Goal: Transaction & Acquisition: Book appointment/travel/reservation

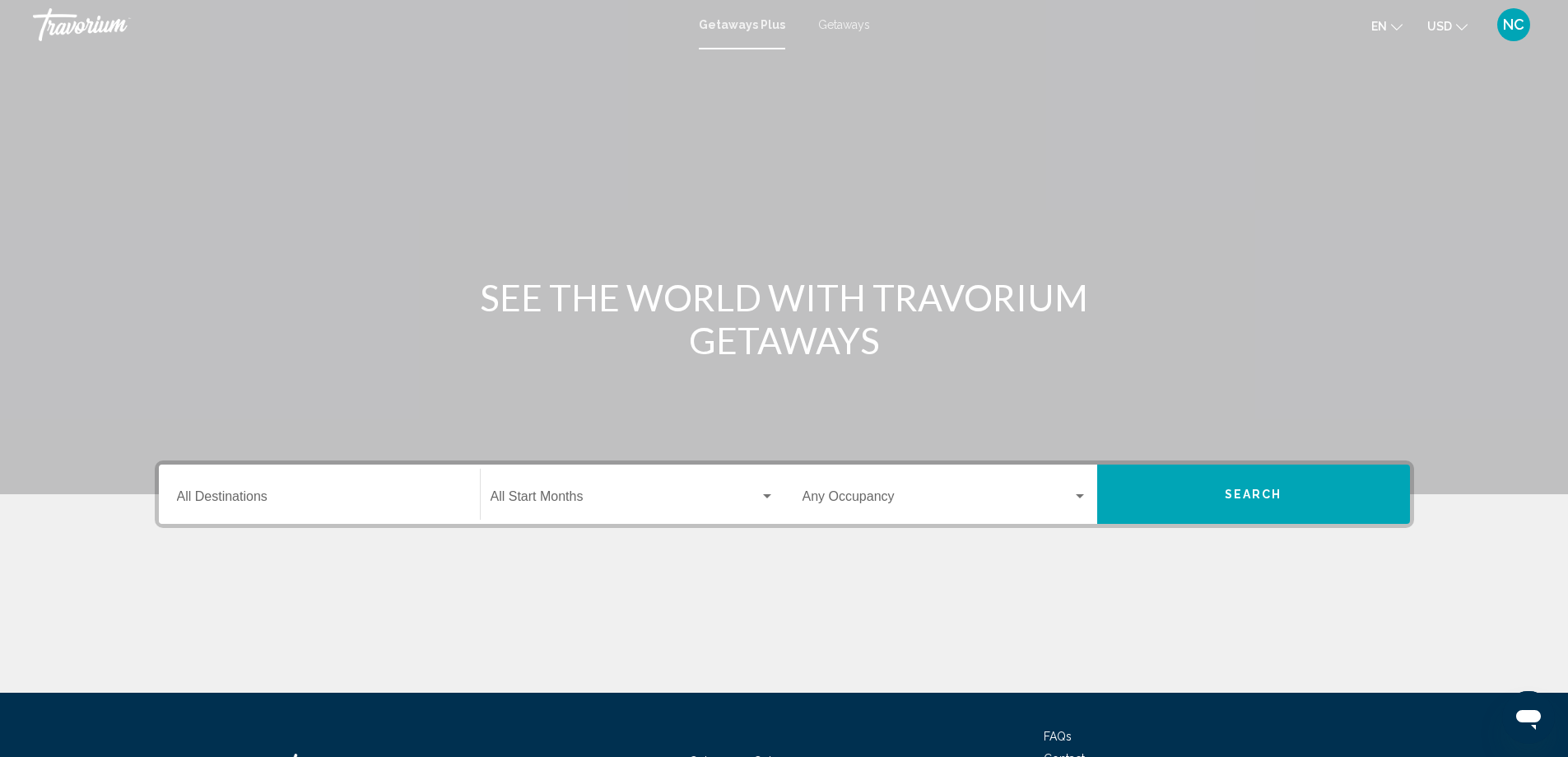
click at [831, 26] on span "Getaways" at bounding box center [844, 25] width 52 height 13
click at [210, 487] on div "Destination All Destinations" at bounding box center [319, 494] width 284 height 52
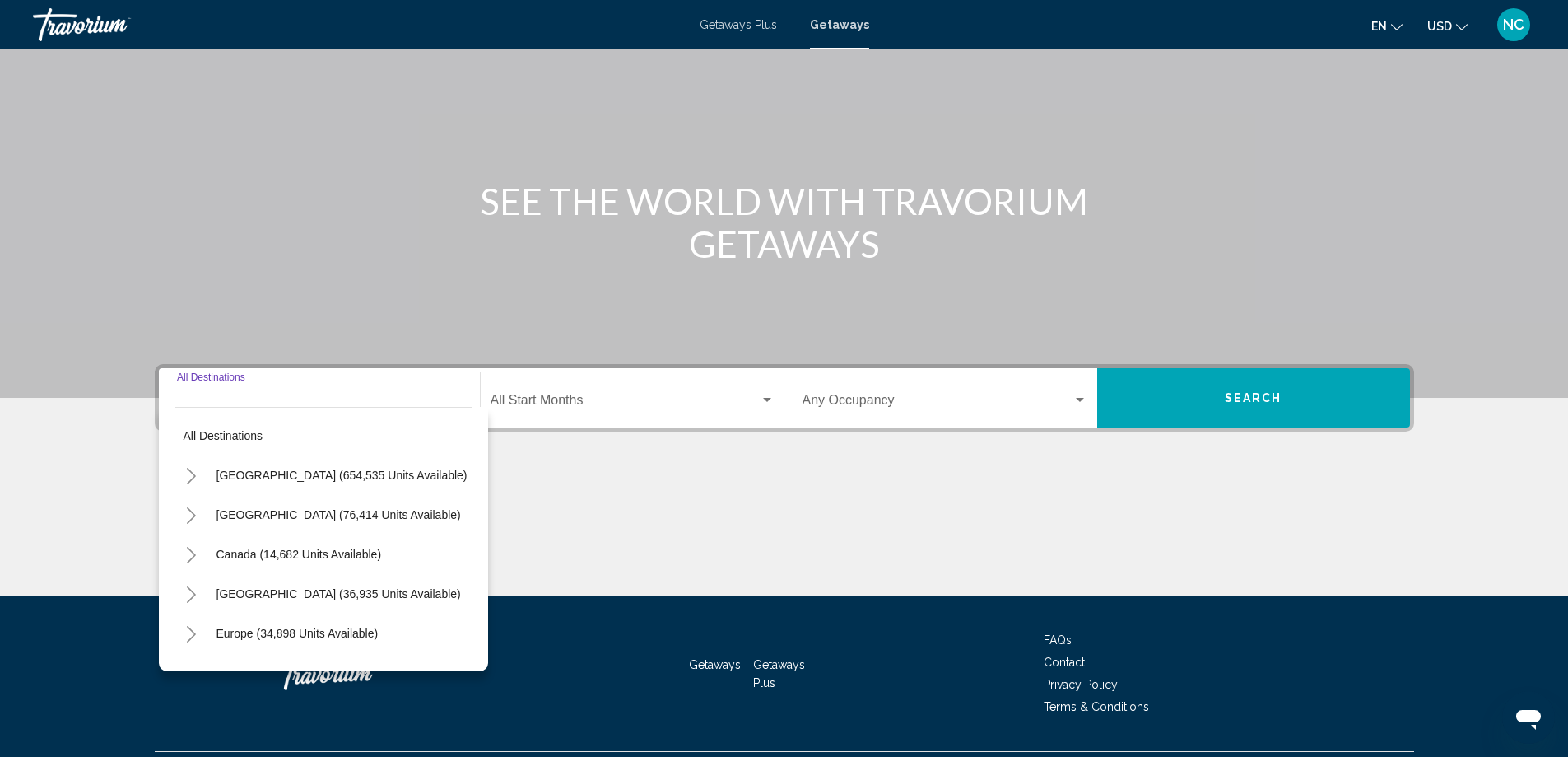
scroll to position [137, 0]
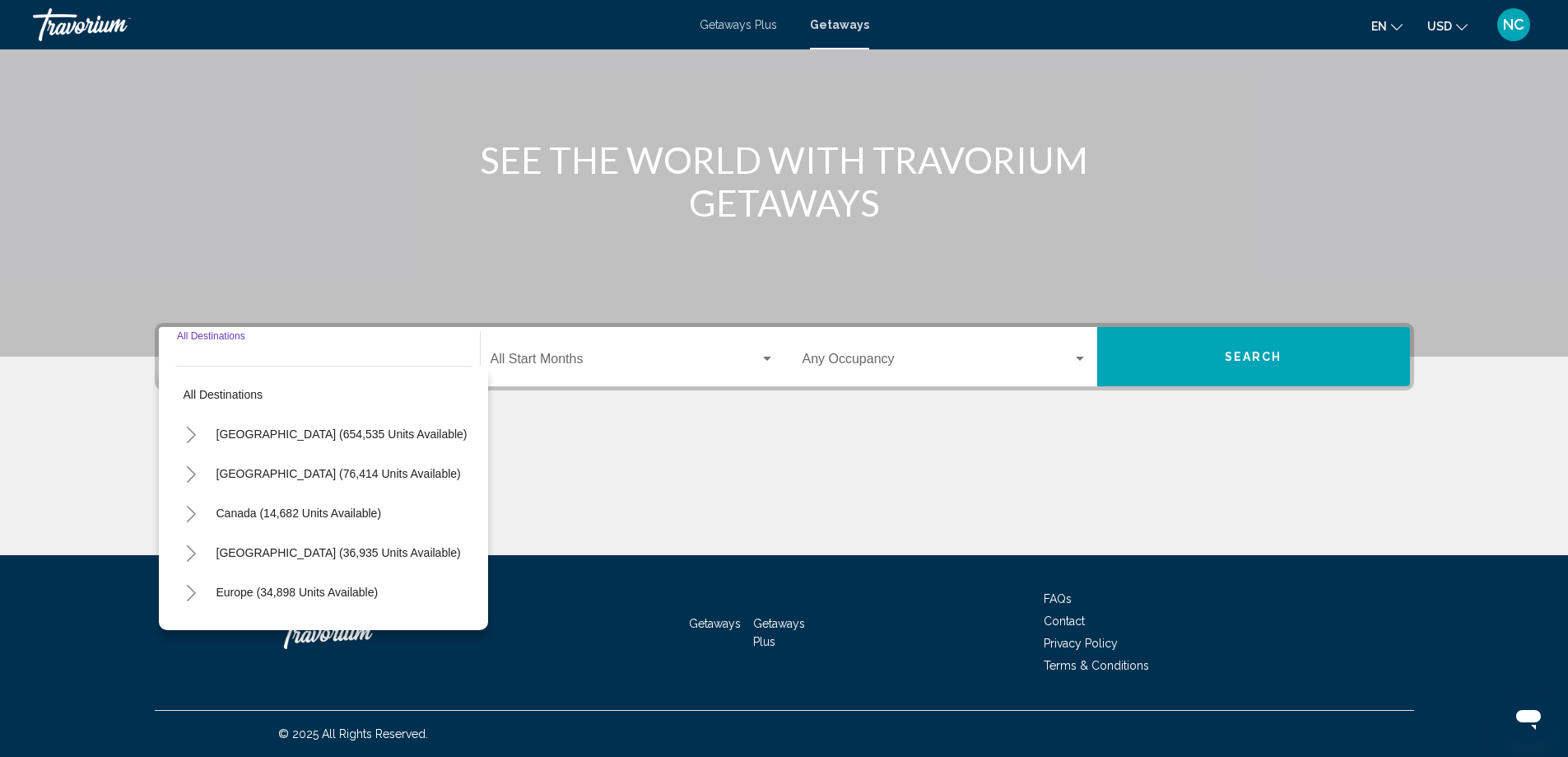
click at [191, 432] on icon "Toggle United States (654,535 units available)" at bounding box center [191, 434] width 12 height 16
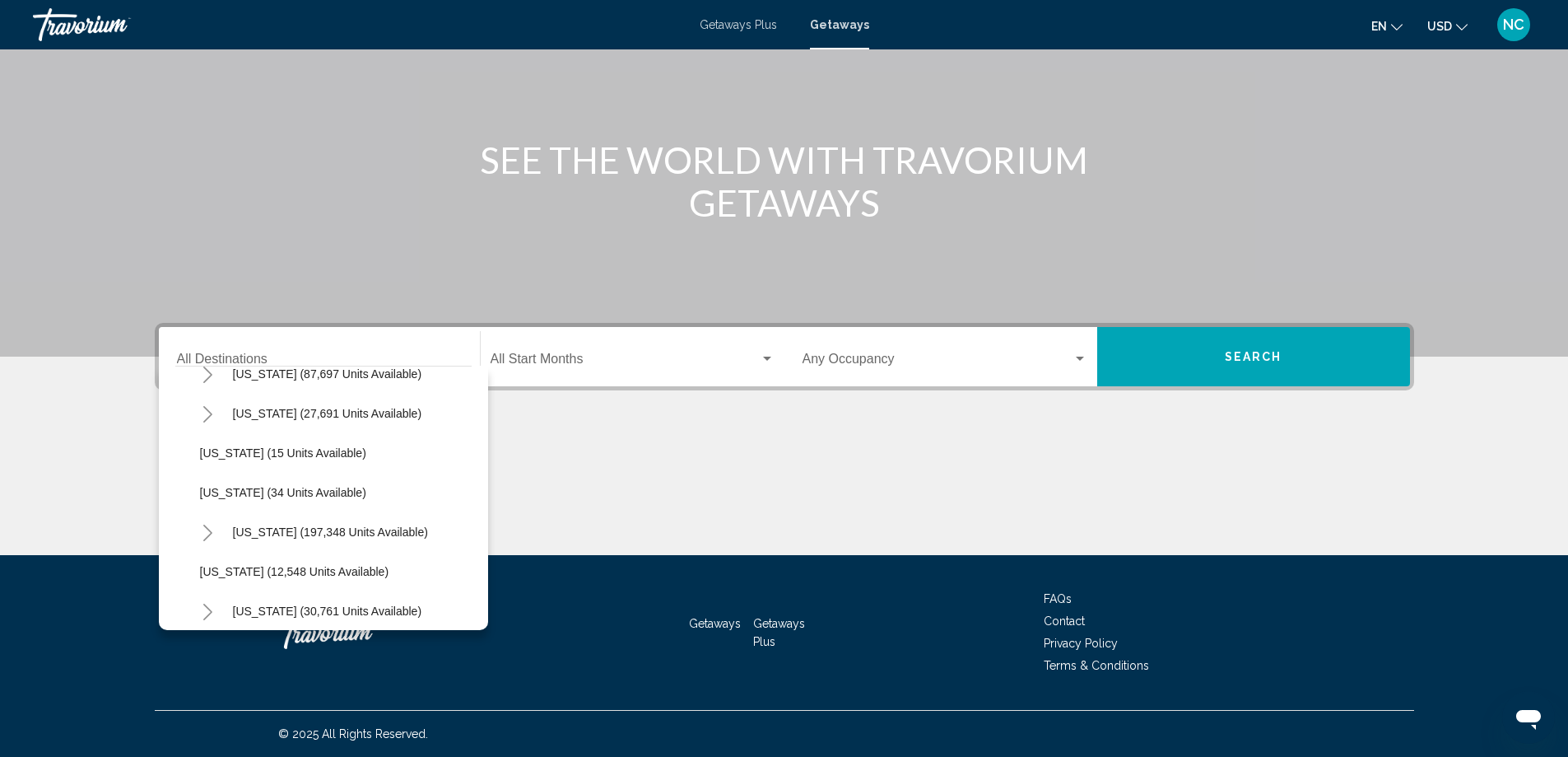
scroll to position [247, 0]
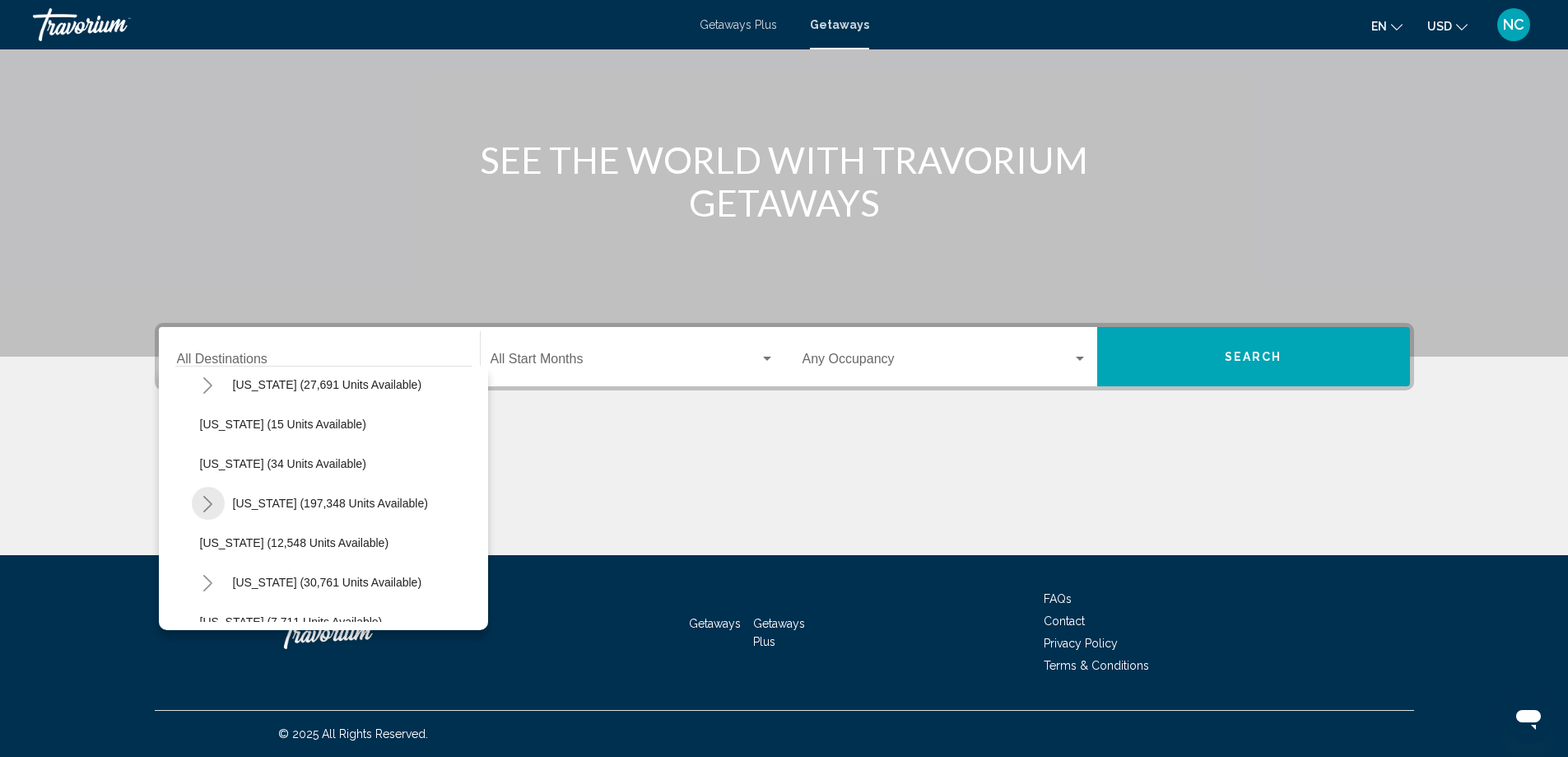
click at [209, 507] on icon "Toggle Florida (197,348 units available)" at bounding box center [207, 503] width 9 height 16
click at [284, 541] on span "[GEOGRAPHIC_DATA] (85,521 units available)" at bounding box center [338, 542] width 244 height 13
type input "**********"
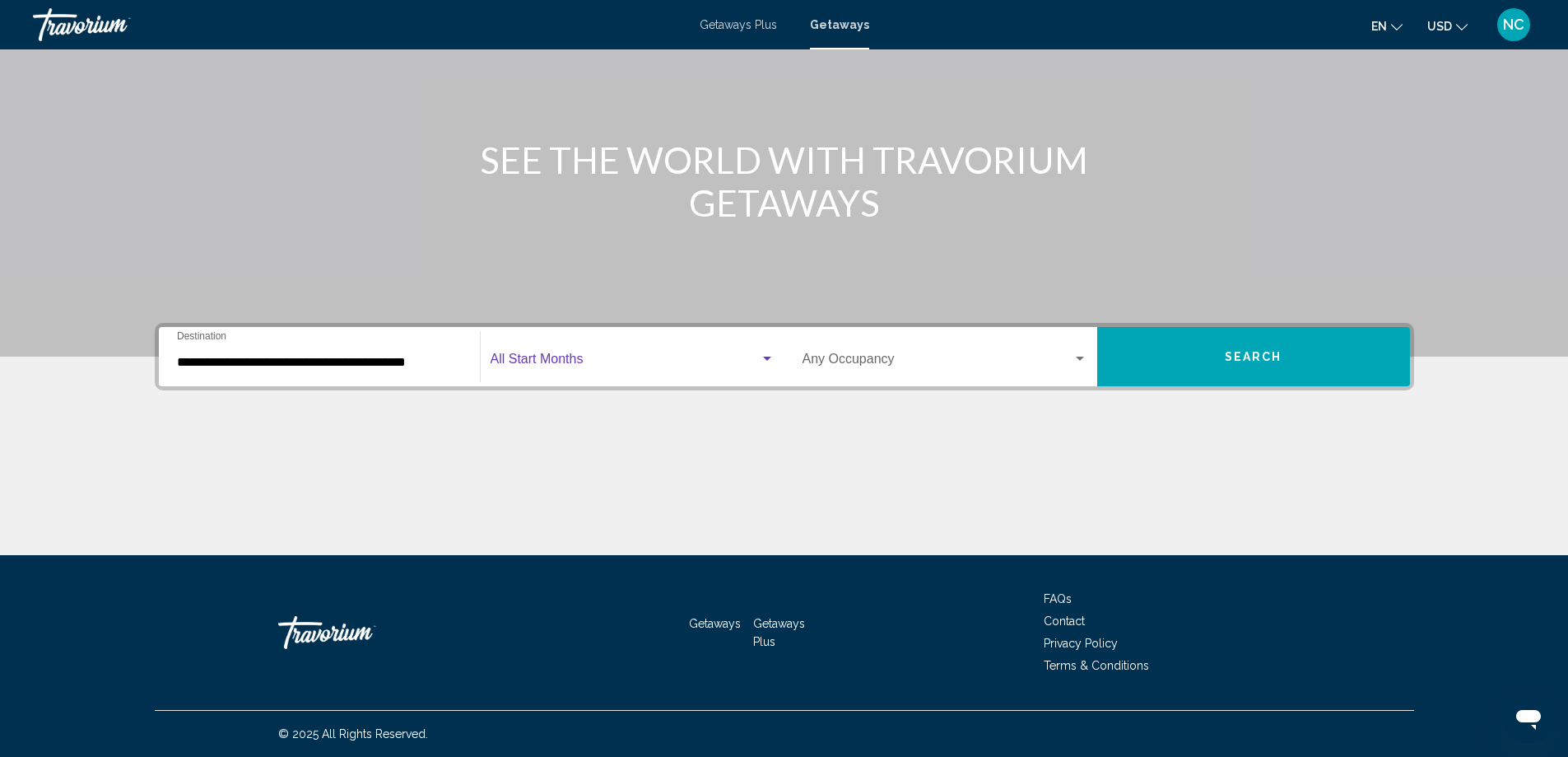
click at [773, 359] on div "Search widget" at bounding box center [766, 359] width 14 height 13
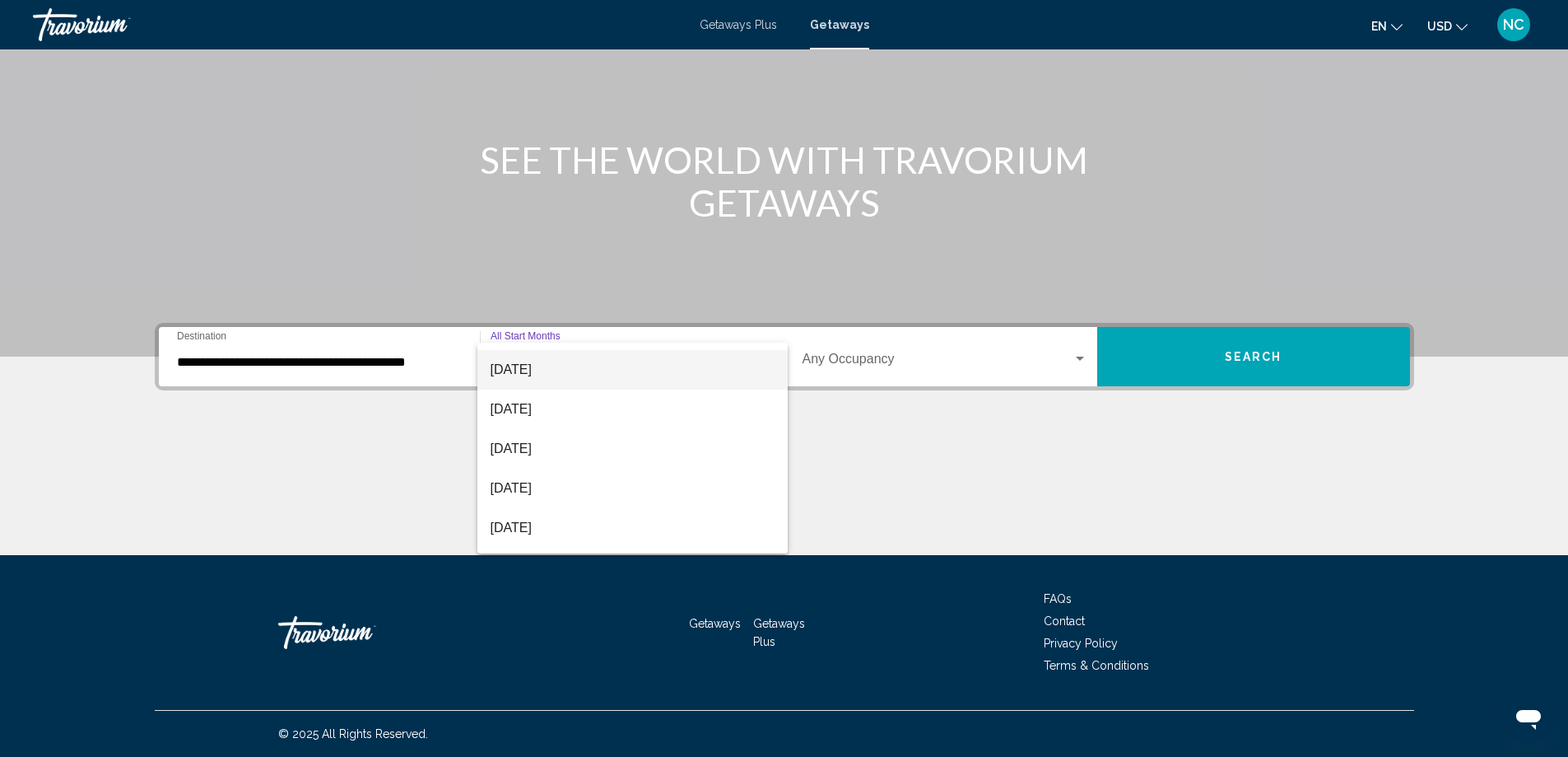
scroll to position [165, 0]
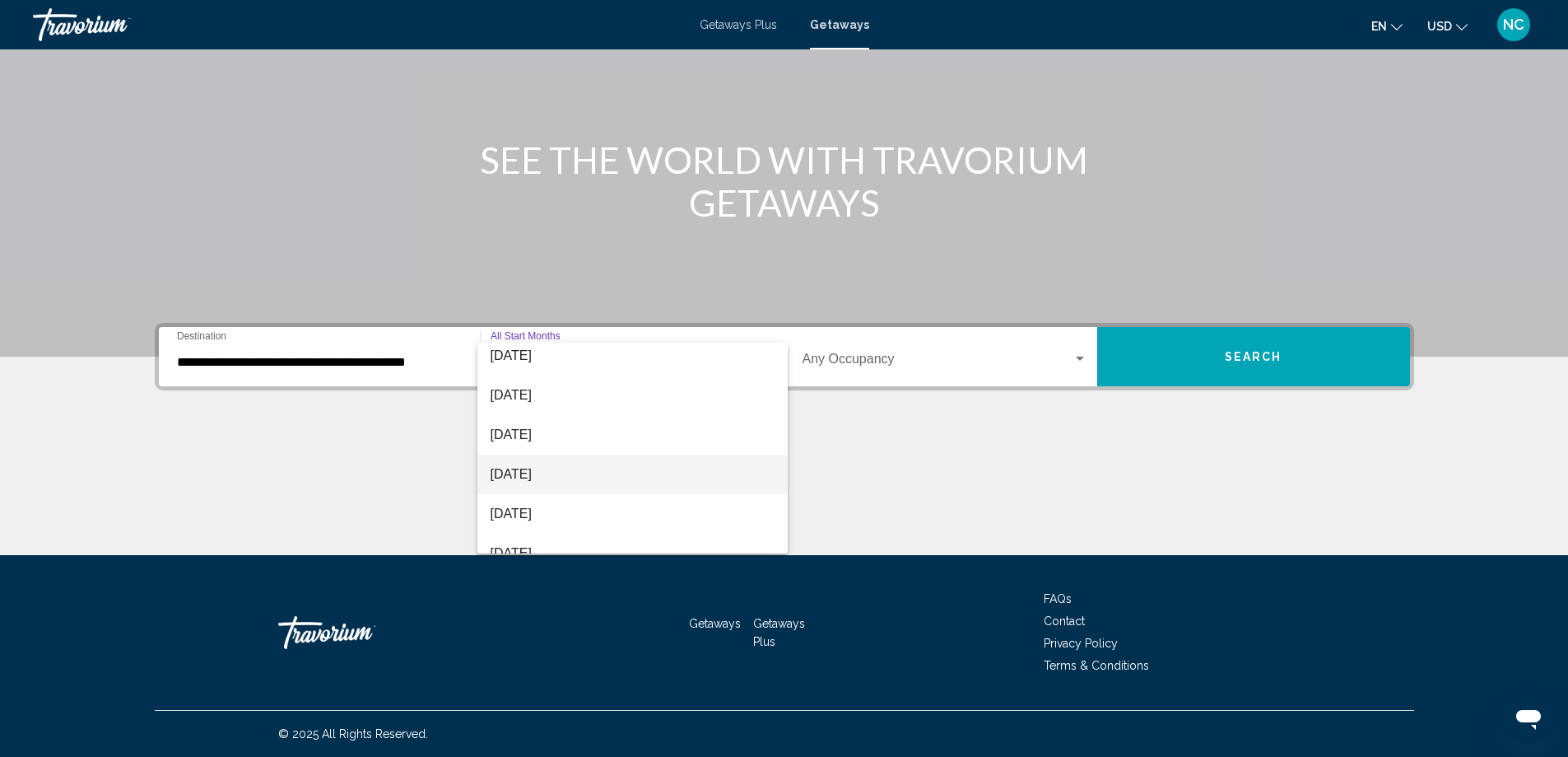
click at [547, 470] on span "[DATE]" at bounding box center [632, 473] width 284 height 39
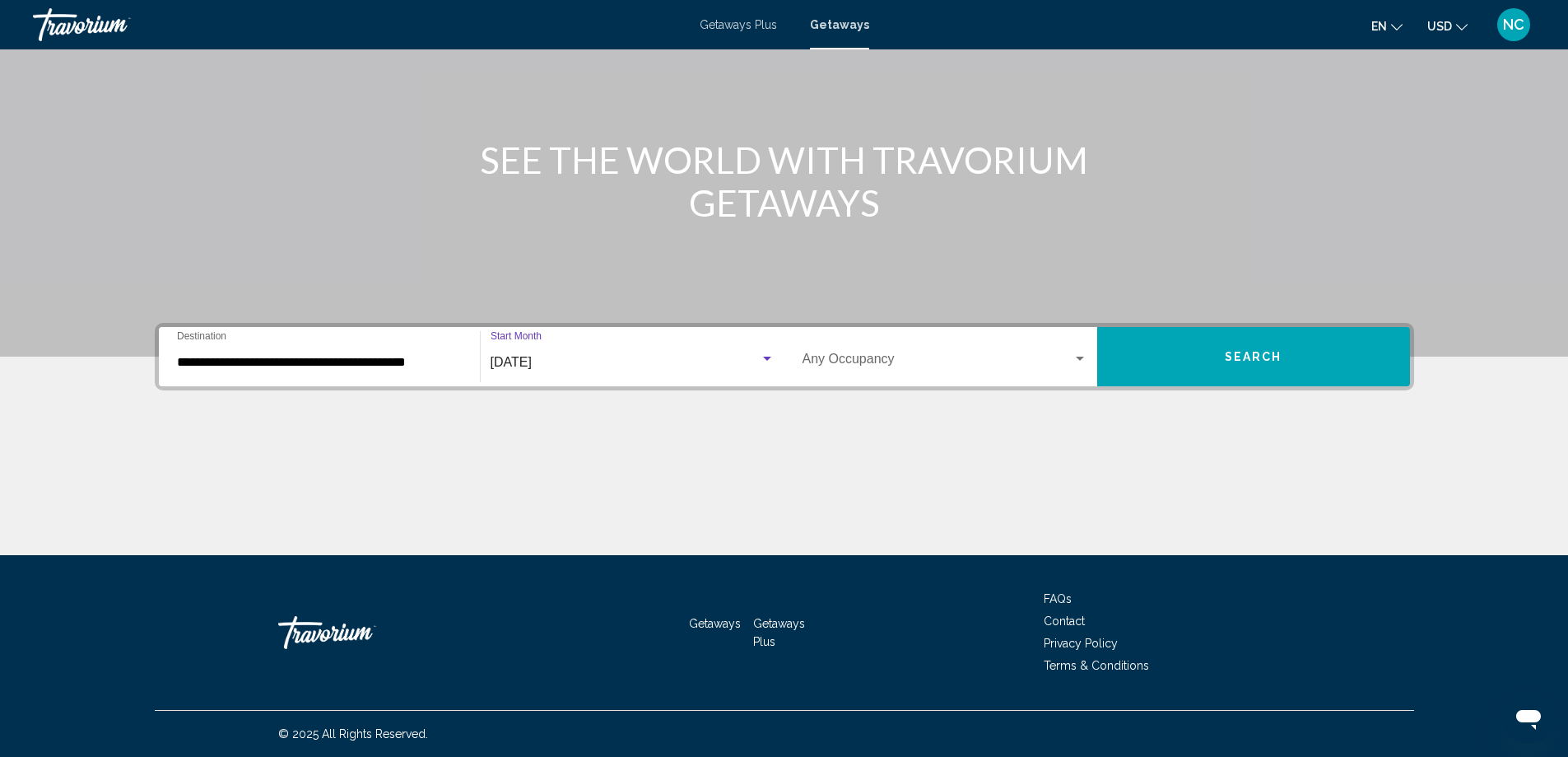
click at [1260, 348] on button "Search" at bounding box center [1253, 356] width 312 height 59
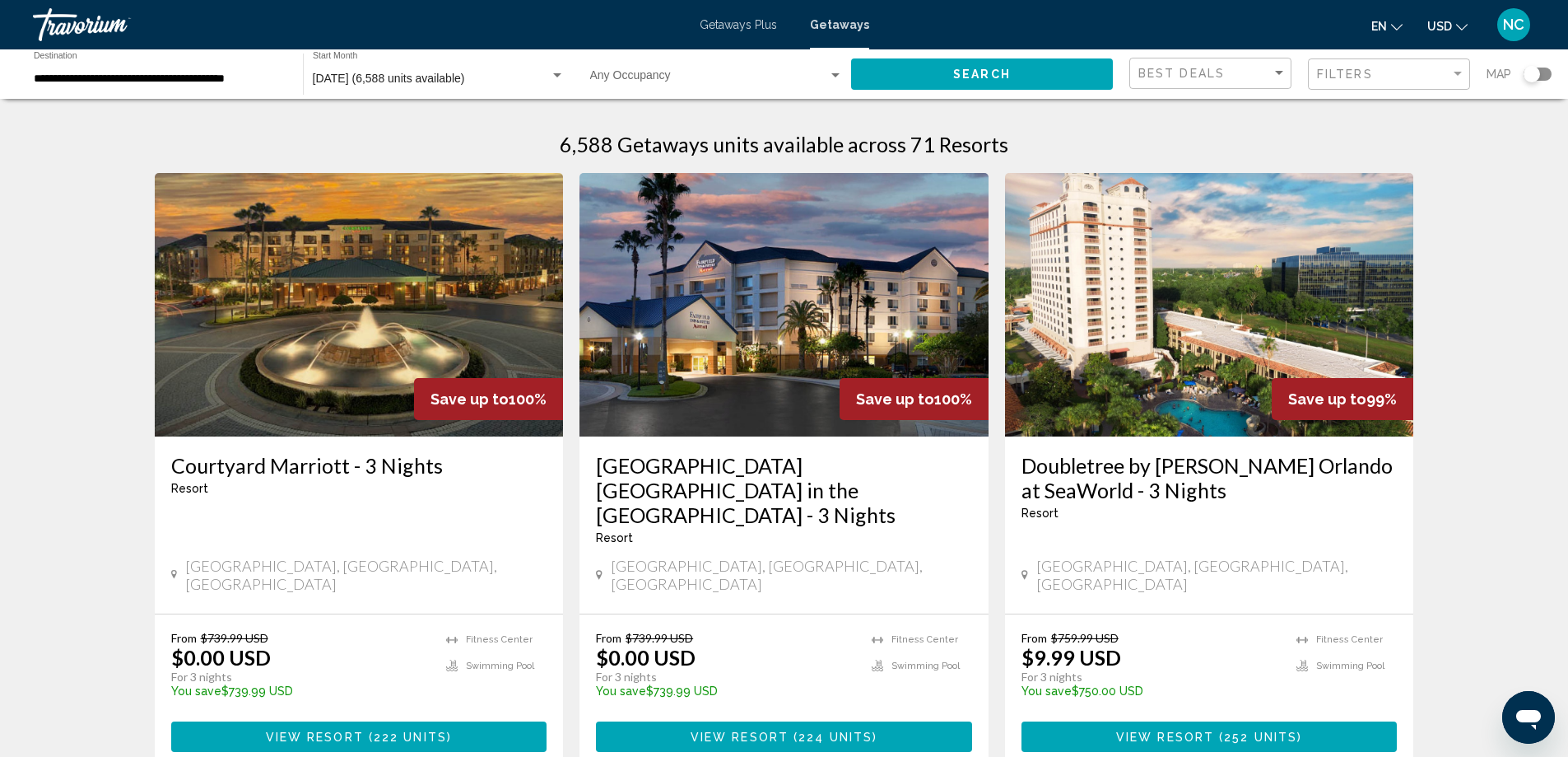
click at [759, 342] on img "Main content" at bounding box center [784, 304] width 409 height 264
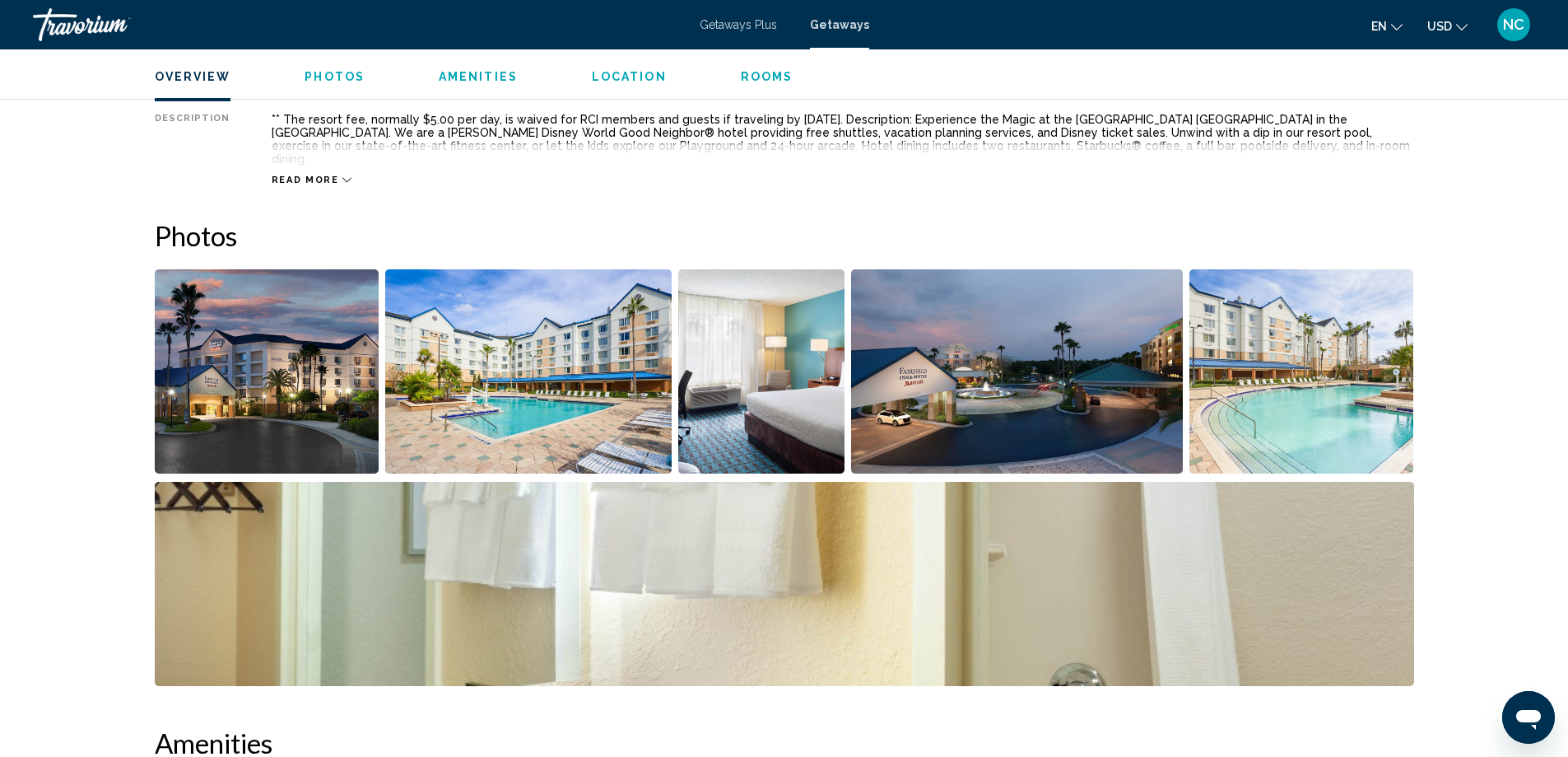
scroll to position [658, 0]
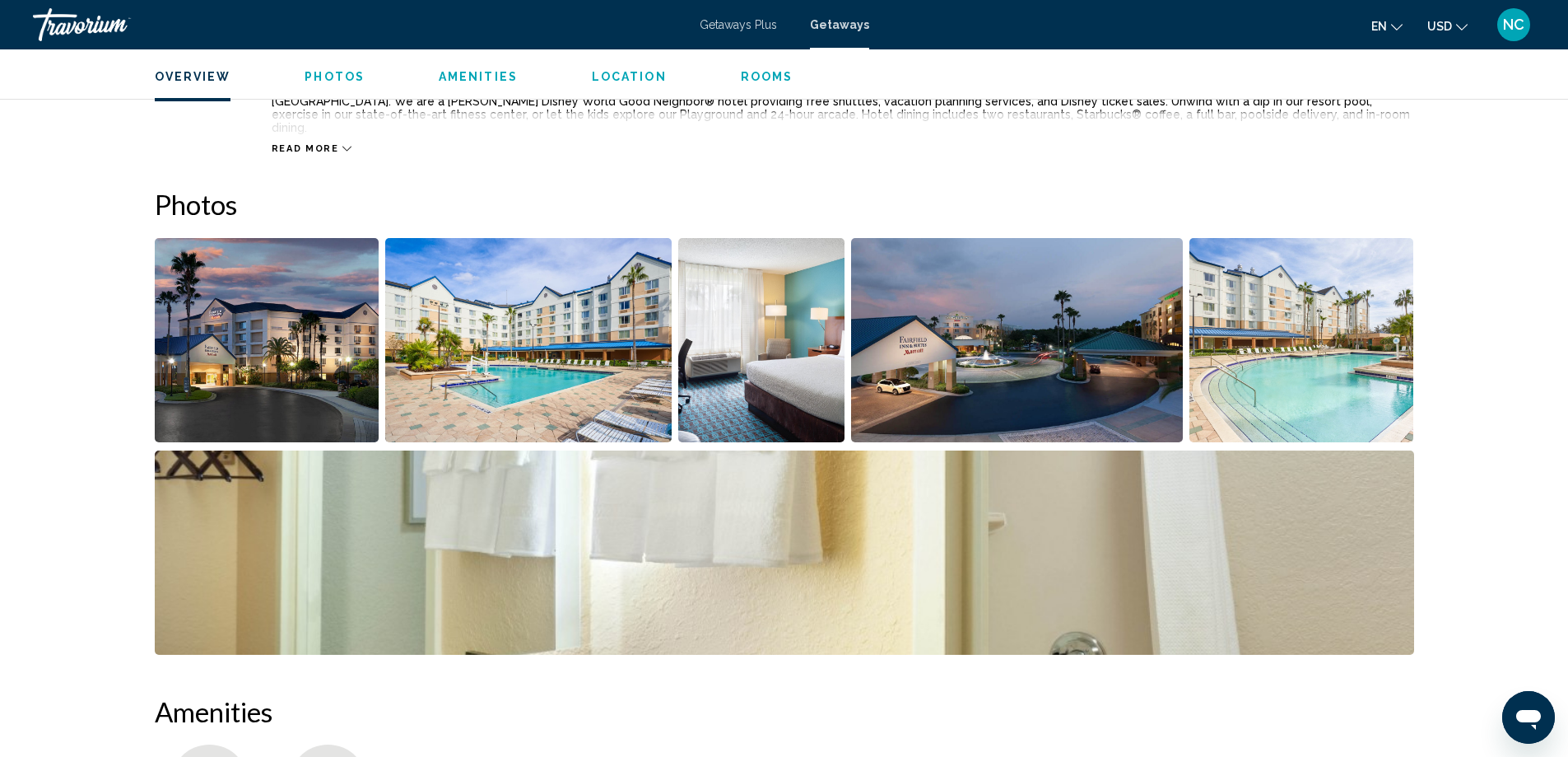
click at [242, 317] on img "Open full-screen image slider" at bounding box center [267, 339] width 225 height 204
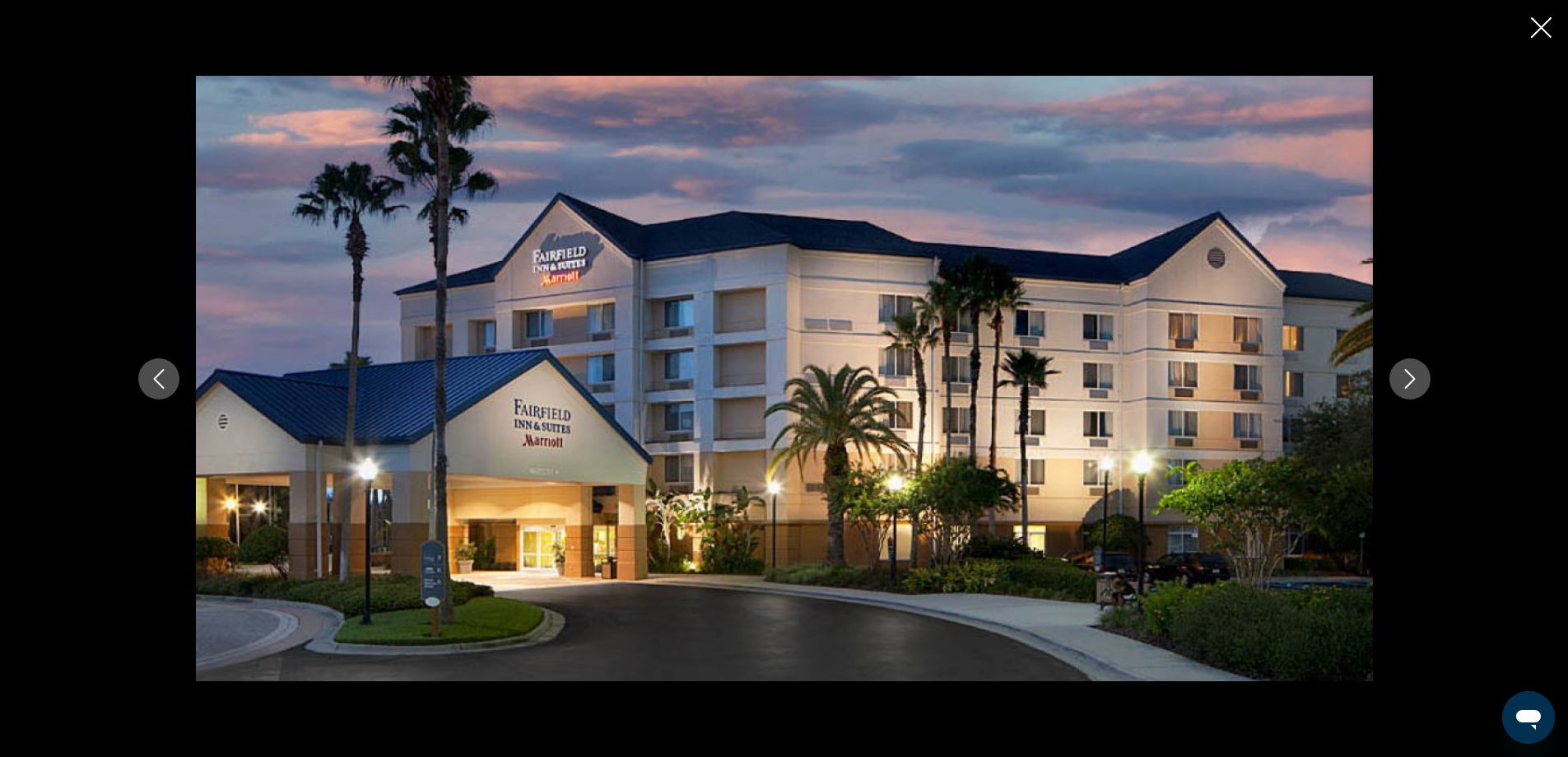
click at [1411, 376] on icon "Next image" at bounding box center [1409, 378] width 11 height 20
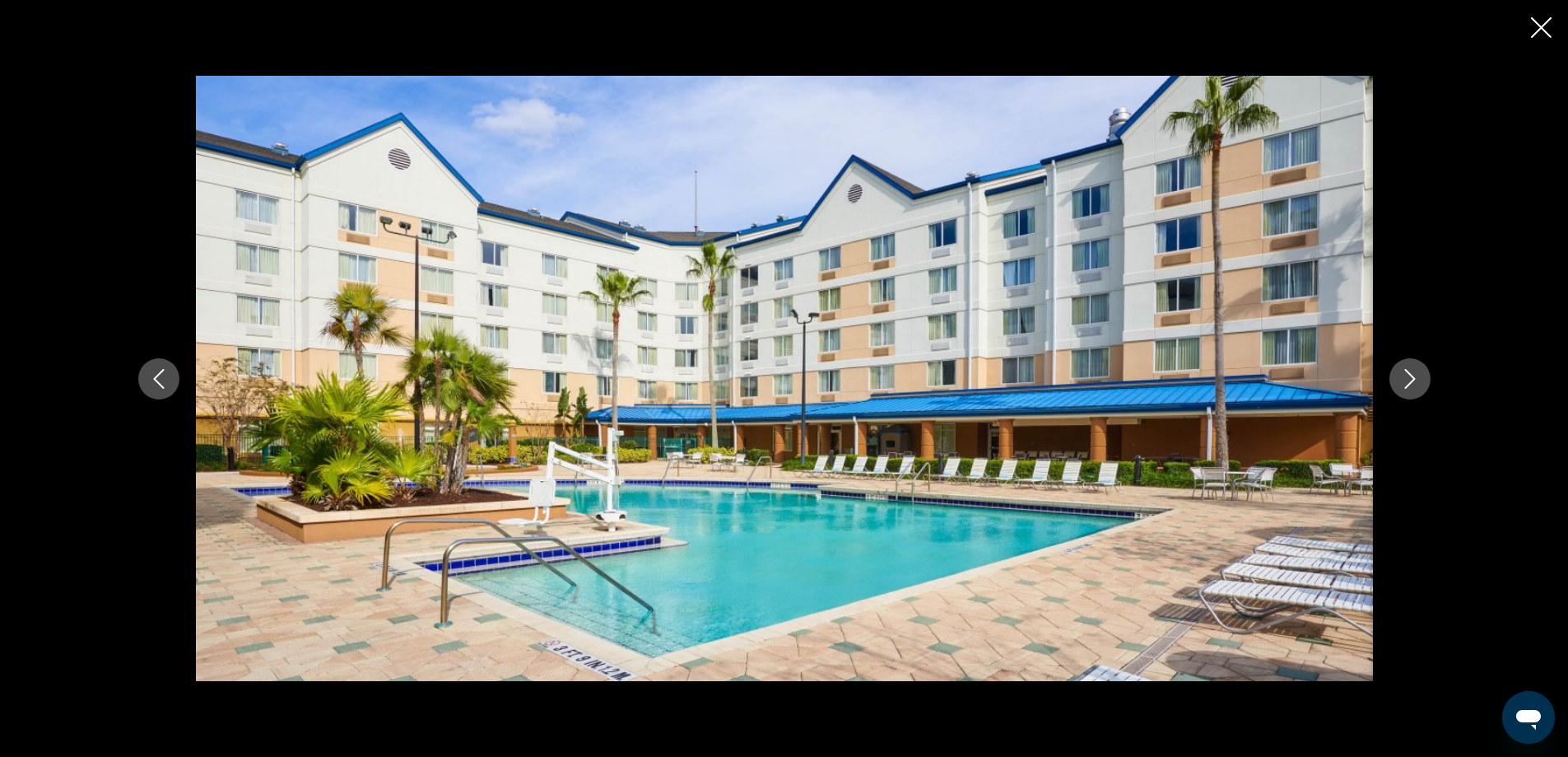
click at [1412, 377] on icon "Next image" at bounding box center [1409, 378] width 11 height 20
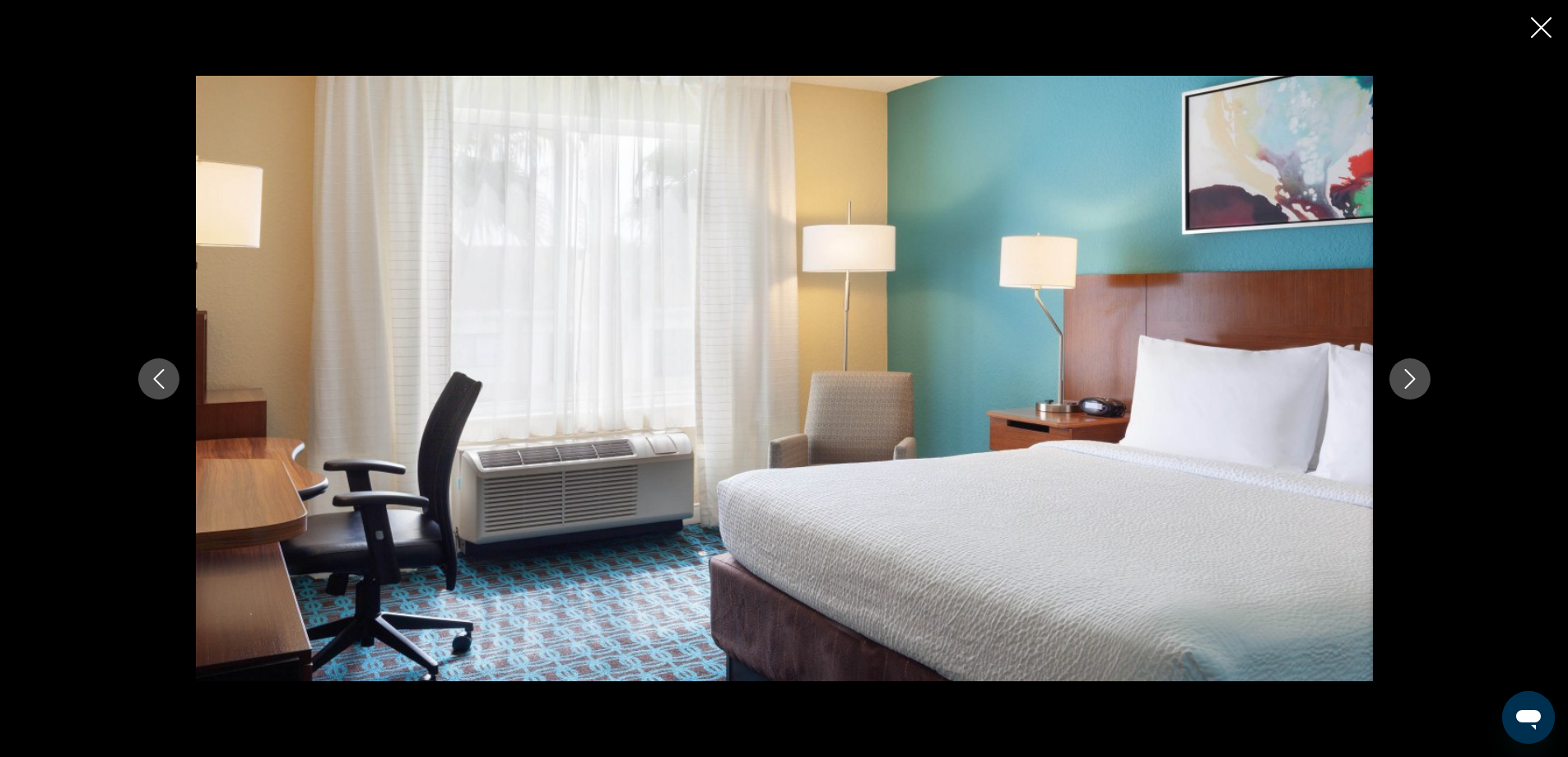
click at [1412, 377] on icon "Next image" at bounding box center [1409, 378] width 11 height 20
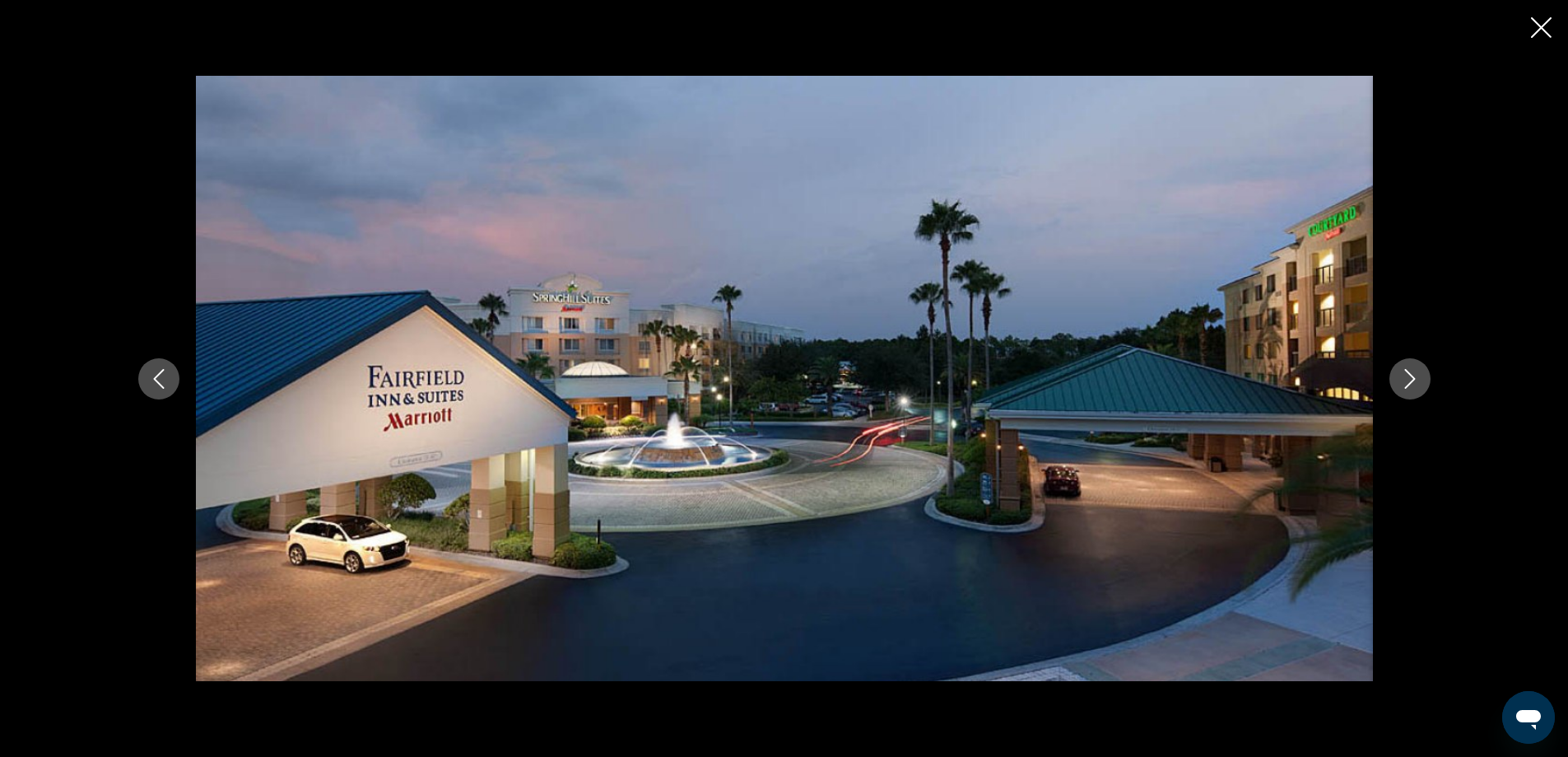
click at [1412, 377] on icon "Next image" at bounding box center [1409, 378] width 11 height 20
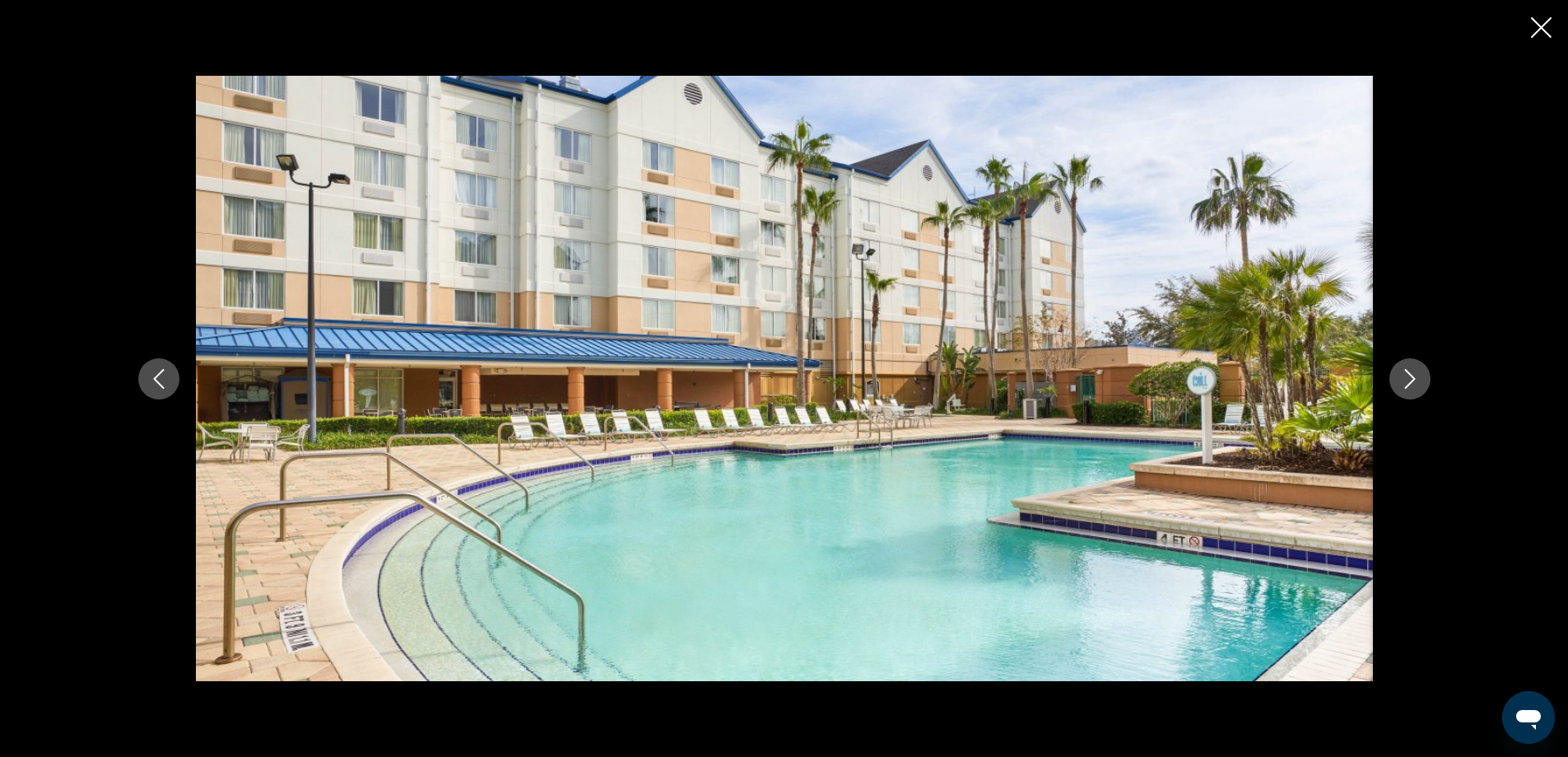
click at [1412, 377] on icon "Next image" at bounding box center [1409, 378] width 11 height 20
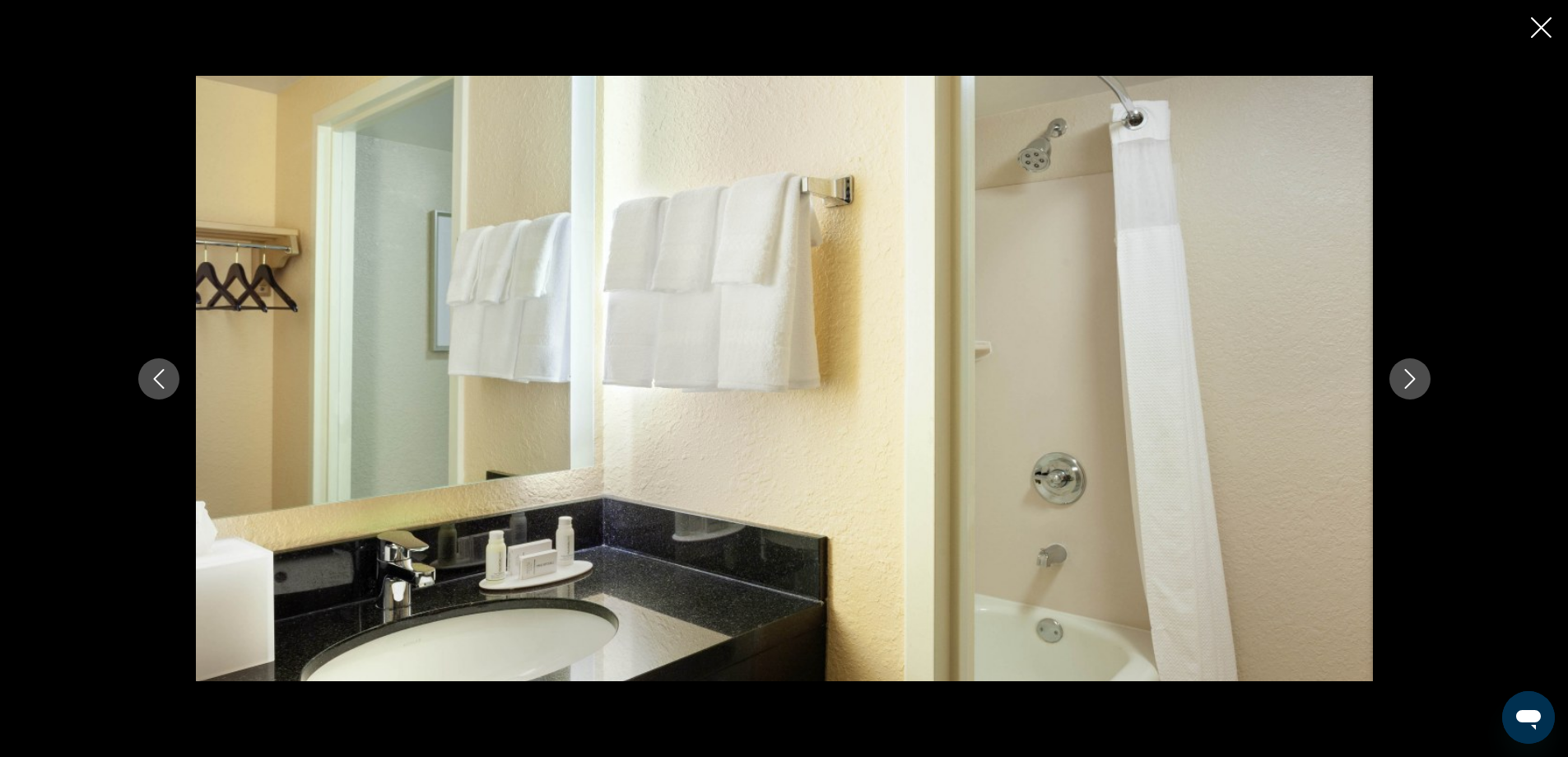
click at [1412, 377] on icon "Next image" at bounding box center [1409, 378] width 11 height 20
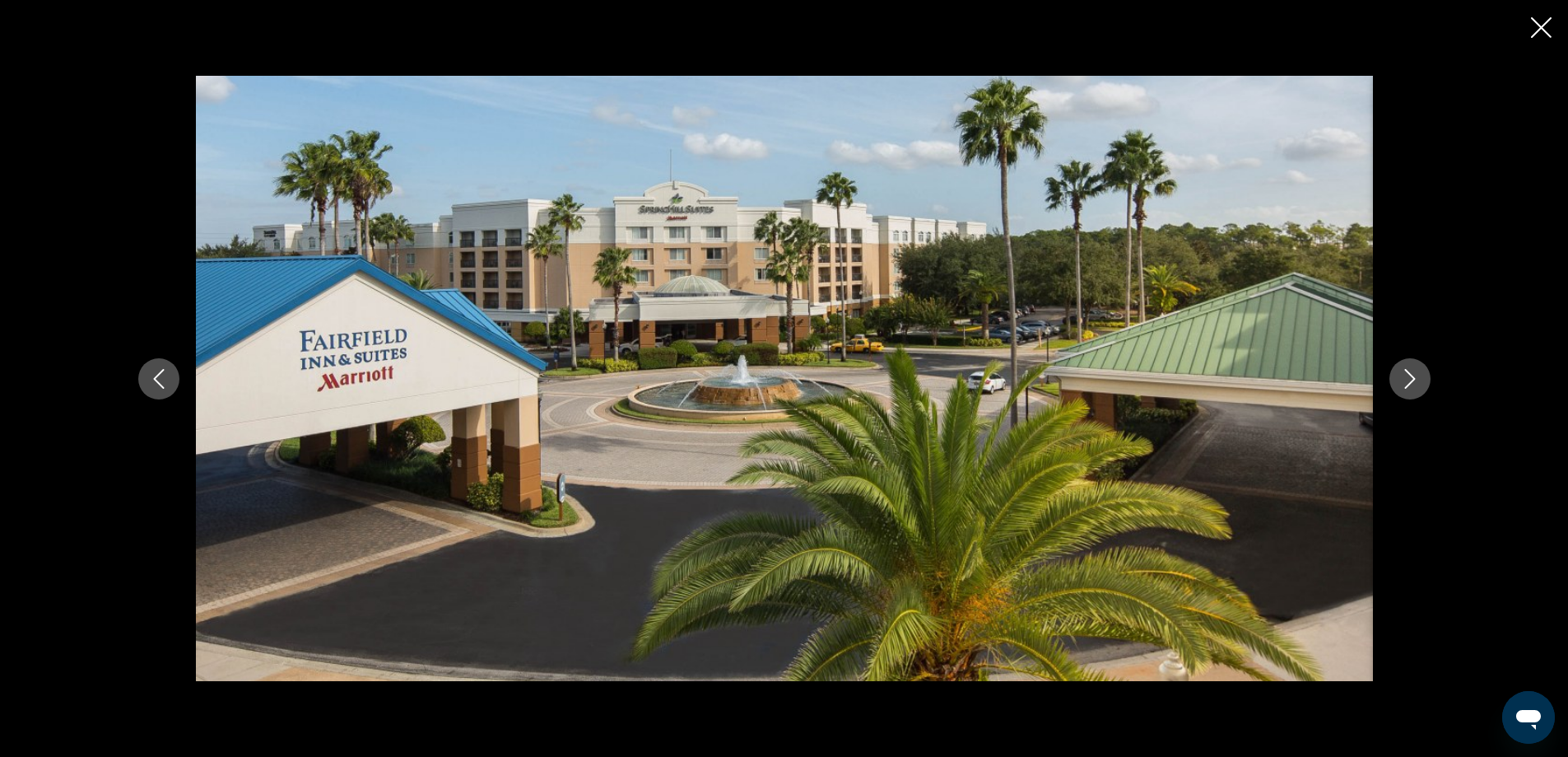
click at [1412, 377] on icon "Next image" at bounding box center [1409, 378] width 11 height 20
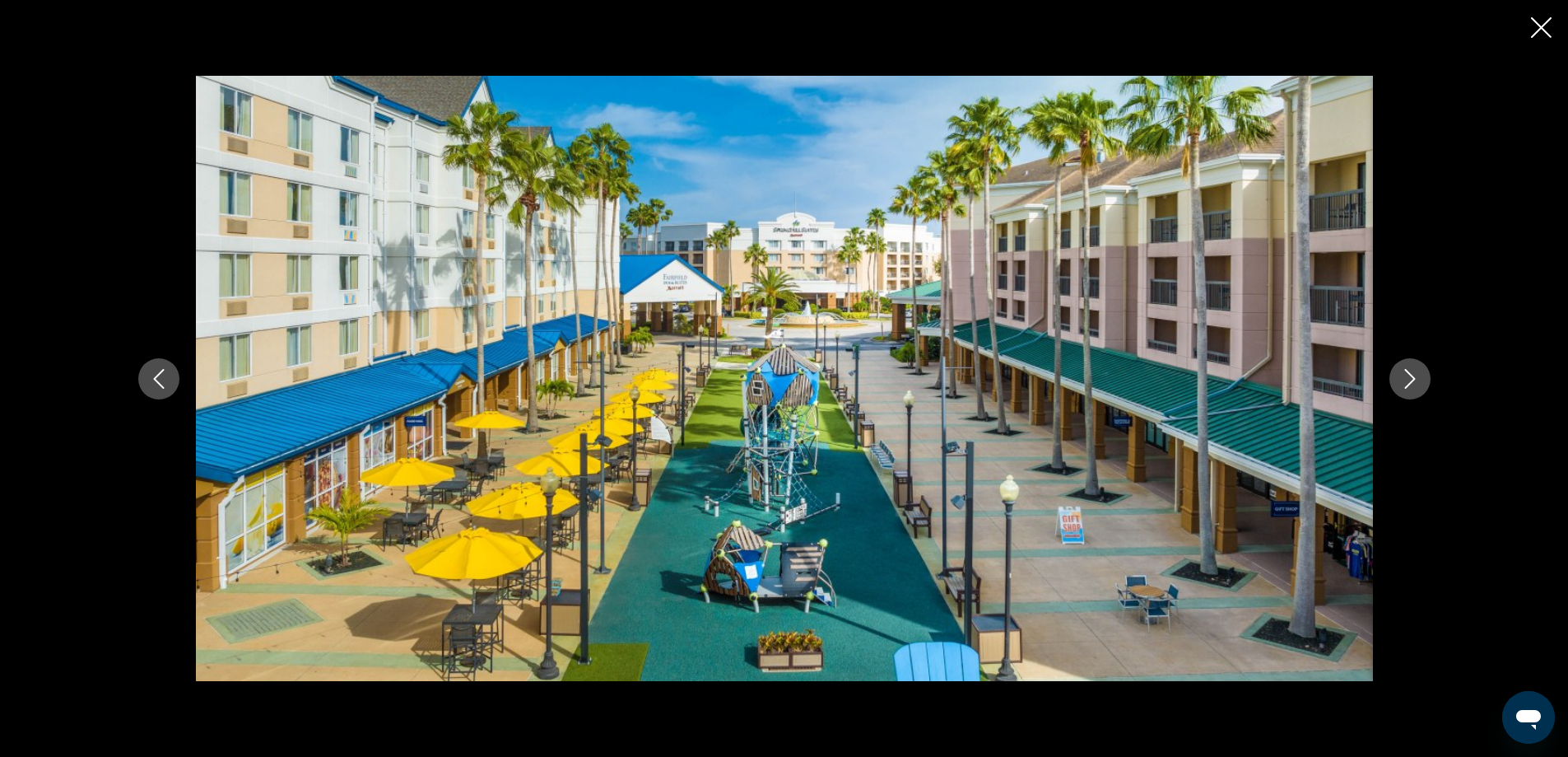
click at [1412, 377] on icon "Next image" at bounding box center [1409, 378] width 11 height 20
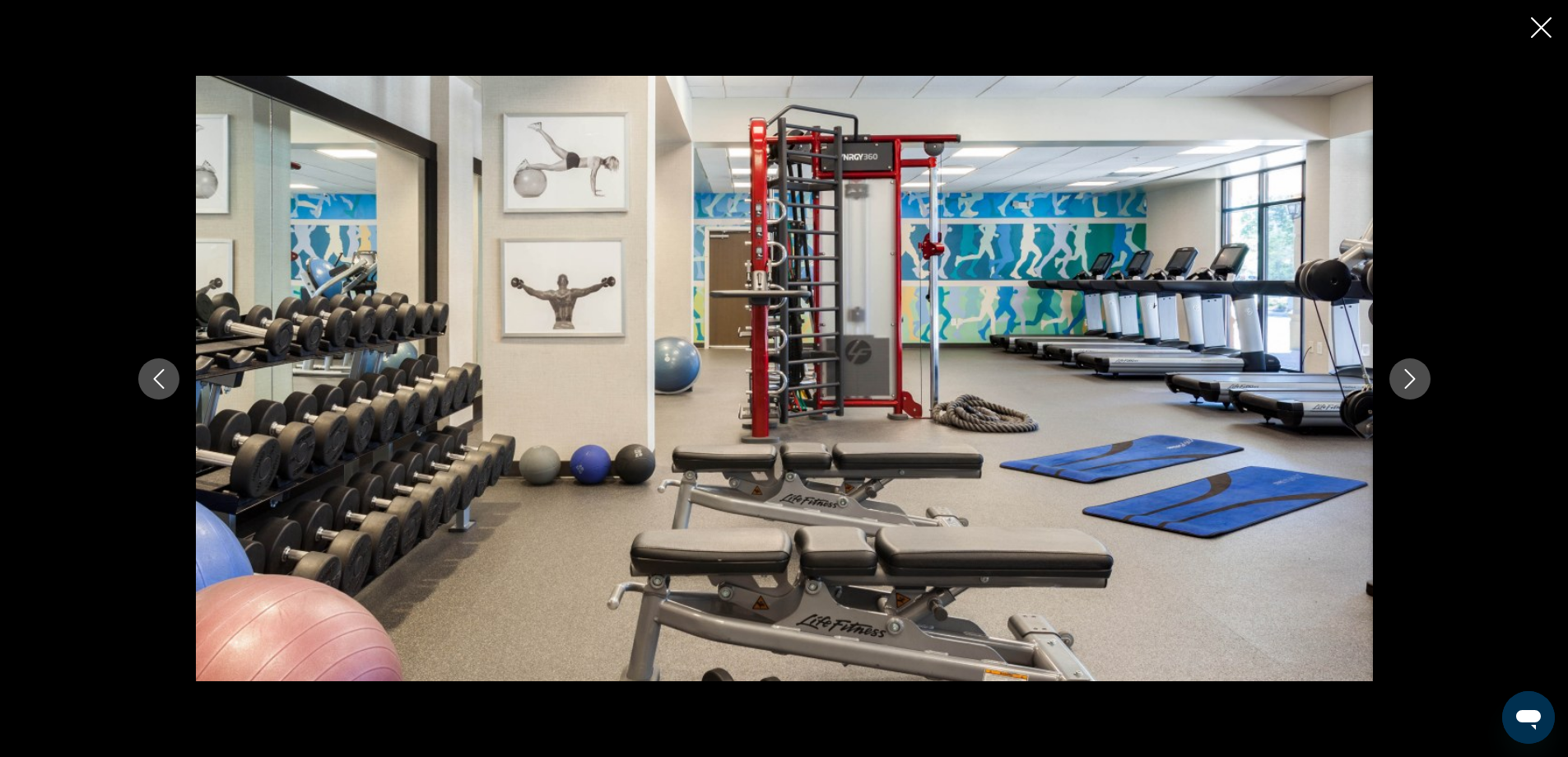
click at [1412, 377] on icon "Next image" at bounding box center [1409, 378] width 11 height 20
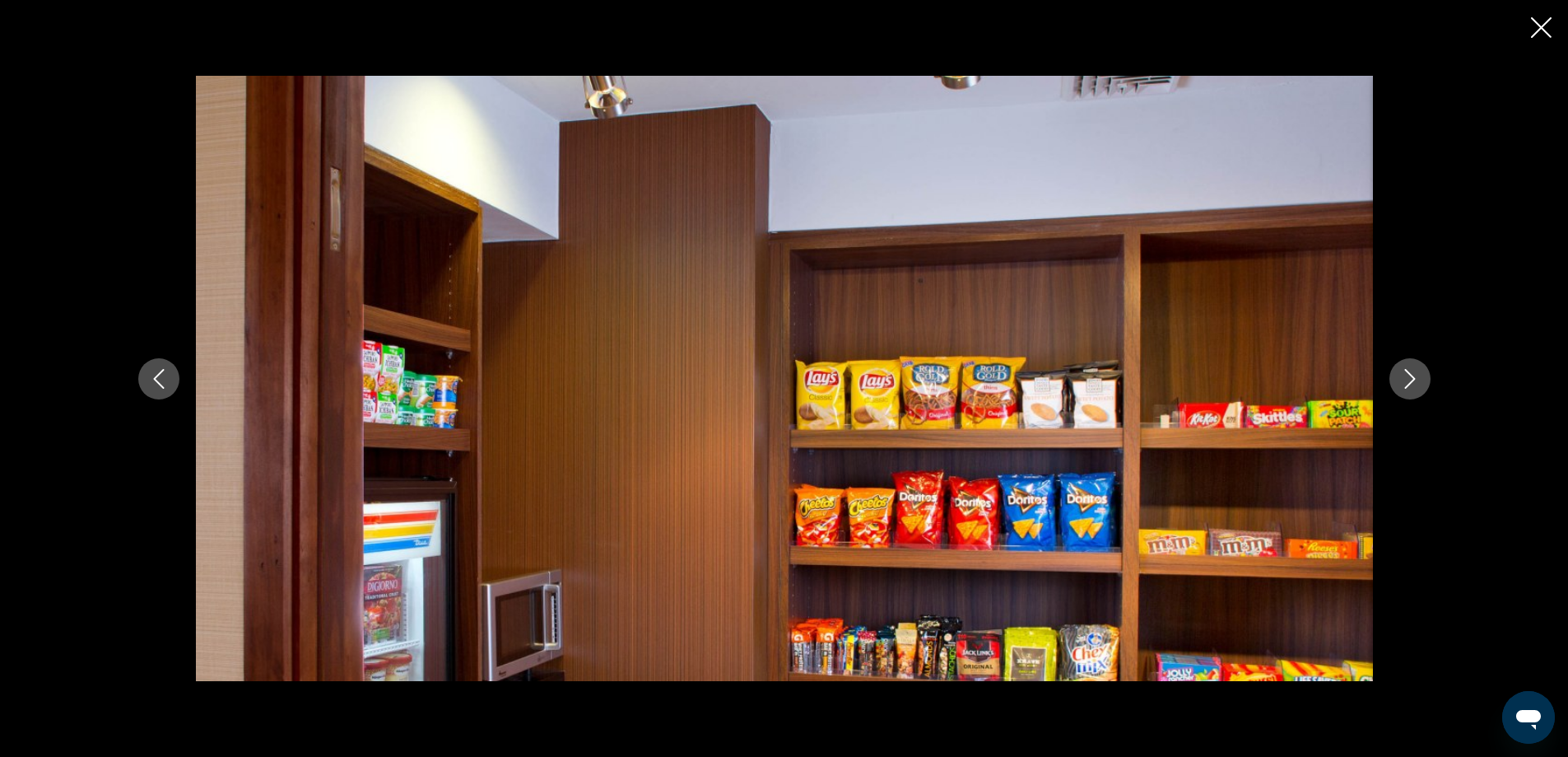
click at [1412, 377] on icon "Next image" at bounding box center [1409, 378] width 11 height 20
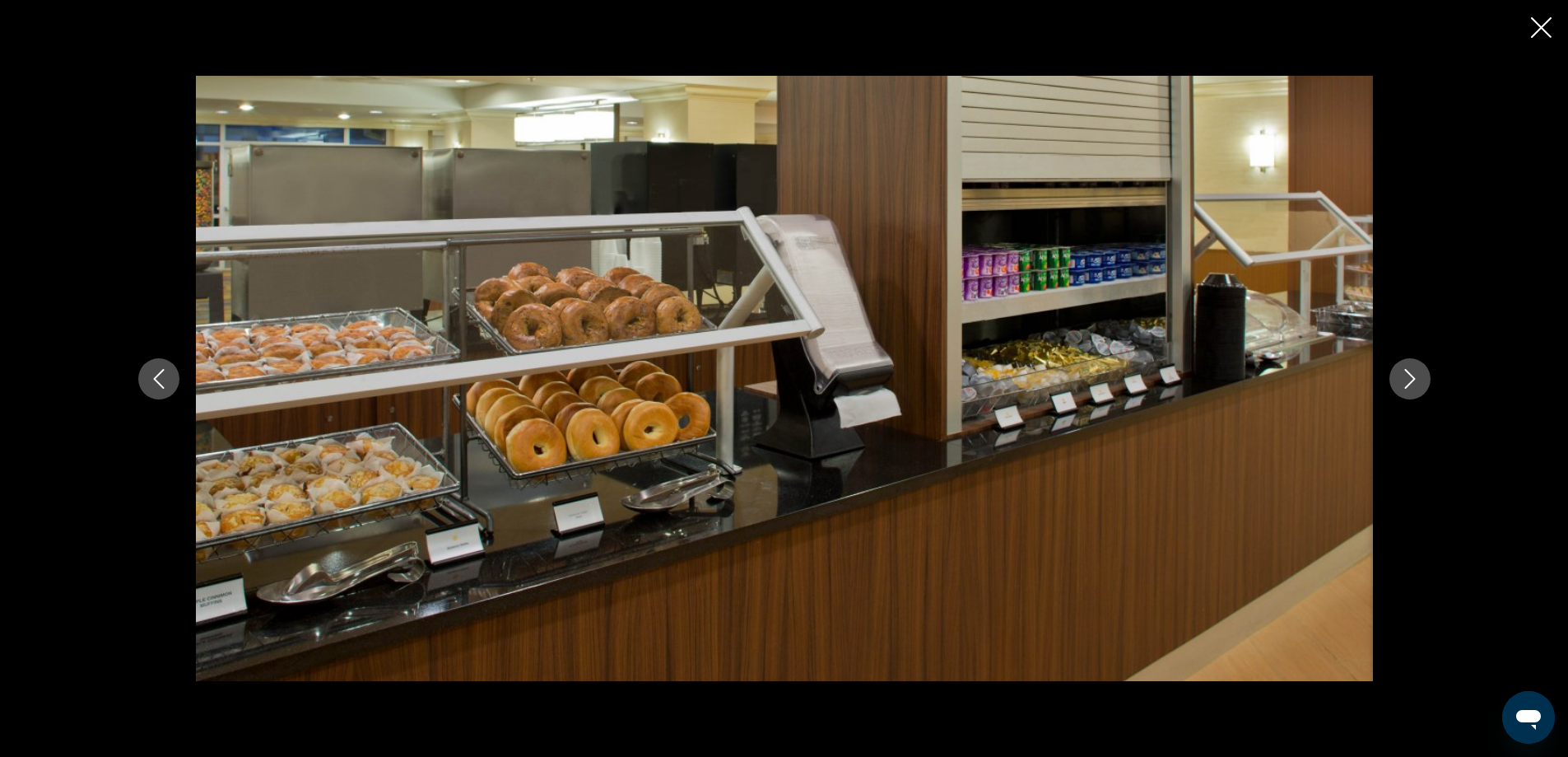
click at [1412, 377] on icon "Next image" at bounding box center [1409, 378] width 11 height 20
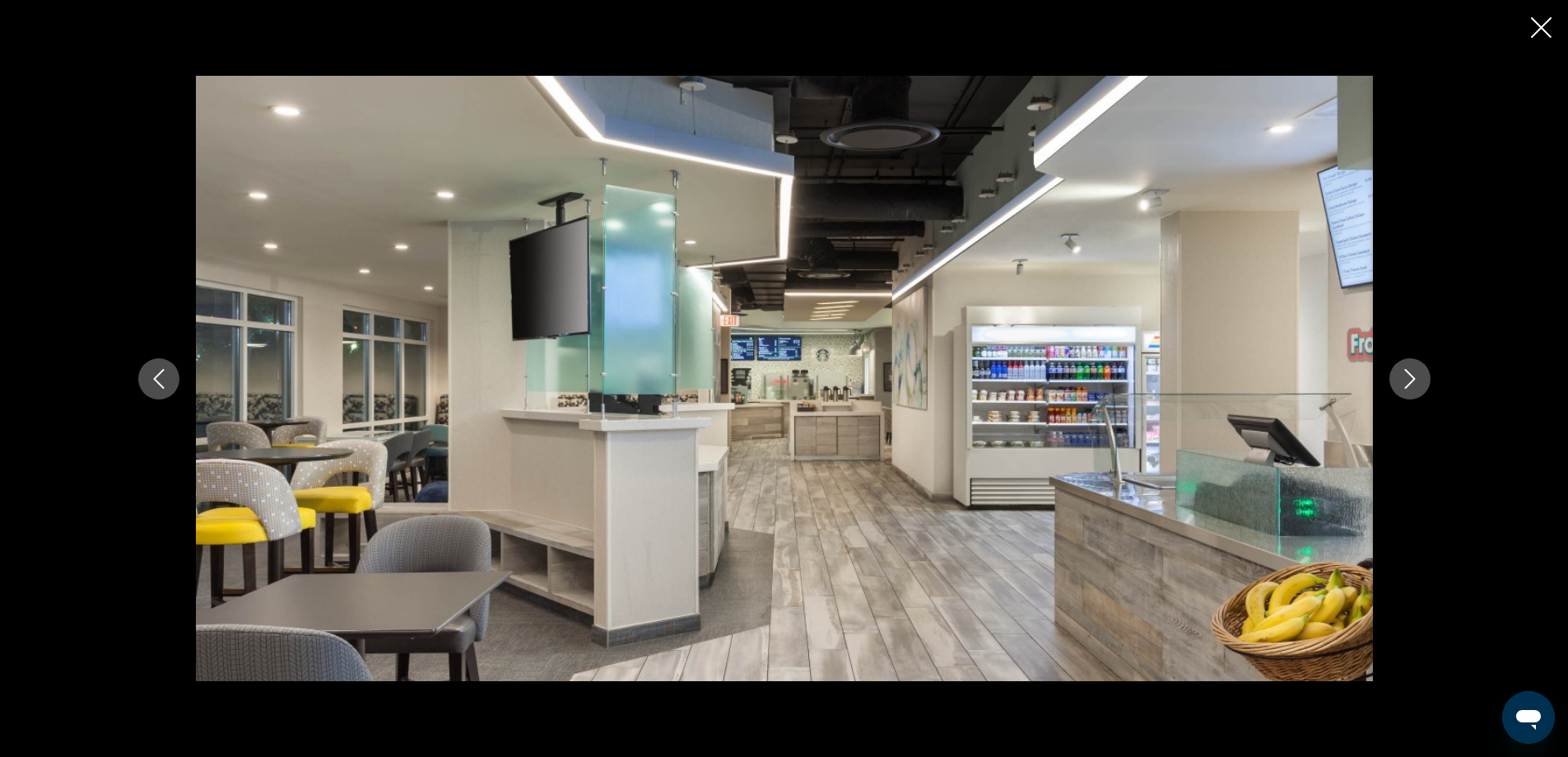
click at [1412, 377] on icon "Next image" at bounding box center [1409, 378] width 11 height 20
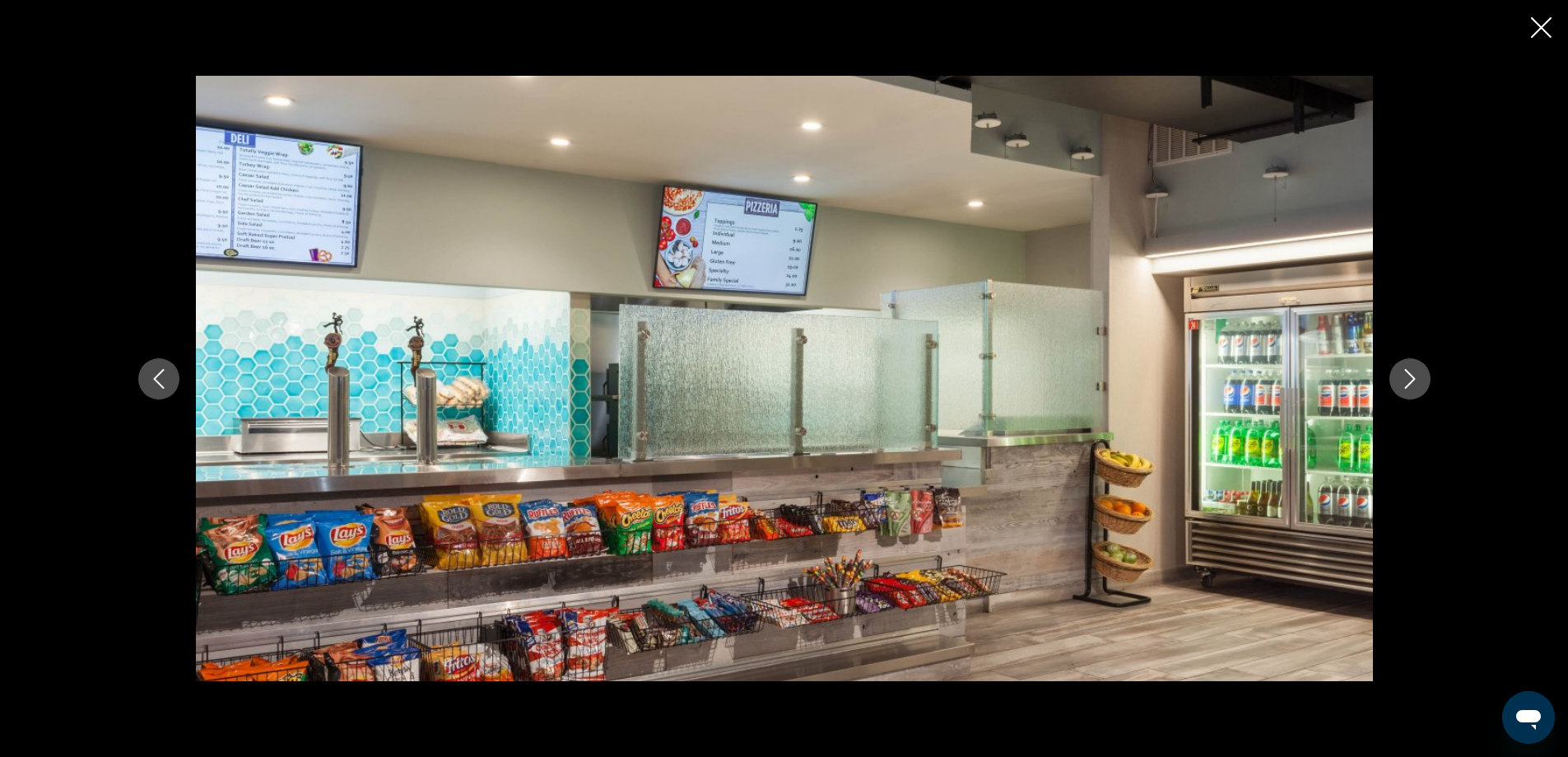
click at [1412, 377] on icon "Next image" at bounding box center [1409, 378] width 11 height 20
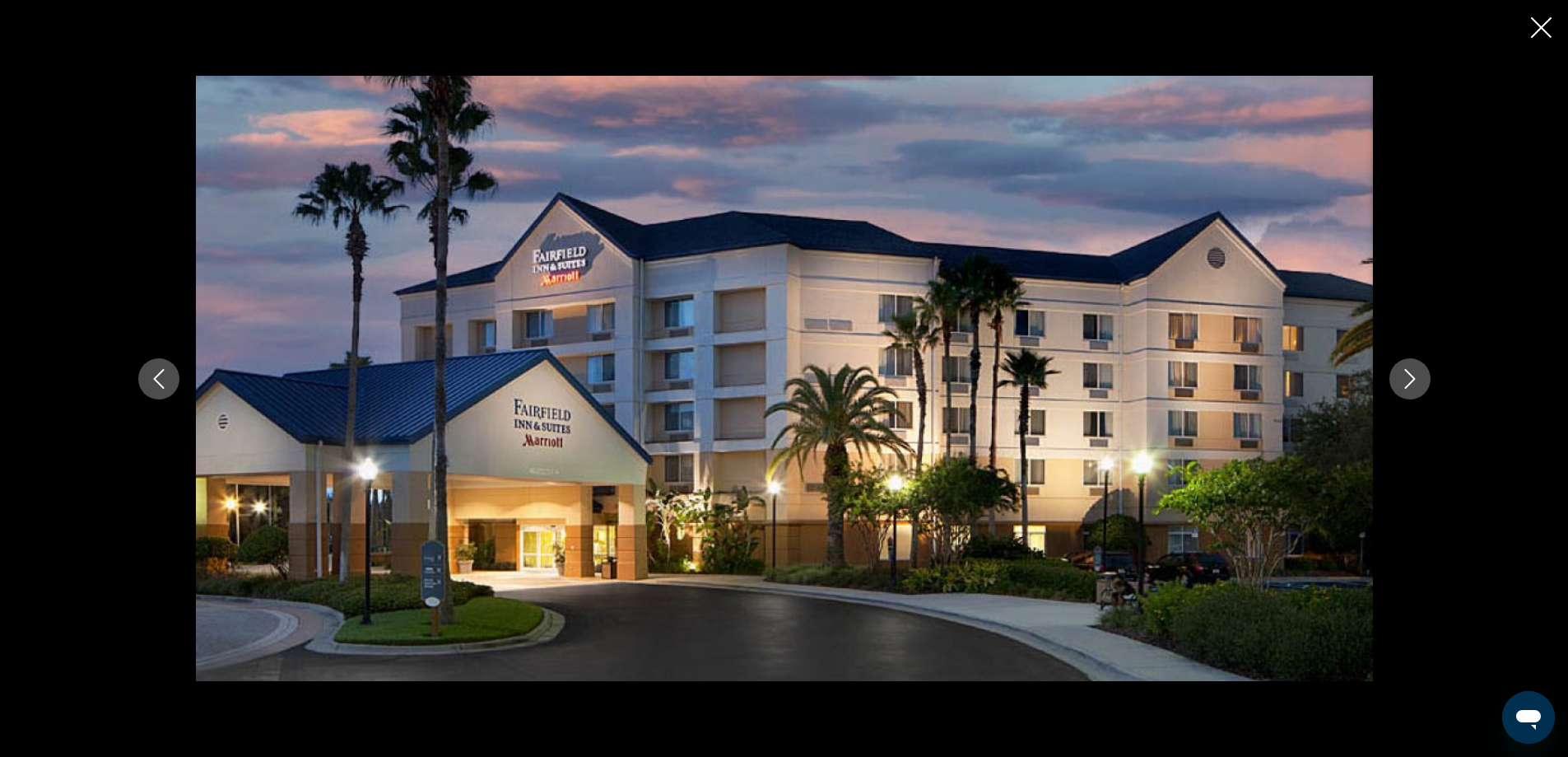
click at [1540, 24] on icon "Close slideshow" at bounding box center [1540, 27] width 20 height 20
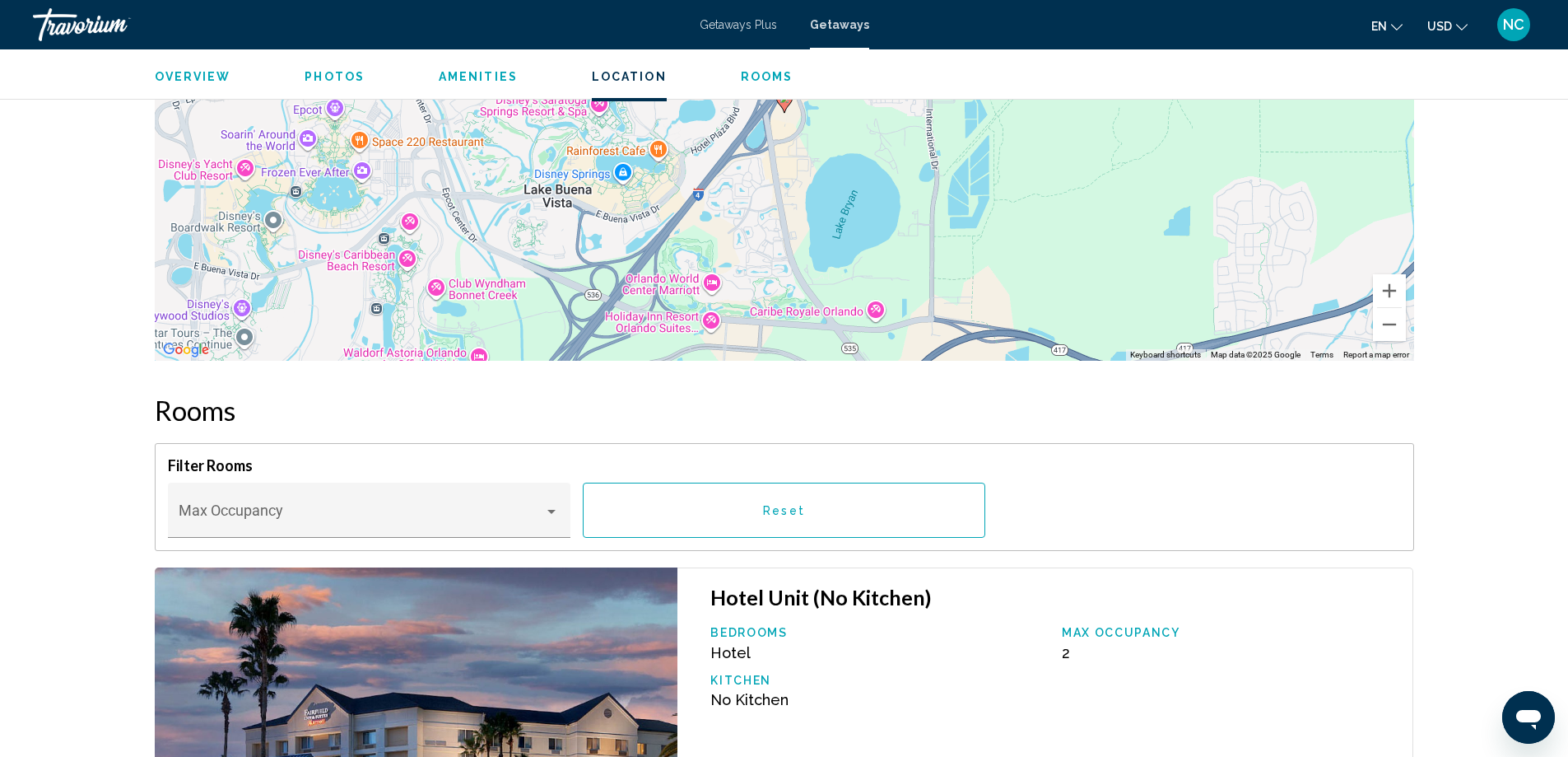
scroll to position [1729, 0]
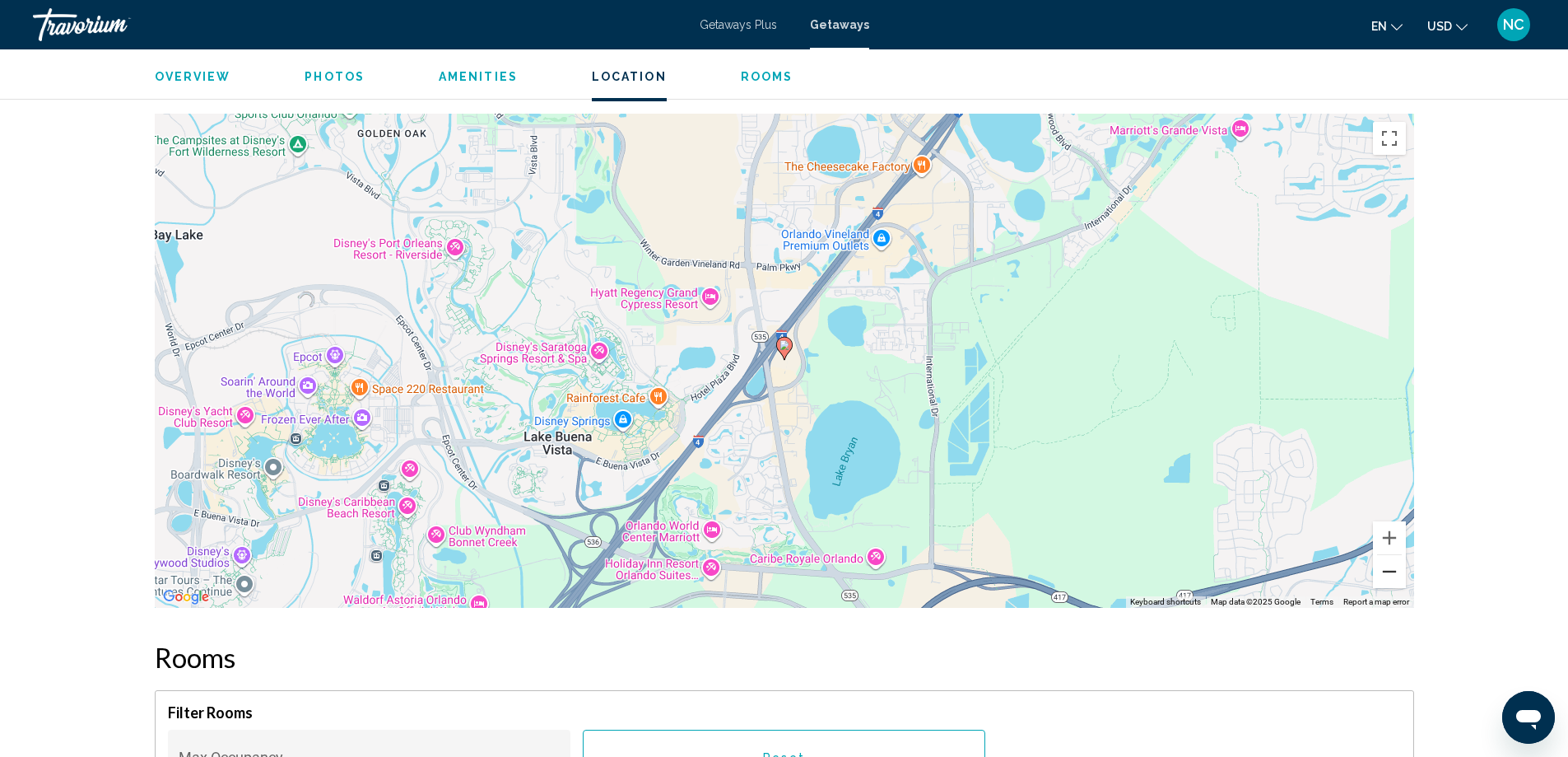
click at [1394, 560] on button "Zoom out" at bounding box center [1389, 571] width 33 height 33
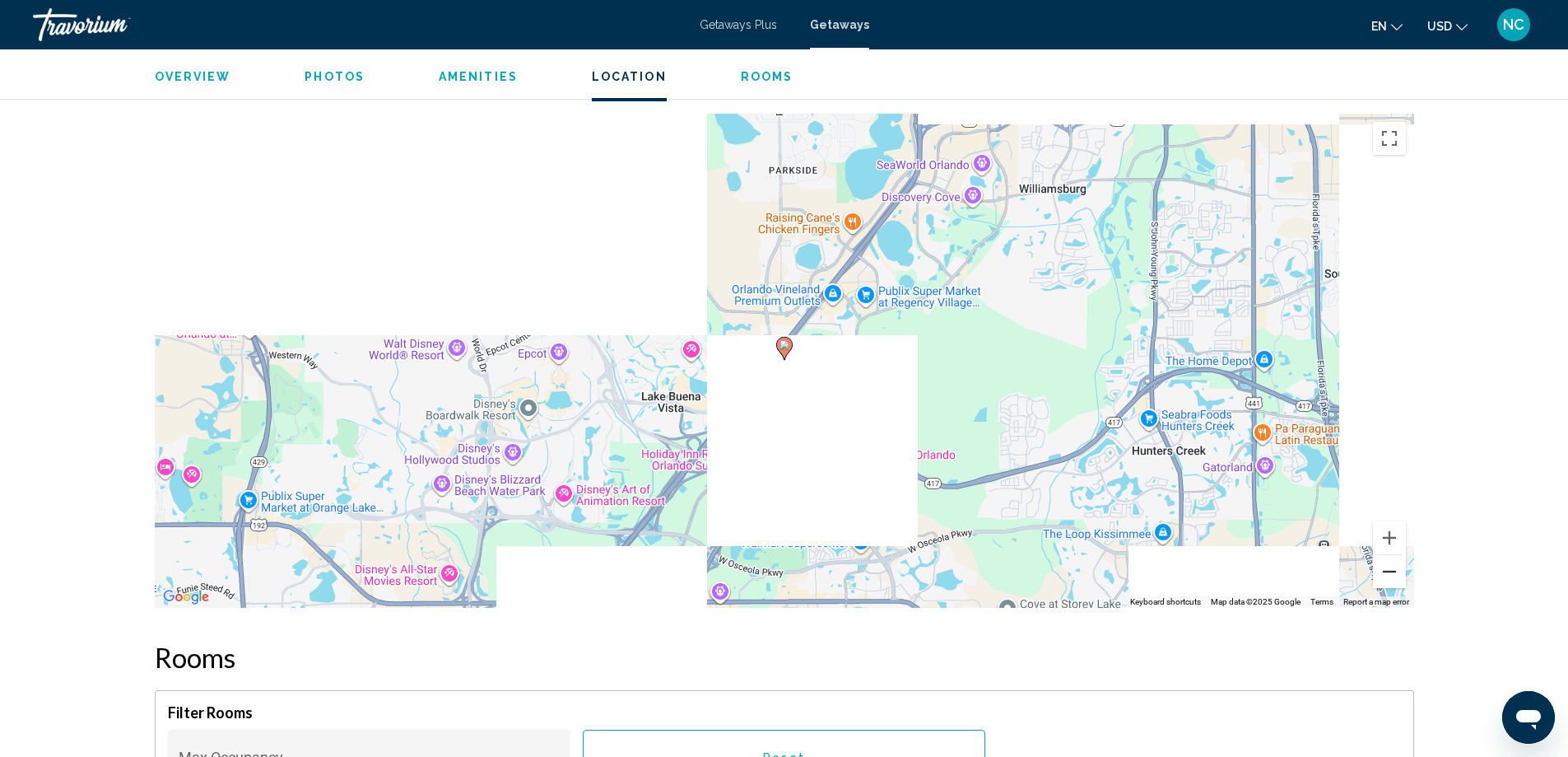
click at [1394, 560] on button "Zoom out" at bounding box center [1389, 571] width 33 height 33
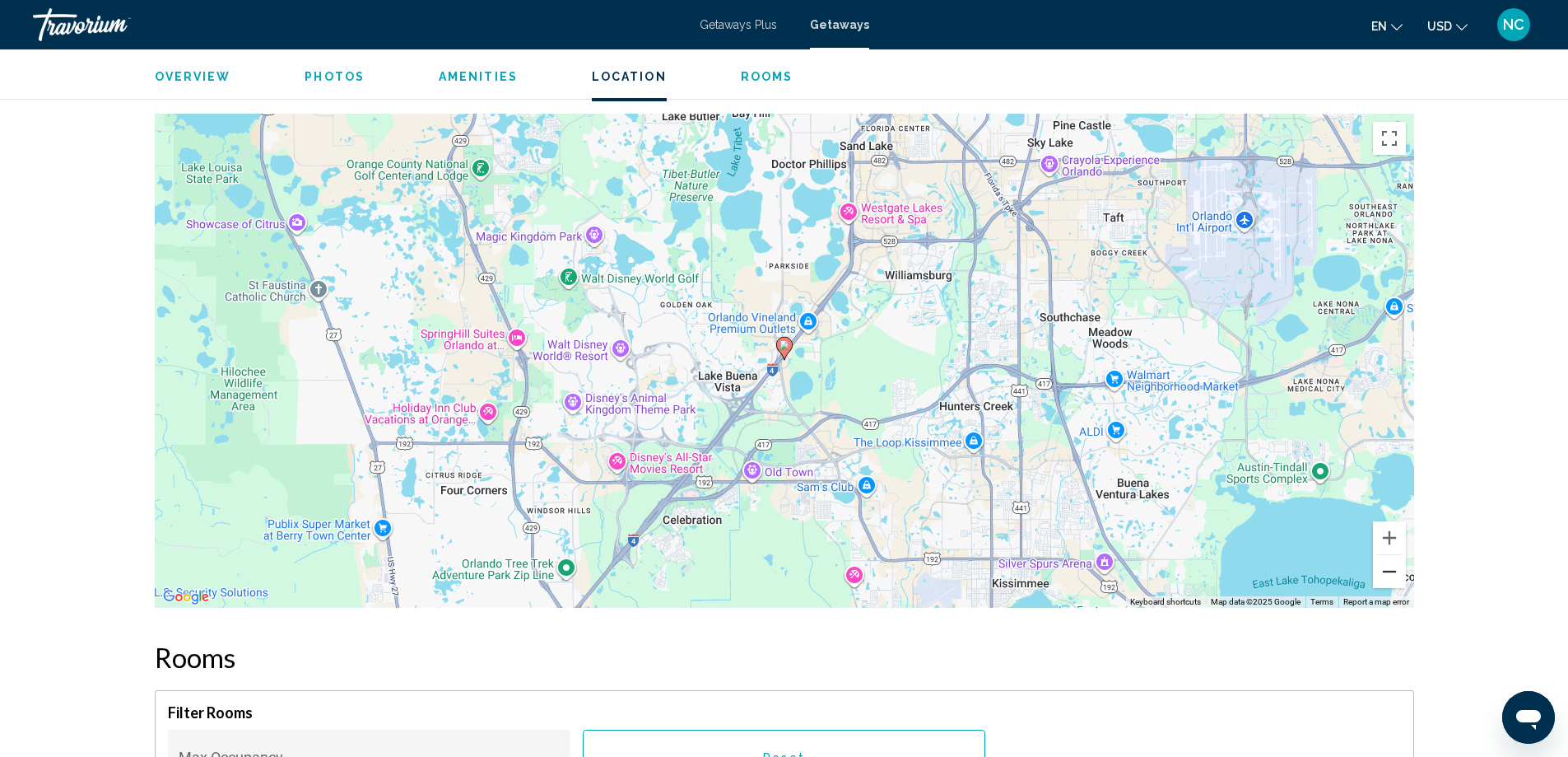
click at [1394, 560] on button "Zoom out" at bounding box center [1389, 571] width 33 height 33
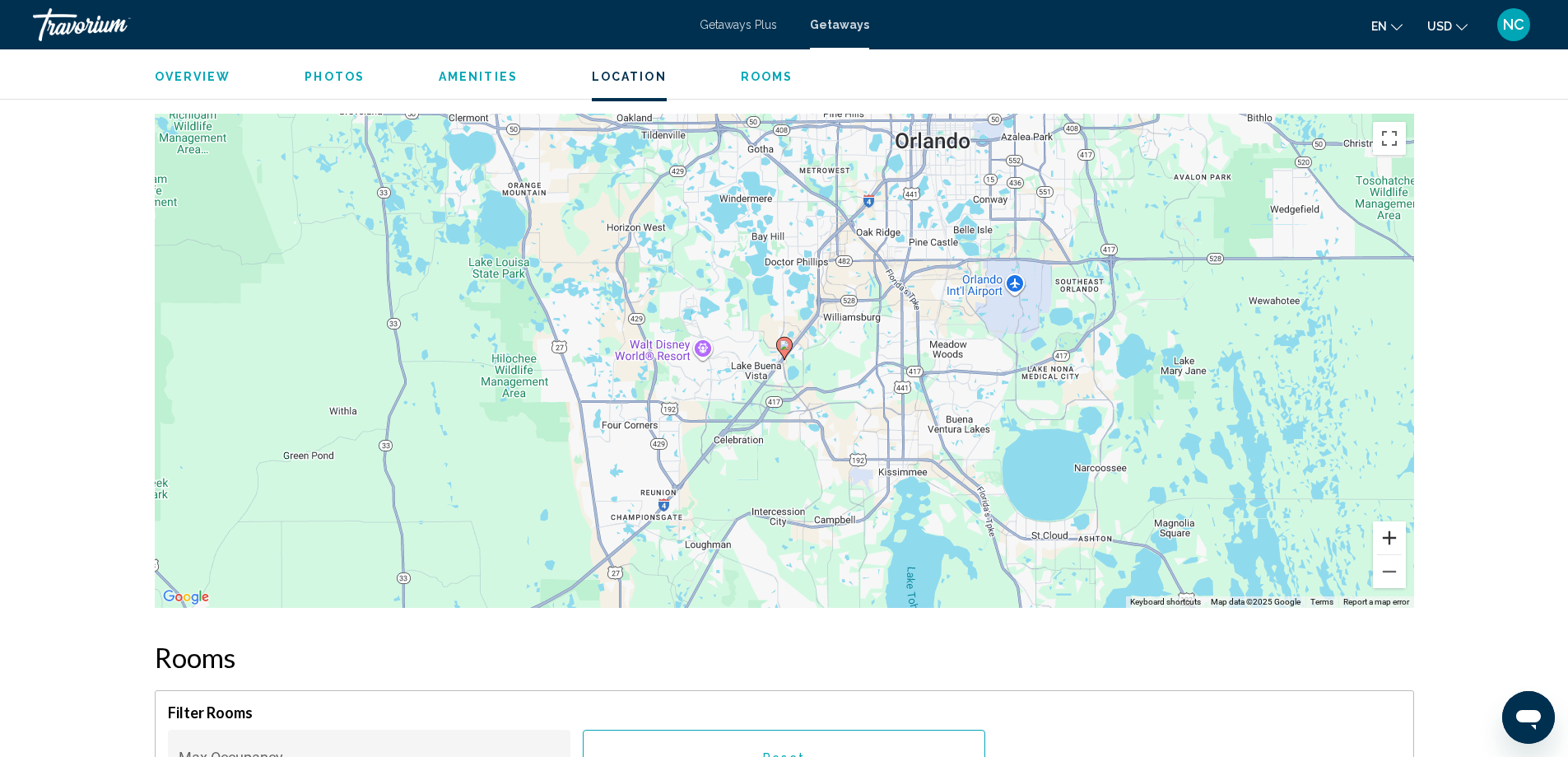
click at [1386, 524] on button "Zoom in" at bounding box center [1389, 538] width 33 height 33
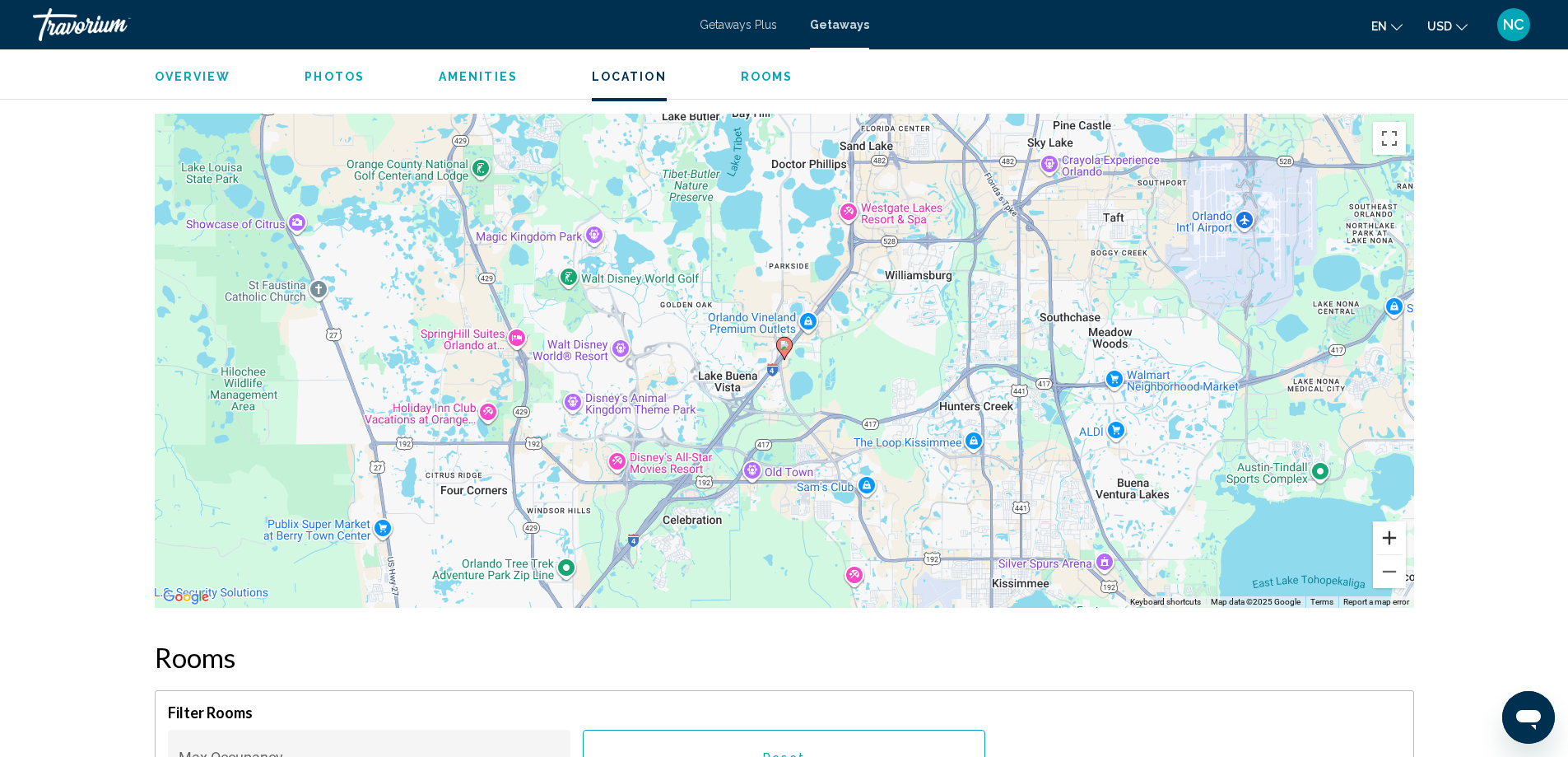
click at [1386, 524] on button "Zoom in" at bounding box center [1389, 538] width 33 height 33
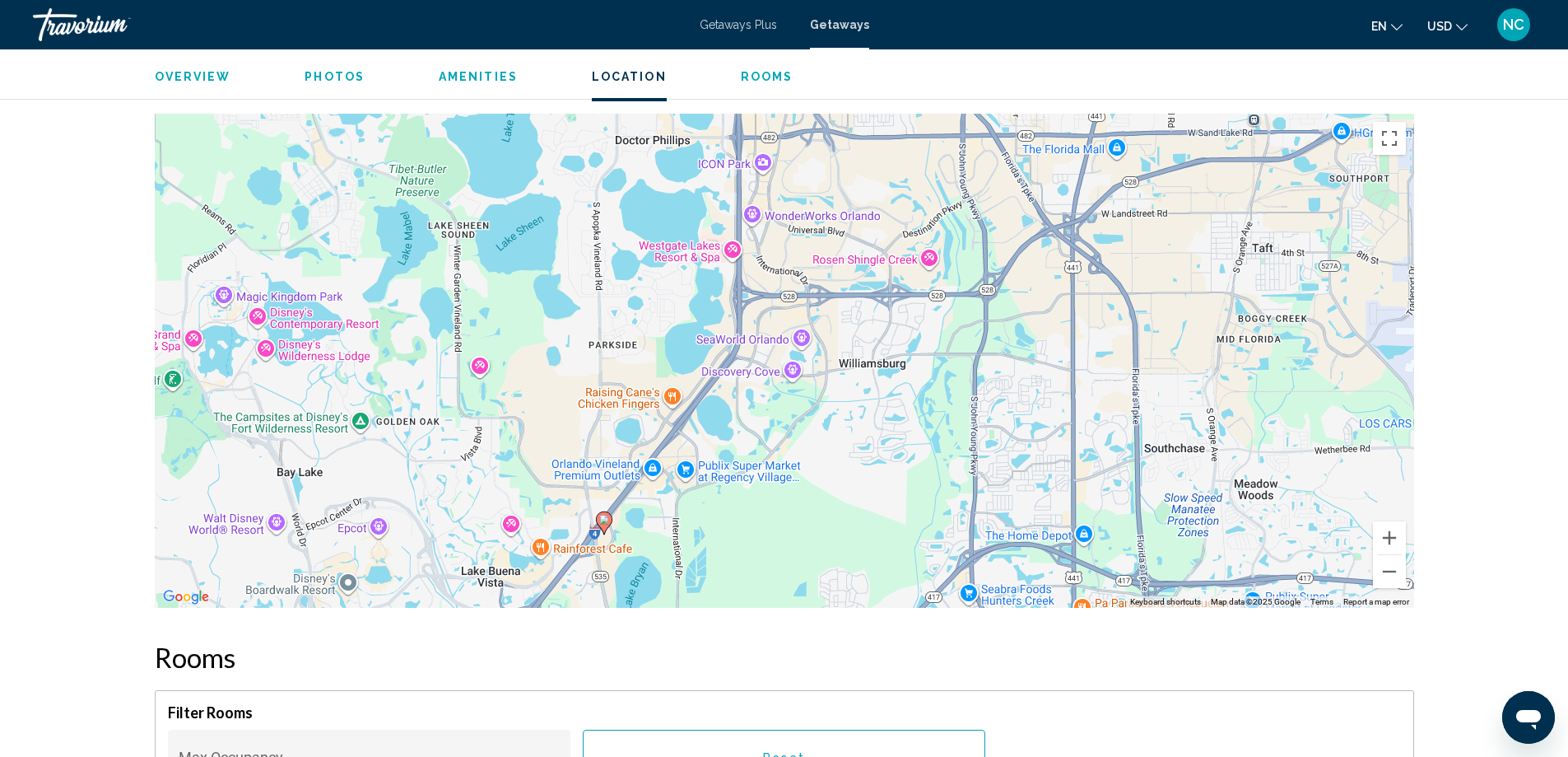
drag, startPoint x: 1104, startPoint y: 218, endPoint x: 922, endPoint y: 401, distance: 258.1
click at [922, 401] on div "To activate drag with keyboard, press Alt + Enter. Once in keyboard drag state,…" at bounding box center [784, 360] width 1260 height 493
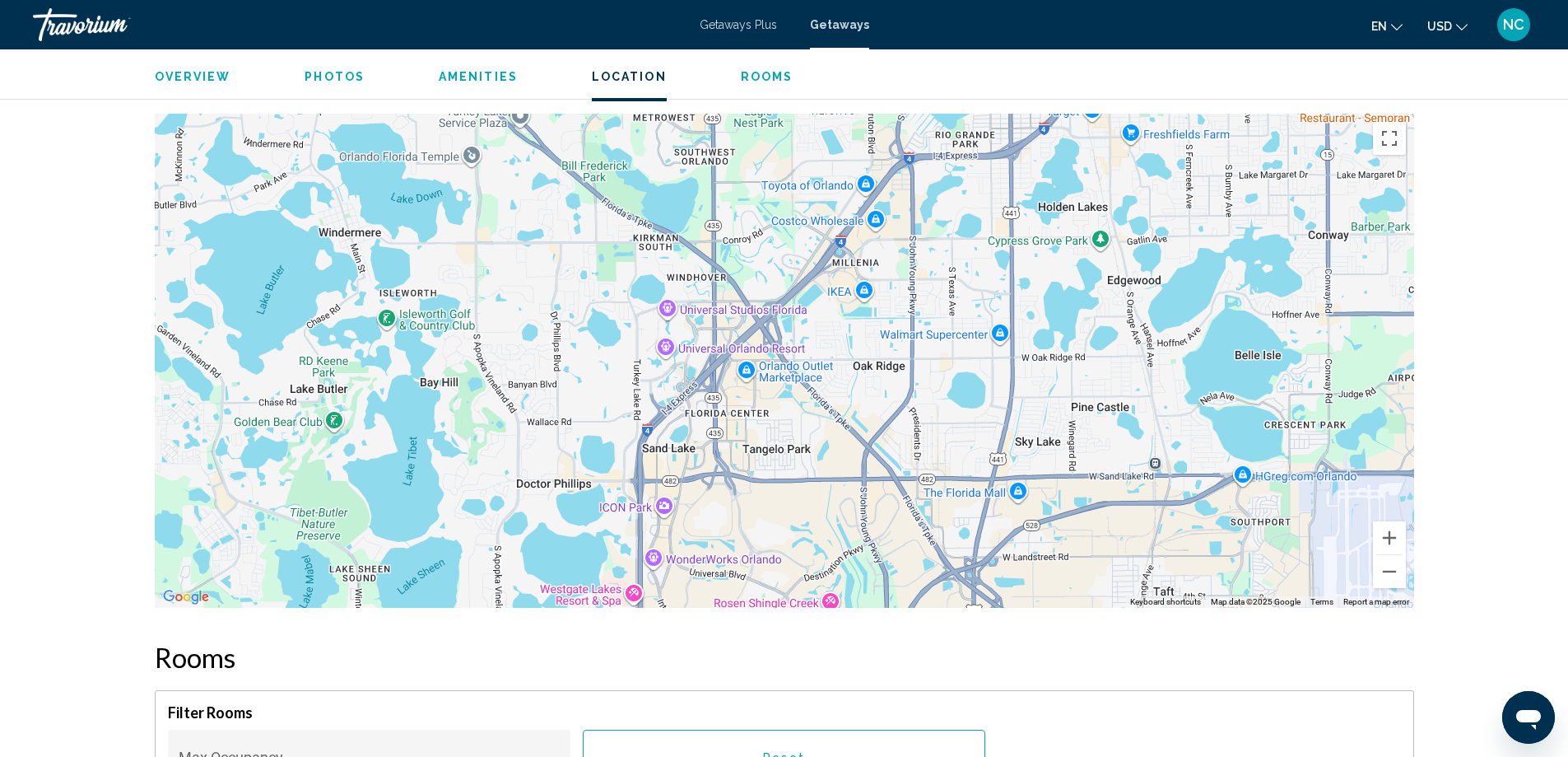
drag, startPoint x: 856, startPoint y: 172, endPoint x: 757, endPoint y: 521, distance: 362.8
click at [757, 521] on div "To activate drag with keyboard, press Alt + Enter. Once in keyboard drag state,…" at bounding box center [784, 360] width 1260 height 493
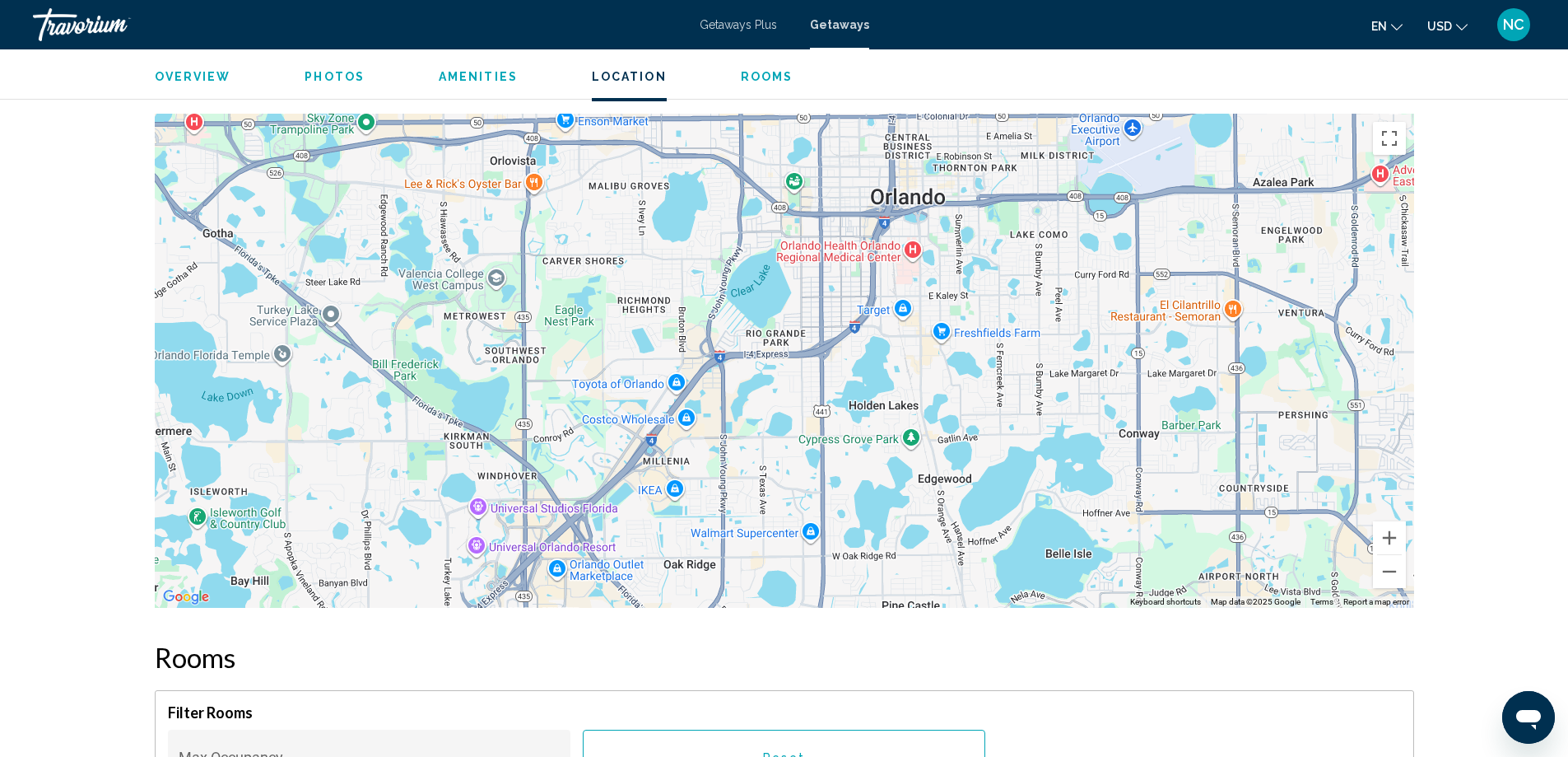
drag, startPoint x: 864, startPoint y: 487, endPoint x: 1187, endPoint y: 82, distance: 518.0
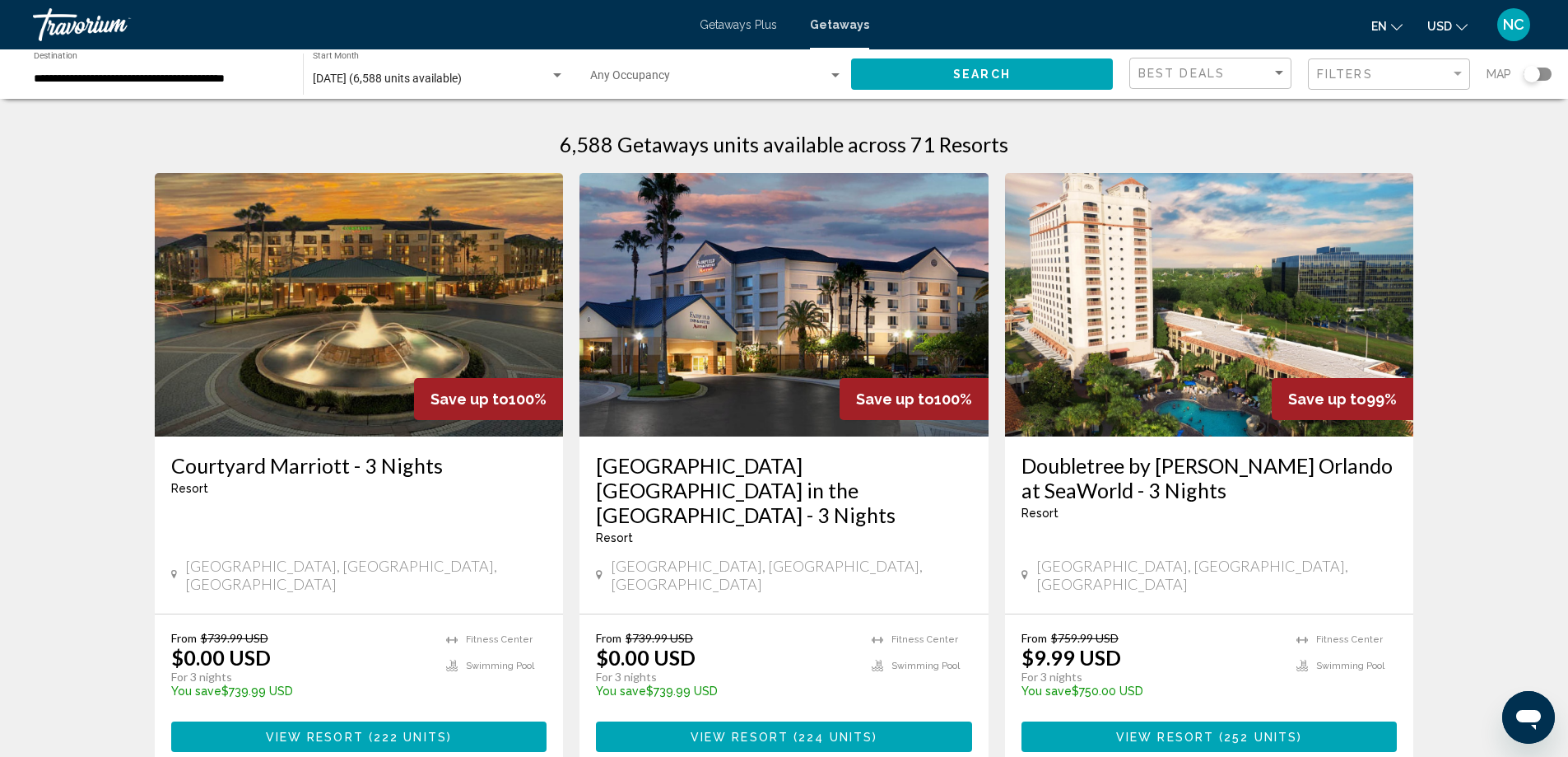
click at [1174, 315] on img "Main content" at bounding box center [1209, 304] width 409 height 264
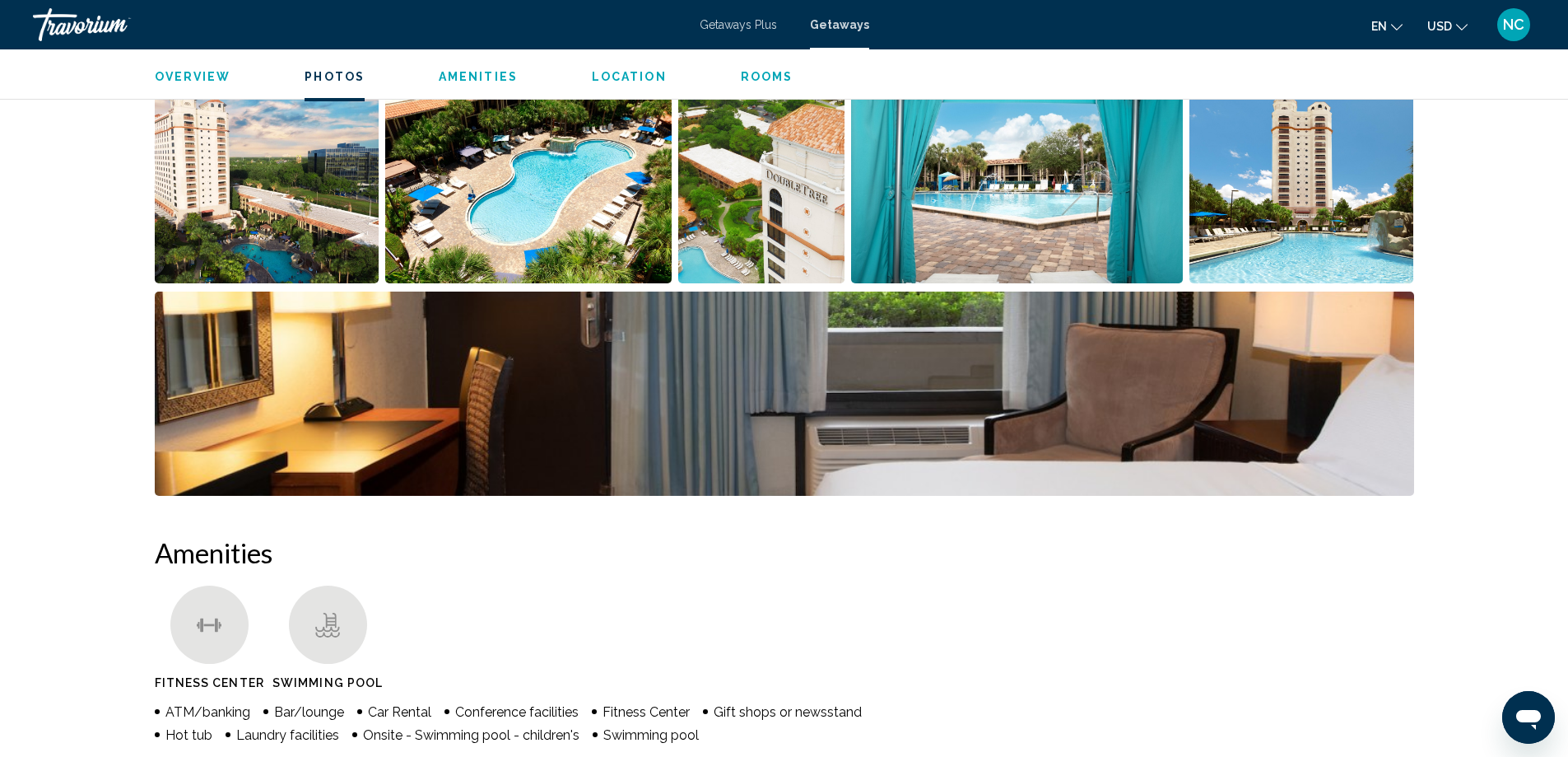
scroll to position [393, 0]
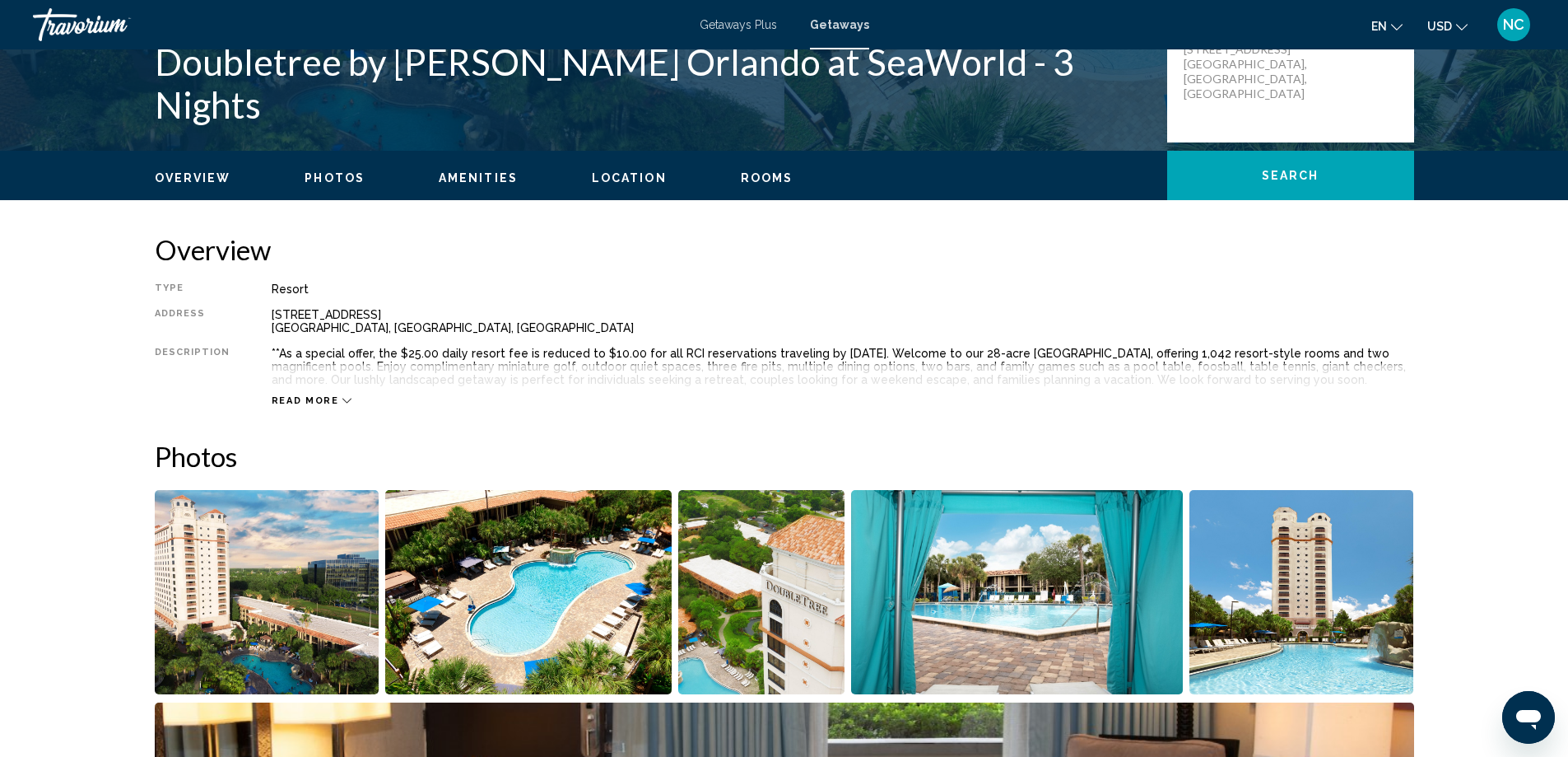
click at [257, 623] on img "Open full-screen image slider" at bounding box center [267, 591] width 225 height 204
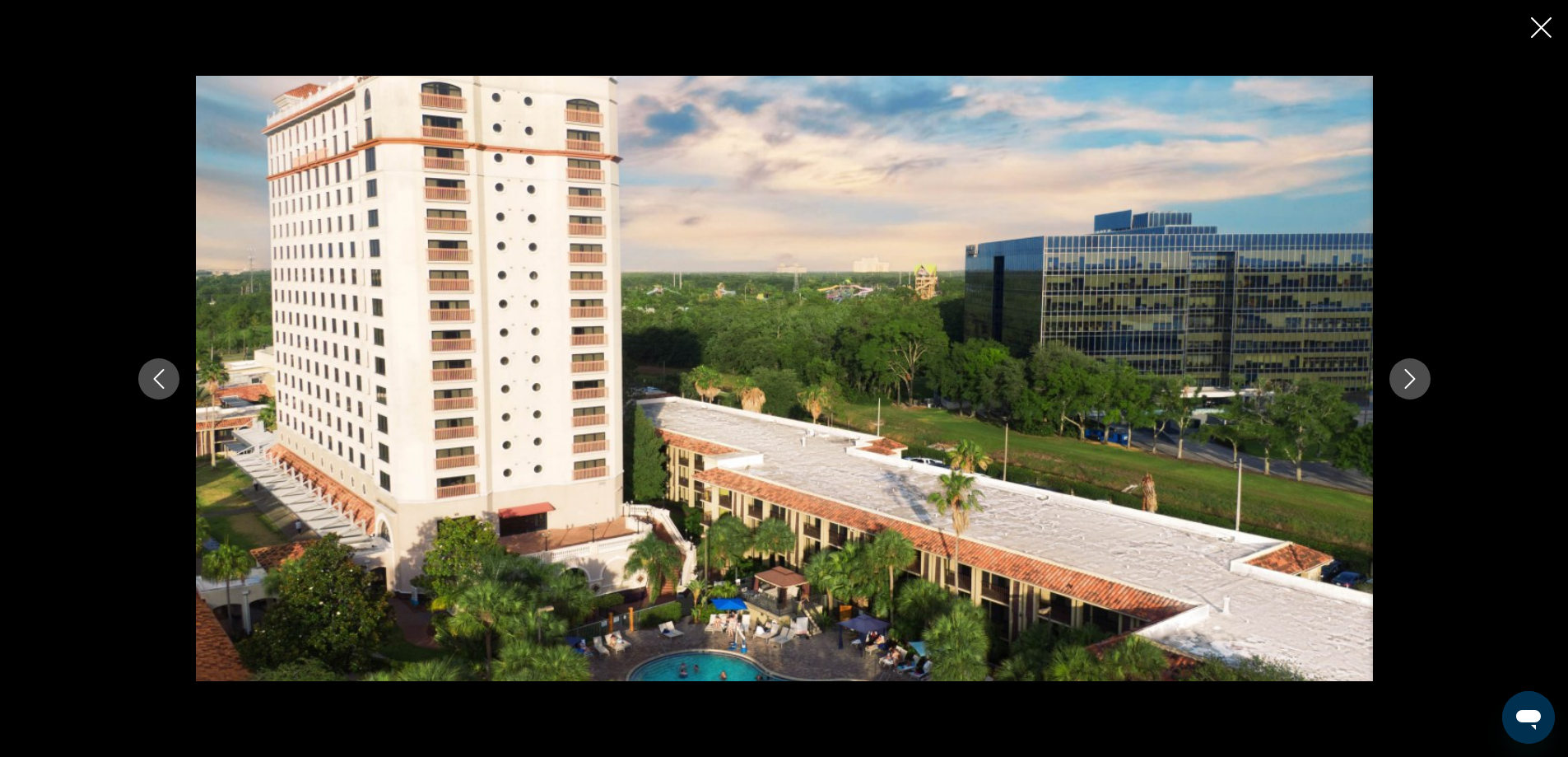
click at [1411, 378] on icon "Next image" at bounding box center [1409, 378] width 20 height 20
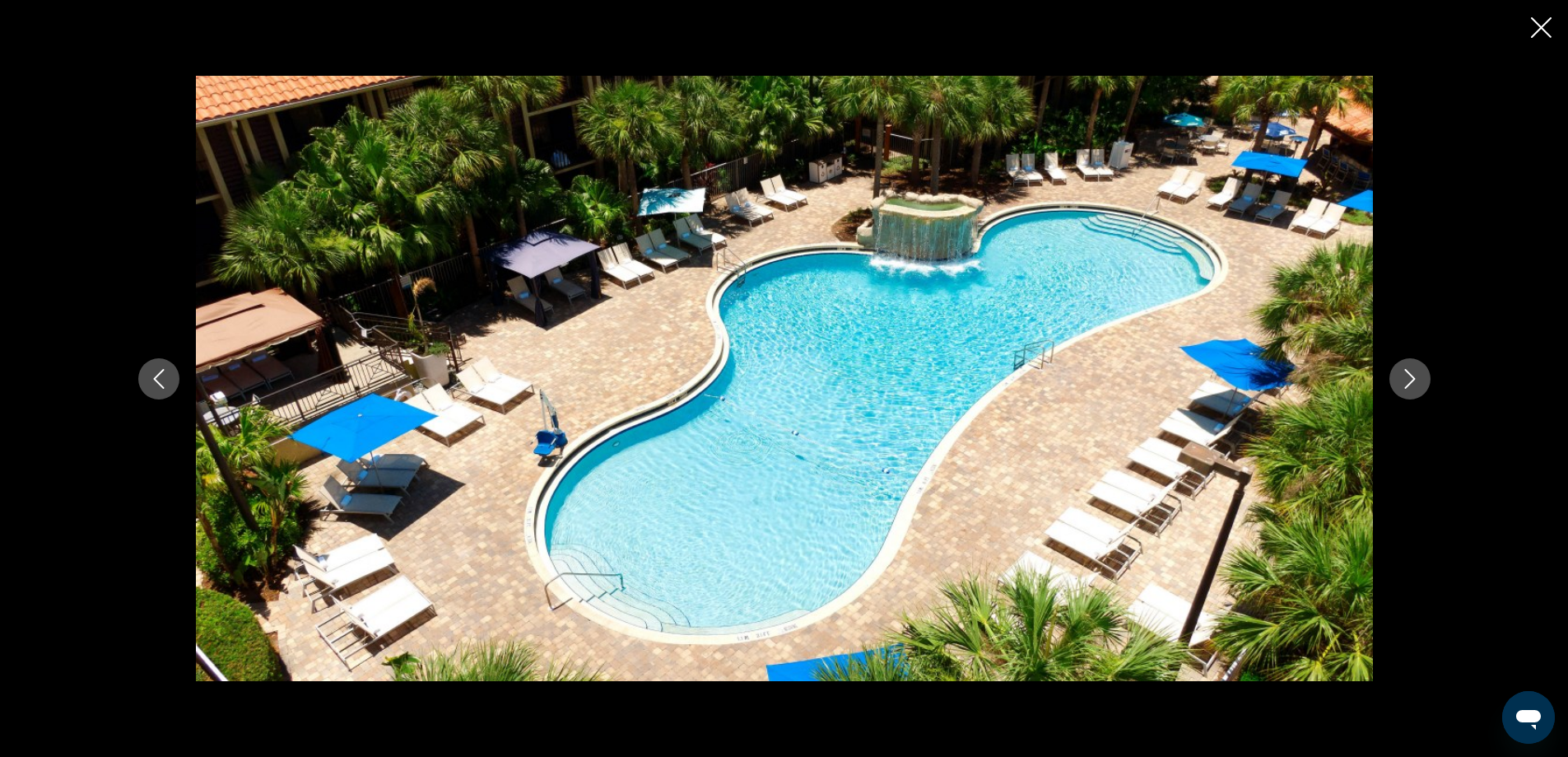
click at [1408, 375] on icon "Next image" at bounding box center [1409, 378] width 20 height 20
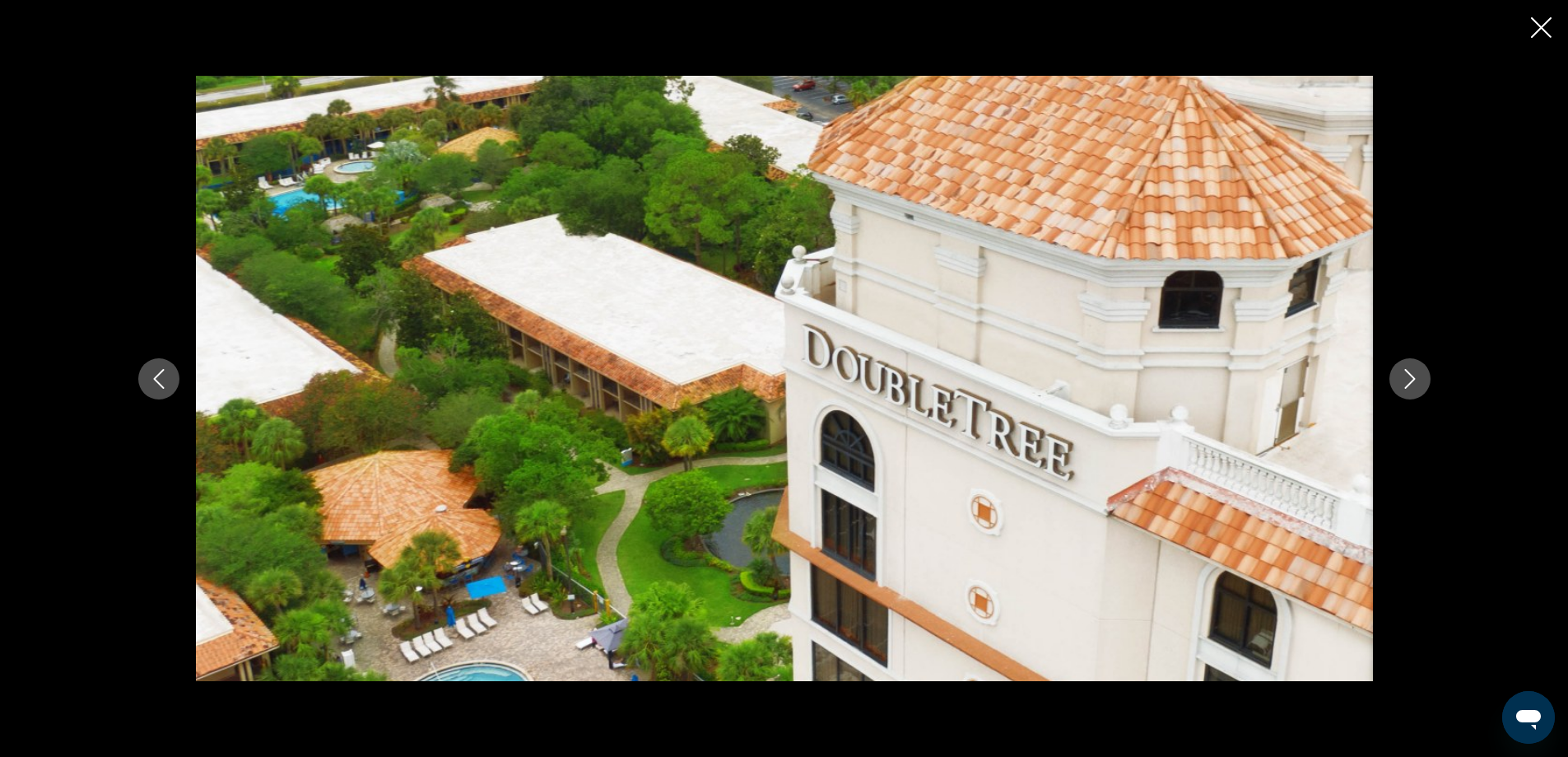
click at [1411, 377] on icon "Next image" at bounding box center [1409, 378] width 20 height 20
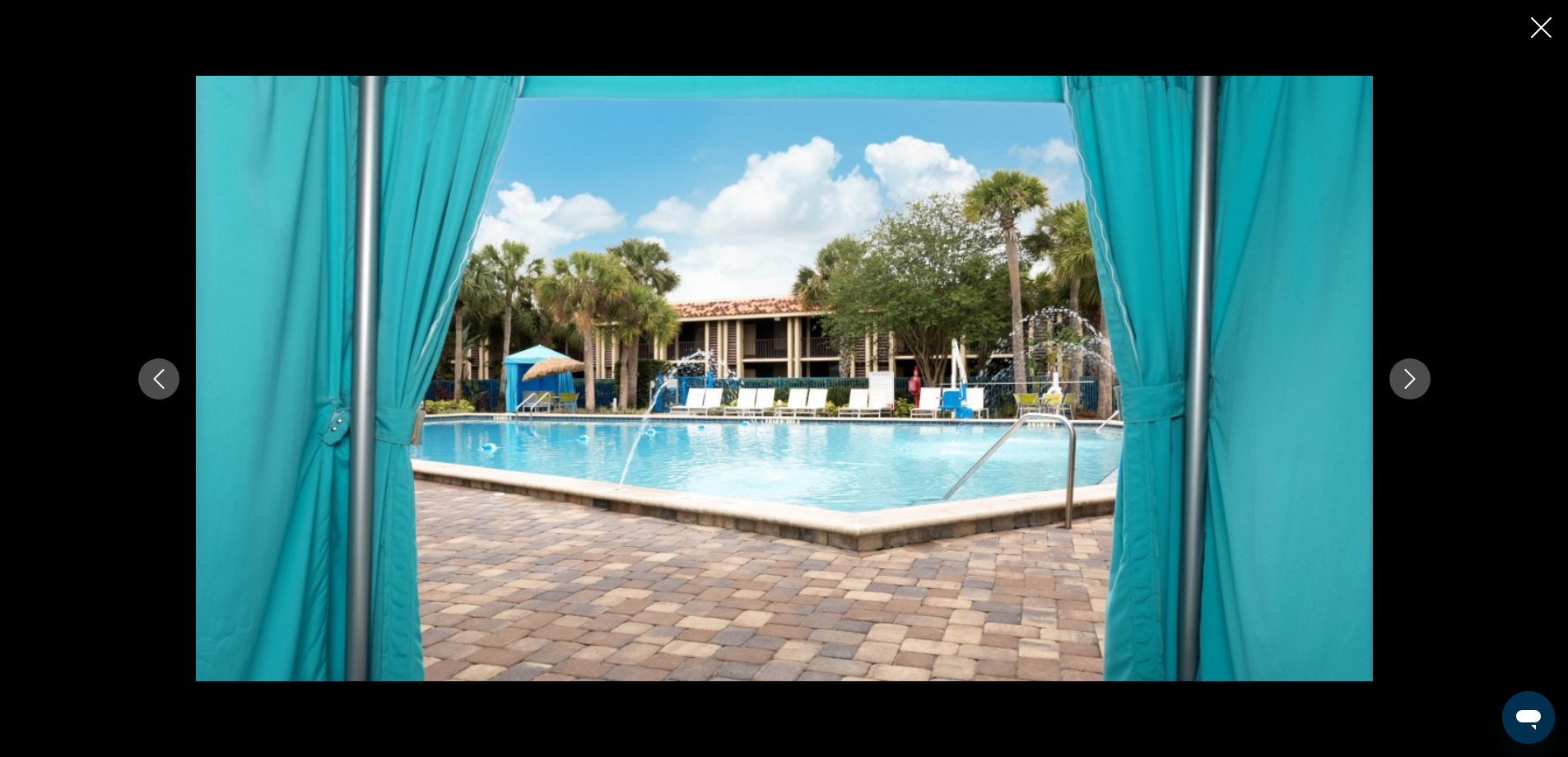
click at [1411, 377] on icon "Next image" at bounding box center [1409, 378] width 20 height 20
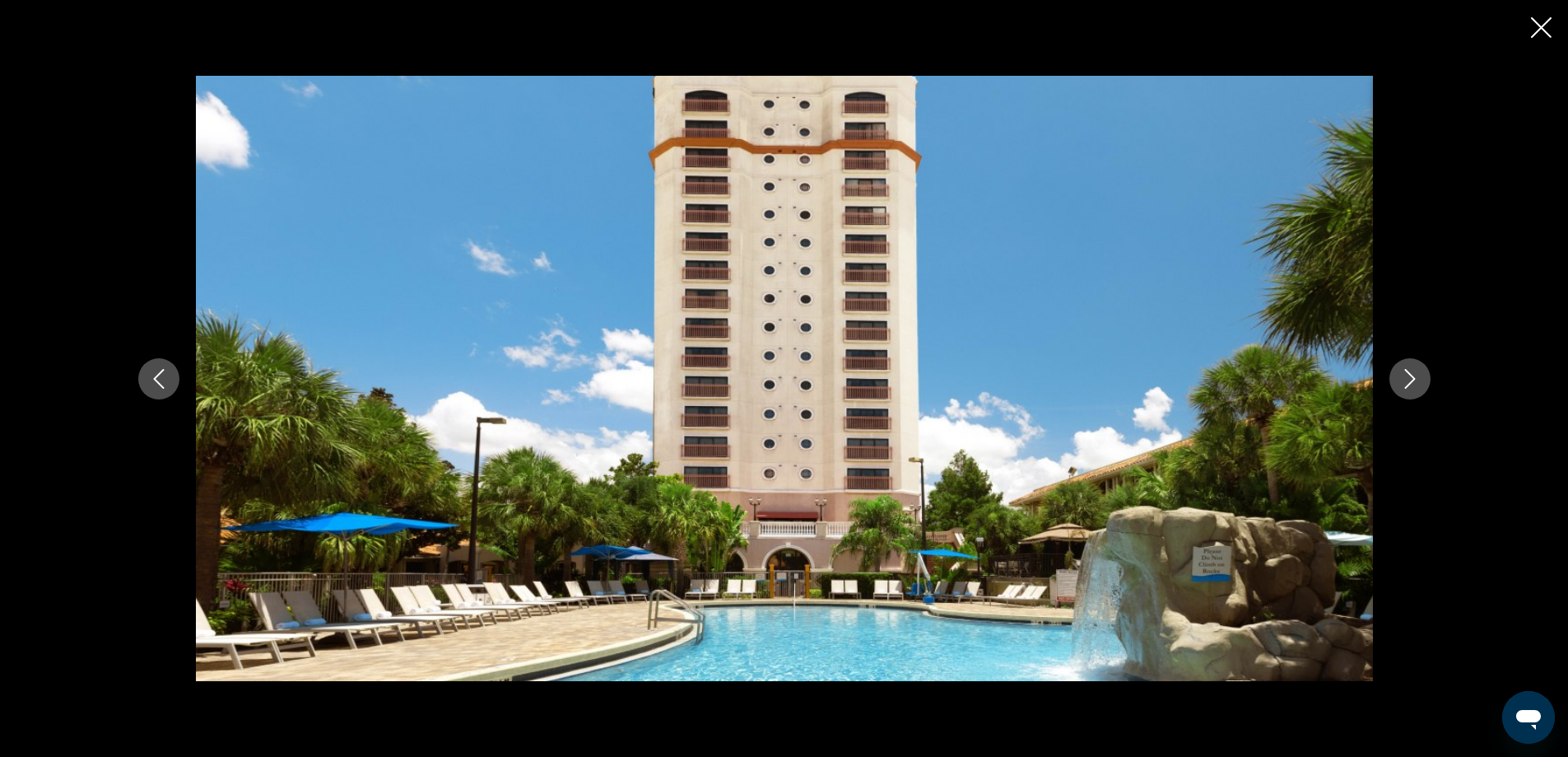
click at [1411, 377] on icon "Next image" at bounding box center [1409, 378] width 20 height 20
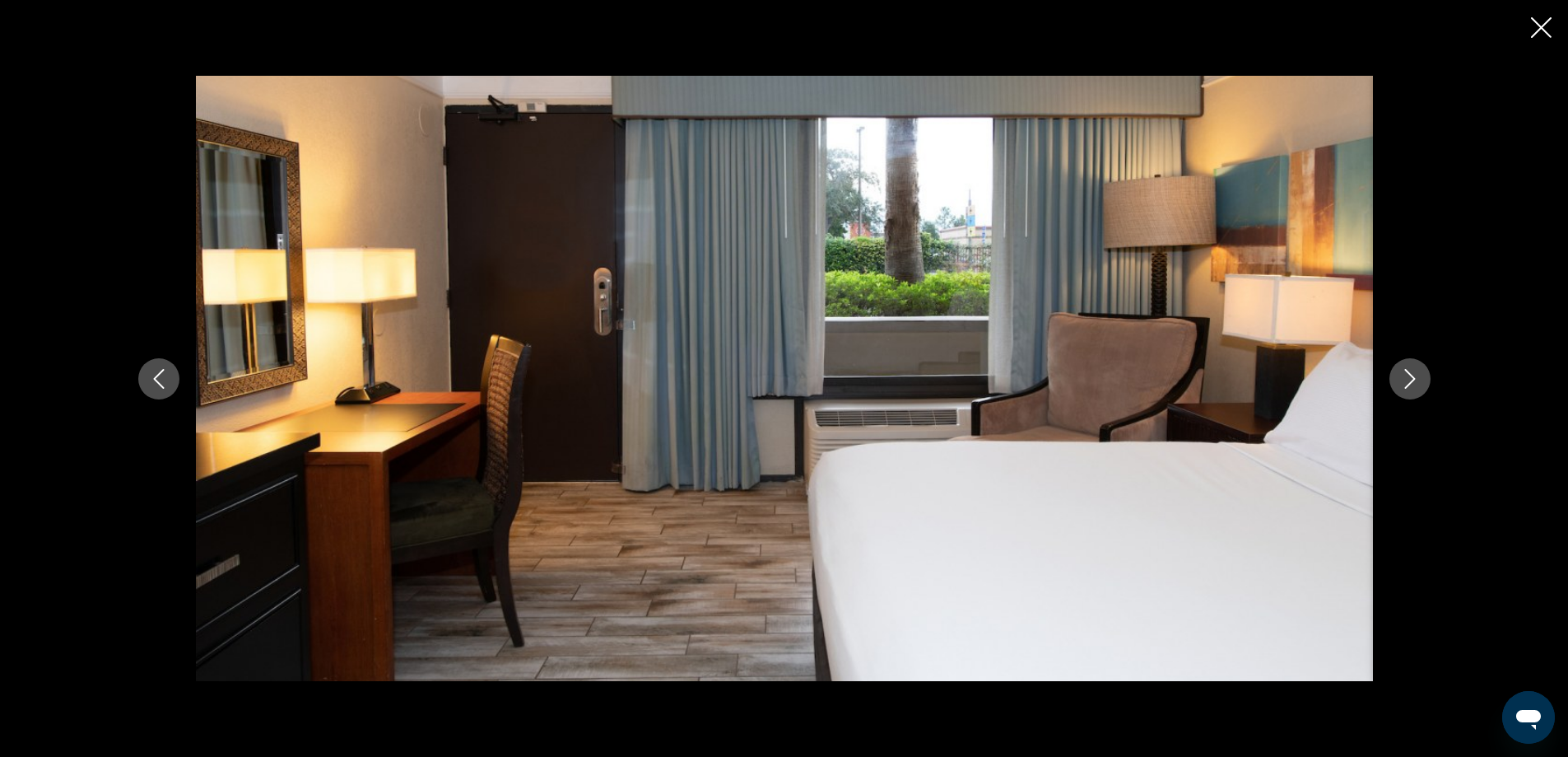
click at [1411, 377] on icon "Next image" at bounding box center [1409, 378] width 20 height 20
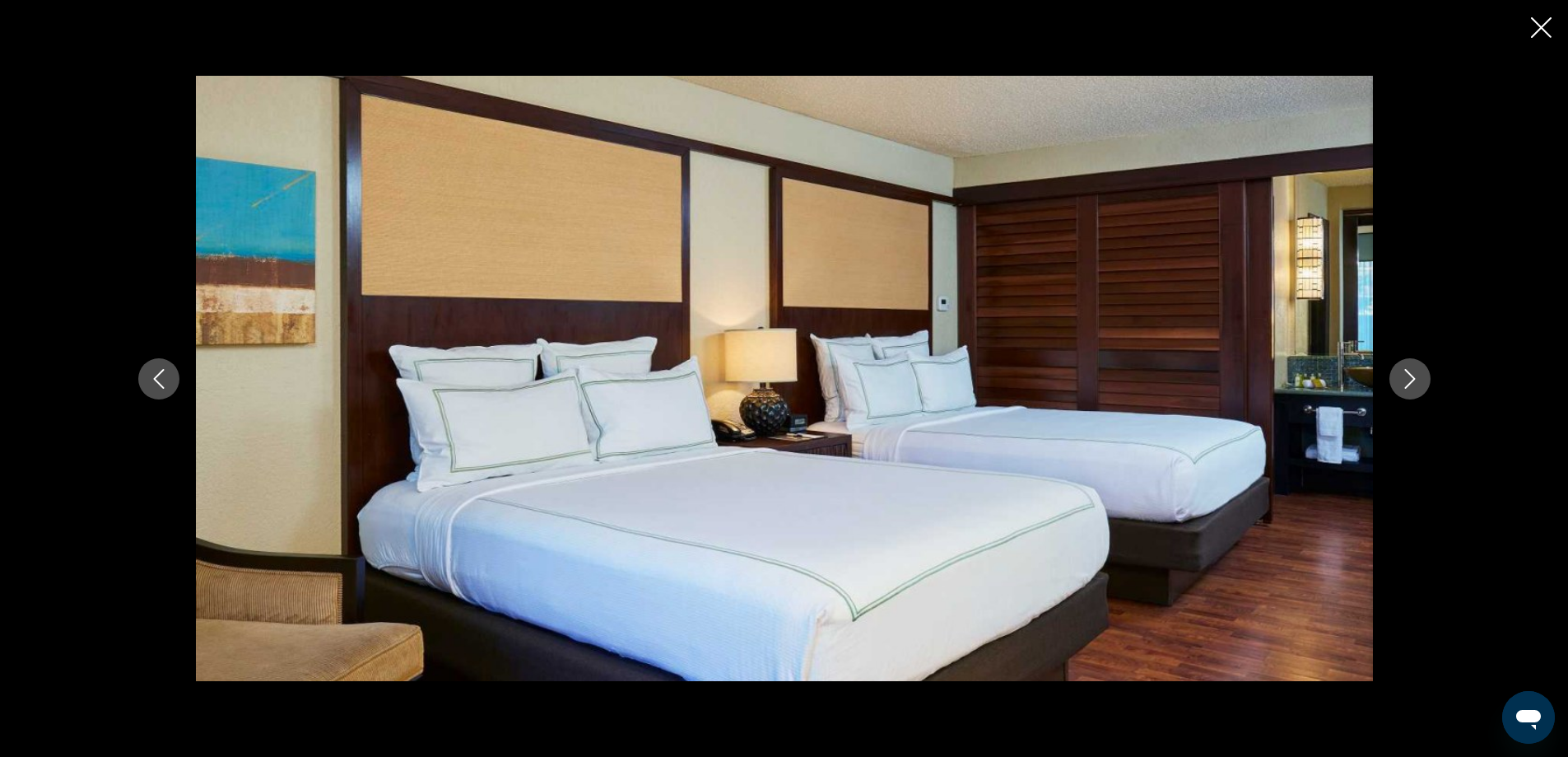
click at [1411, 377] on icon "Next image" at bounding box center [1409, 378] width 20 height 20
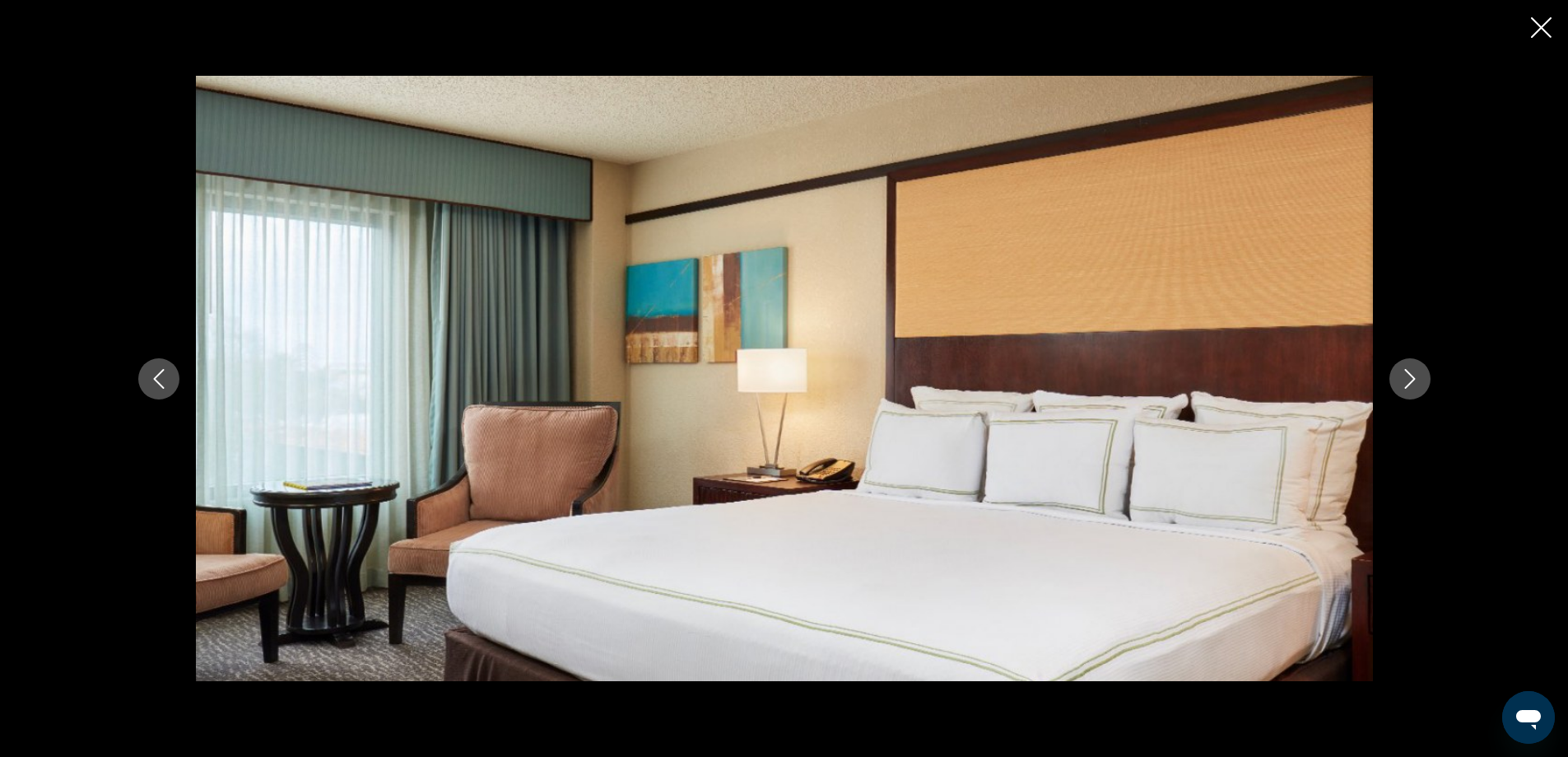
click at [1411, 377] on icon "Next image" at bounding box center [1409, 378] width 20 height 20
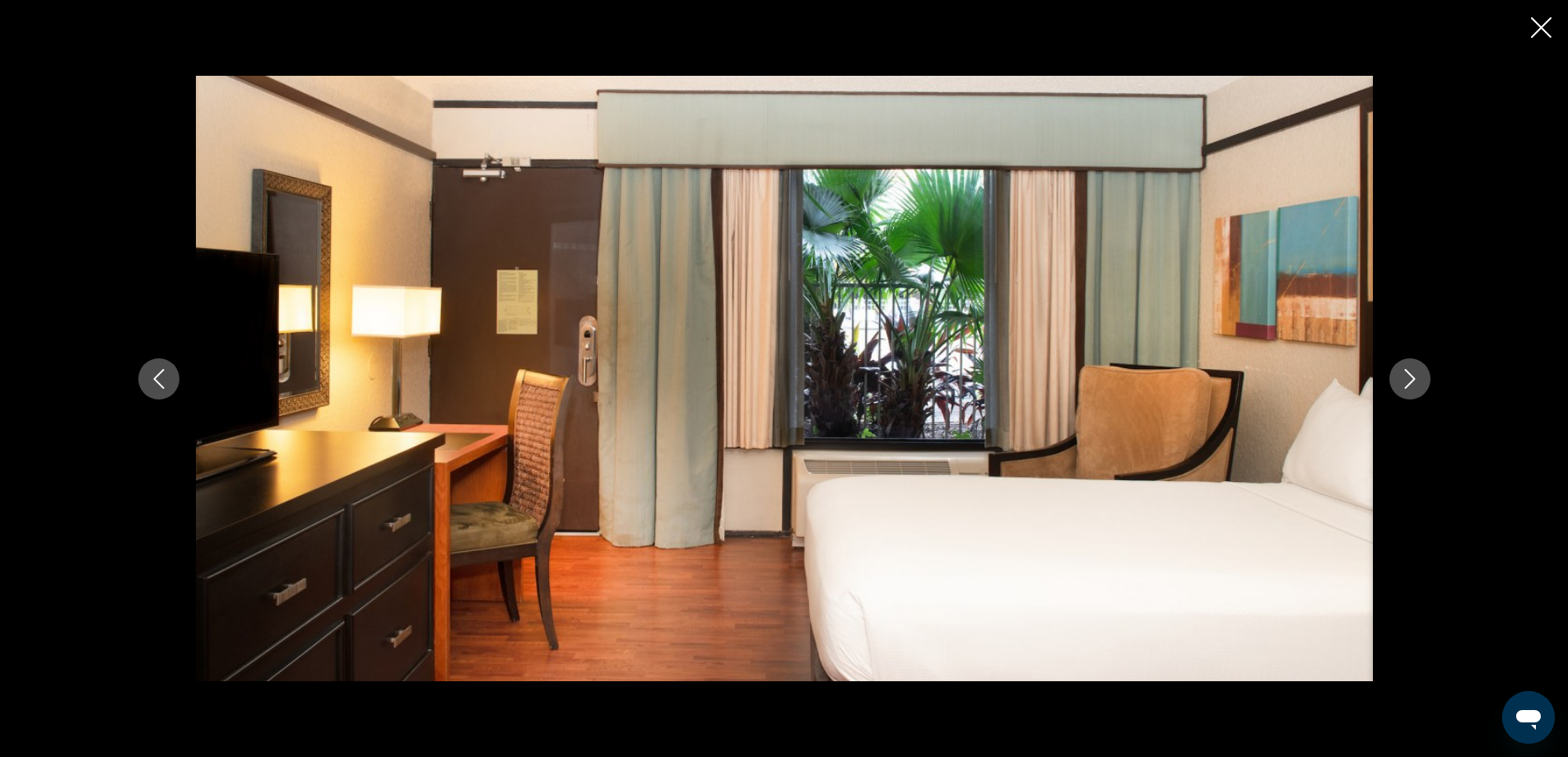
click at [1411, 377] on icon "Next image" at bounding box center [1409, 378] width 20 height 20
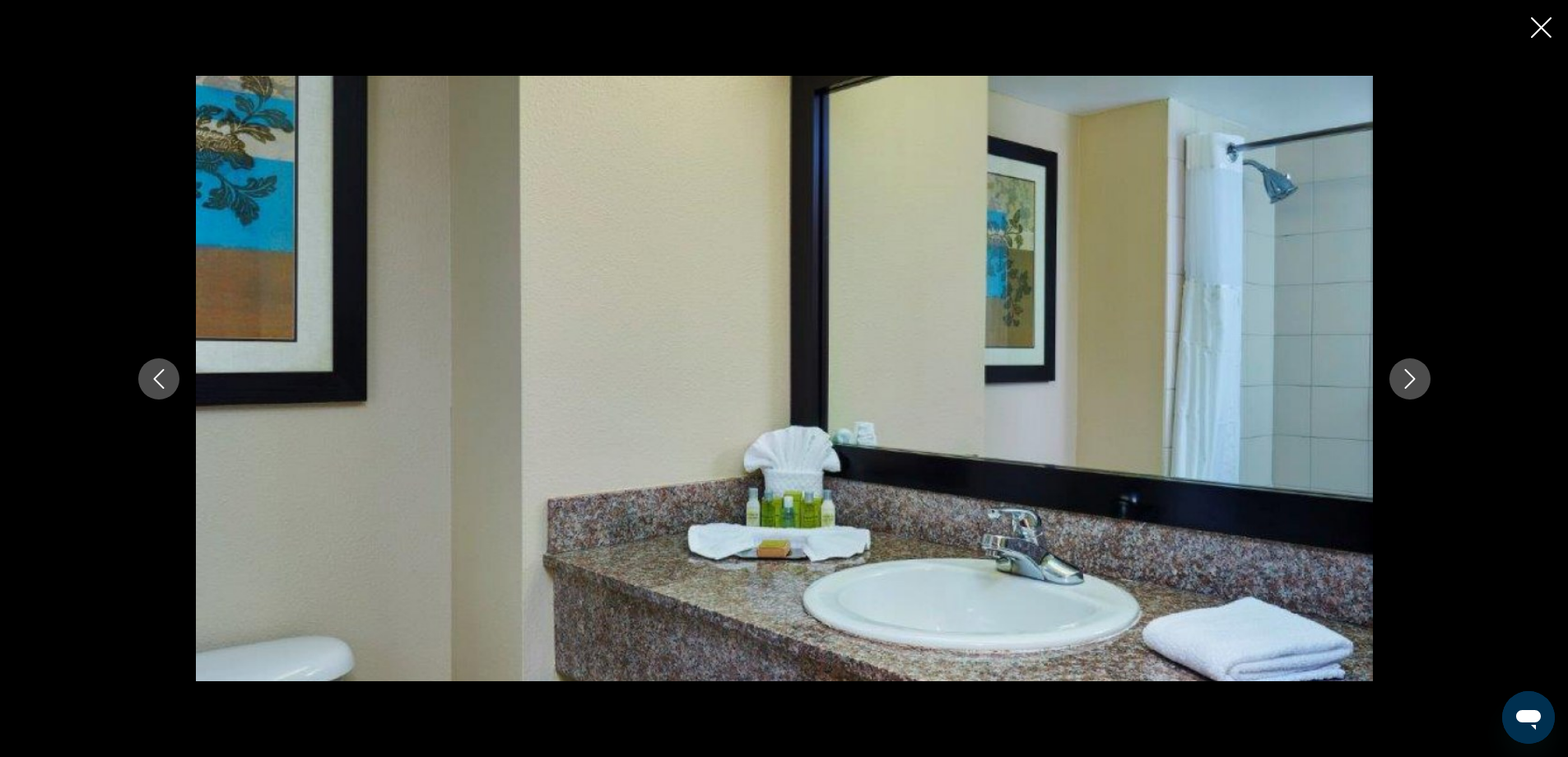
click at [1411, 377] on icon "Next image" at bounding box center [1409, 378] width 20 height 20
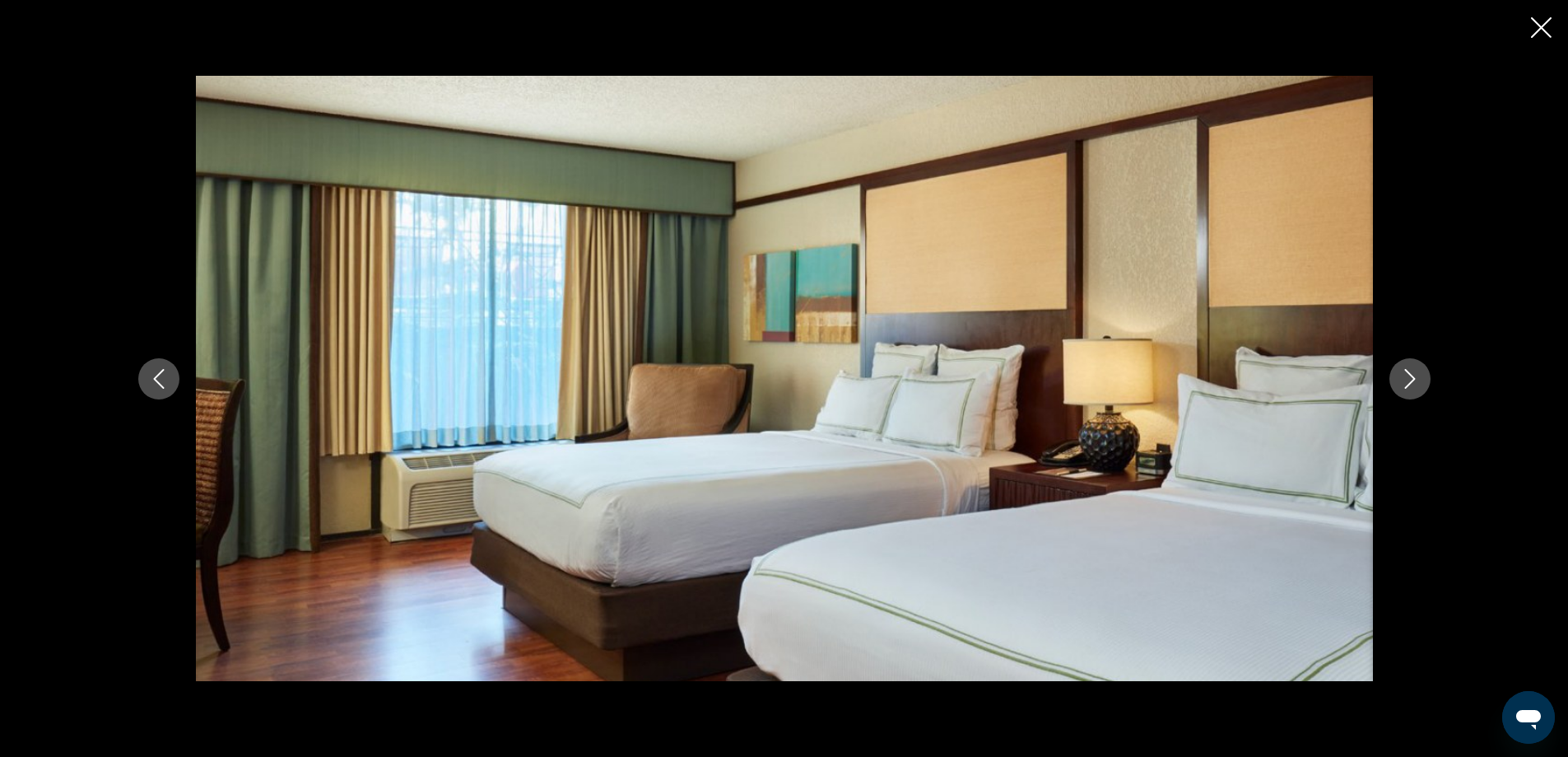
click at [1411, 377] on icon "Next image" at bounding box center [1409, 378] width 20 height 20
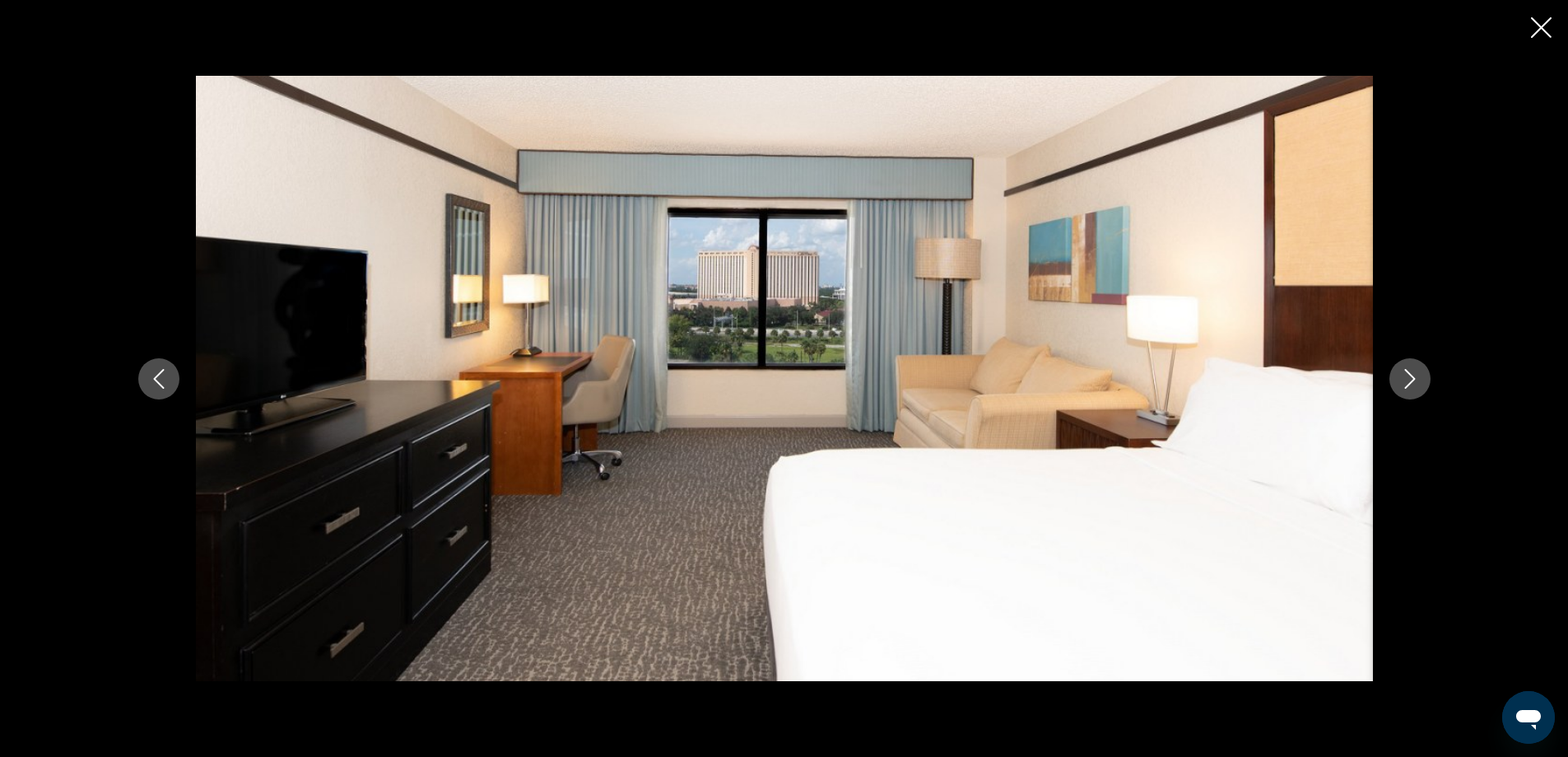
click at [1411, 377] on icon "Next image" at bounding box center [1409, 378] width 20 height 20
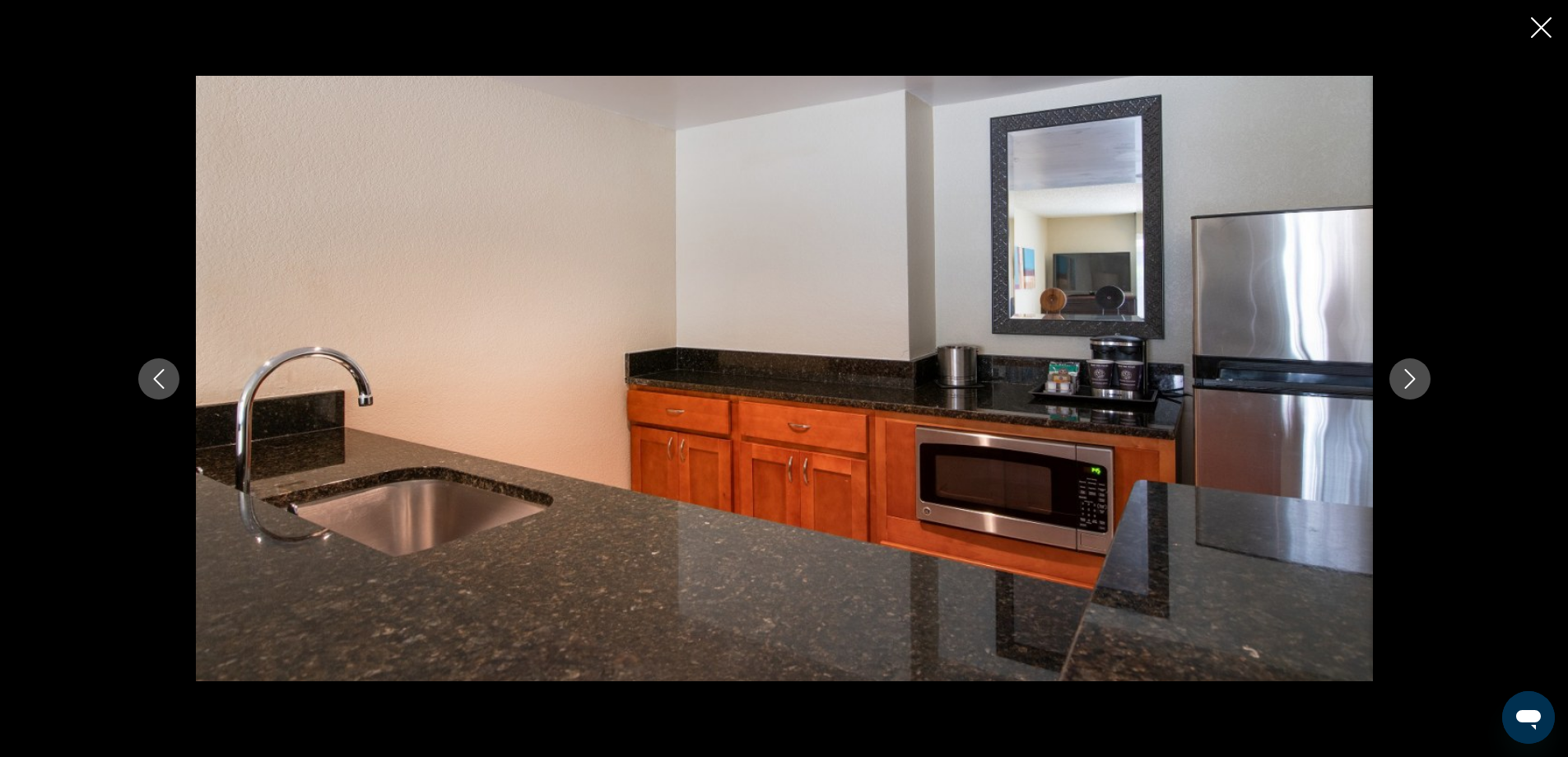
click at [1411, 377] on icon "Next image" at bounding box center [1409, 378] width 20 height 20
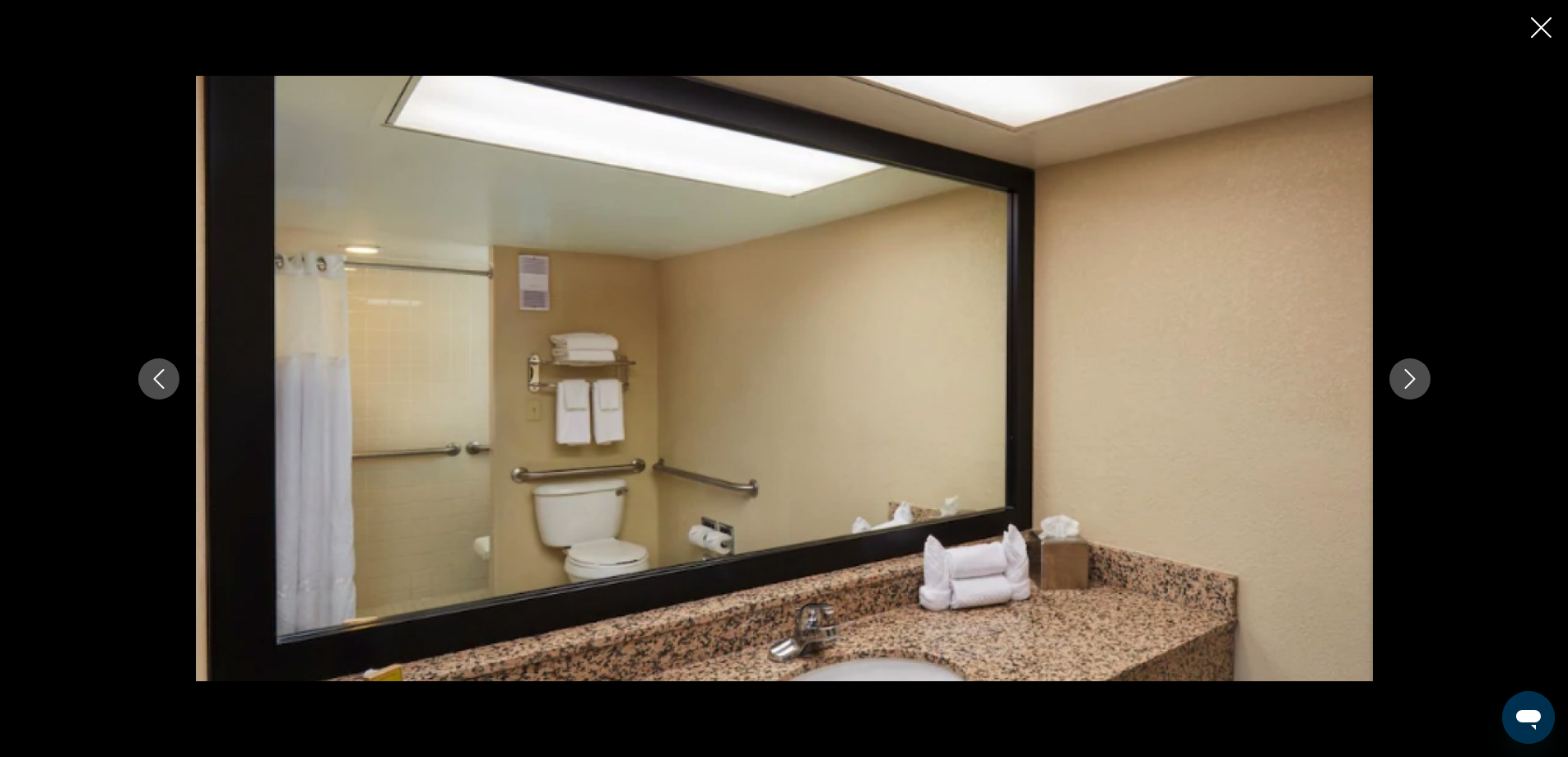
click at [1411, 379] on icon "Next image" at bounding box center [1409, 378] width 20 height 20
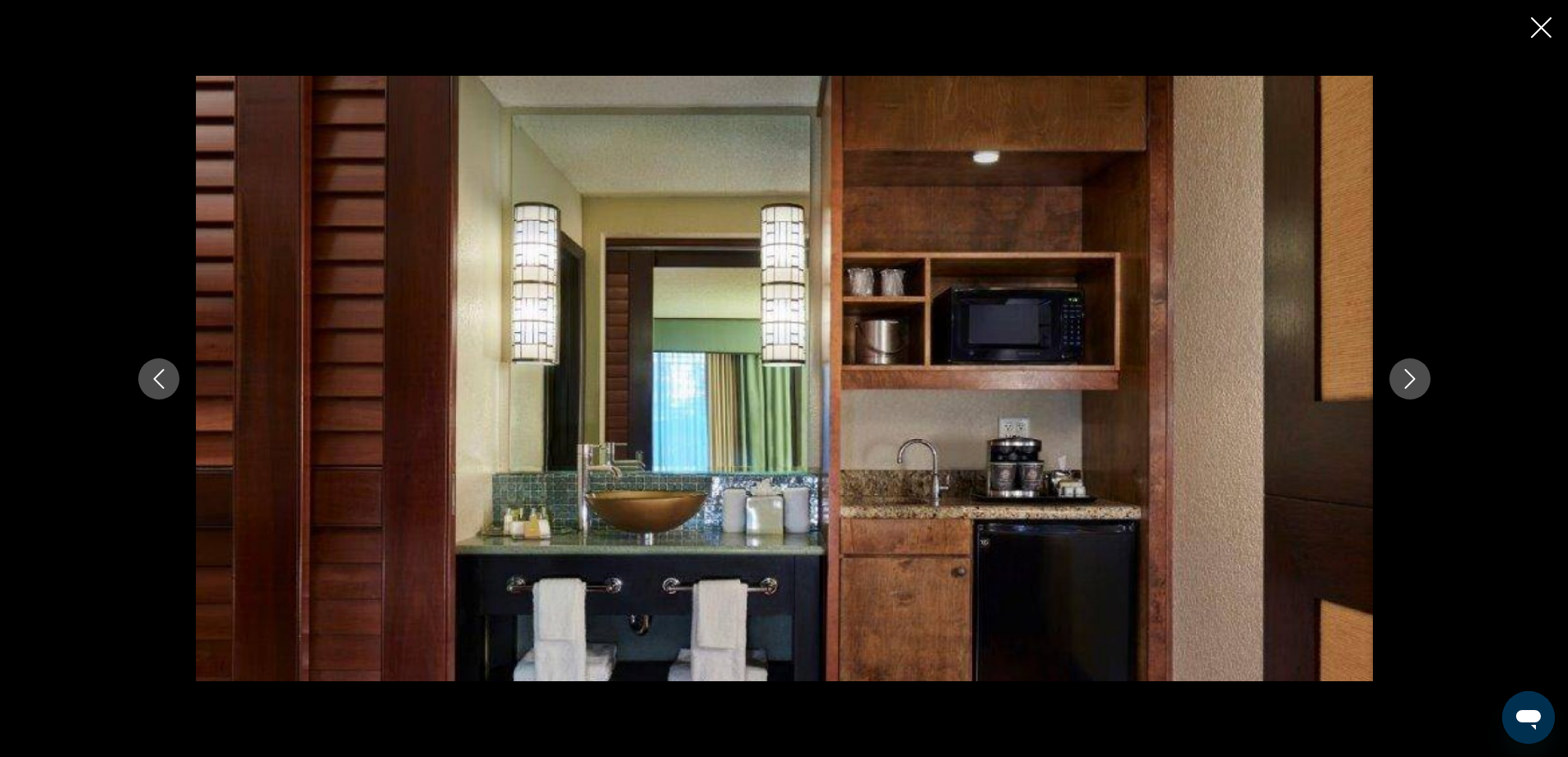
click at [1411, 379] on icon "Next image" at bounding box center [1409, 378] width 20 height 20
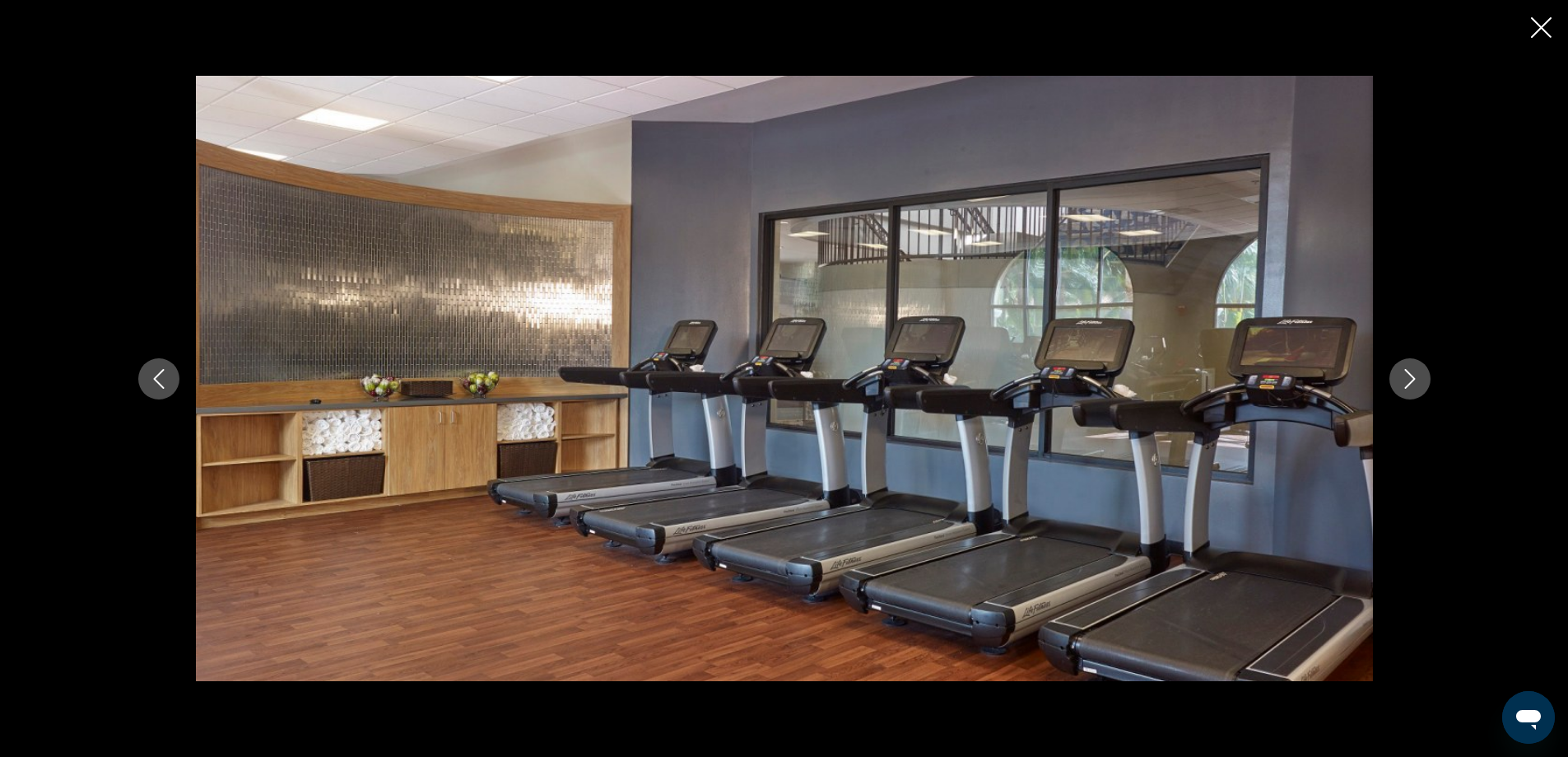
click at [1411, 379] on icon "Next image" at bounding box center [1409, 378] width 20 height 20
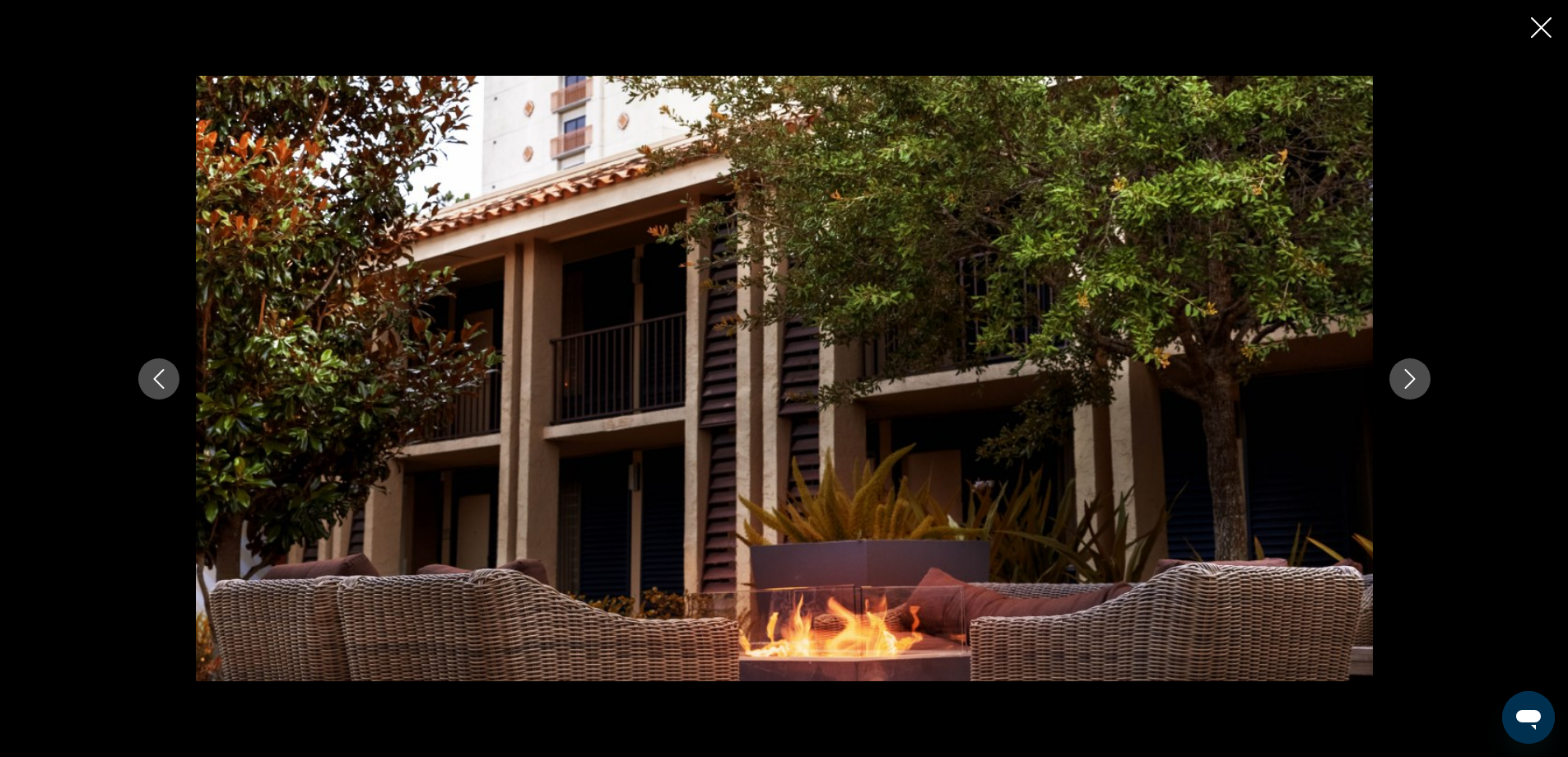
click at [1411, 379] on icon "Next image" at bounding box center [1409, 378] width 20 height 20
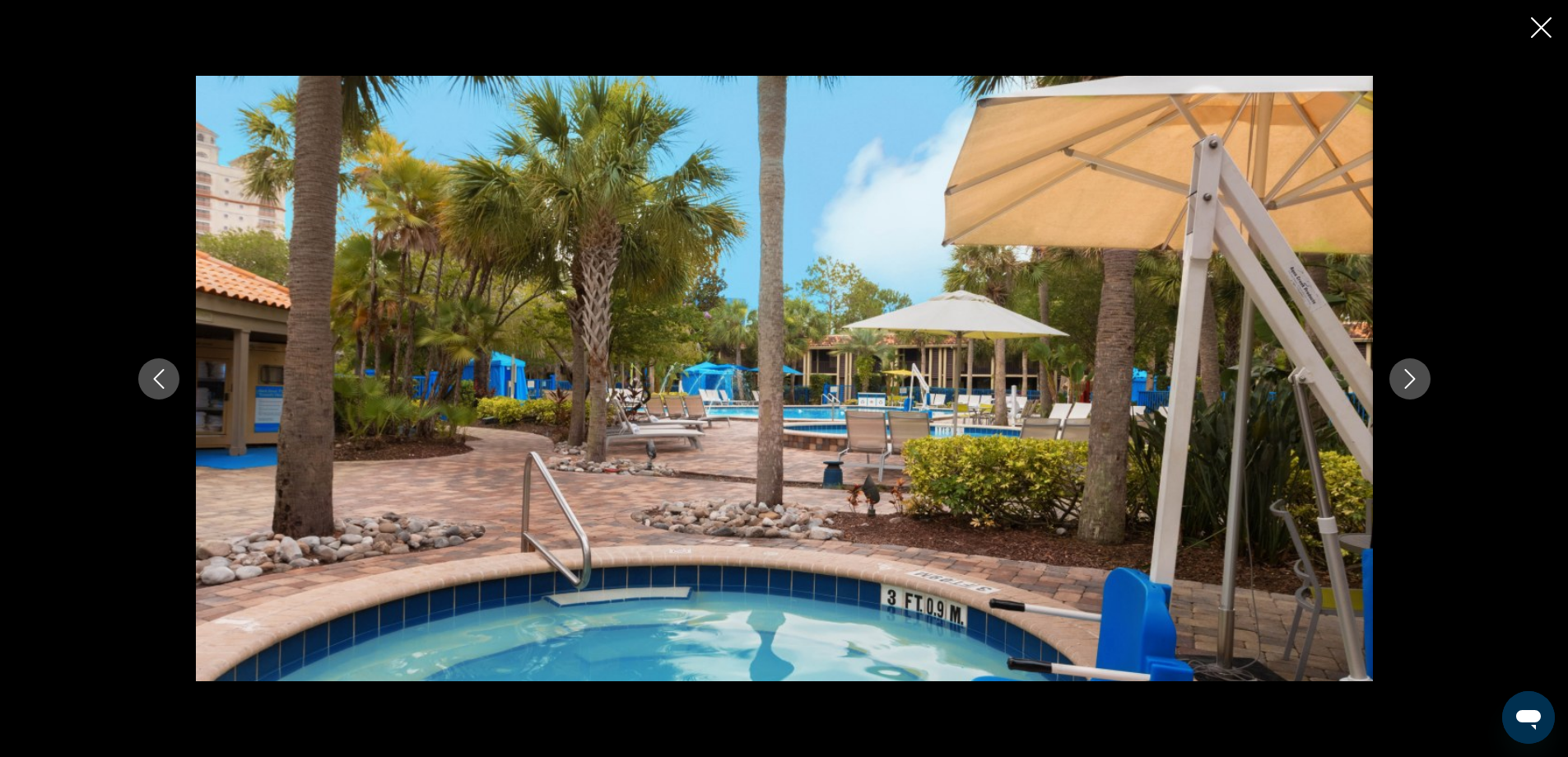
click at [1411, 379] on icon "Next image" at bounding box center [1409, 378] width 20 height 20
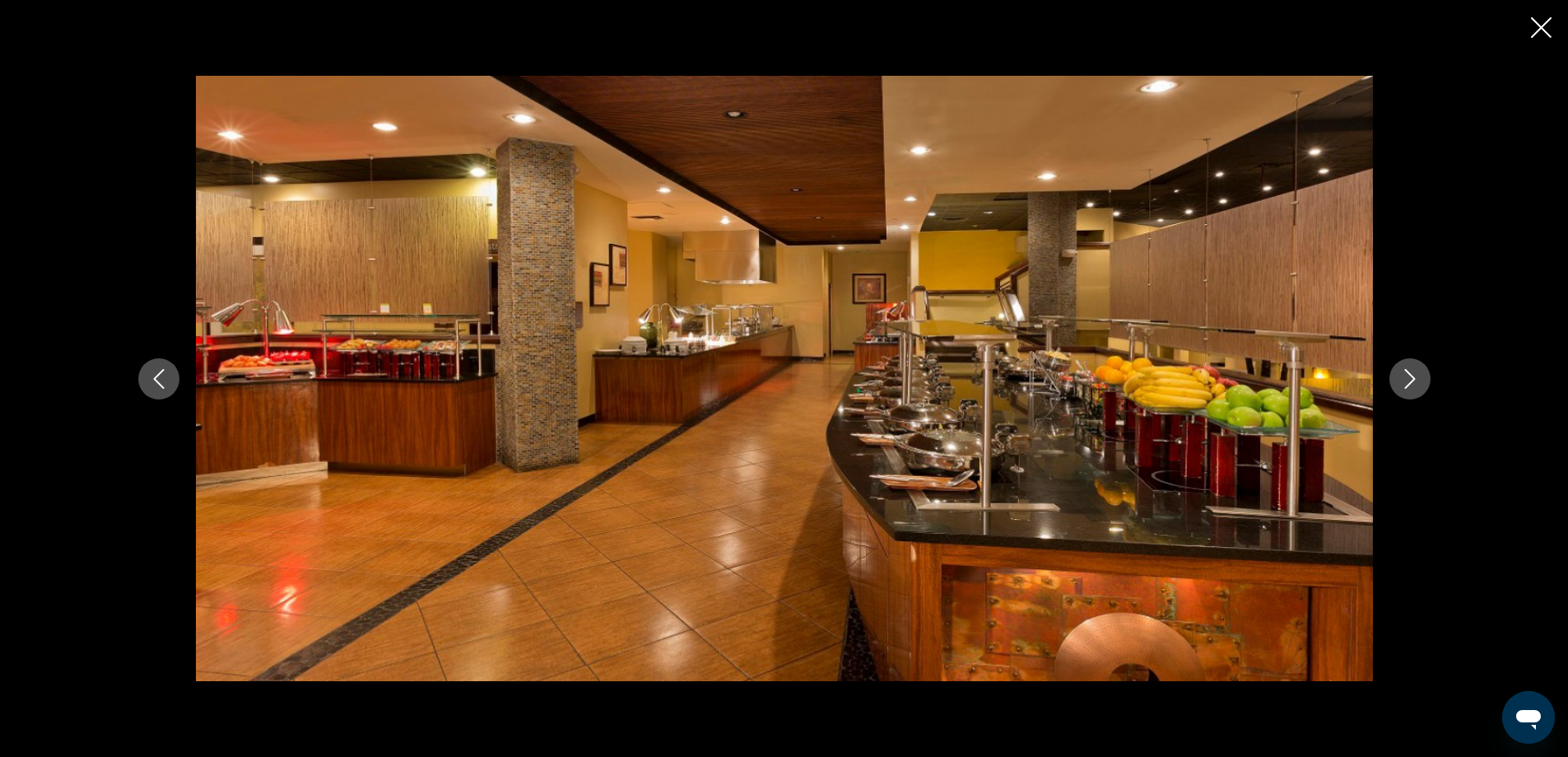
click at [1411, 379] on icon "Next image" at bounding box center [1409, 378] width 20 height 20
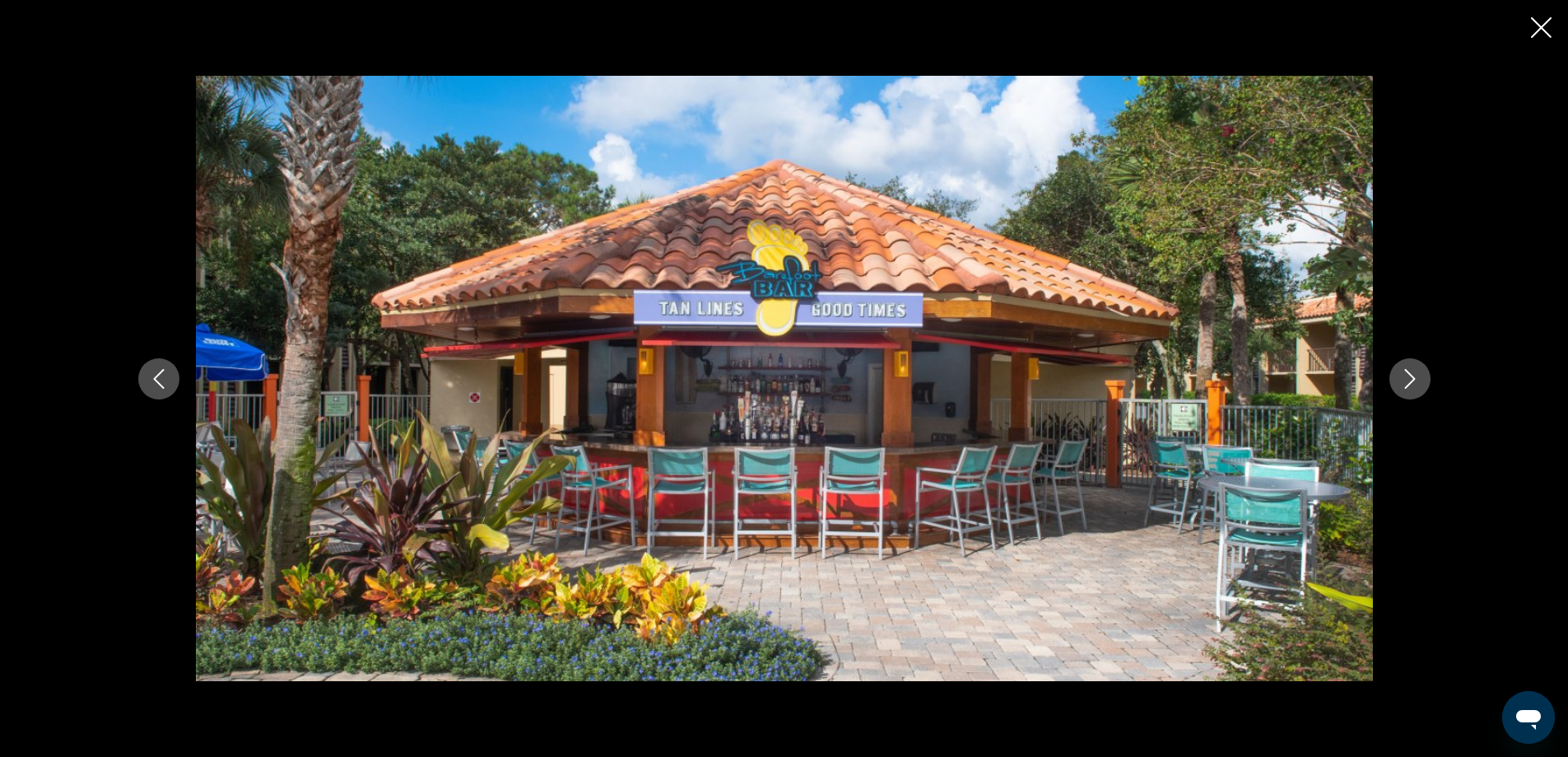
click at [1411, 379] on icon "Next image" at bounding box center [1409, 378] width 20 height 20
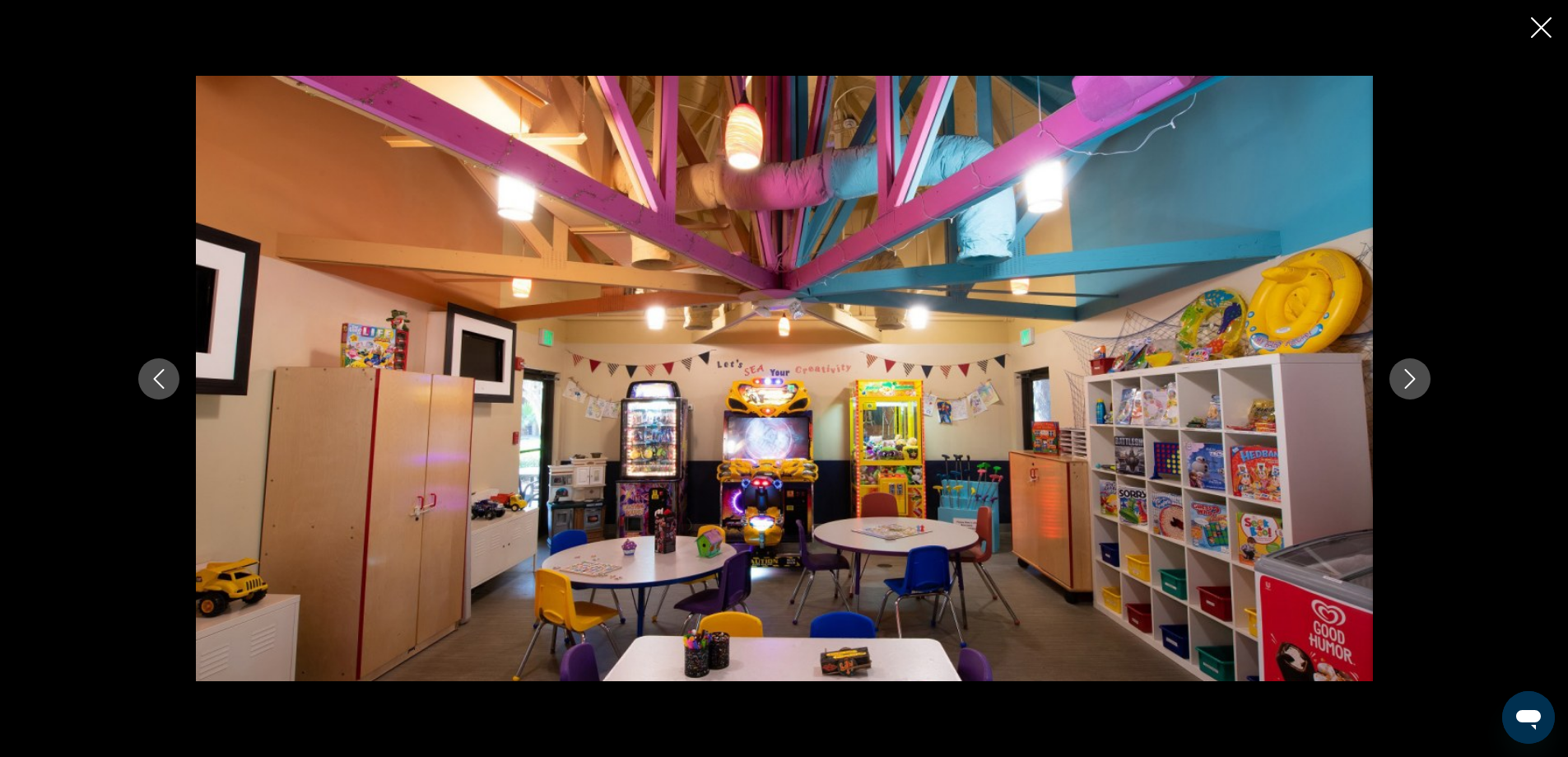
click at [1411, 379] on icon "Next image" at bounding box center [1409, 378] width 20 height 20
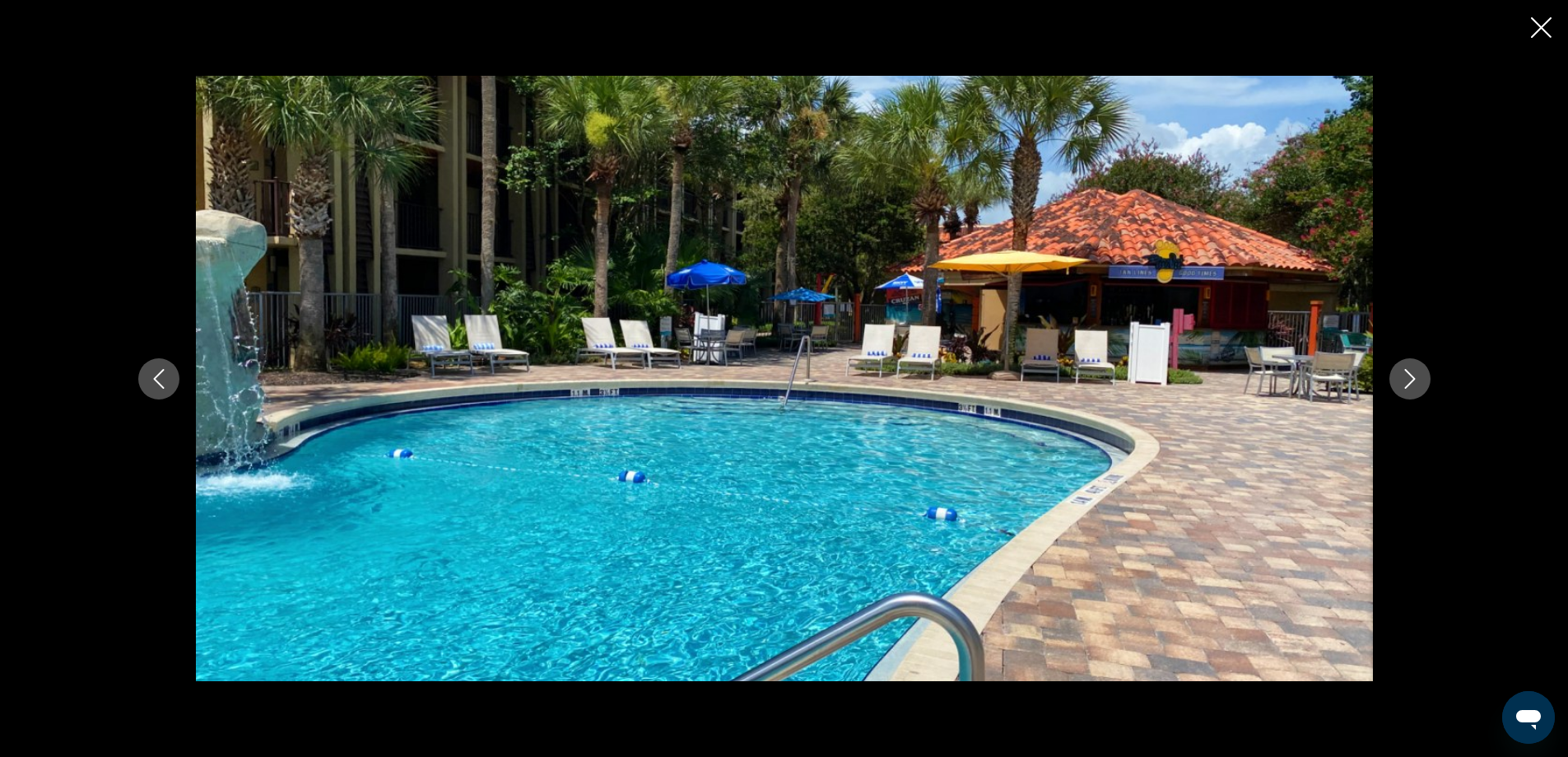
click at [1411, 379] on icon "Next image" at bounding box center [1409, 378] width 20 height 20
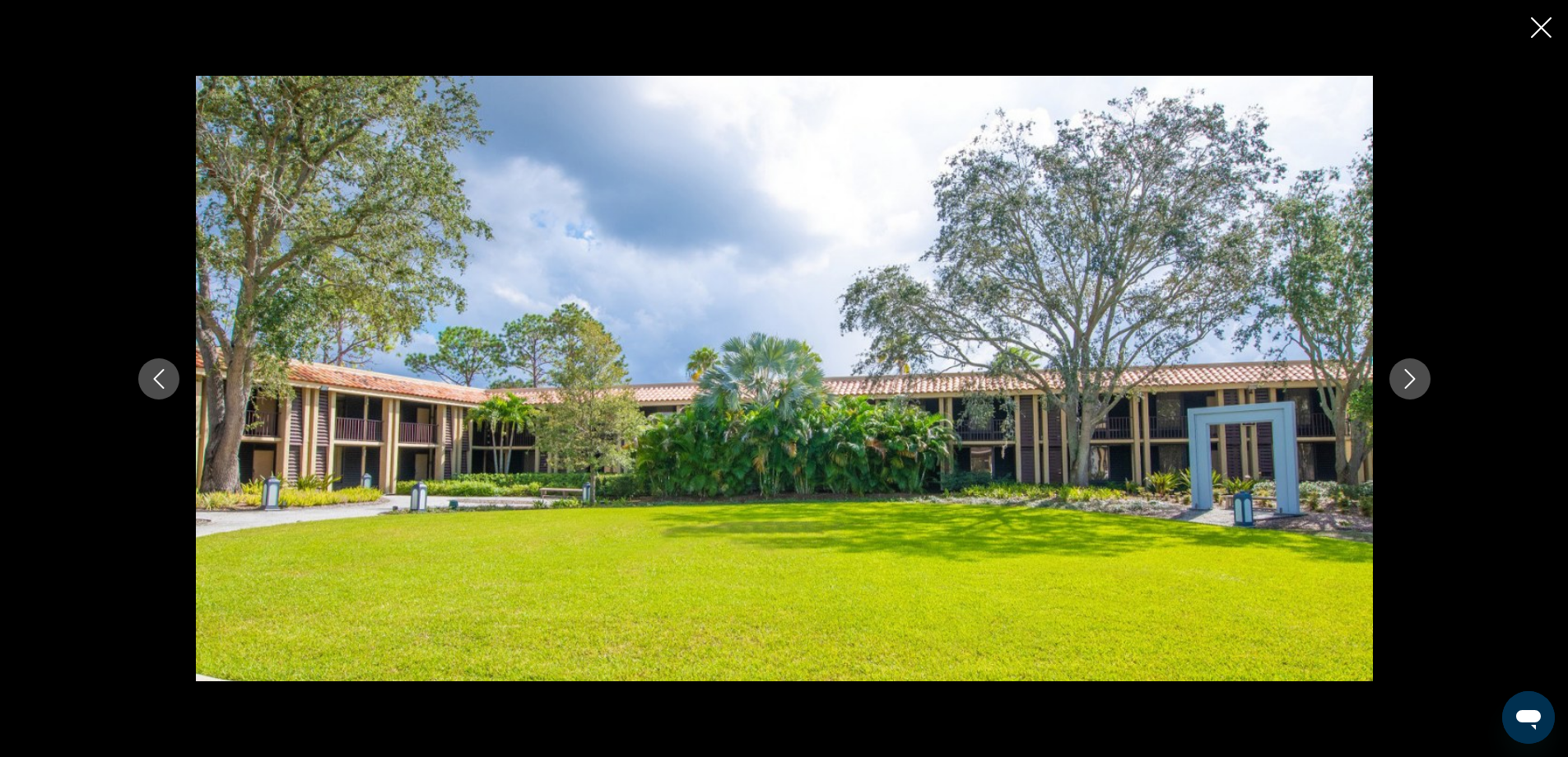
click at [1411, 379] on icon "Next image" at bounding box center [1409, 378] width 20 height 20
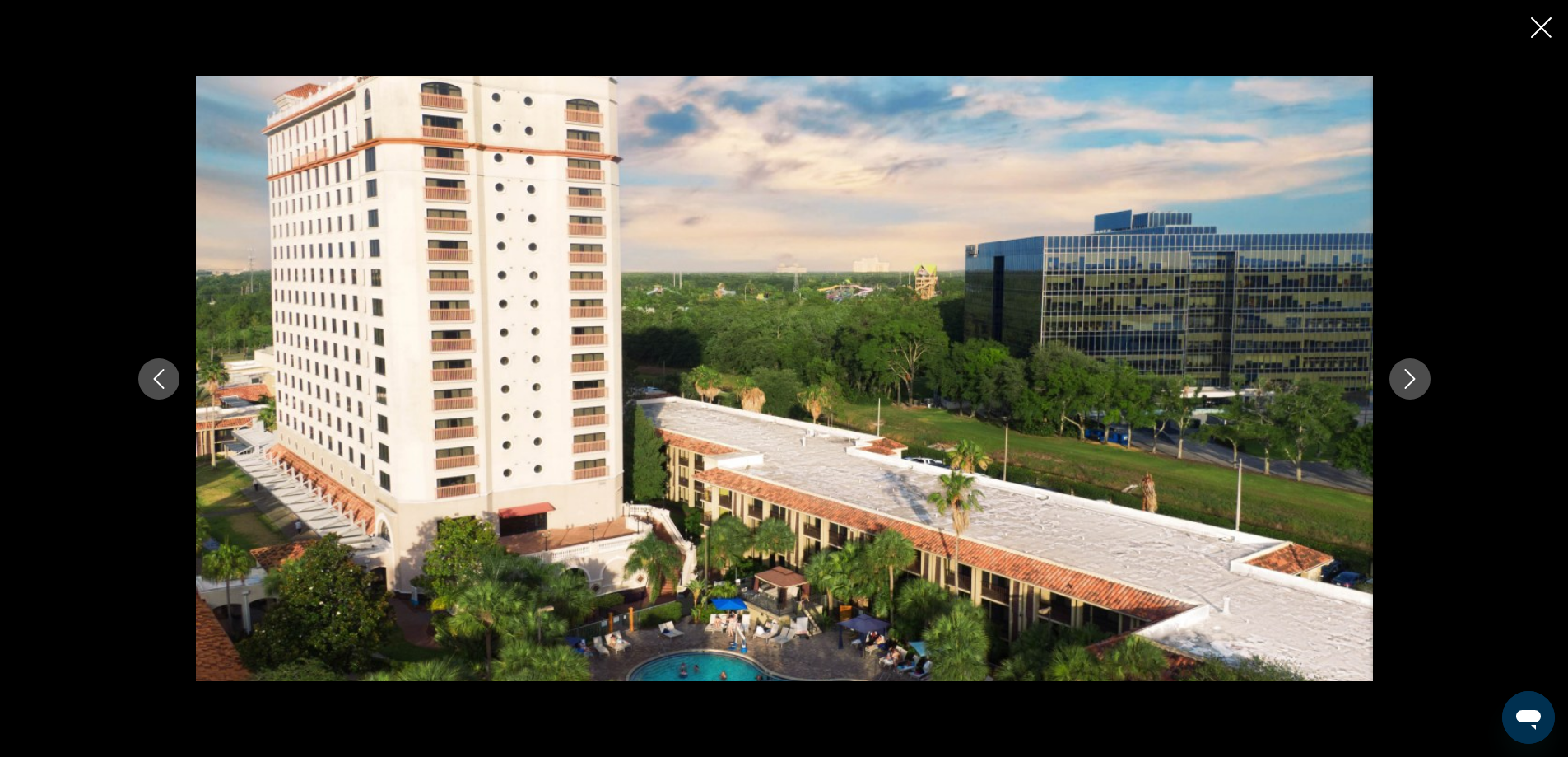
click at [1541, 26] on icon "Close slideshow" at bounding box center [1540, 27] width 20 height 20
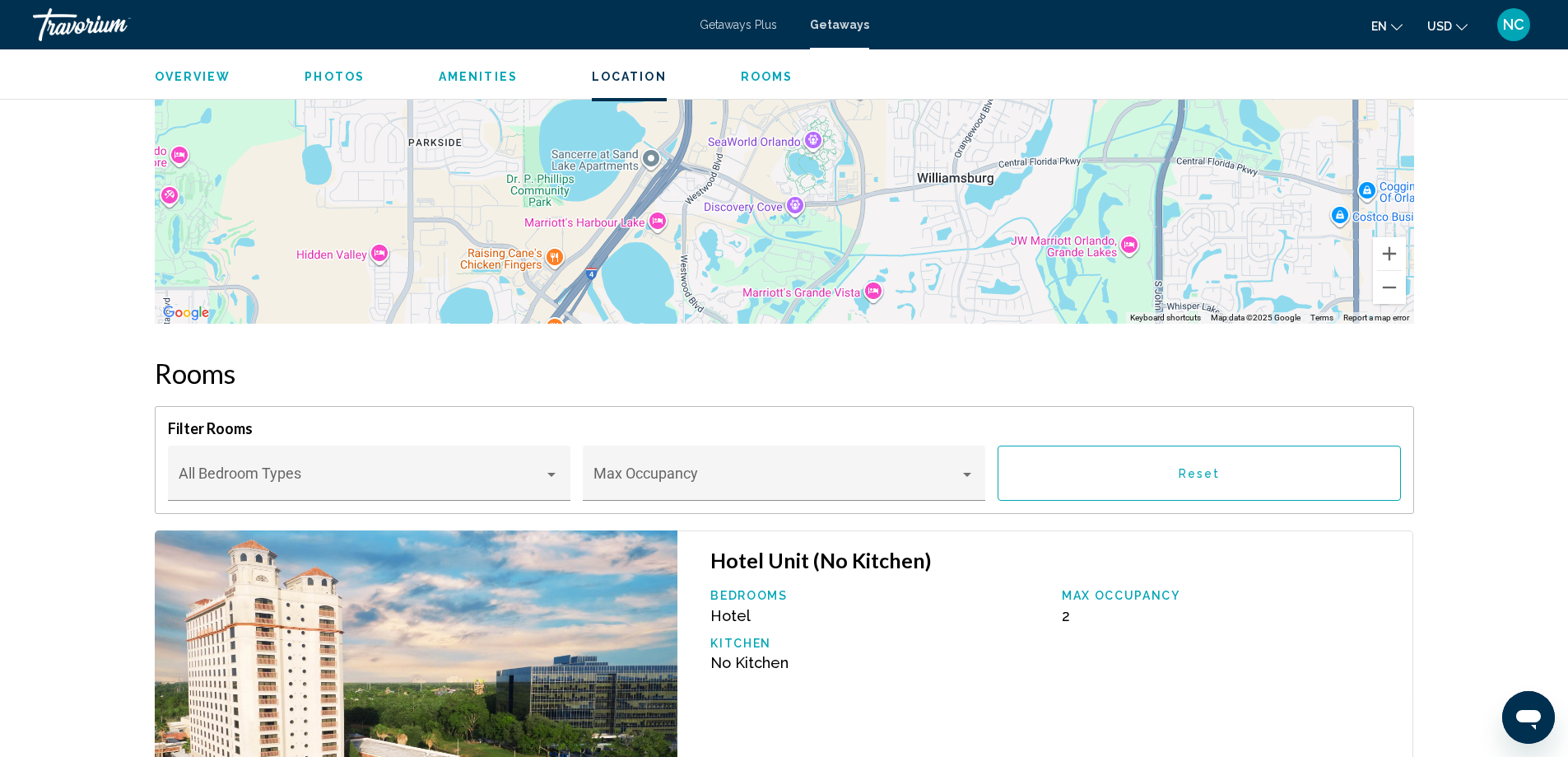
scroll to position [1709, 0]
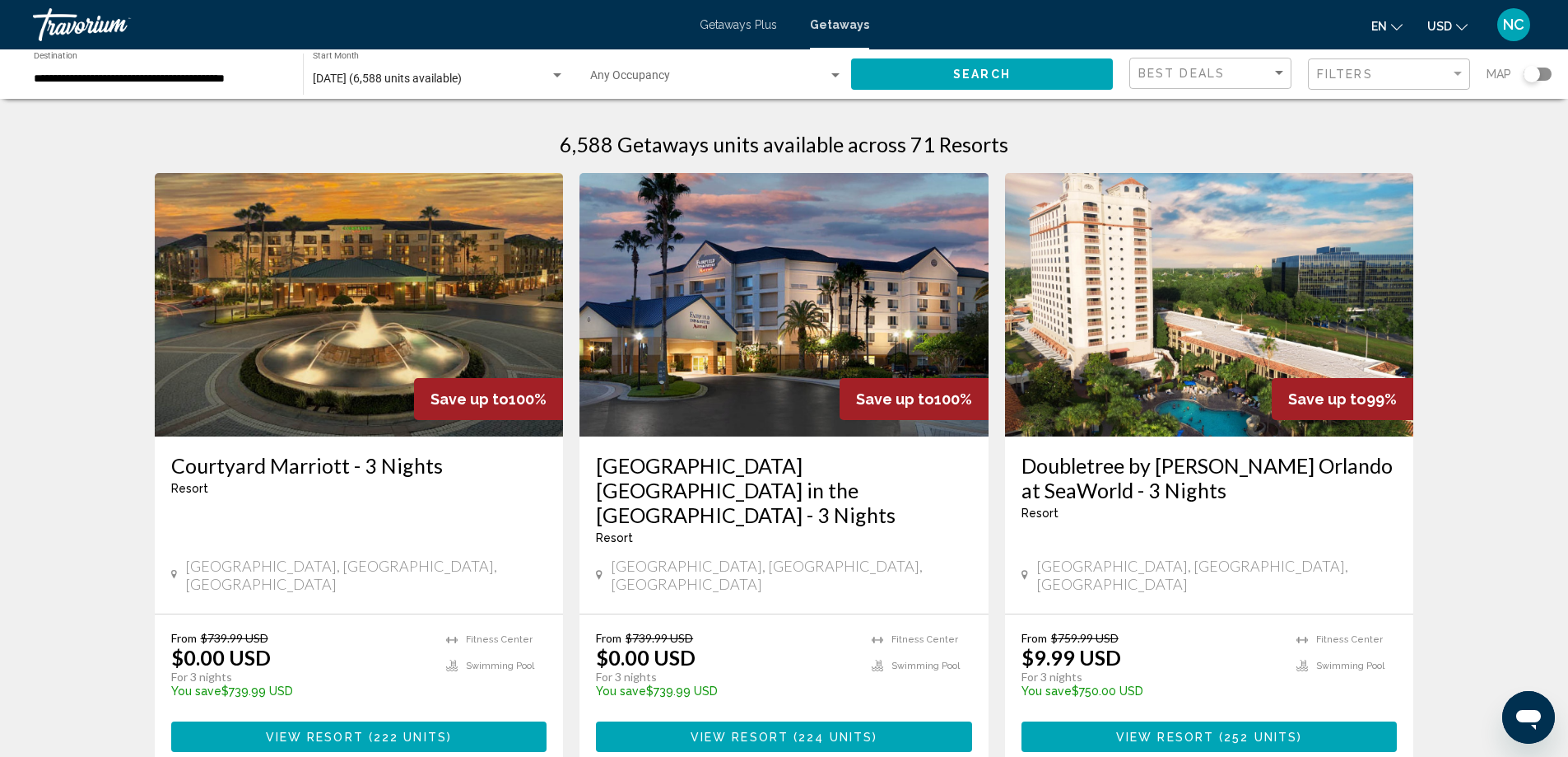
click at [103, 71] on div "**********" at bounding box center [160, 74] width 253 height 45
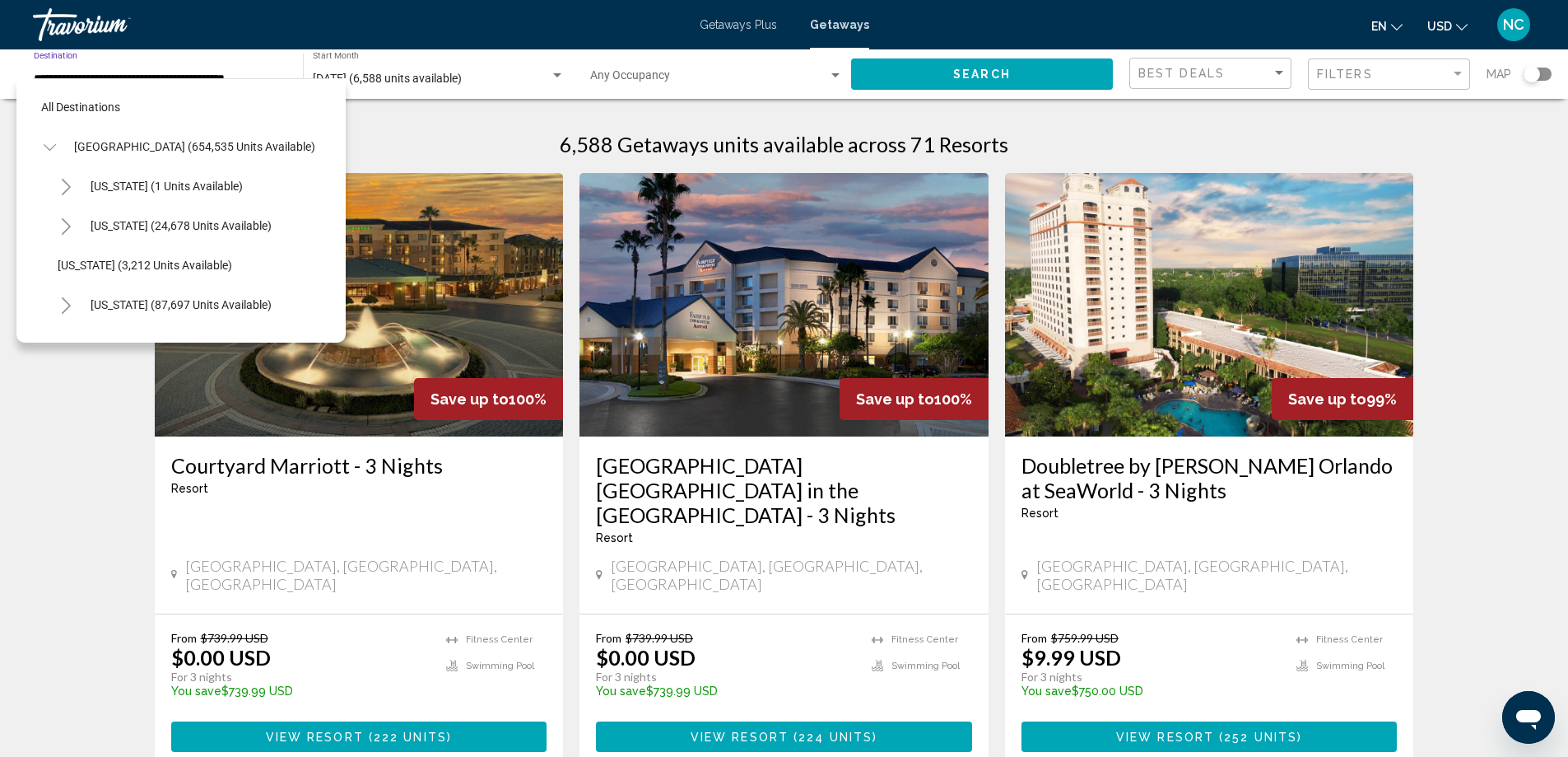
scroll to position [302, 3]
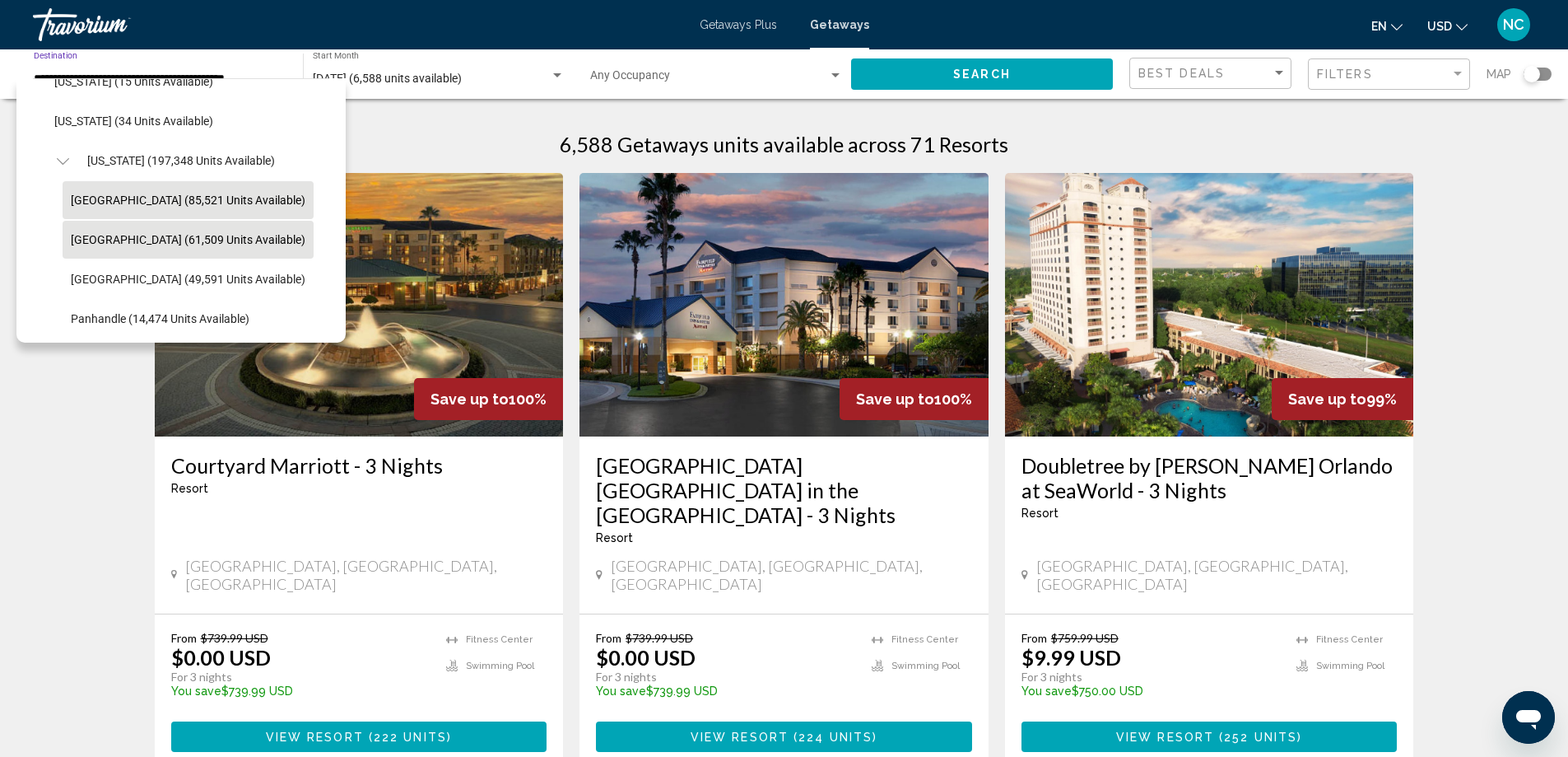
click at [108, 239] on span "[GEOGRAPHIC_DATA] (61,509 units available)" at bounding box center [188, 240] width 235 height 13
type input "**********"
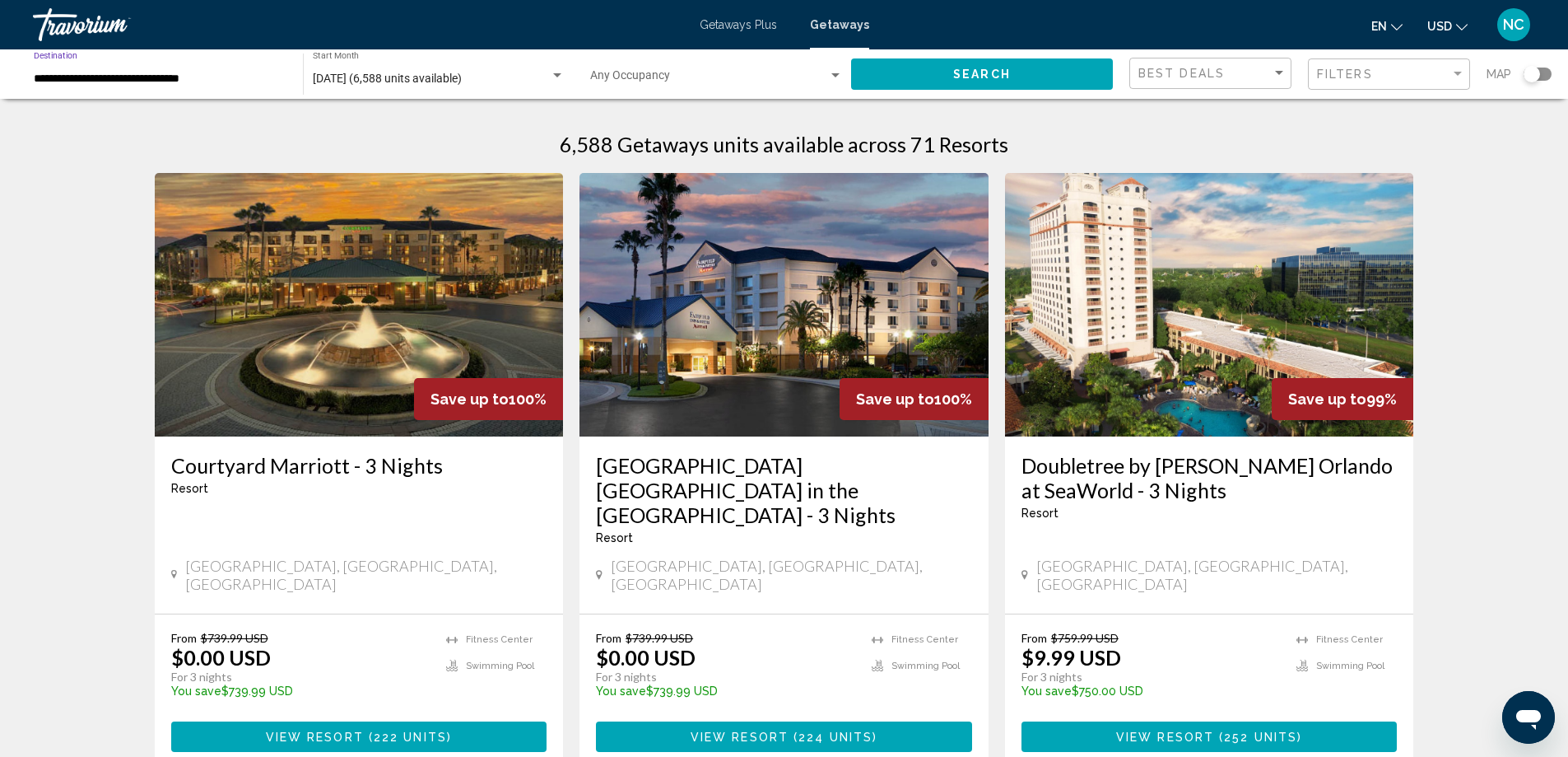
click at [555, 74] on div "Search widget" at bounding box center [557, 75] width 9 height 4
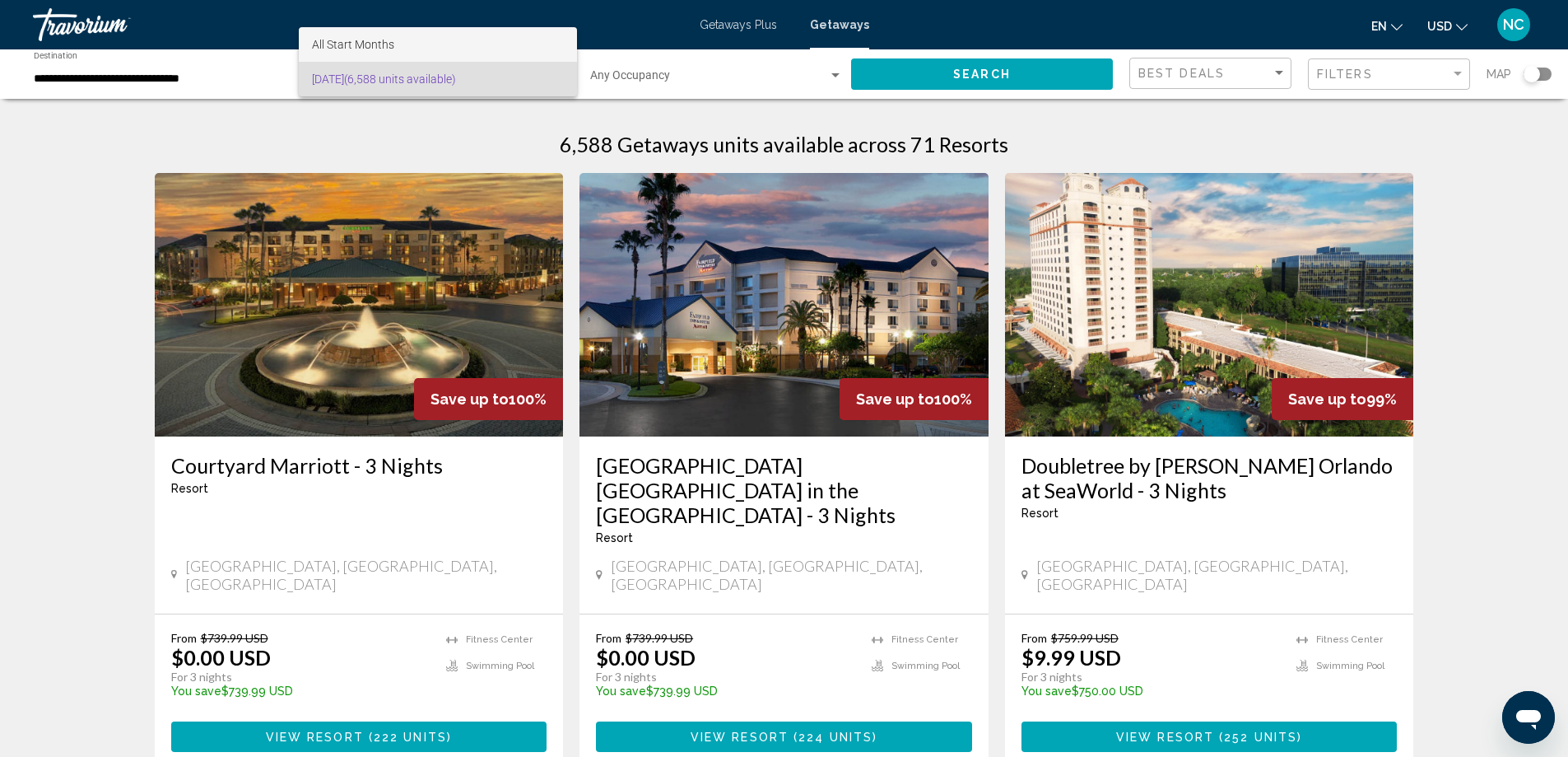
click at [375, 38] on span "All Start Months" at bounding box center [353, 45] width 82 height 13
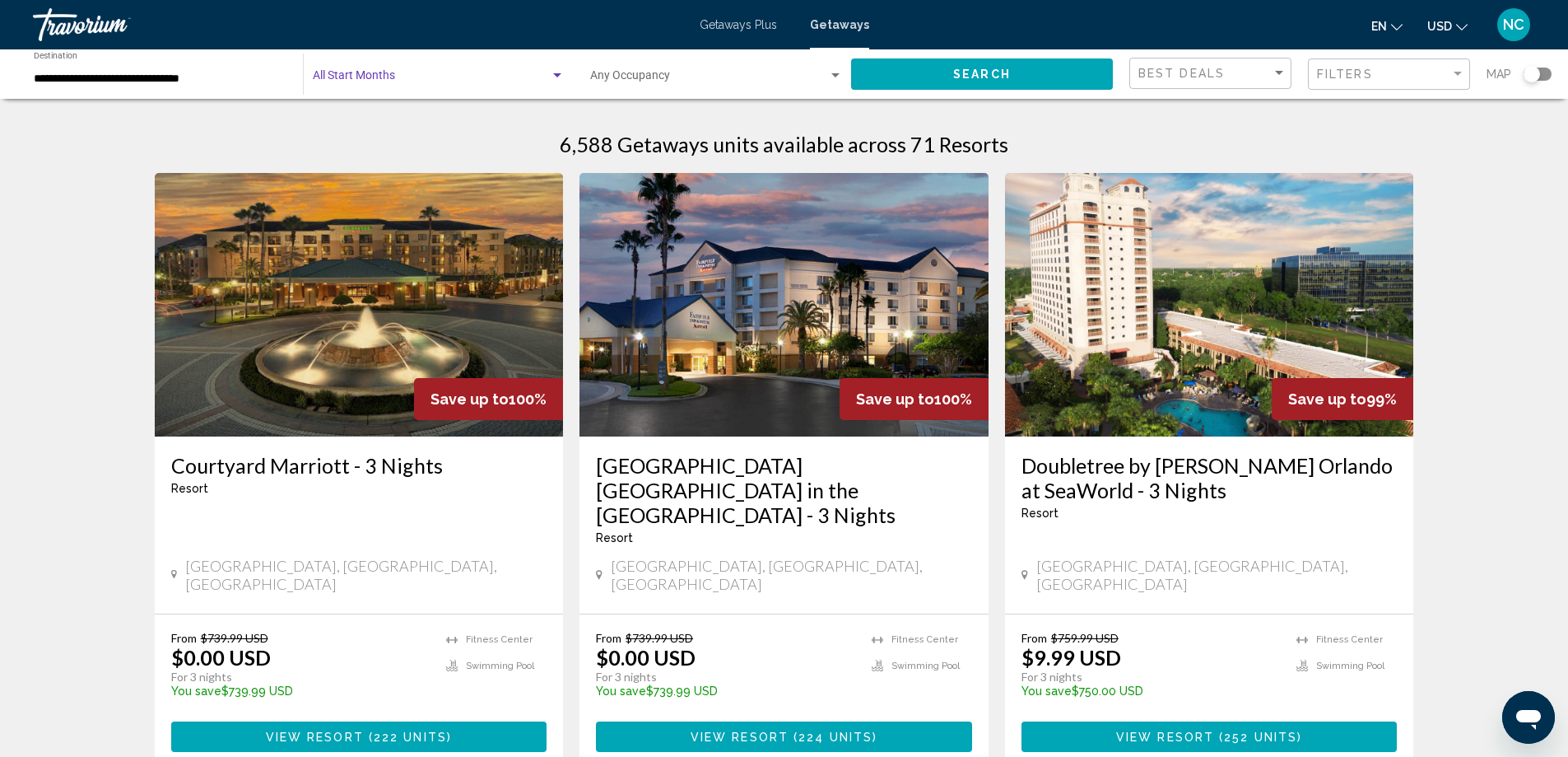
click at [962, 68] on span "Search" at bounding box center [982, 75] width 57 height 13
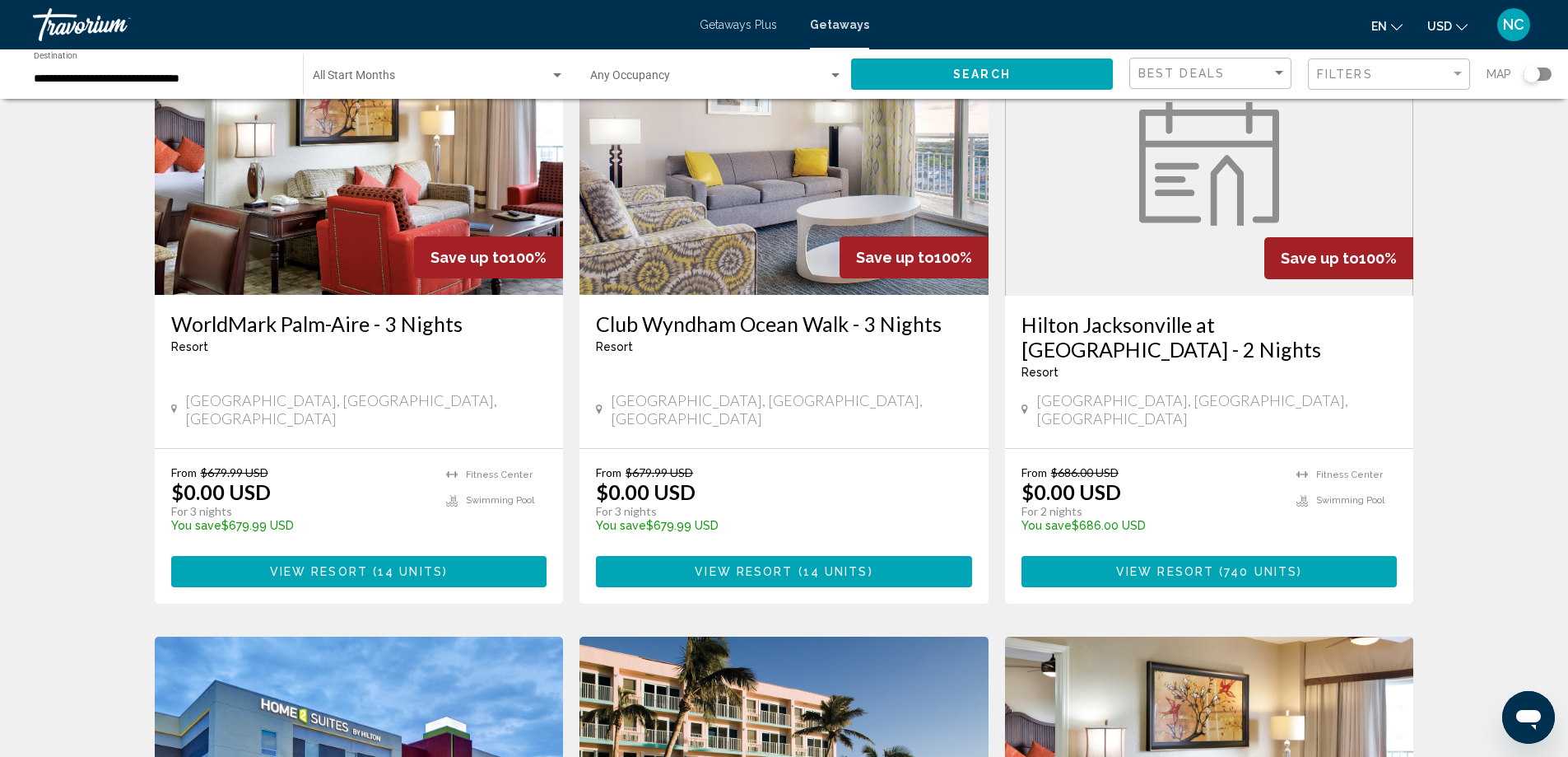
scroll to position [1070, 0]
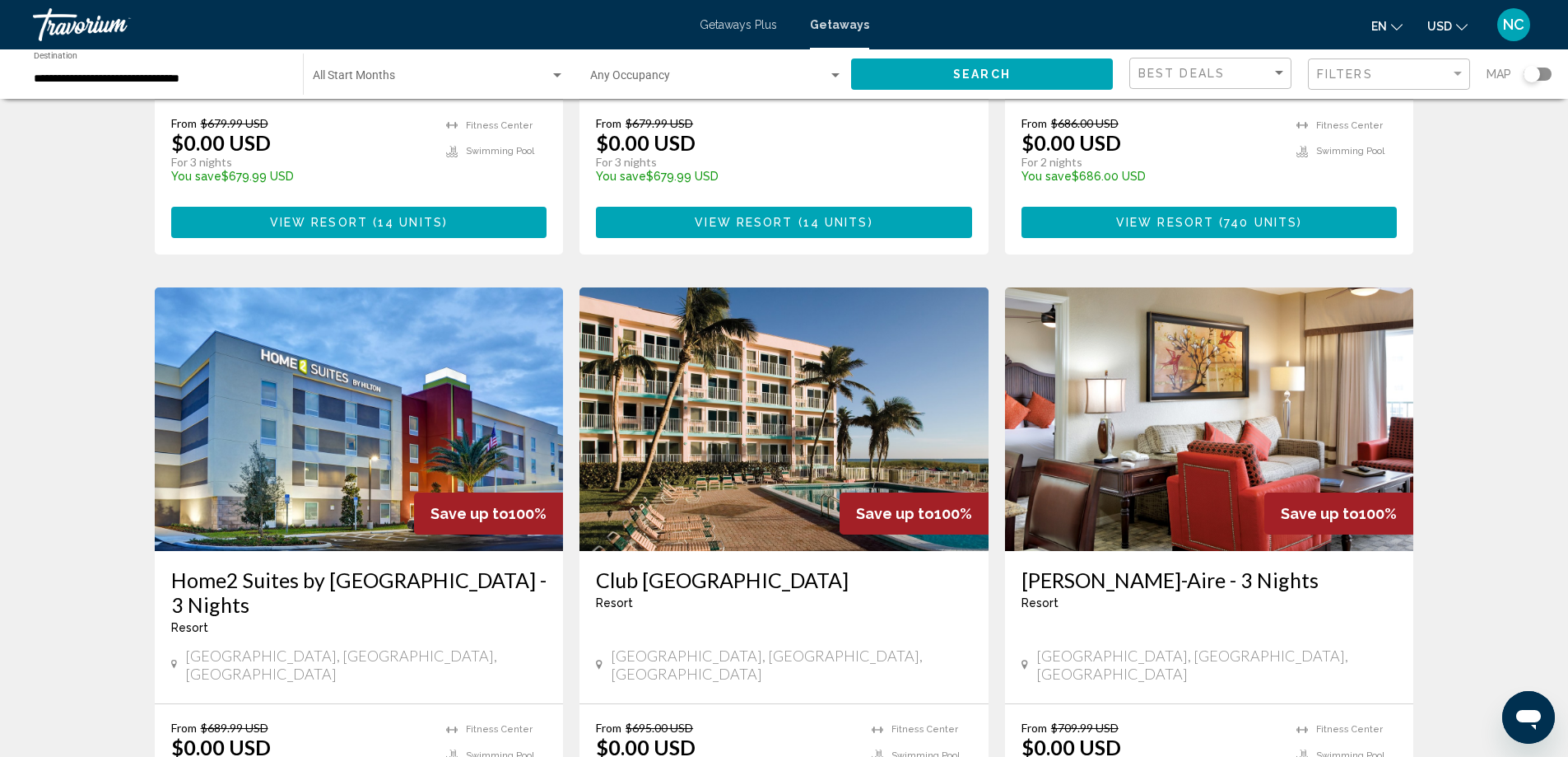
click at [813, 429] on img "Main content" at bounding box center [784, 419] width 409 height 264
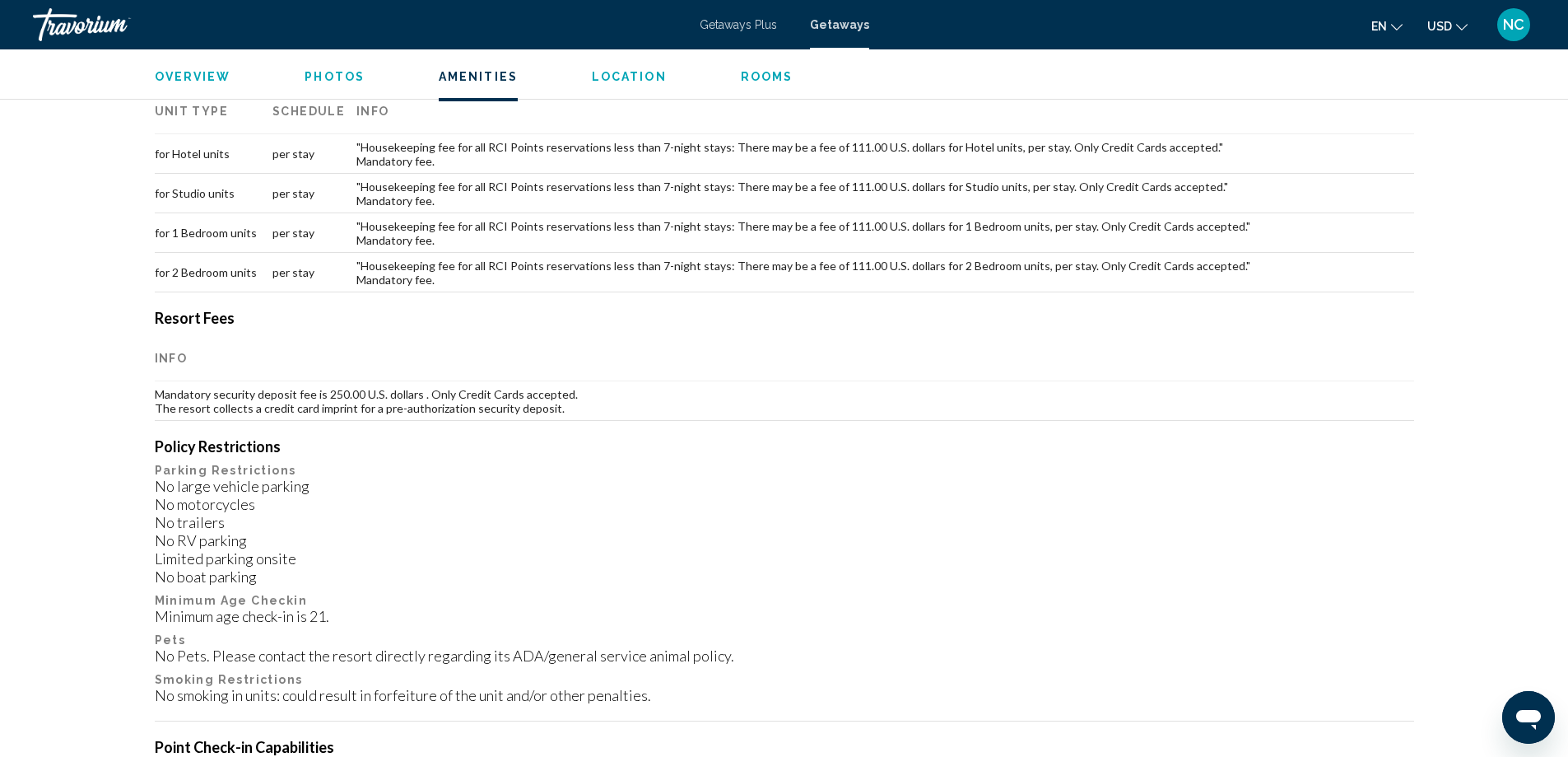
scroll to position [741, 0]
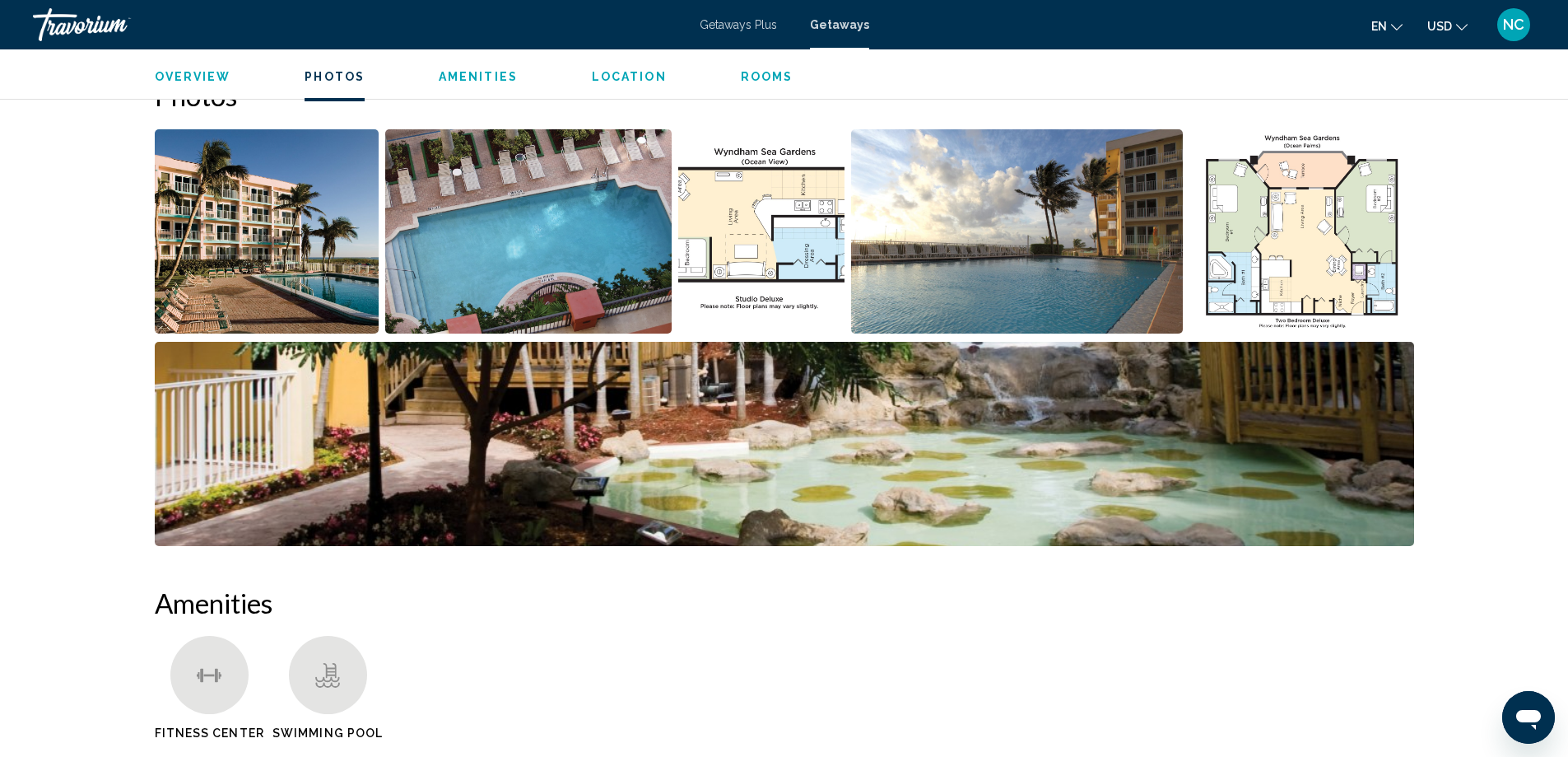
click at [262, 237] on img "Open full-screen image slider" at bounding box center [267, 231] width 225 height 204
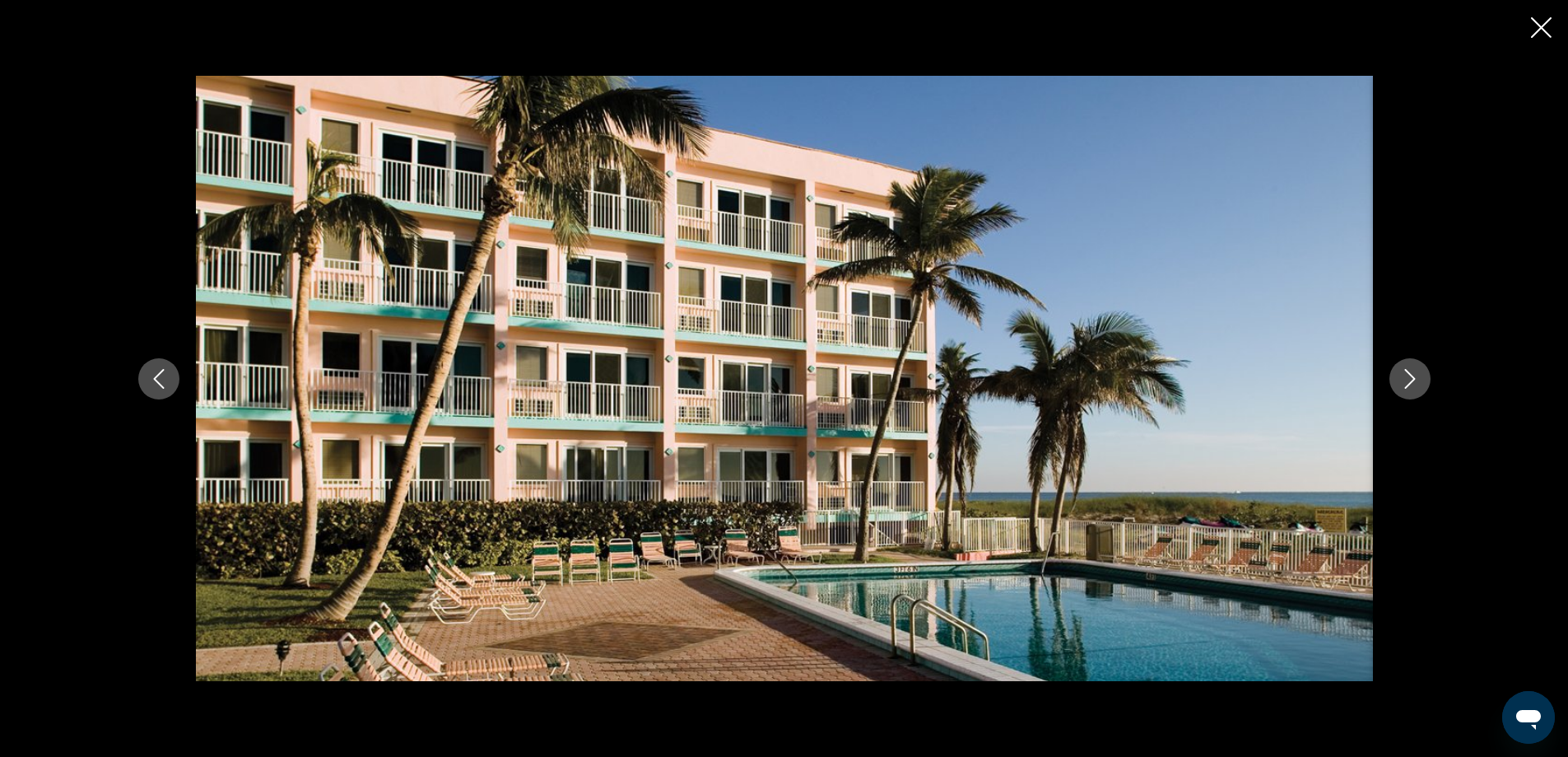
click at [1411, 383] on icon "Next image" at bounding box center [1409, 378] width 20 height 20
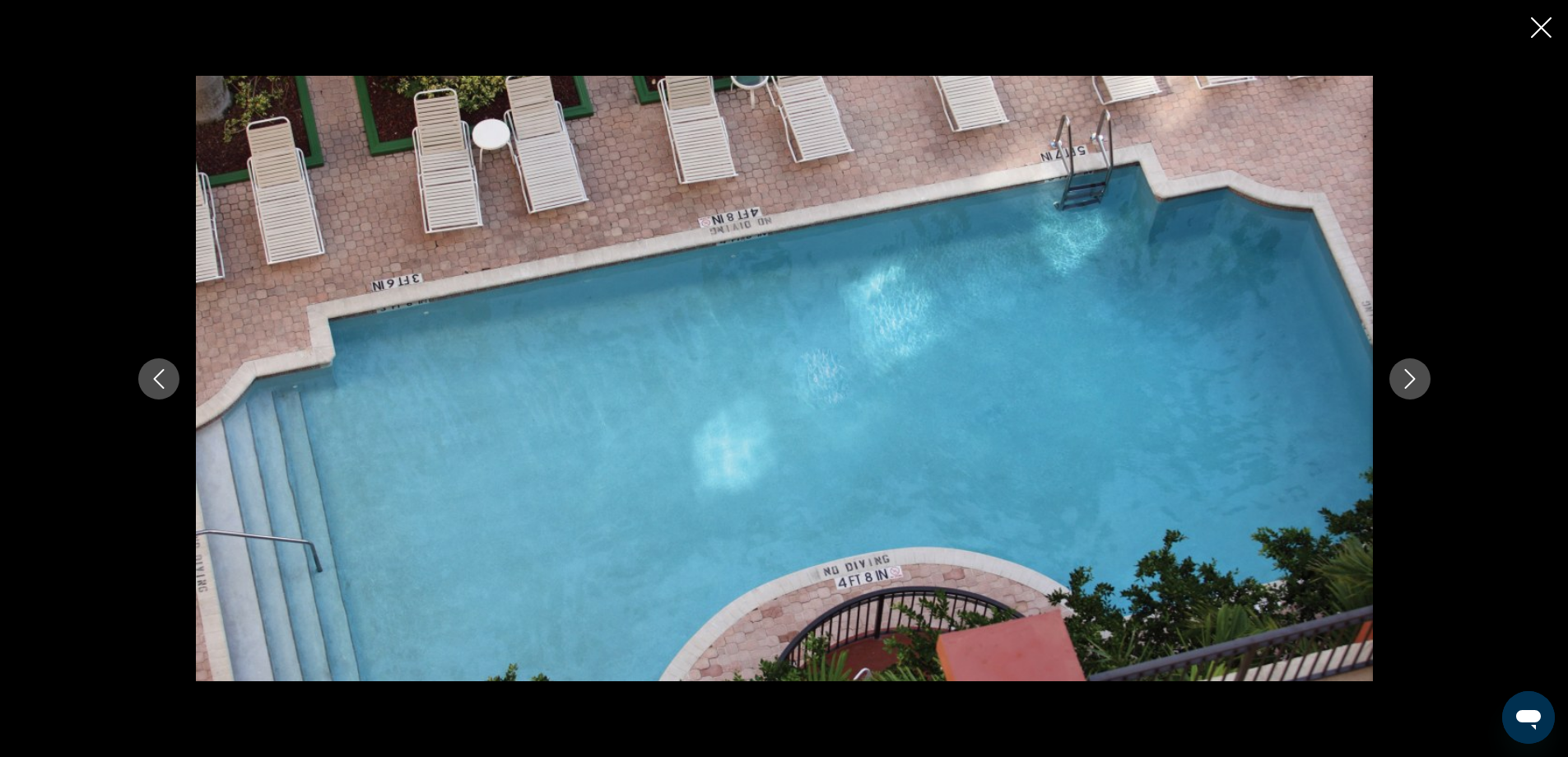
click at [1411, 383] on icon "Next image" at bounding box center [1409, 378] width 20 height 20
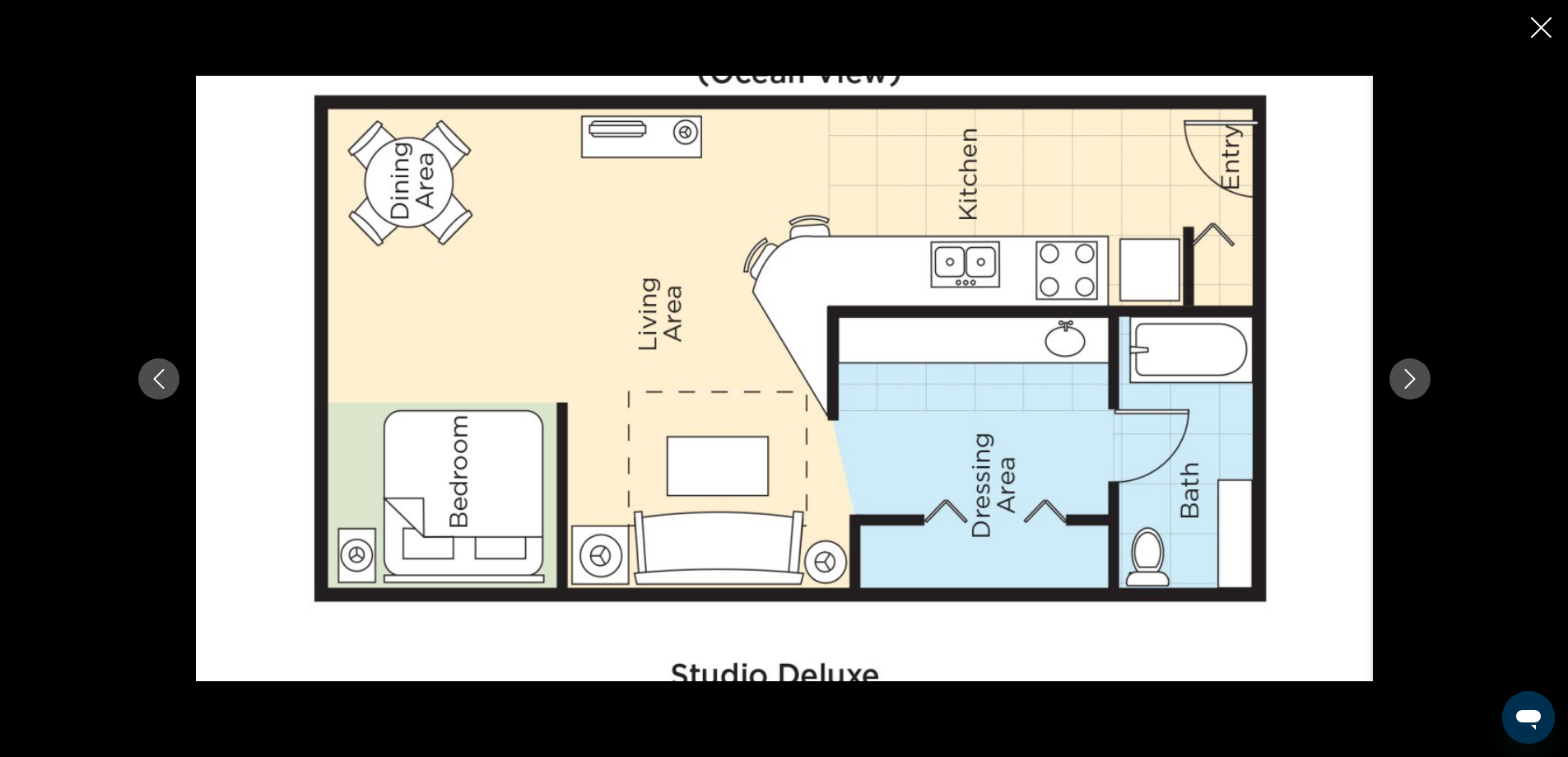
click at [1412, 376] on icon "Next image" at bounding box center [1409, 378] width 20 height 20
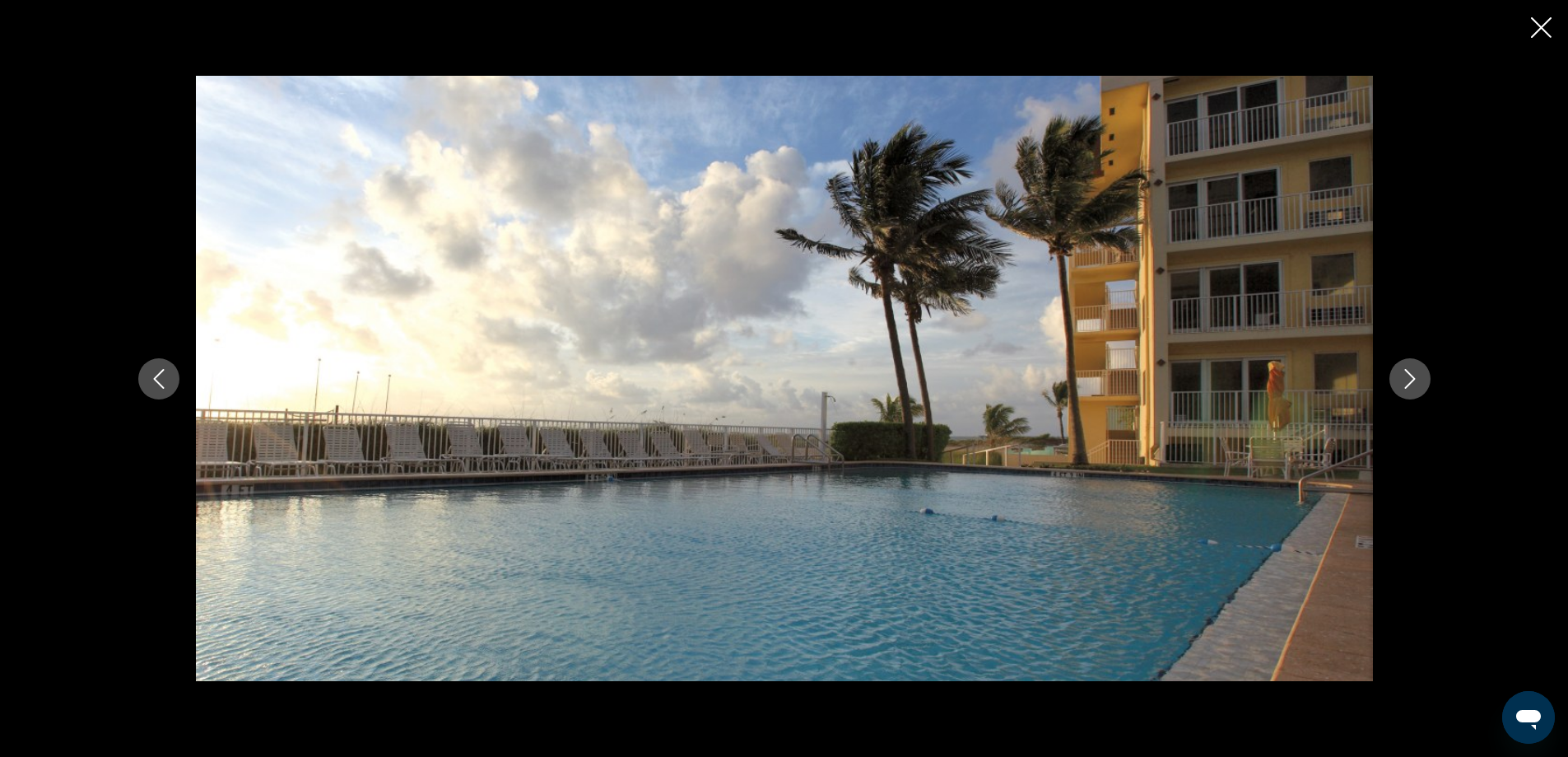
click at [1412, 376] on icon "Next image" at bounding box center [1409, 378] width 20 height 20
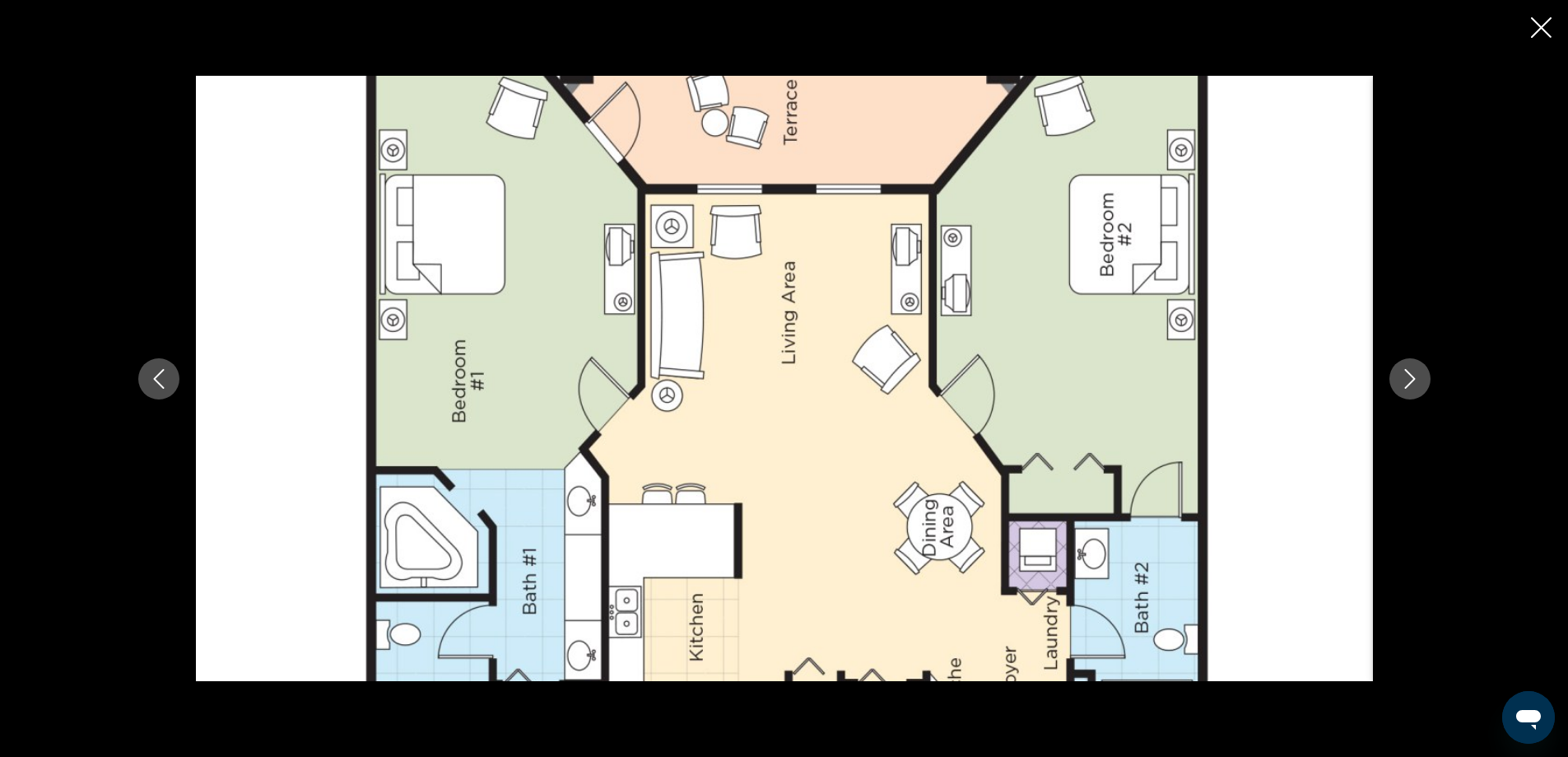
click at [1412, 376] on icon "Next image" at bounding box center [1409, 378] width 20 height 20
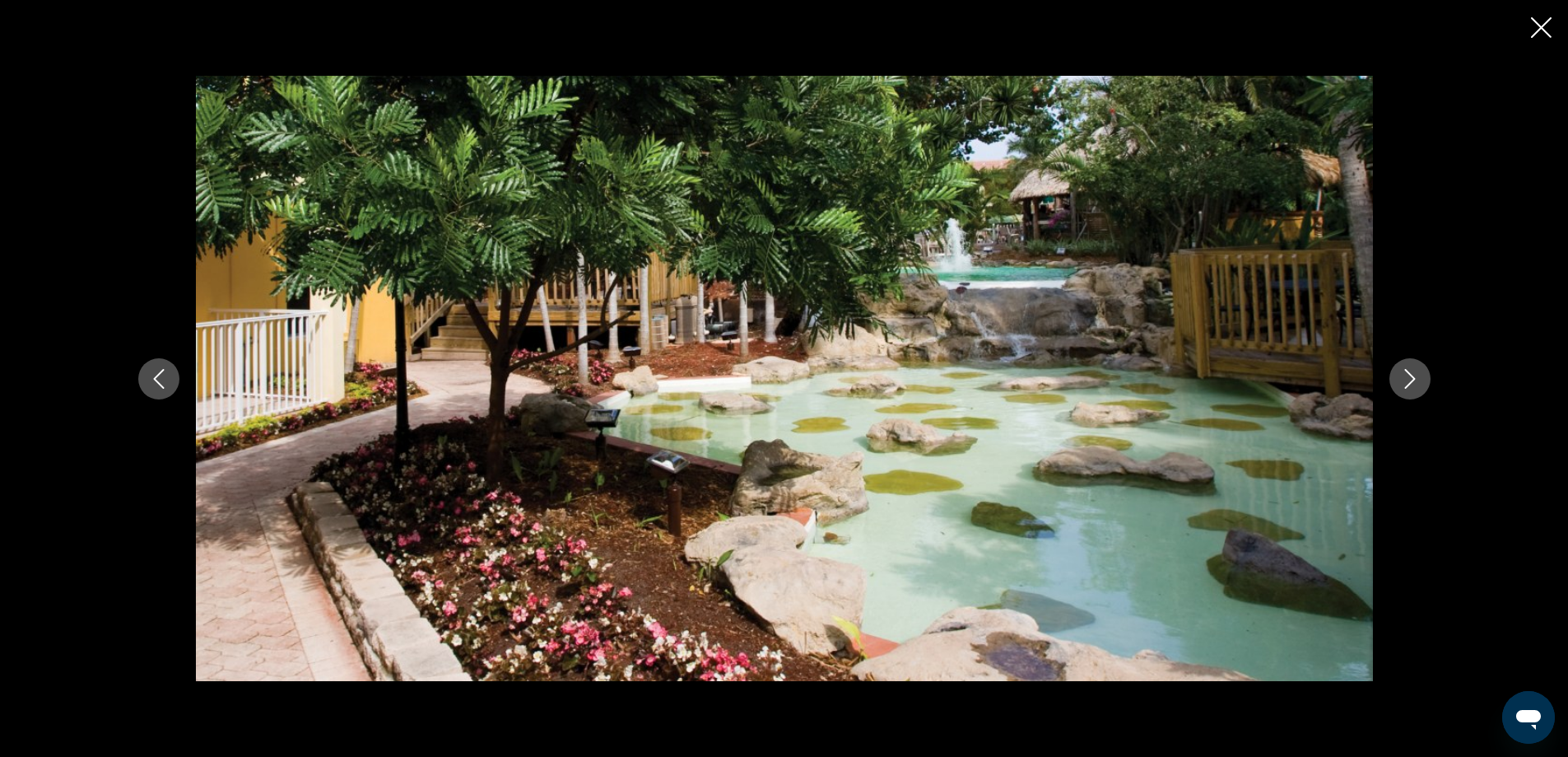
click at [1412, 376] on icon "Next image" at bounding box center [1409, 378] width 20 height 20
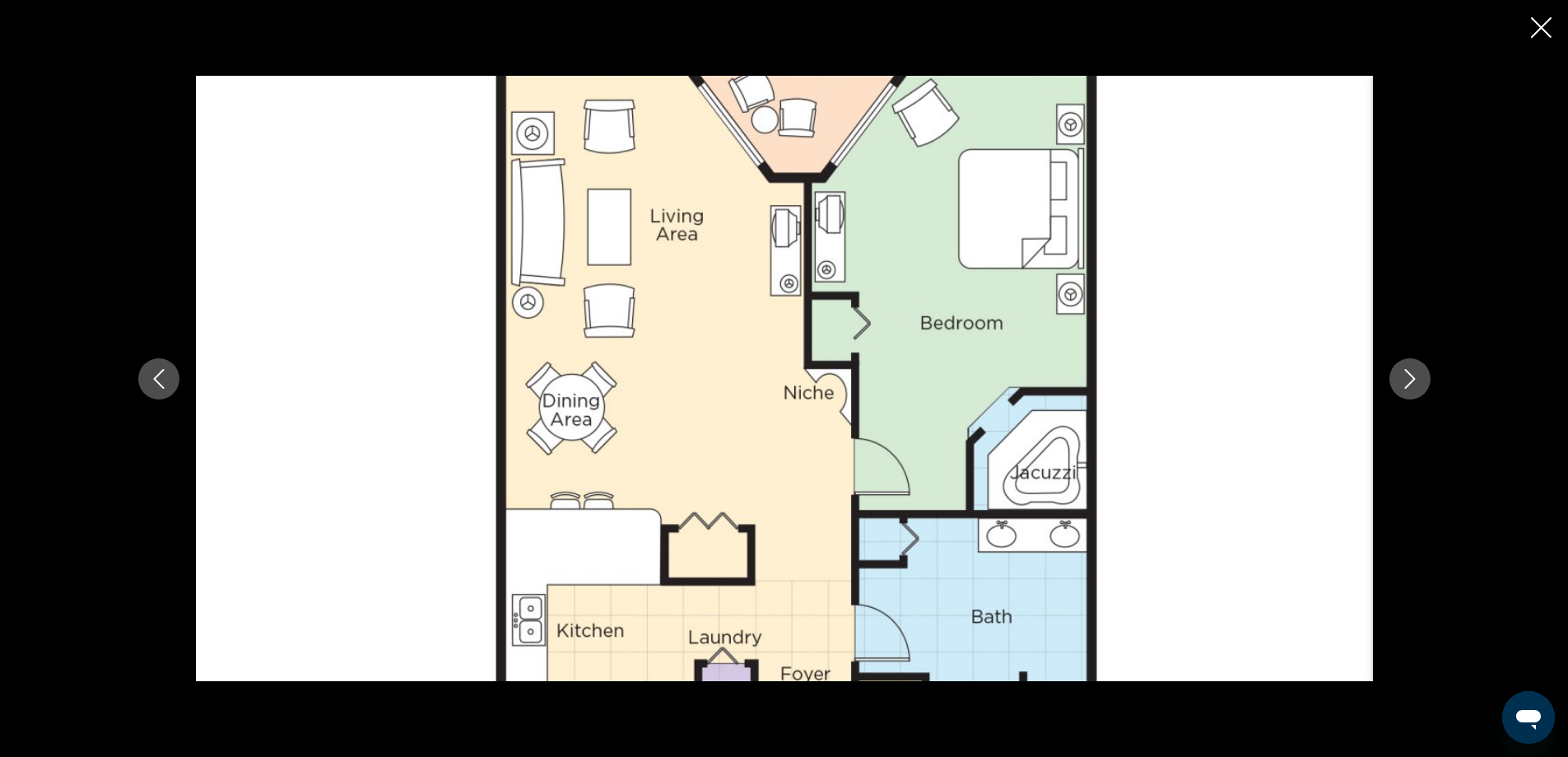
click at [1412, 376] on icon "Next image" at bounding box center [1409, 378] width 20 height 20
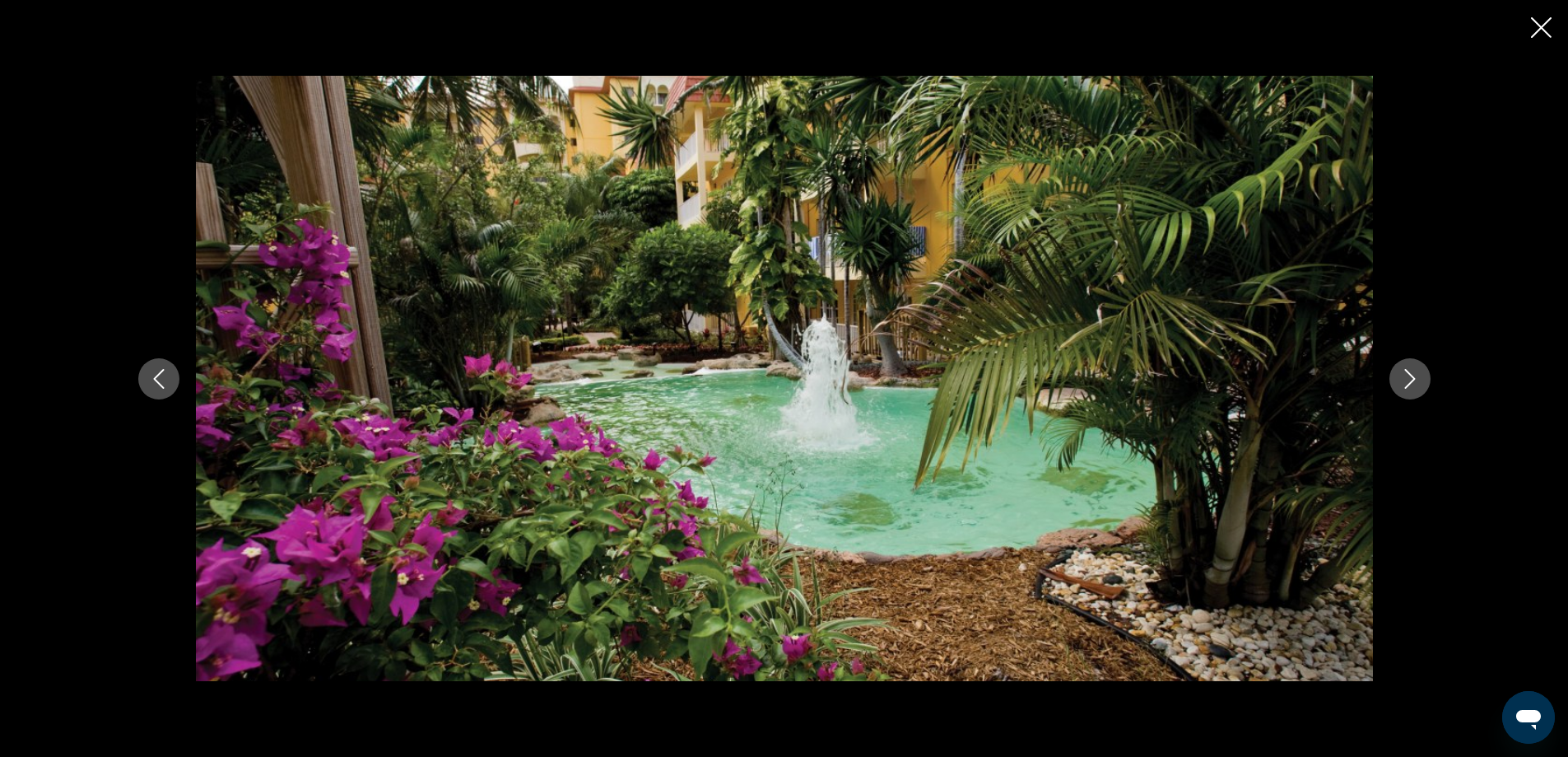
click at [1412, 376] on icon "Next image" at bounding box center [1409, 378] width 20 height 20
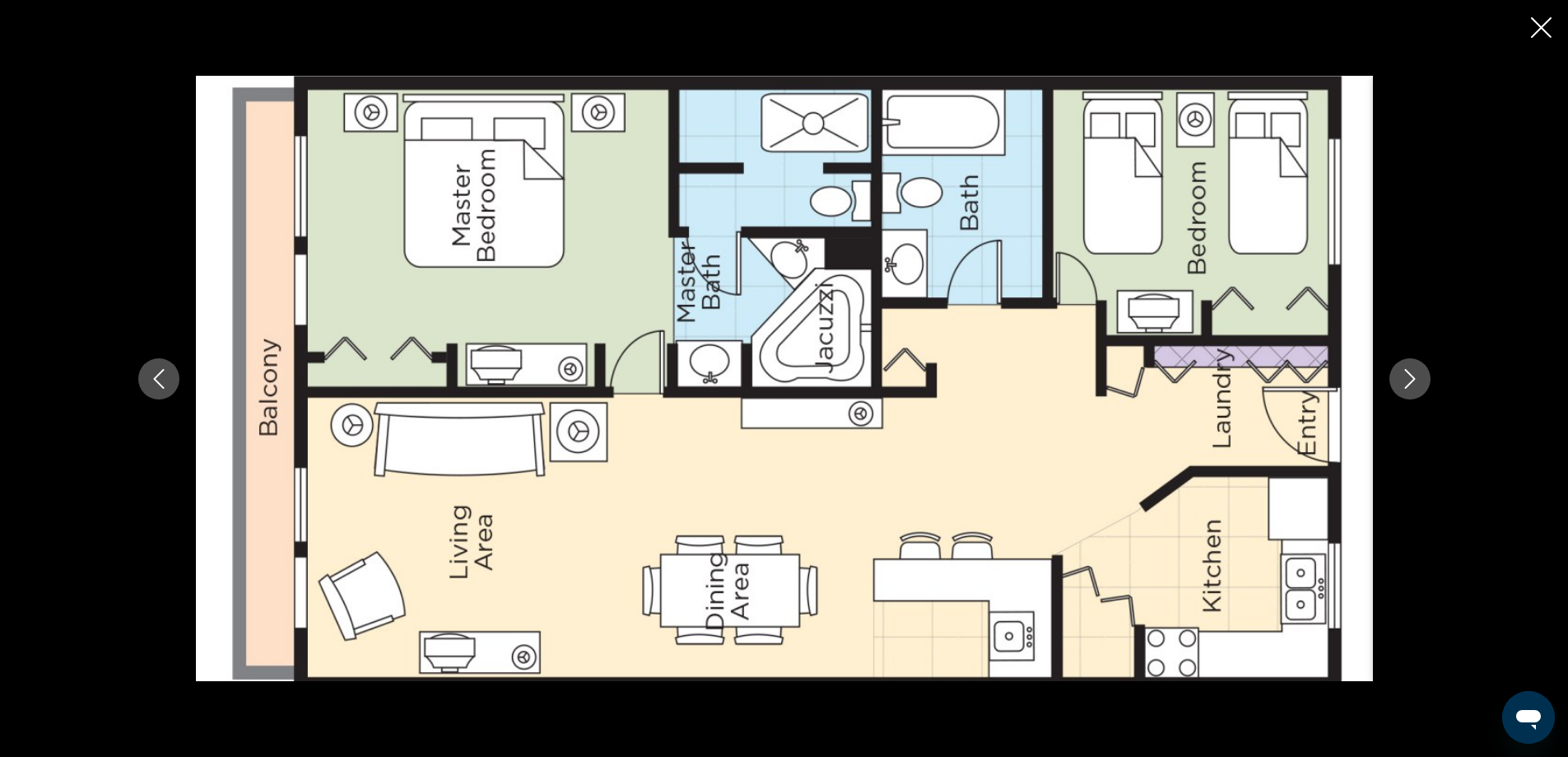
click at [1412, 376] on icon "Next image" at bounding box center [1409, 378] width 20 height 20
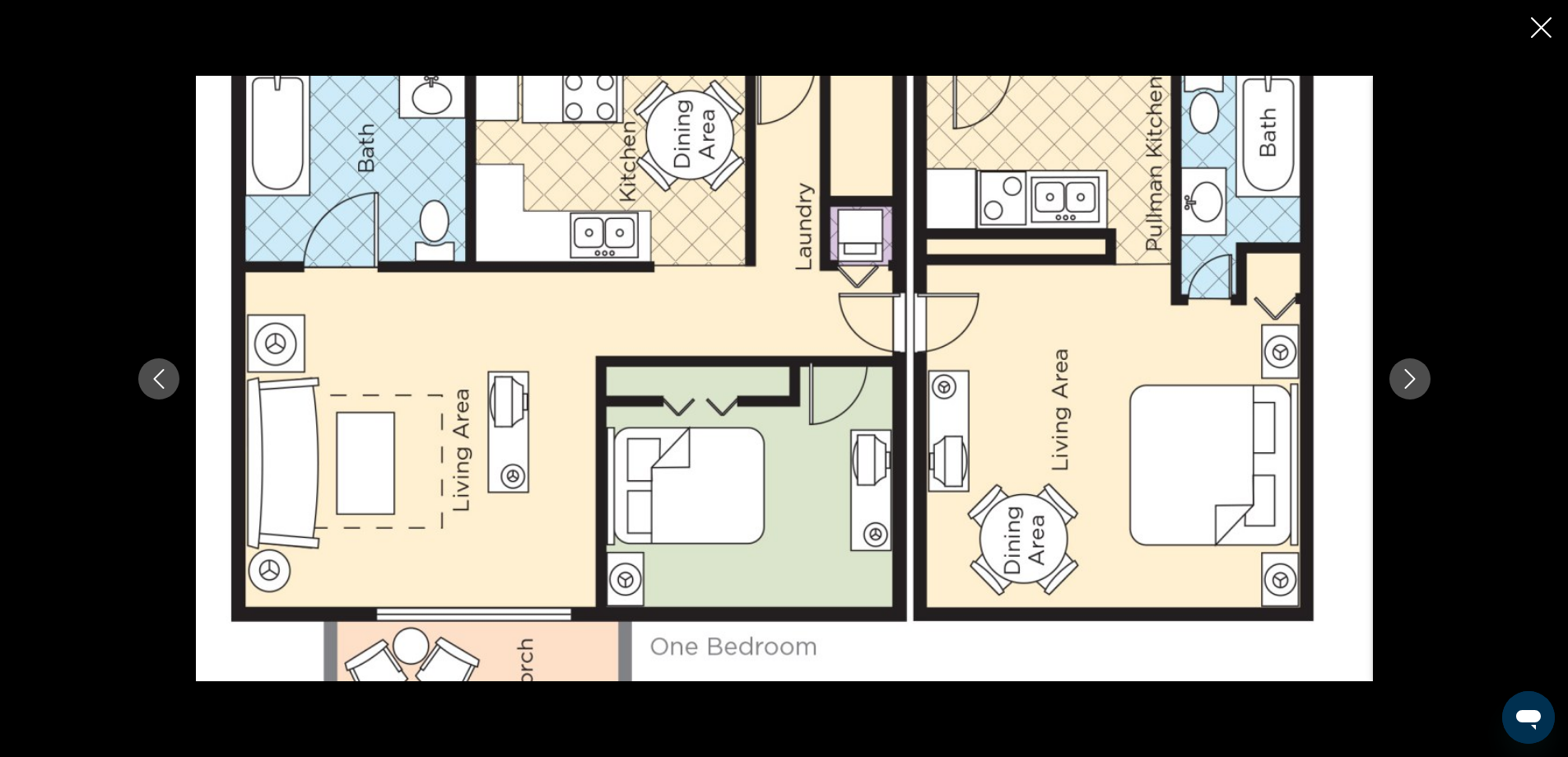
click at [1412, 376] on icon "Next image" at bounding box center [1409, 378] width 20 height 20
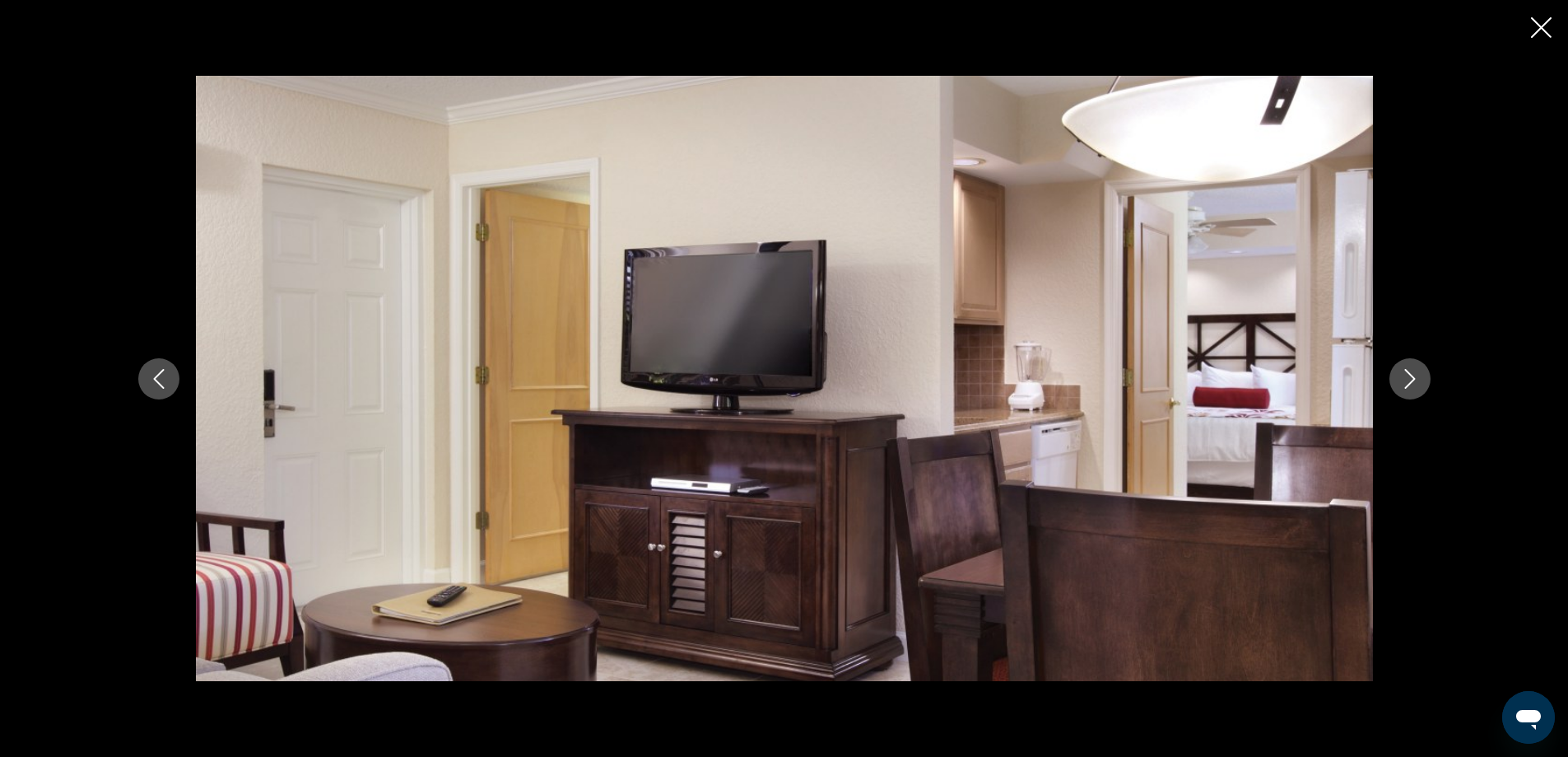
click at [1412, 376] on icon "Next image" at bounding box center [1409, 378] width 20 height 20
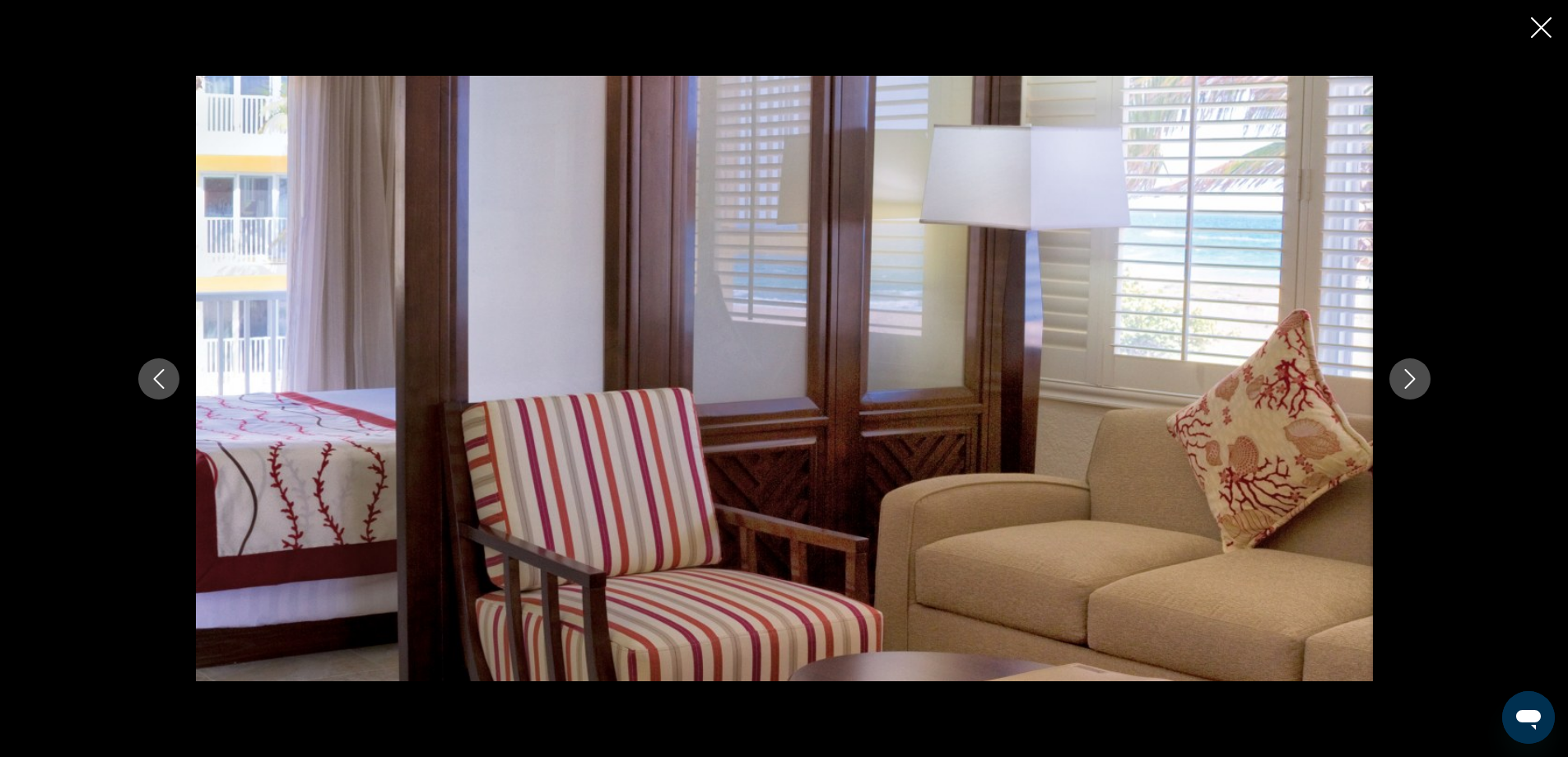
click at [1412, 376] on icon "Next image" at bounding box center [1409, 378] width 20 height 20
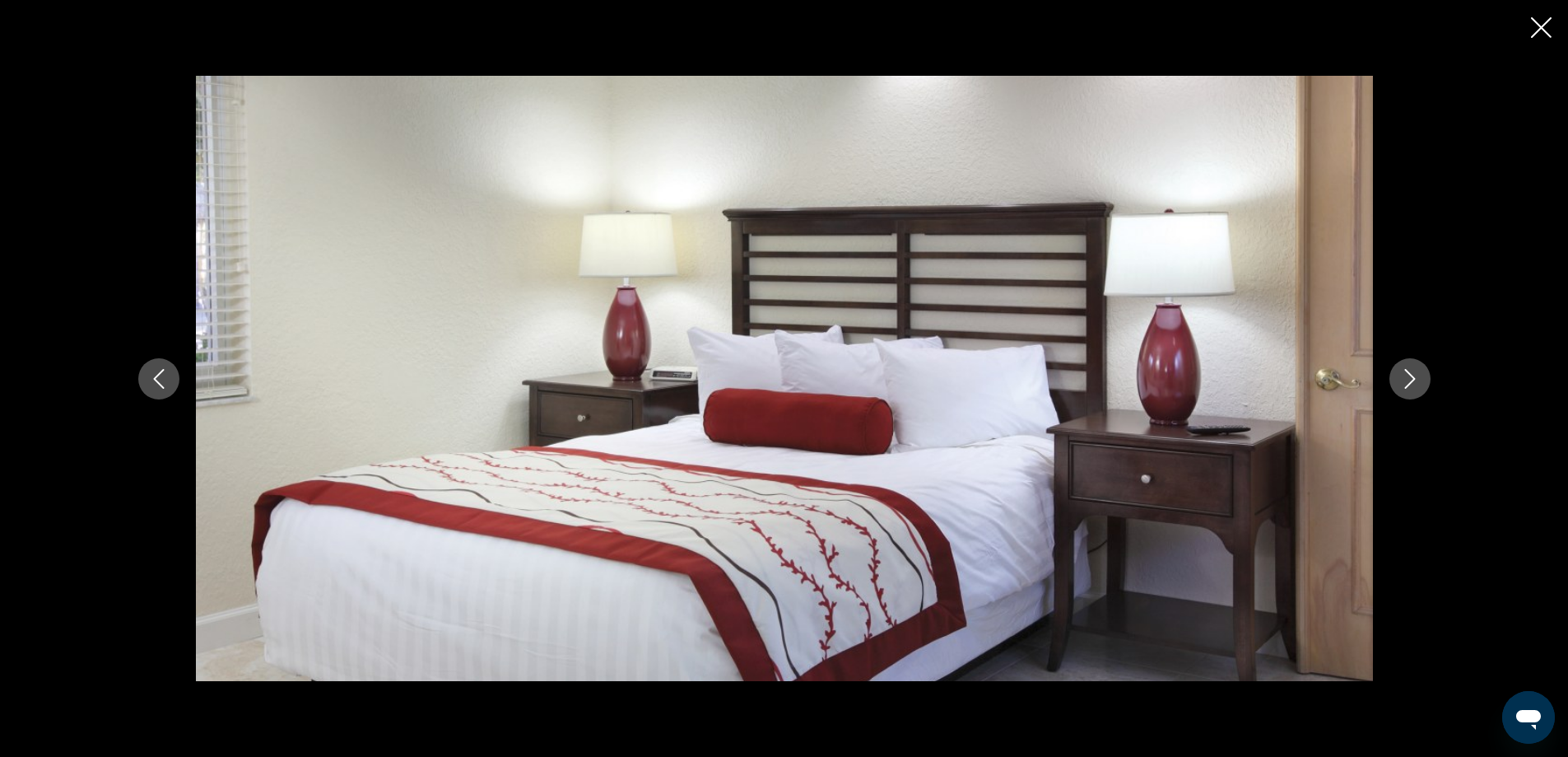
click at [1412, 376] on icon "Next image" at bounding box center [1409, 378] width 20 height 20
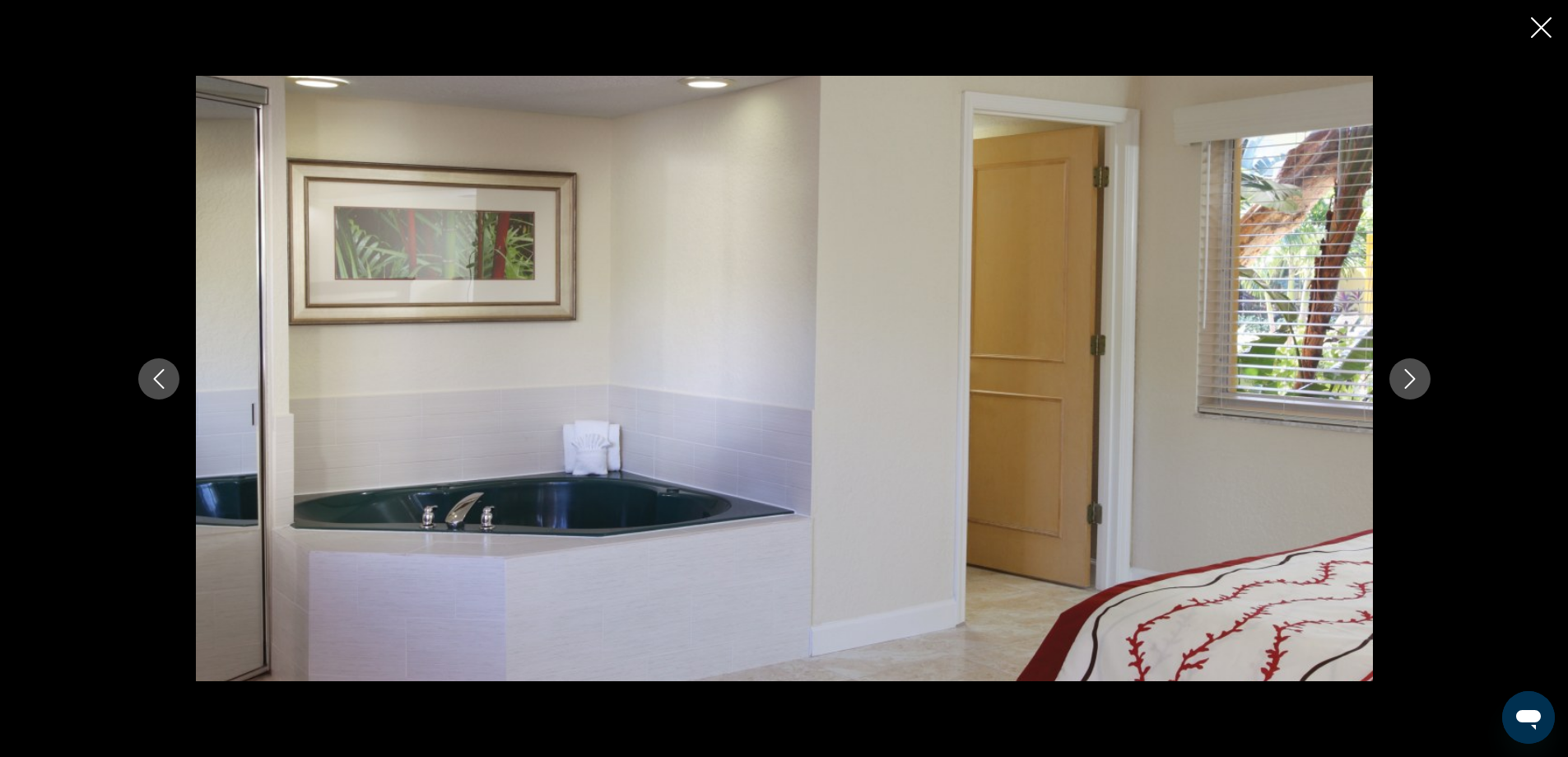
click at [1407, 375] on icon "Next image" at bounding box center [1409, 378] width 20 height 20
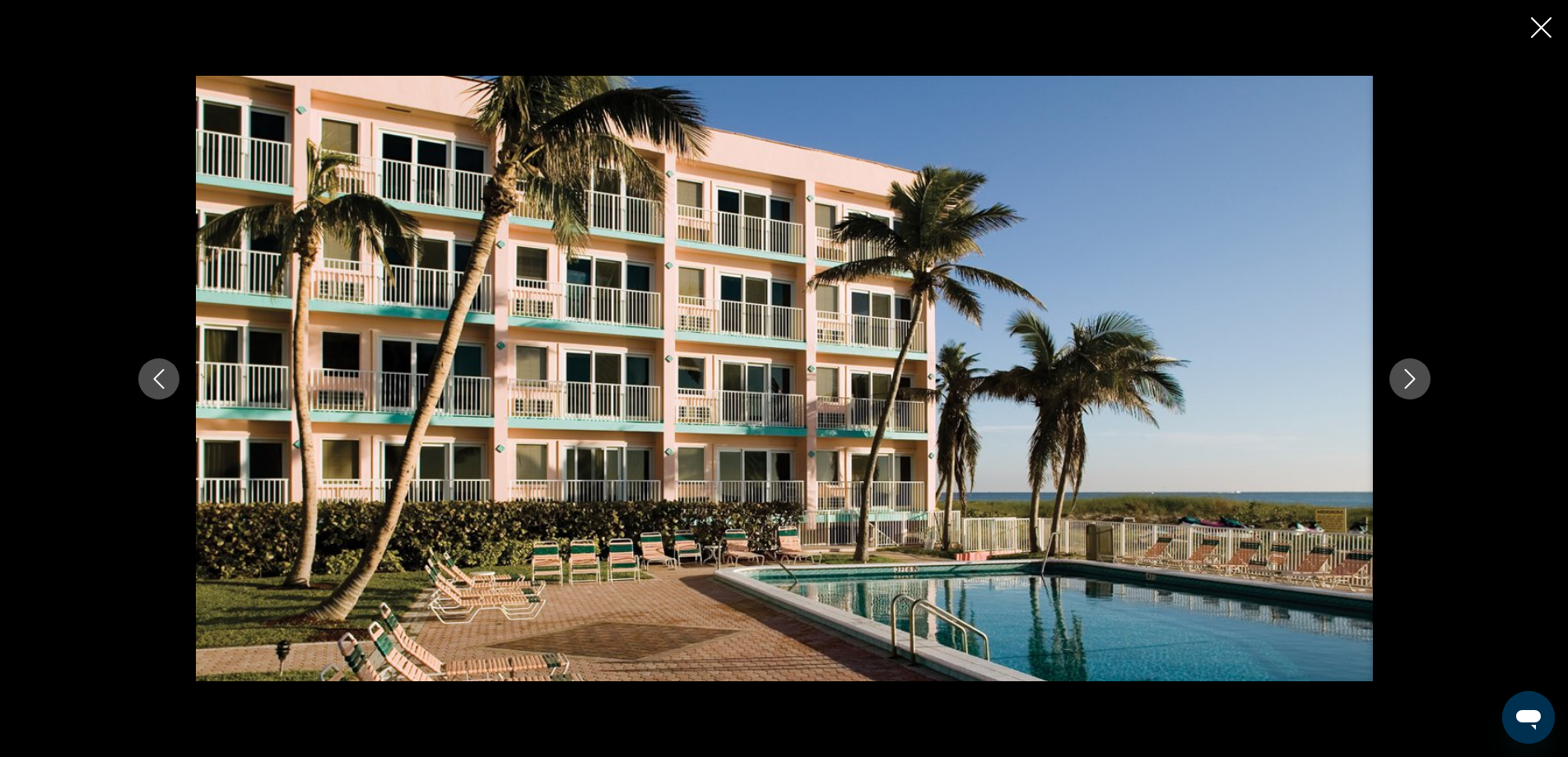
click at [1542, 24] on icon "Close slideshow" at bounding box center [1540, 27] width 20 height 20
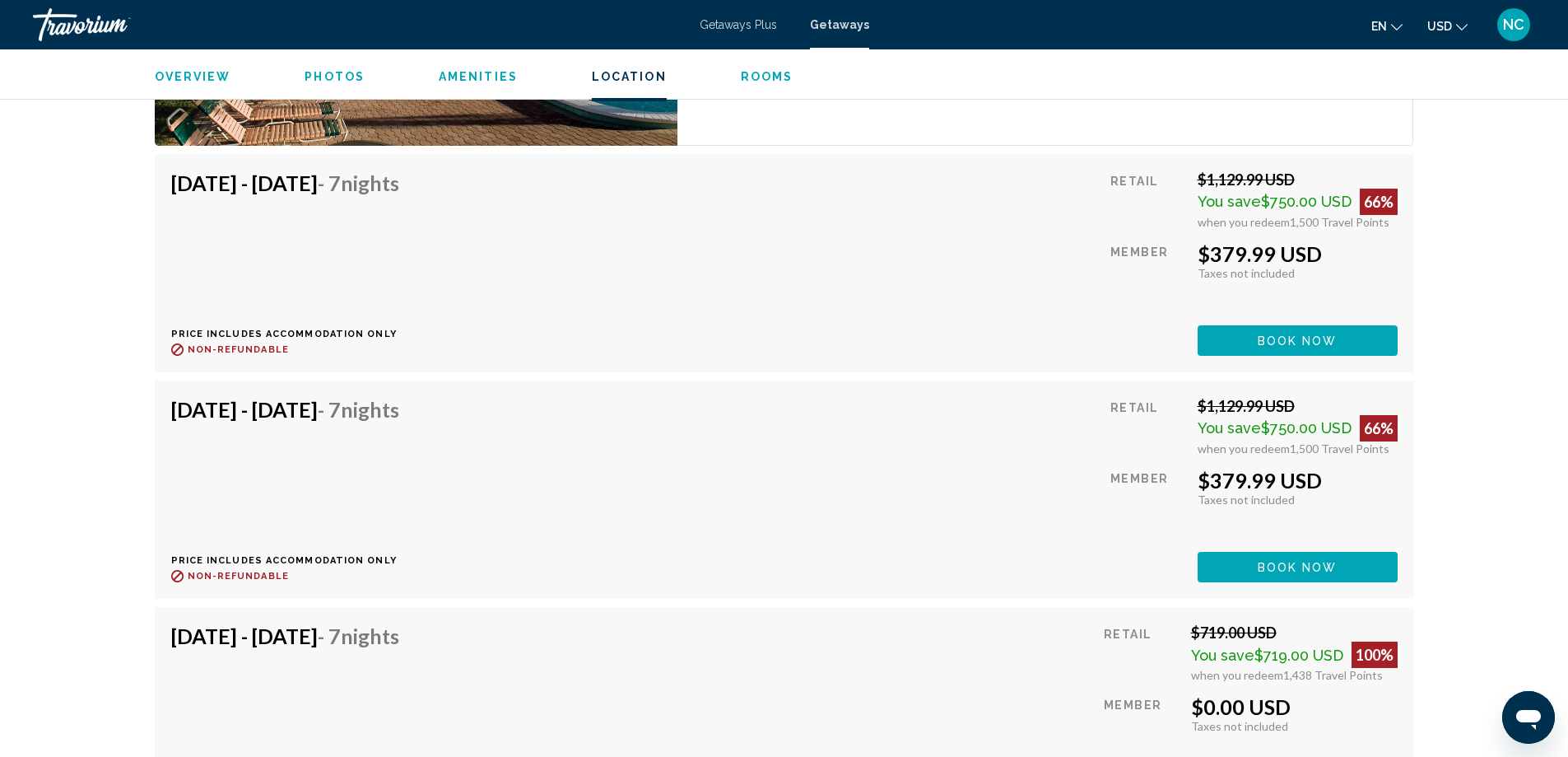
scroll to position [8644, 0]
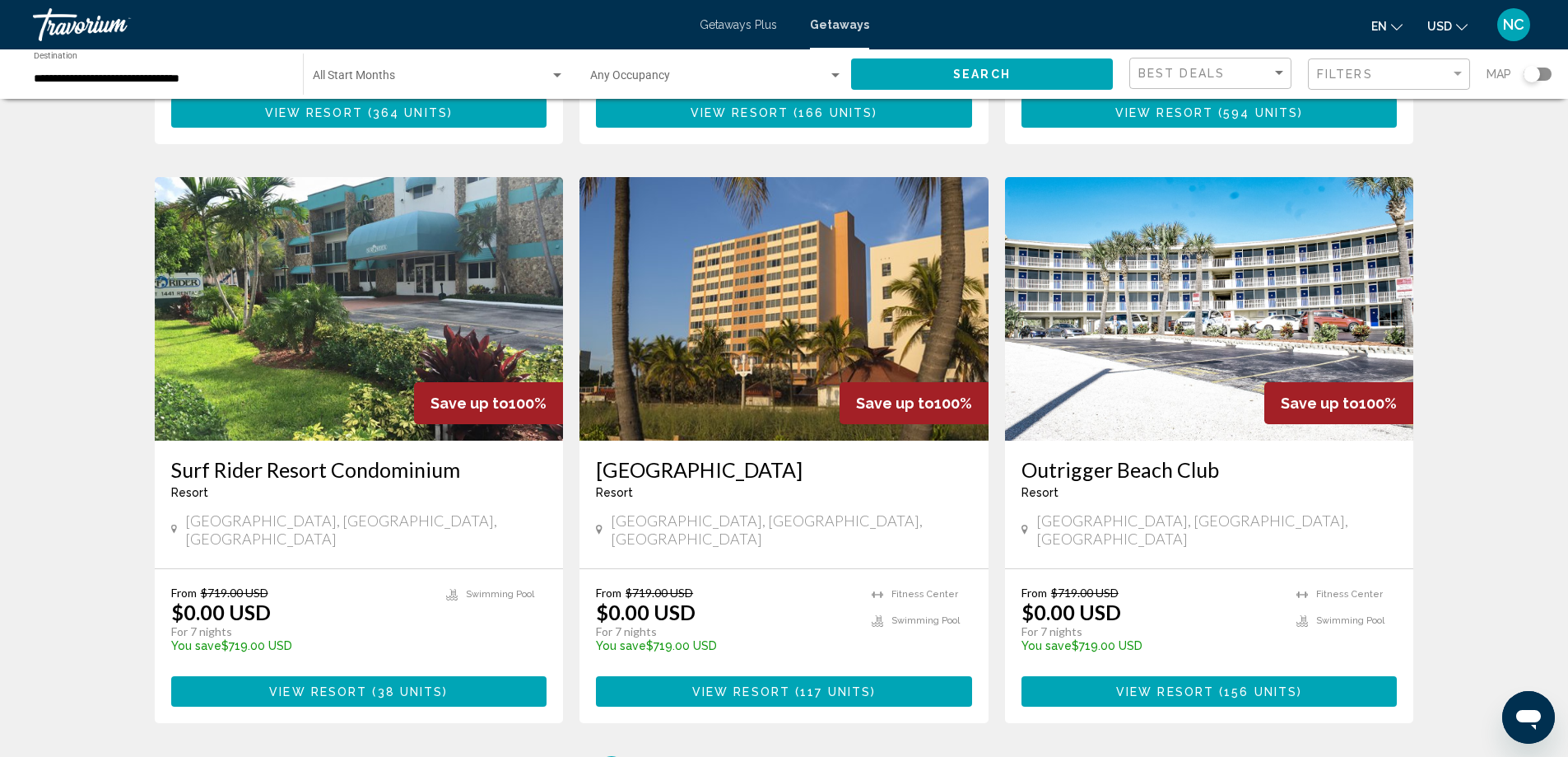
scroll to position [1811, 0]
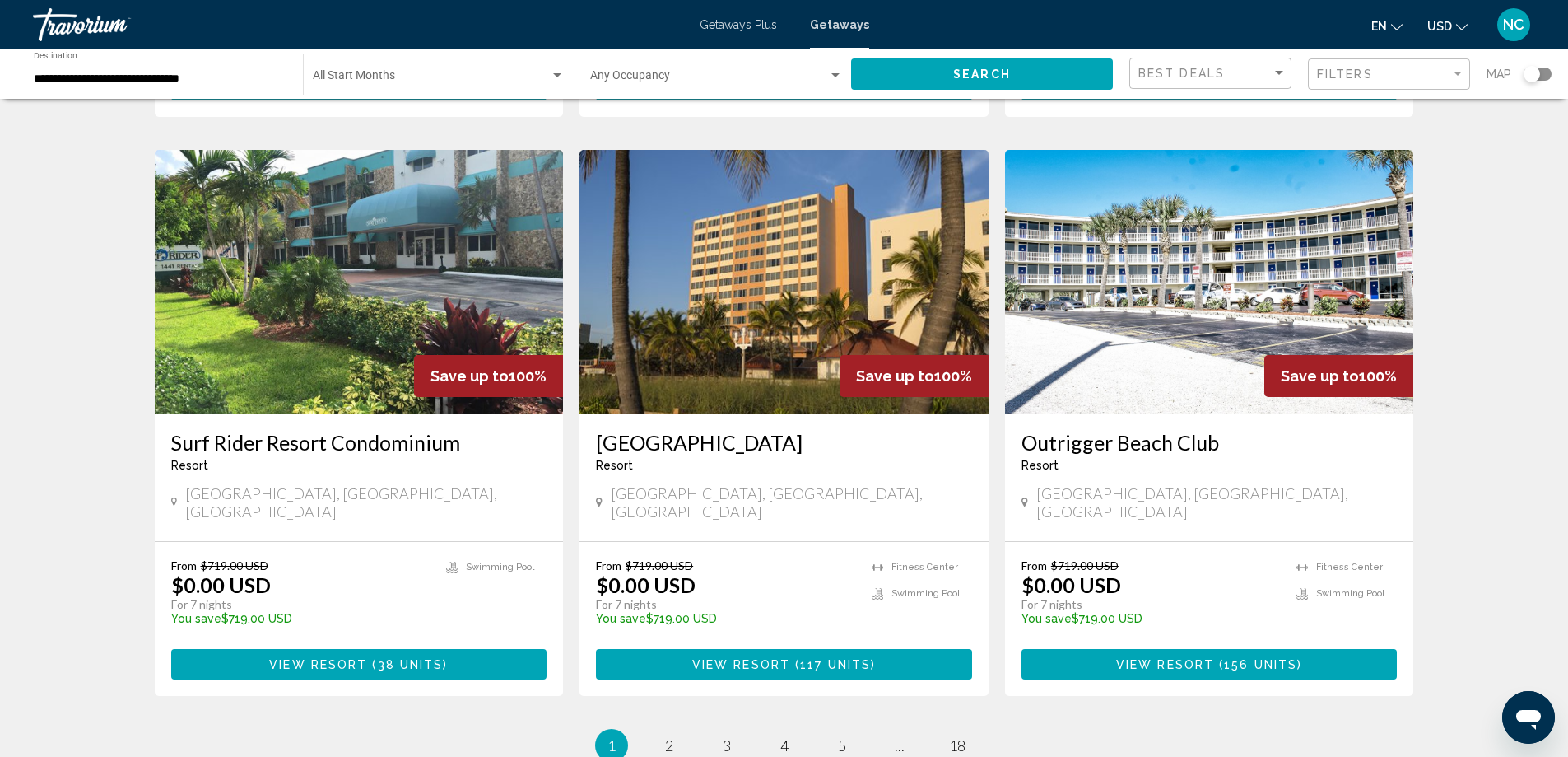
click at [389, 214] on img "Main content" at bounding box center [359, 281] width 409 height 264
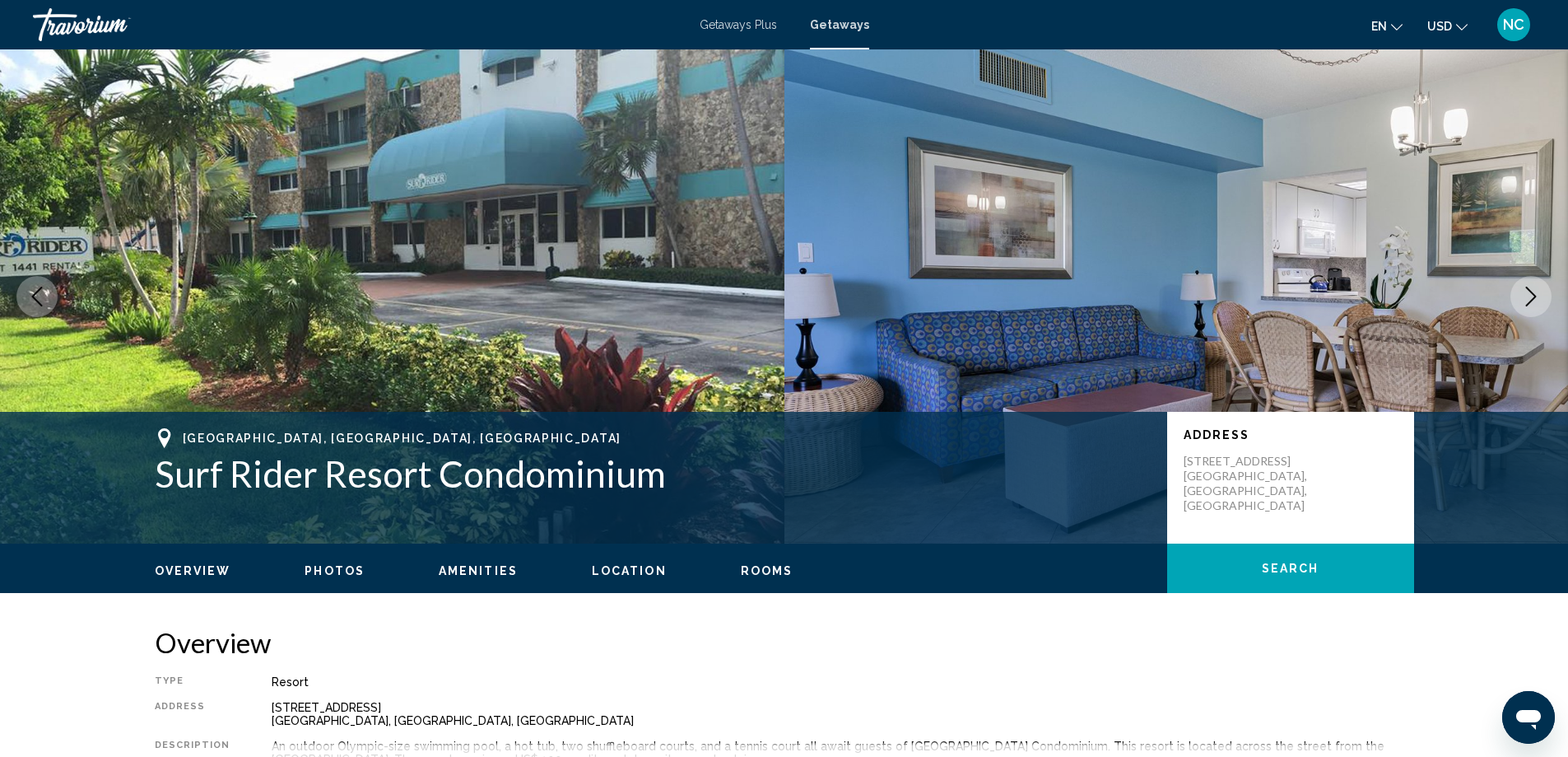
scroll to position [659, 0]
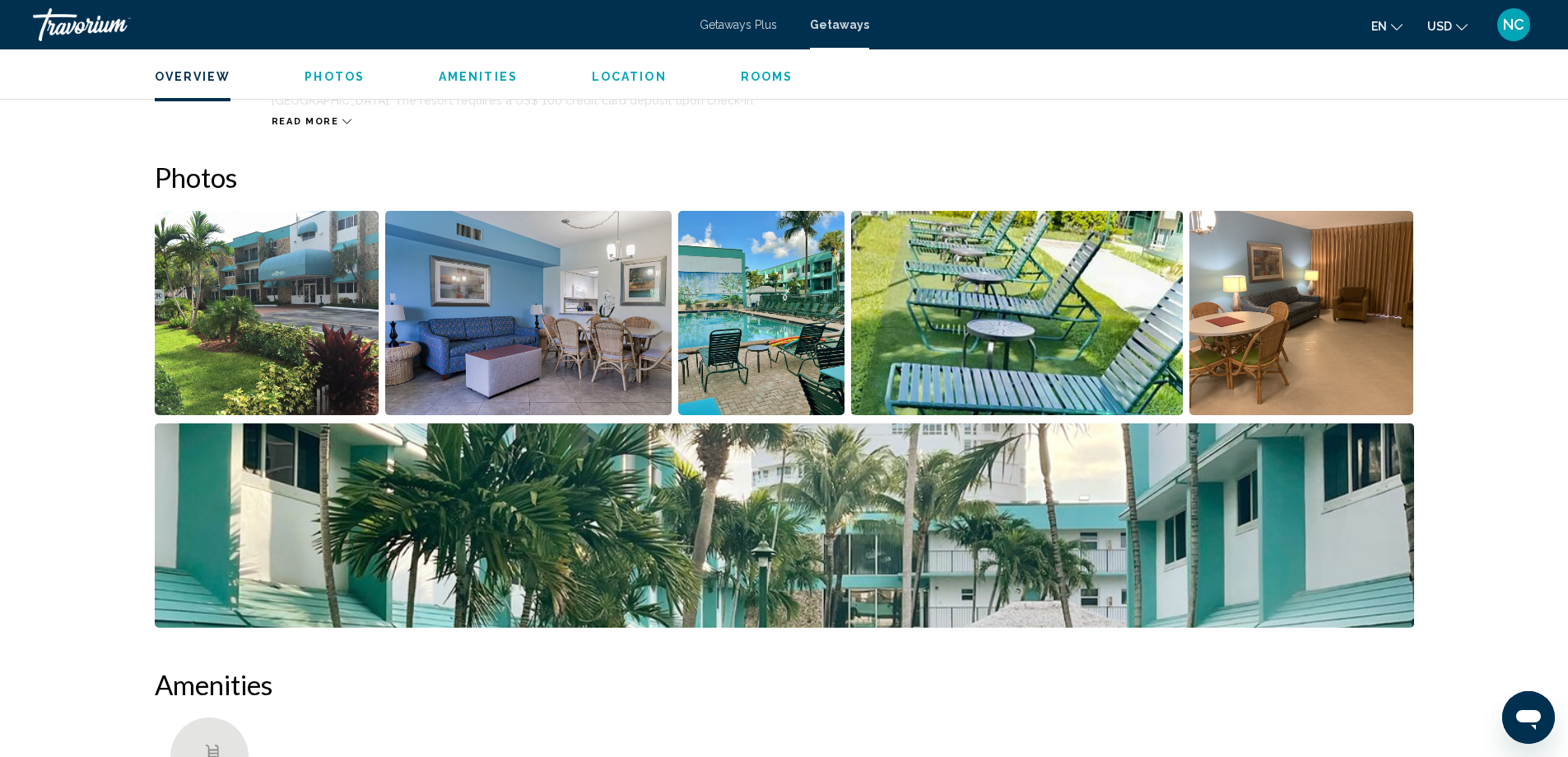
click at [196, 249] on img "Open full-screen image slider" at bounding box center [267, 312] width 225 height 204
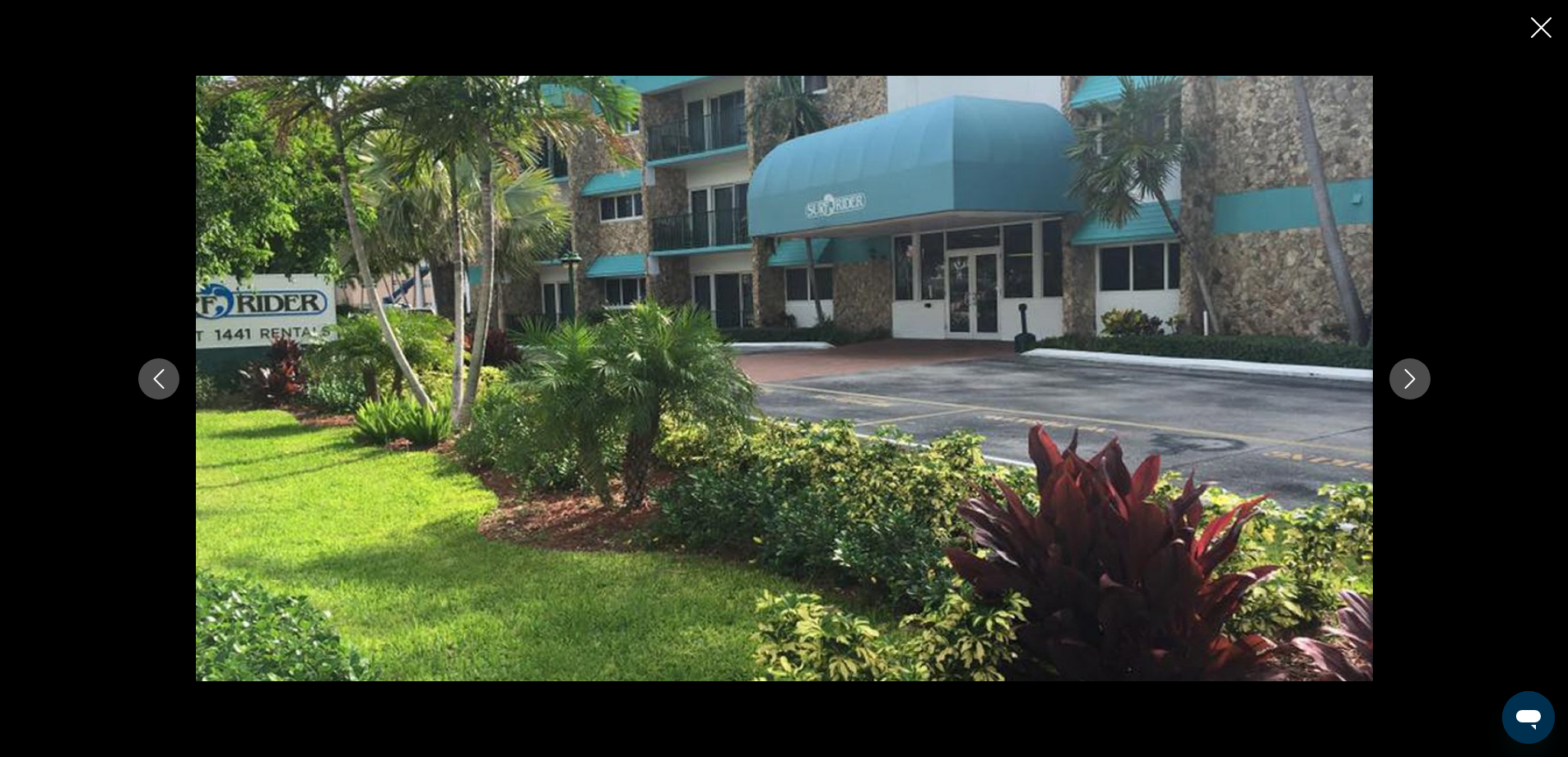
click at [1410, 380] on icon "Next image" at bounding box center [1409, 378] width 20 height 20
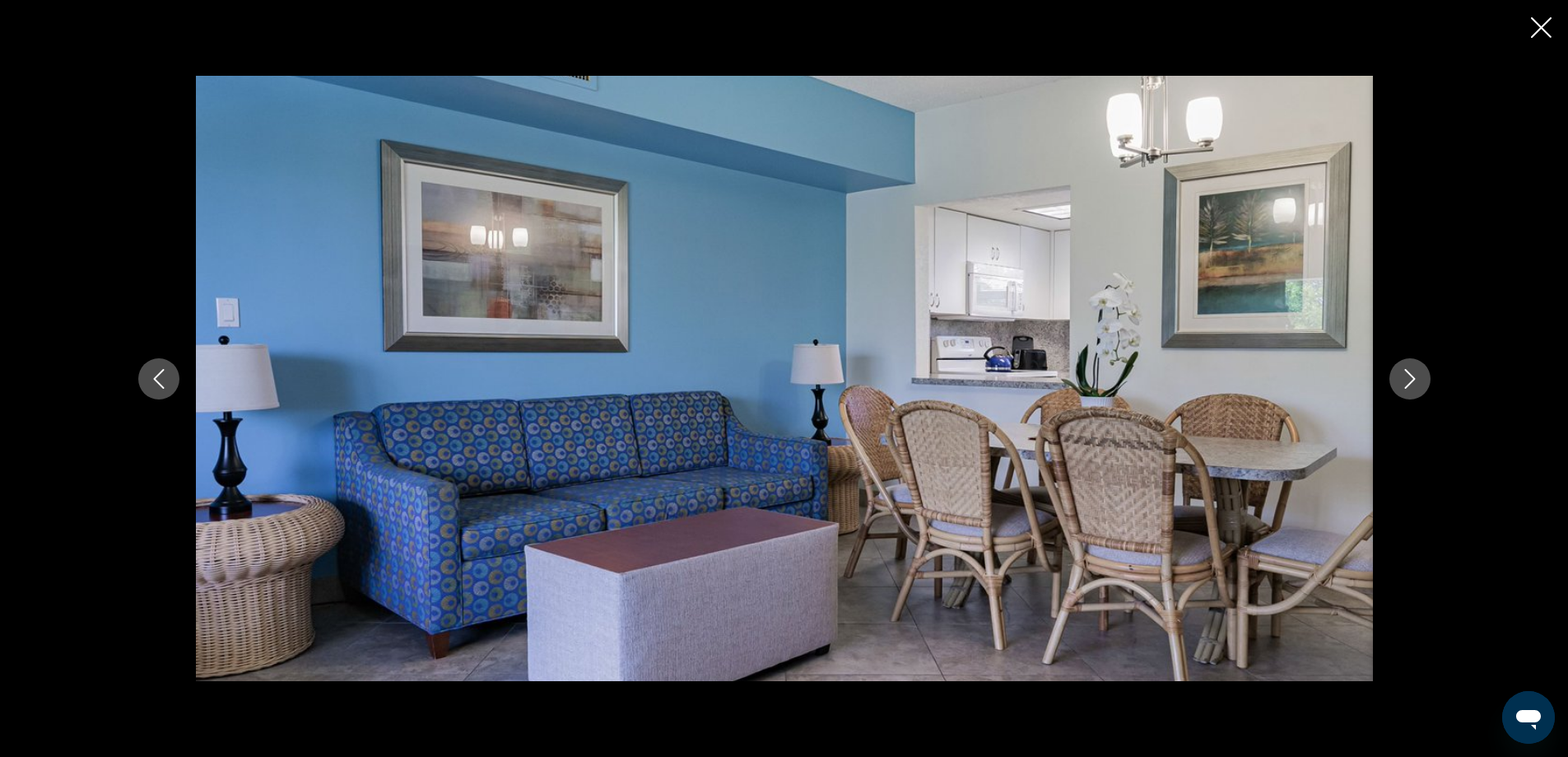
click at [1411, 377] on icon "Next image" at bounding box center [1409, 378] width 20 height 20
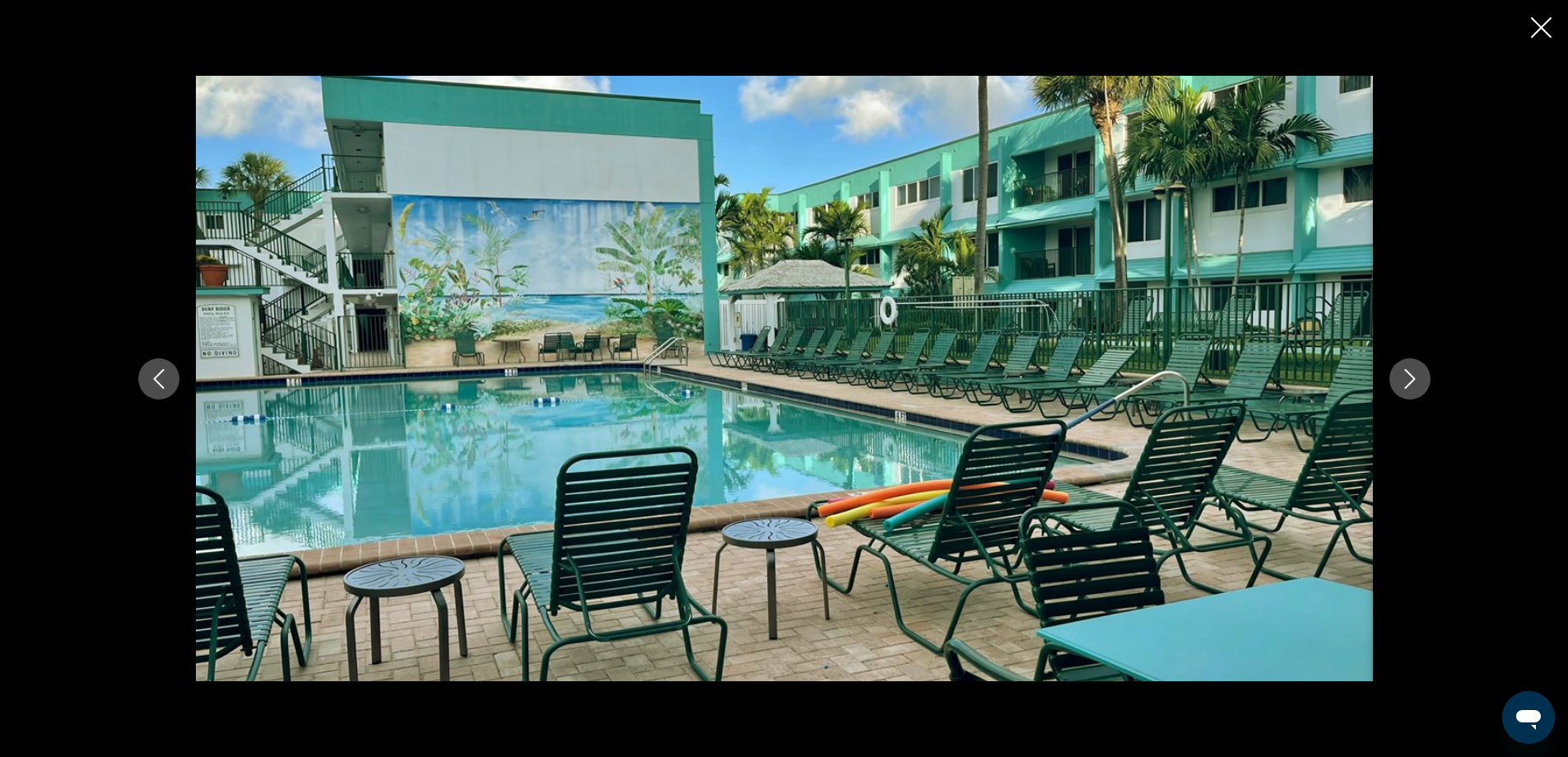
click at [1411, 377] on icon "Next image" at bounding box center [1409, 378] width 20 height 20
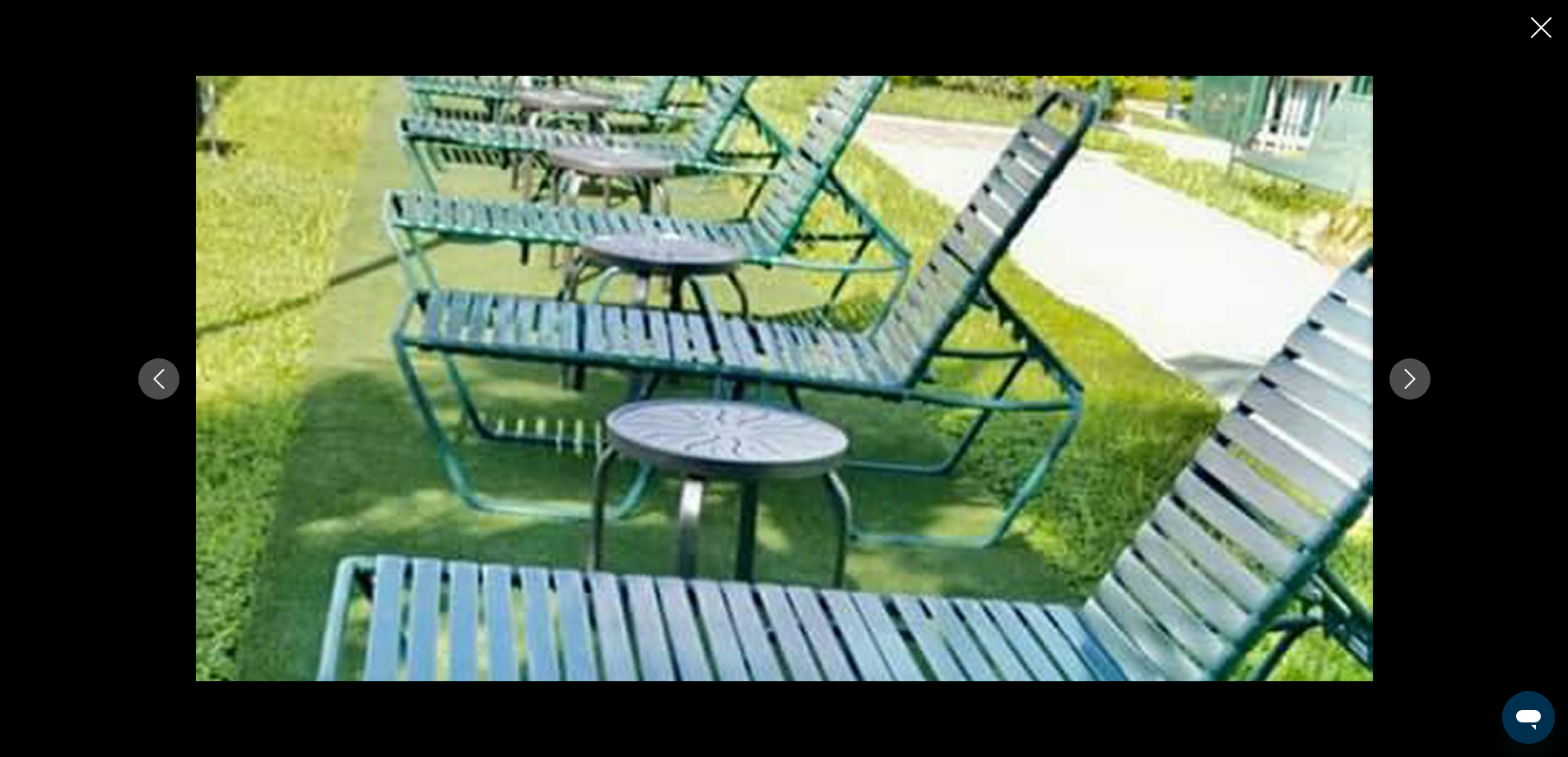
click at [1411, 377] on icon "Next image" at bounding box center [1409, 378] width 20 height 20
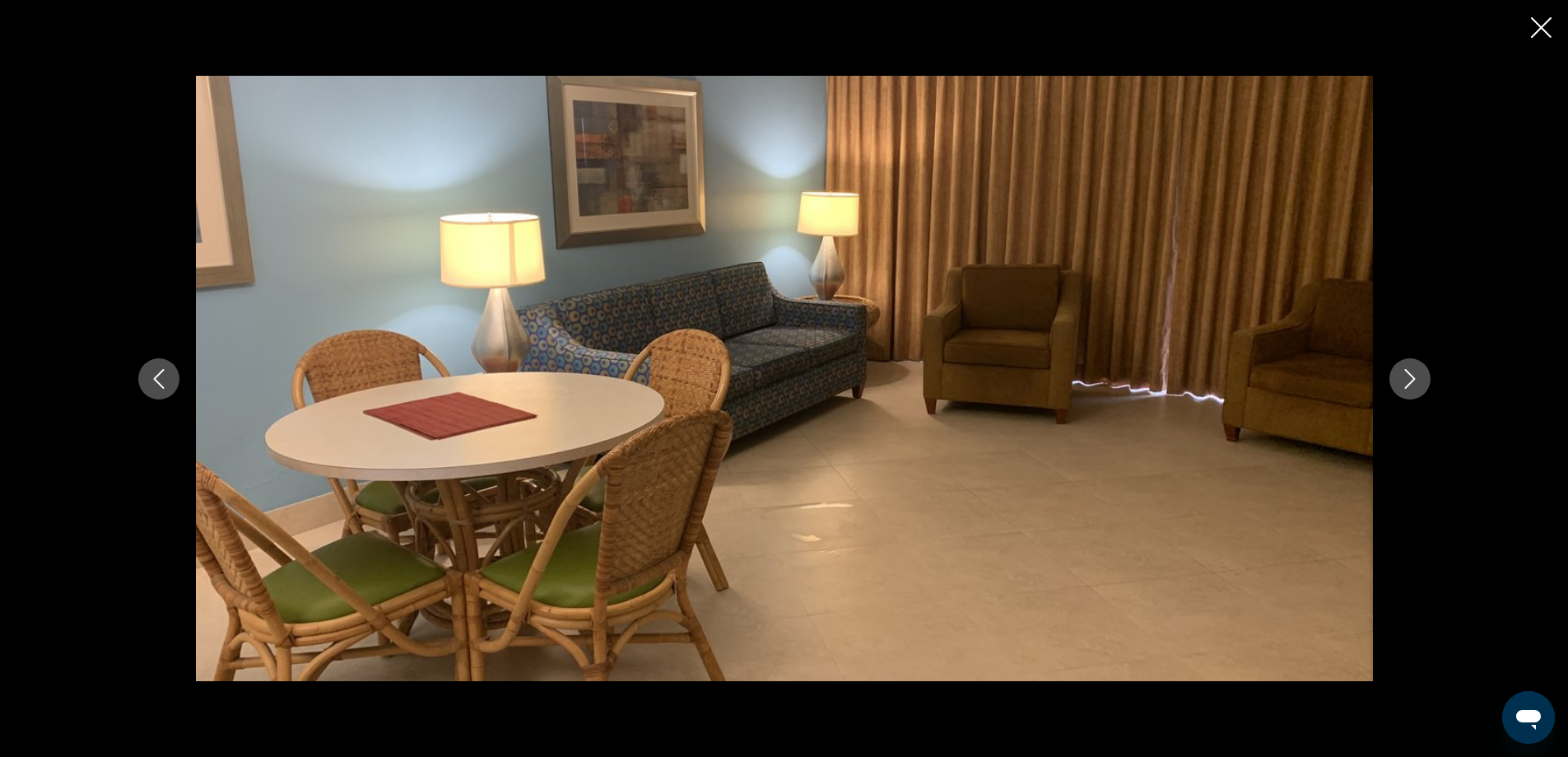
click at [1411, 377] on icon "Next image" at bounding box center [1409, 378] width 20 height 20
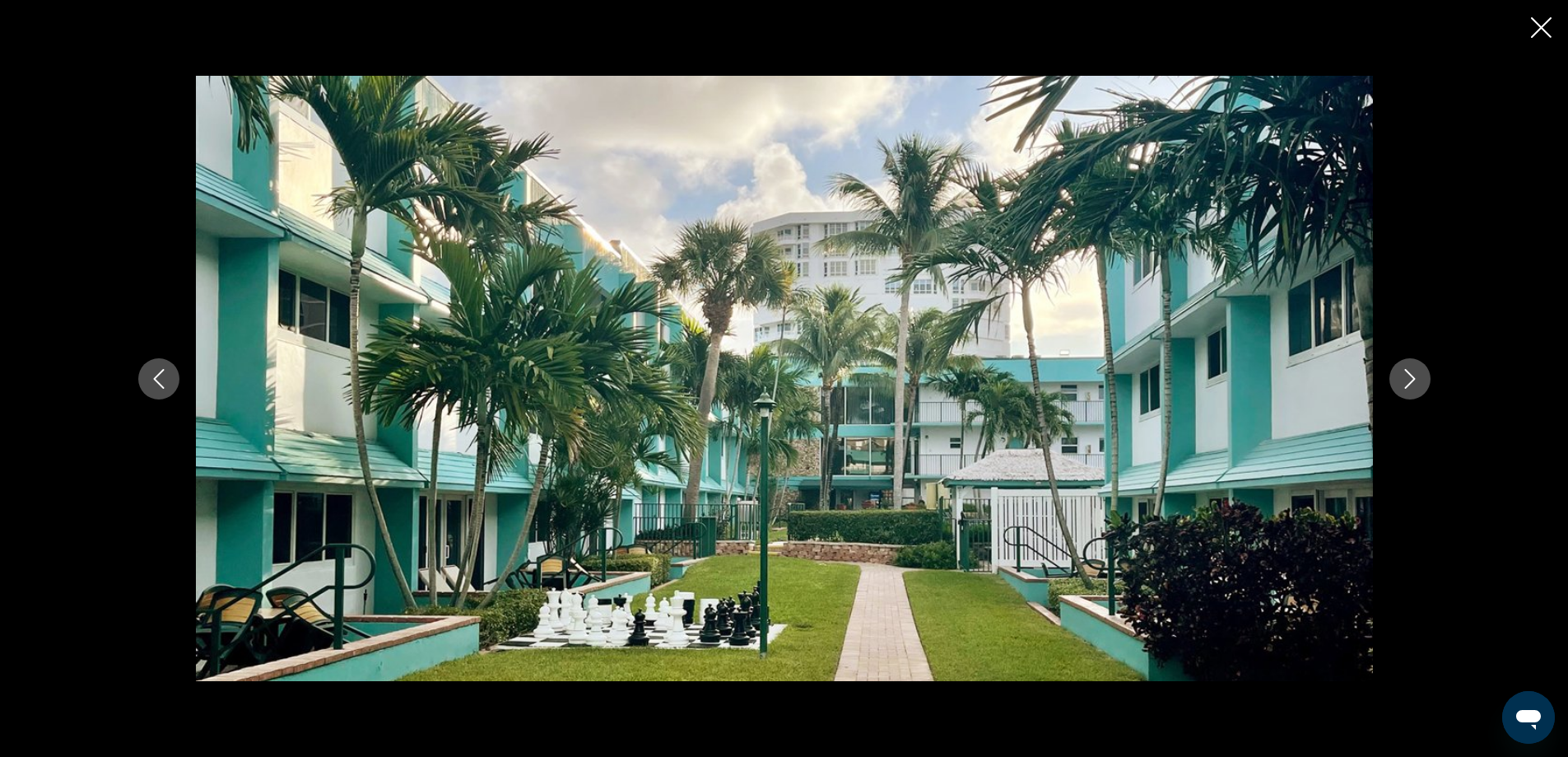
click at [1411, 377] on icon "Next image" at bounding box center [1409, 378] width 20 height 20
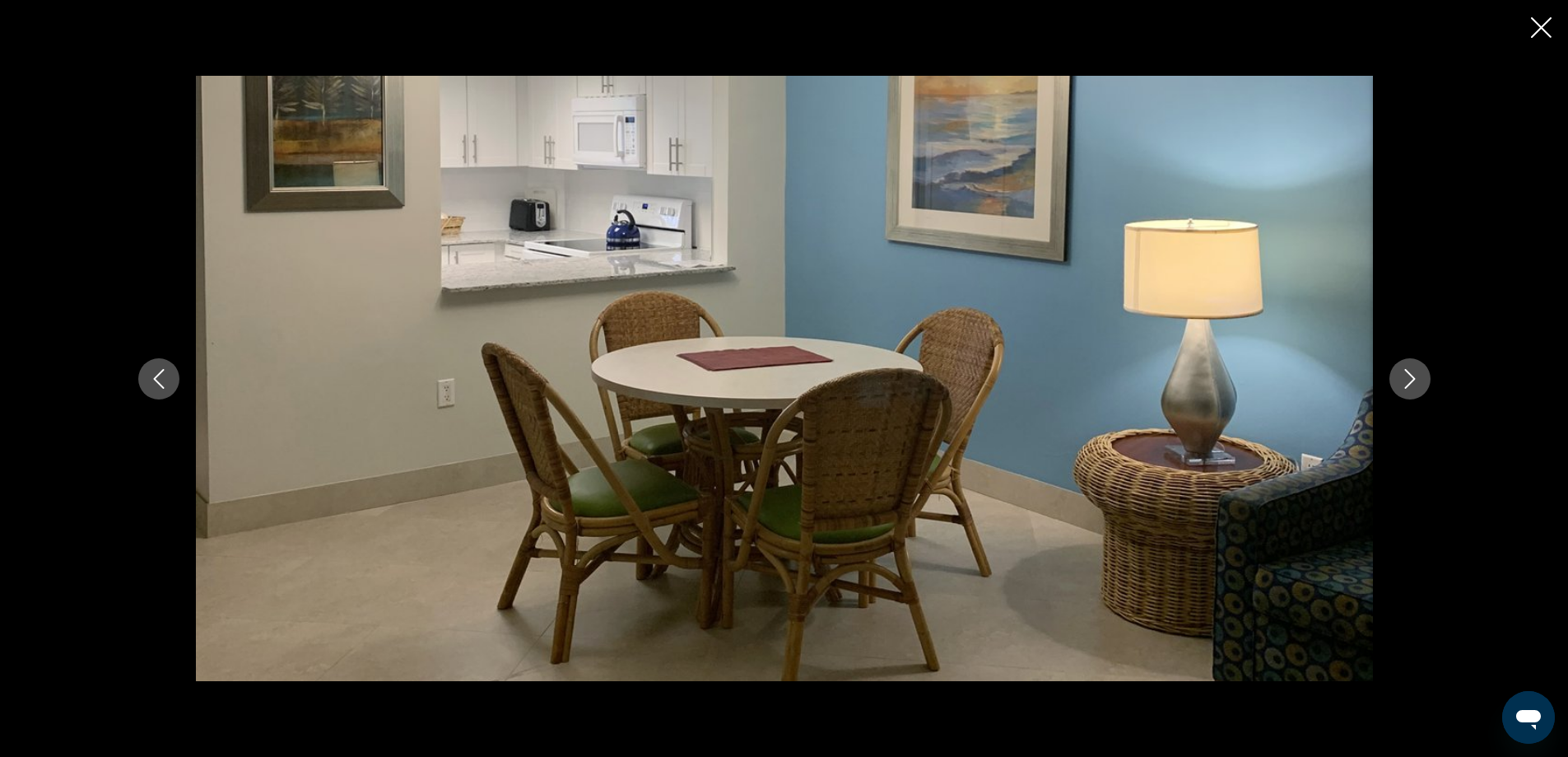
click at [1411, 377] on icon "Next image" at bounding box center [1409, 378] width 20 height 20
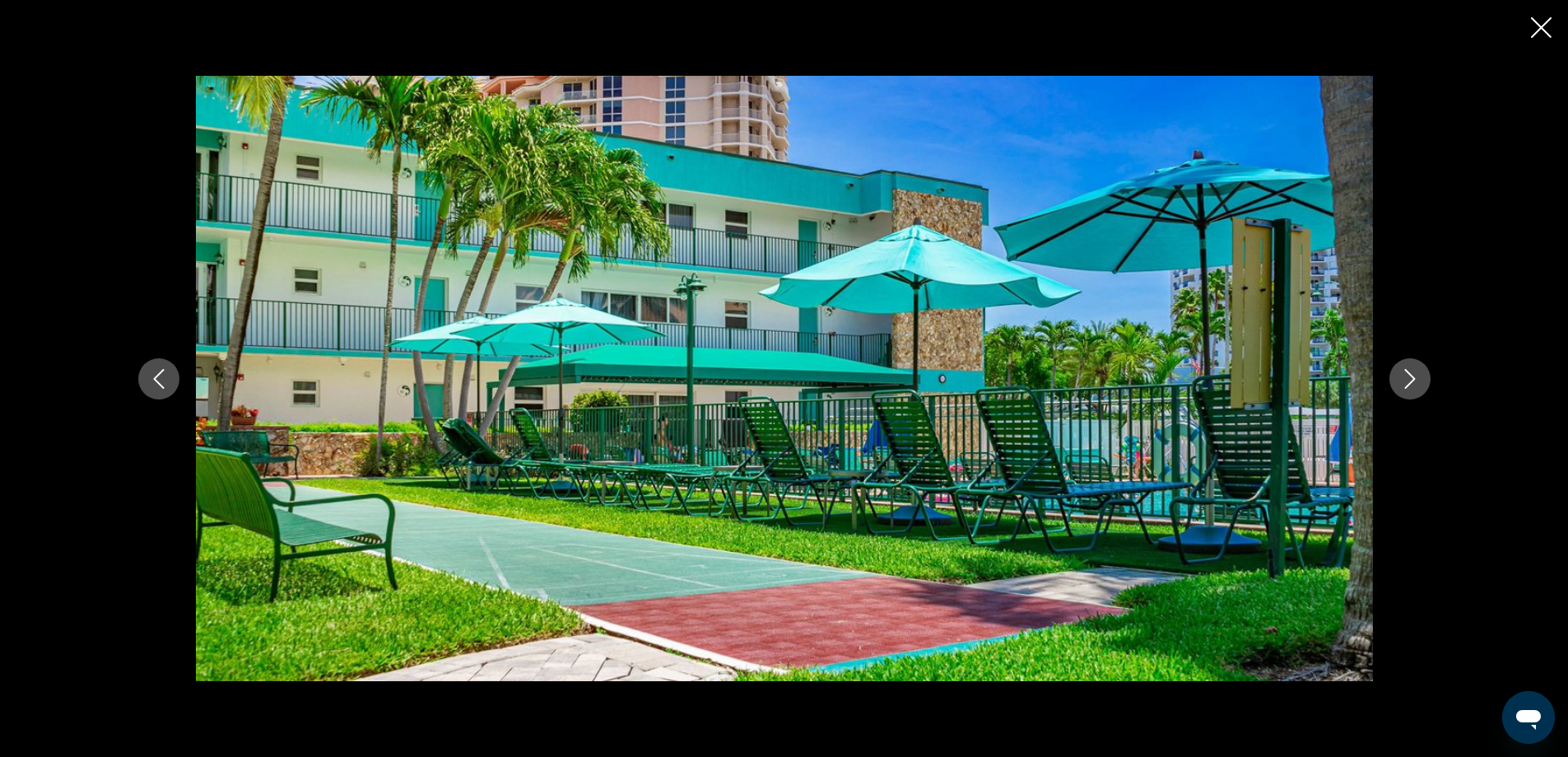
click at [1411, 377] on icon "Next image" at bounding box center [1409, 378] width 20 height 20
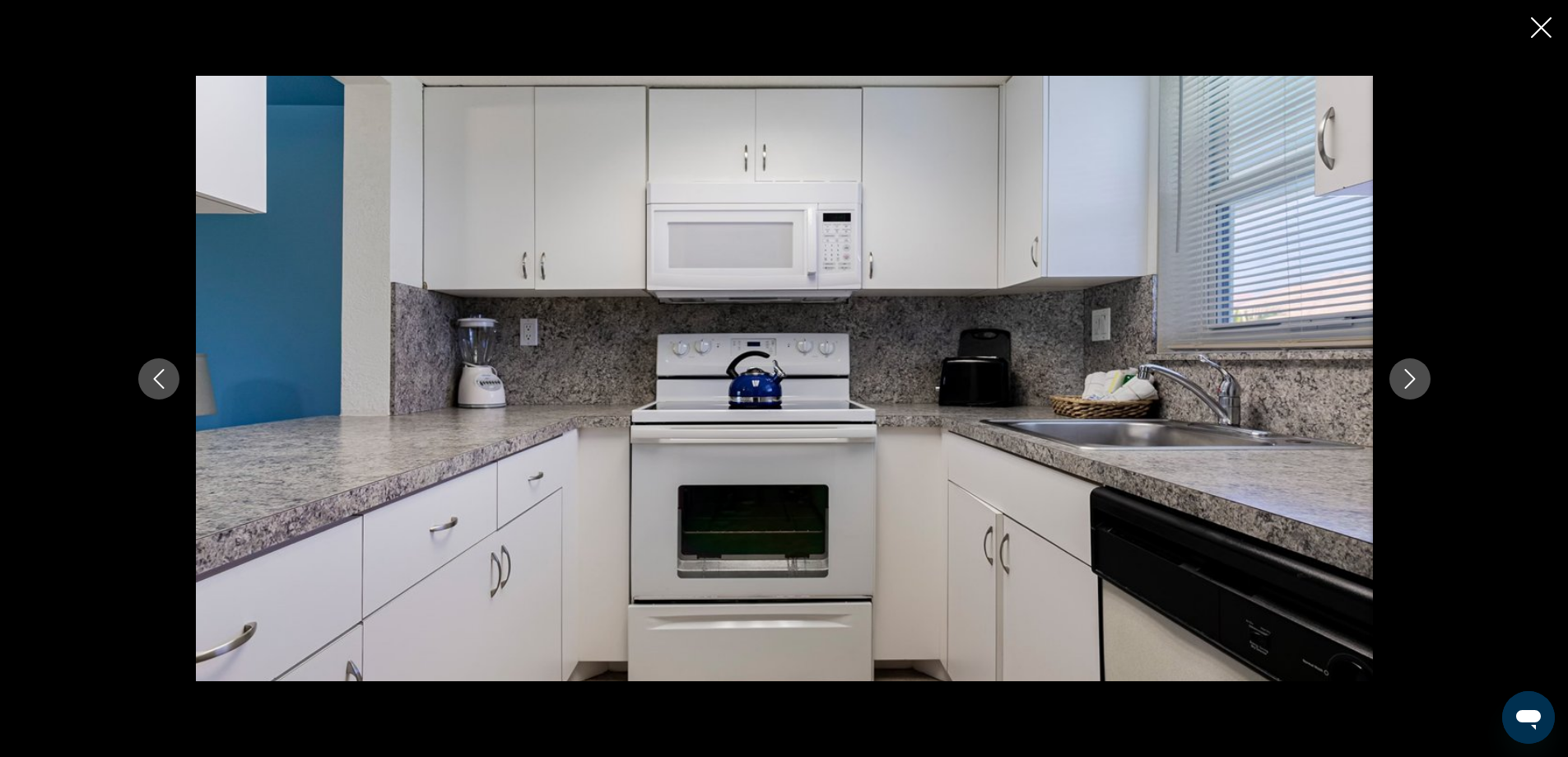
click at [1411, 377] on icon "Next image" at bounding box center [1409, 378] width 20 height 20
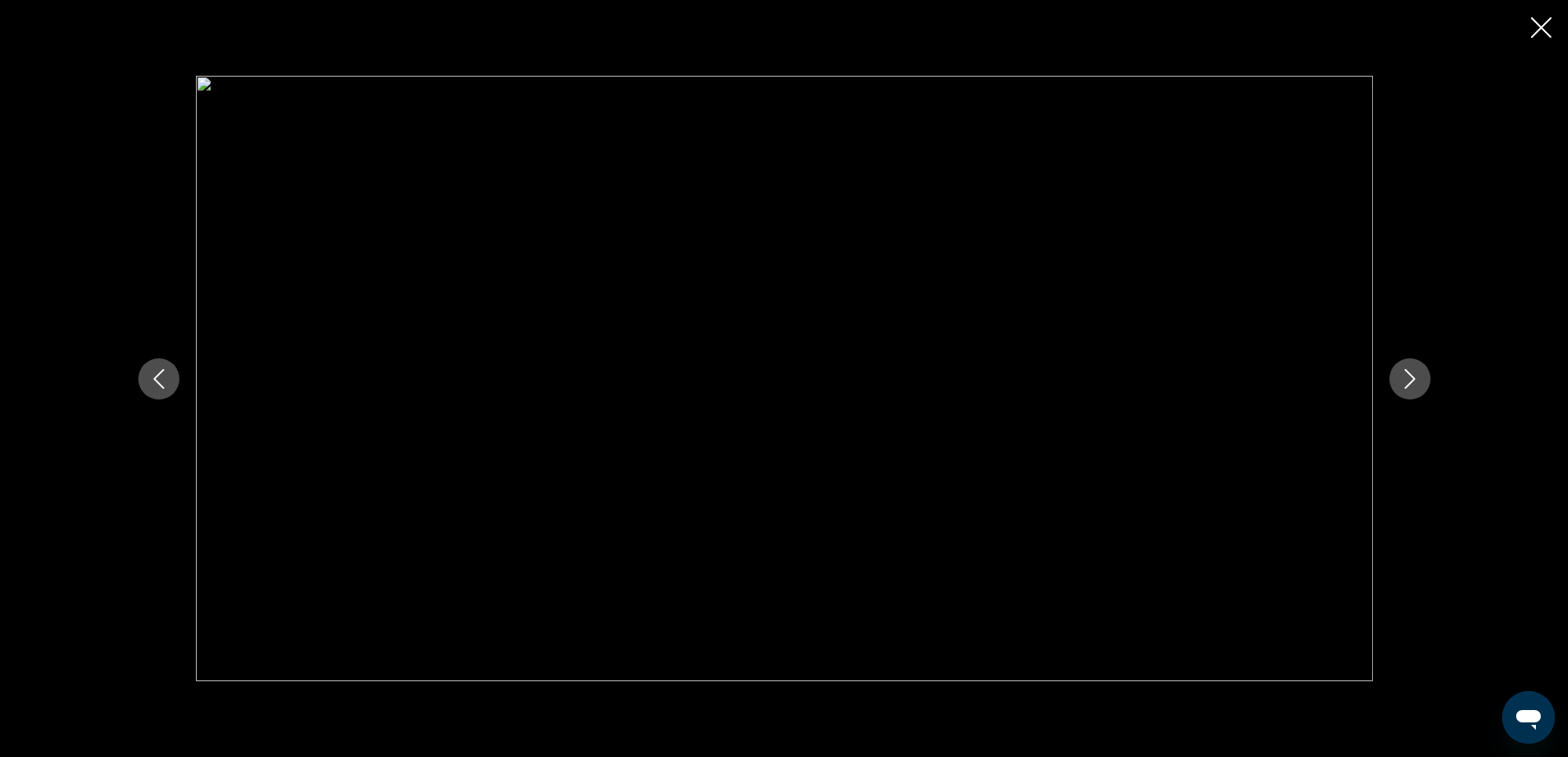
click at [1411, 377] on icon "Next image" at bounding box center [1409, 378] width 20 height 20
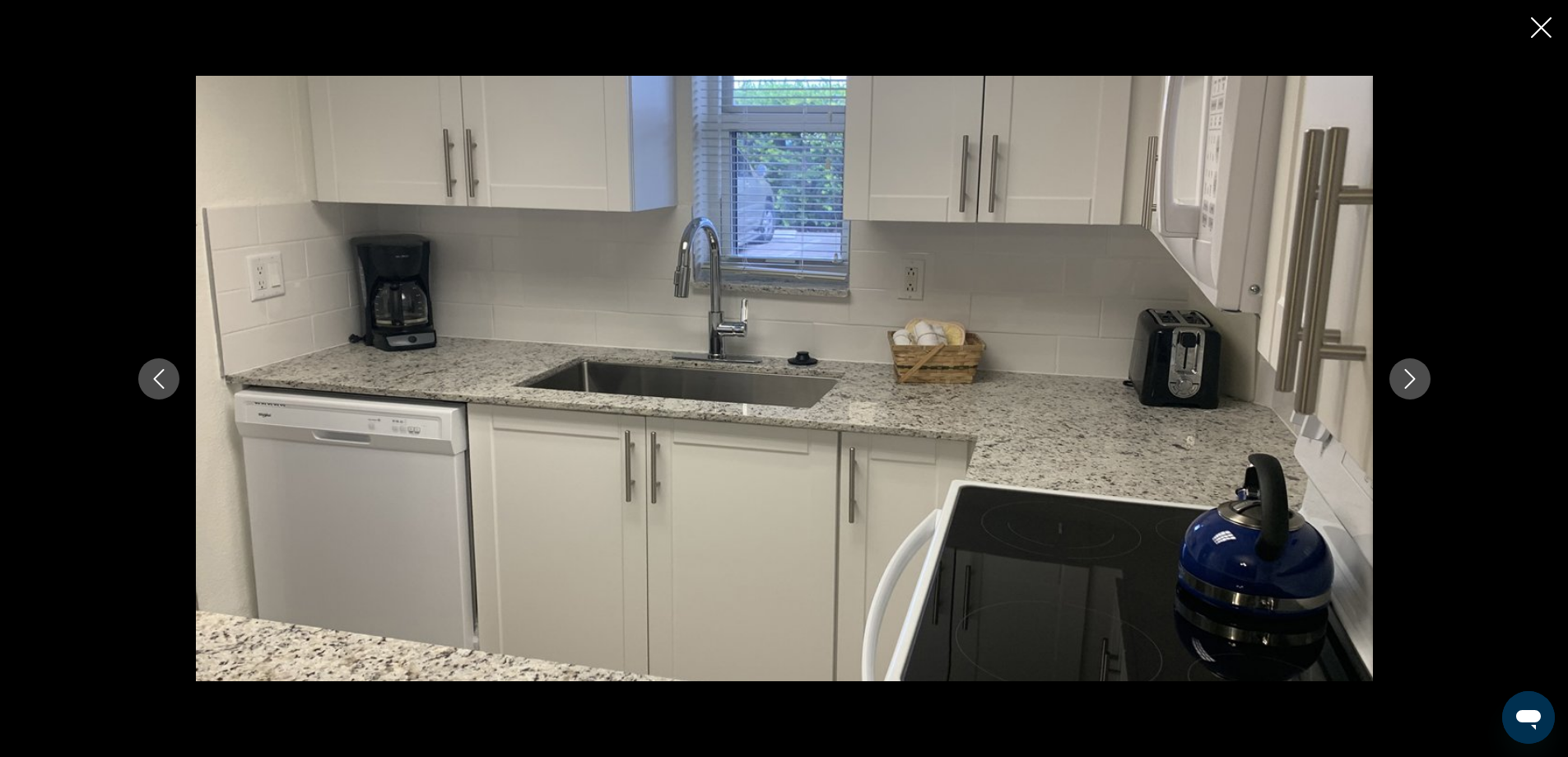
click at [1411, 377] on icon "Next image" at bounding box center [1409, 378] width 20 height 20
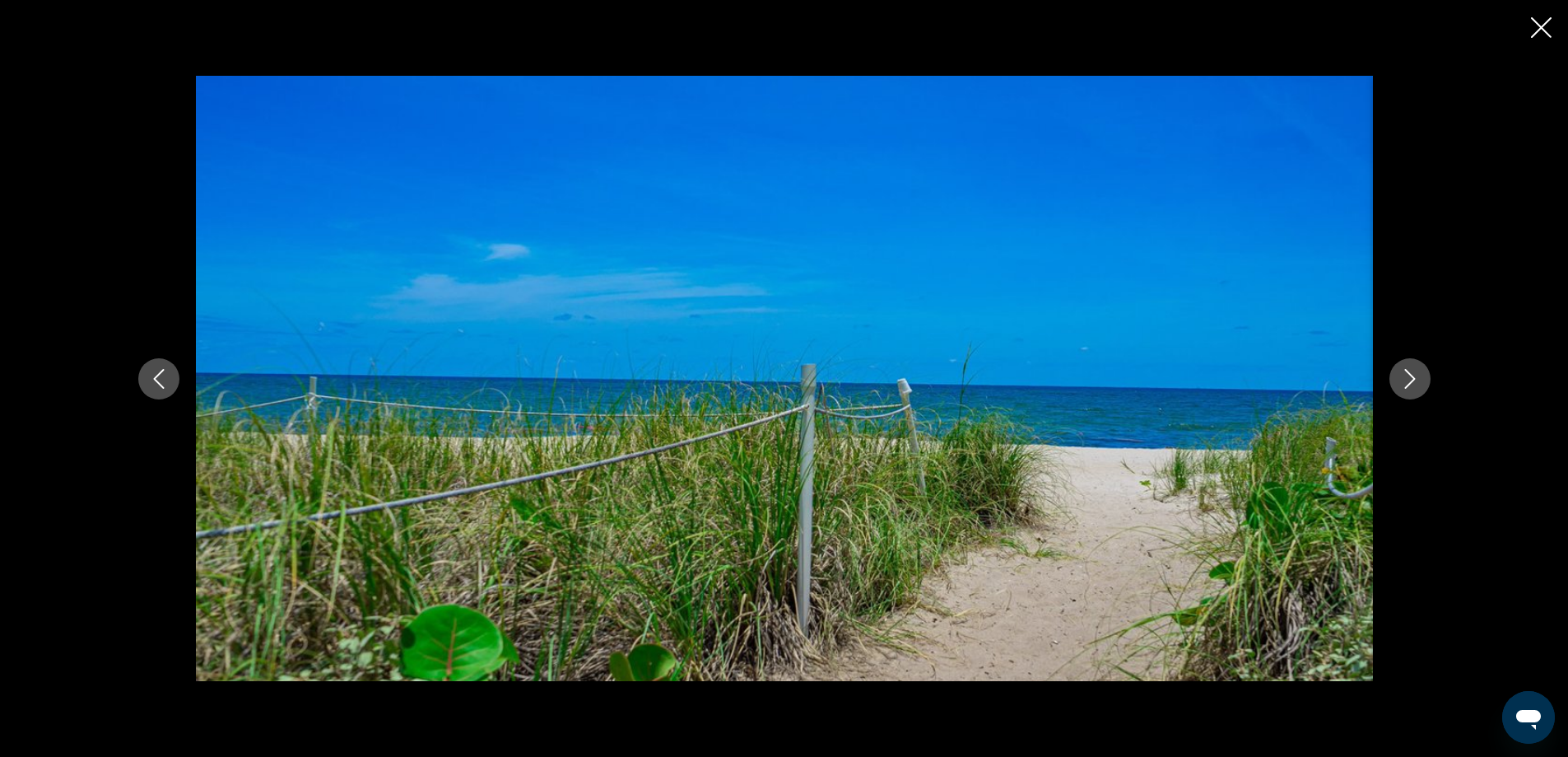
click at [1411, 377] on icon "Next image" at bounding box center [1409, 378] width 20 height 20
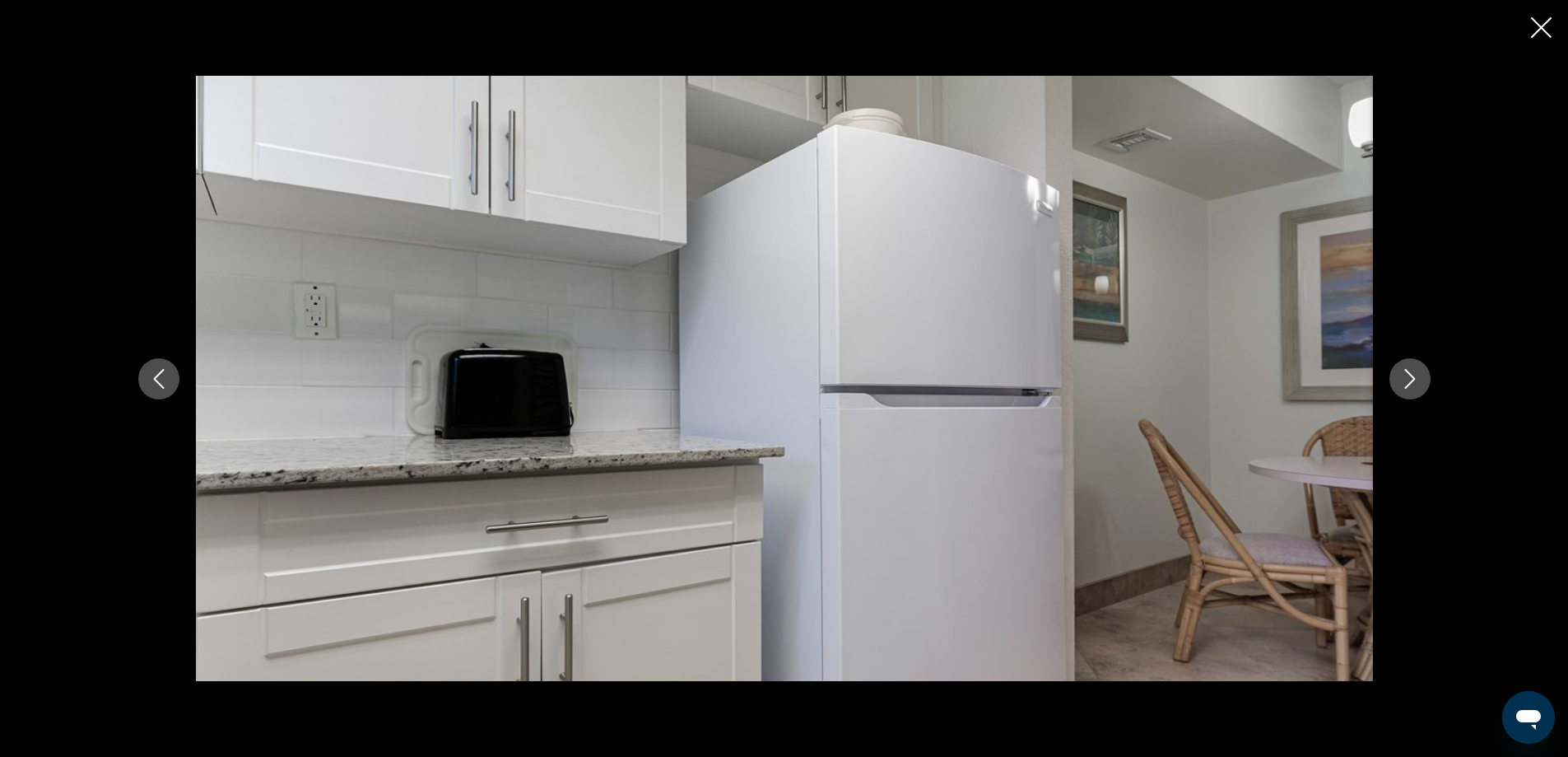
click at [1411, 377] on icon "Next image" at bounding box center [1409, 378] width 20 height 20
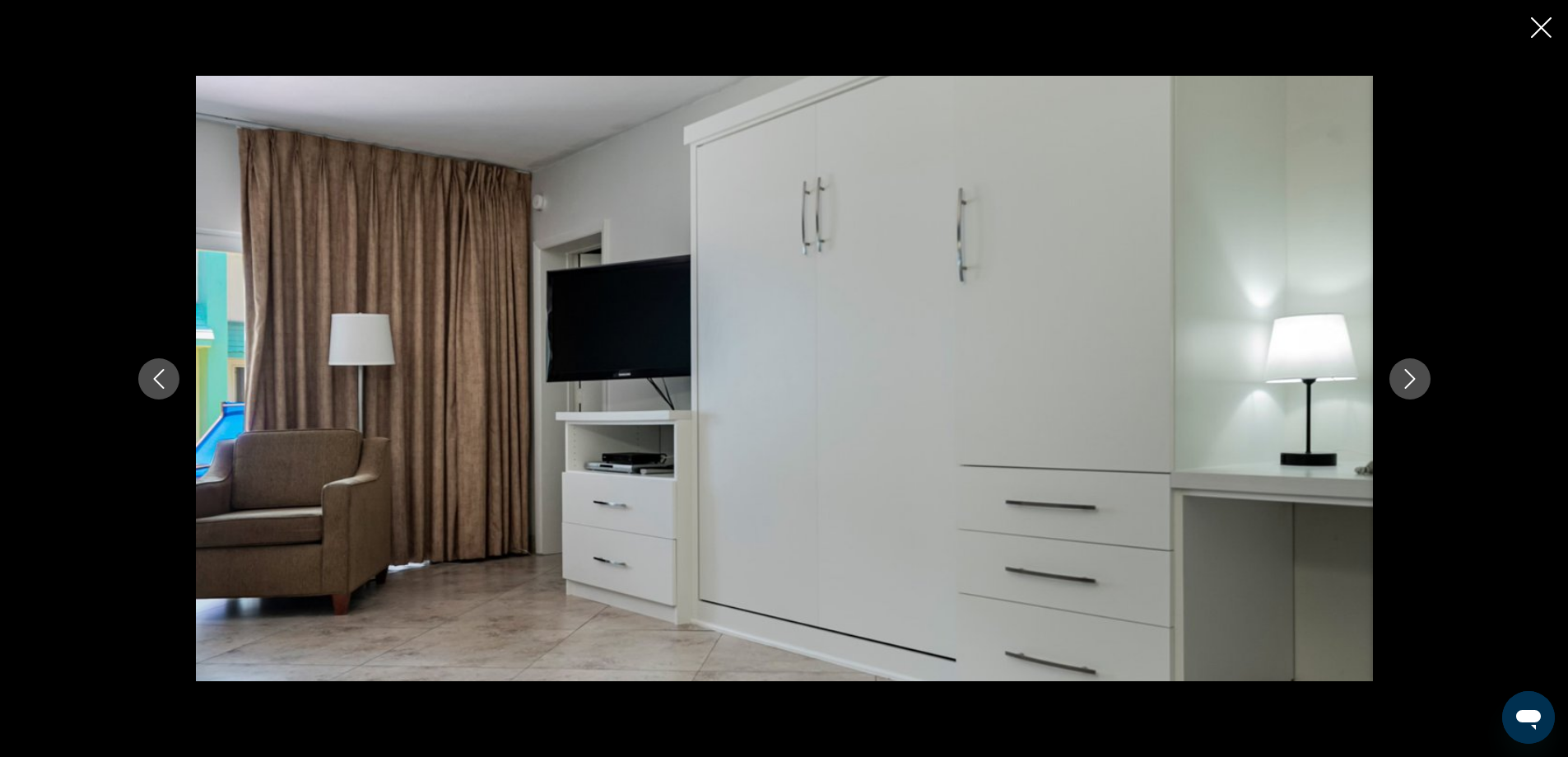
click at [1411, 377] on icon "Next image" at bounding box center [1409, 378] width 20 height 20
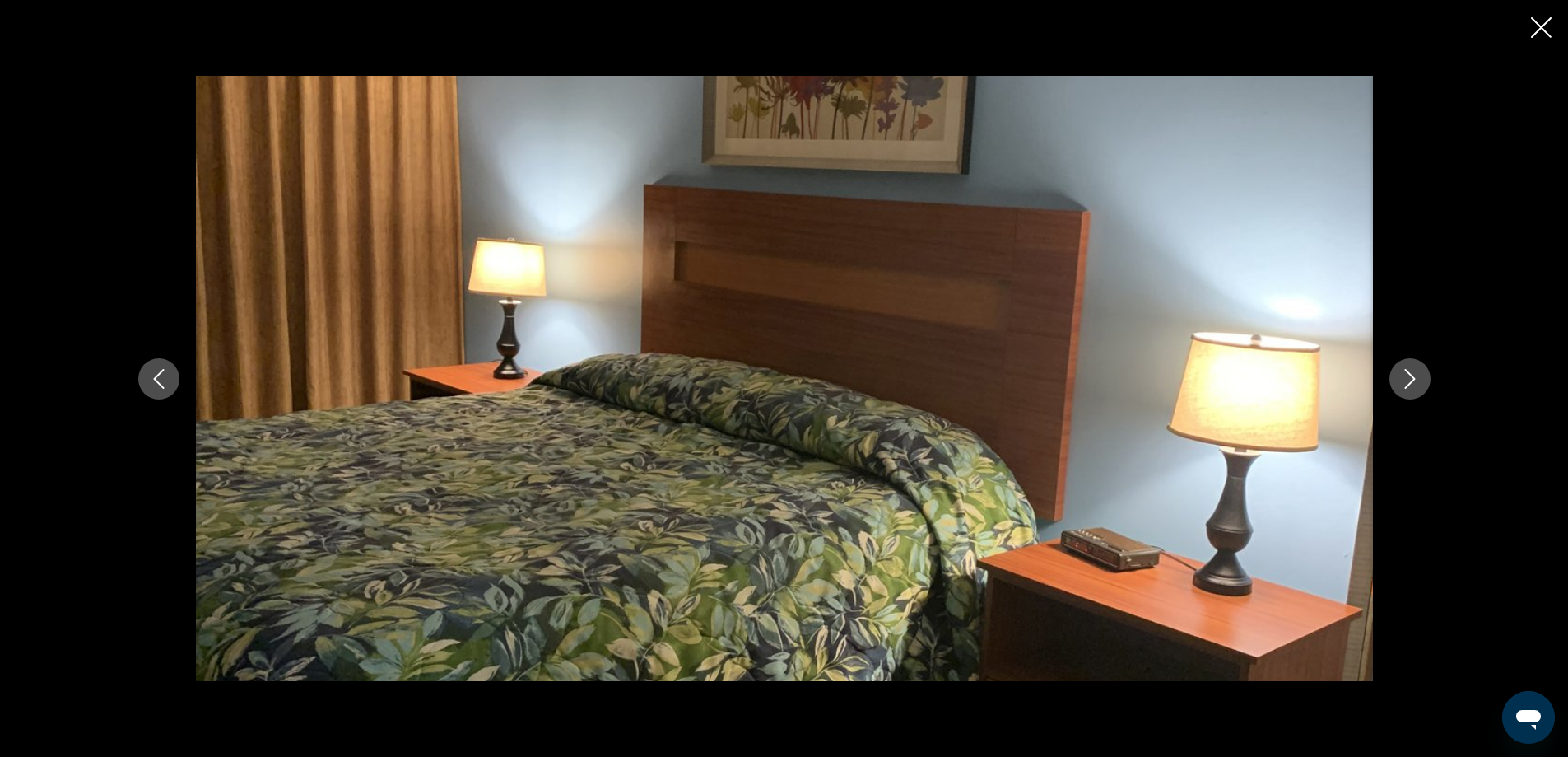
click at [1411, 377] on icon "Next image" at bounding box center [1409, 378] width 20 height 20
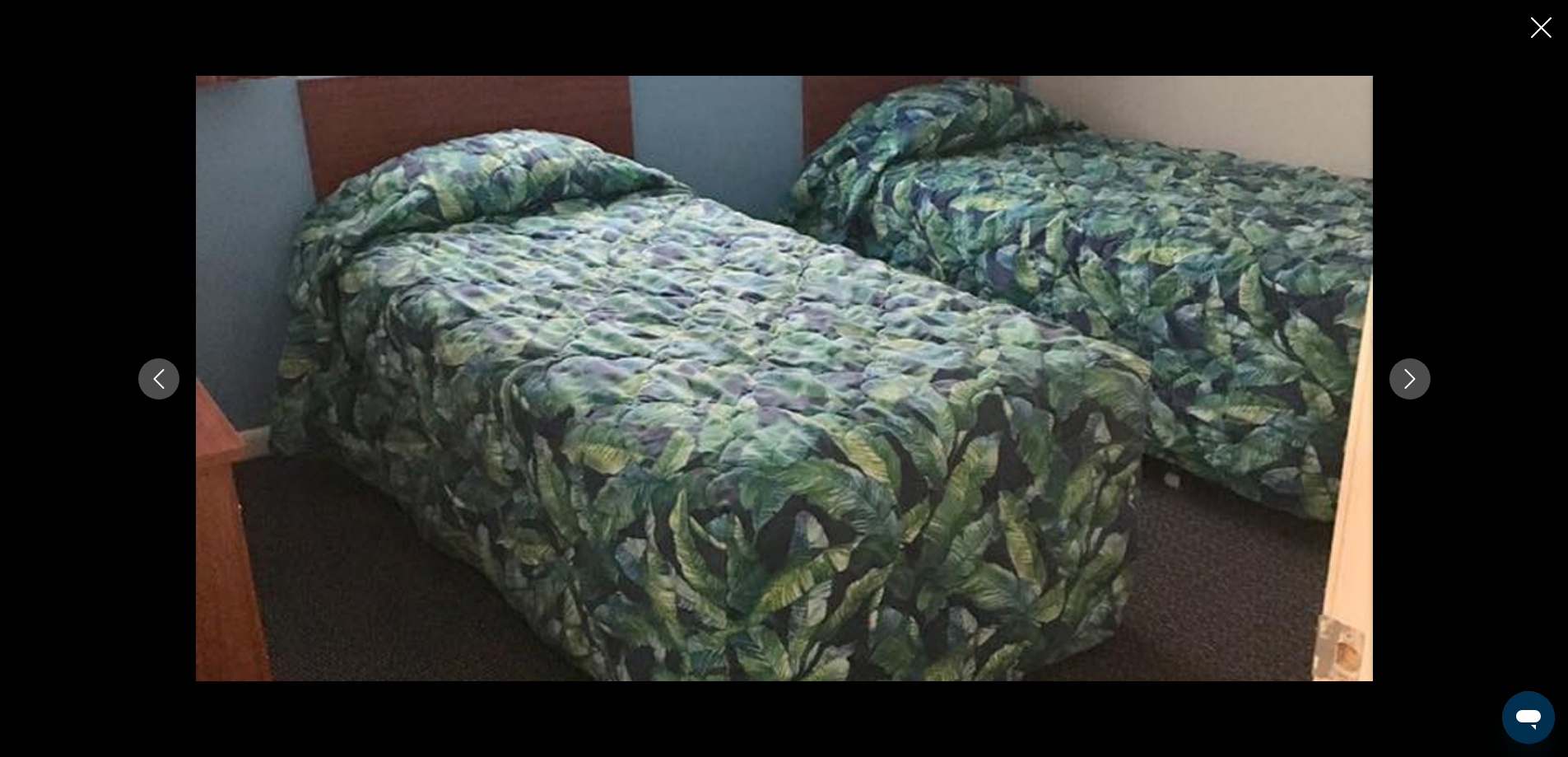
click at [1411, 377] on icon "Next image" at bounding box center [1409, 378] width 20 height 20
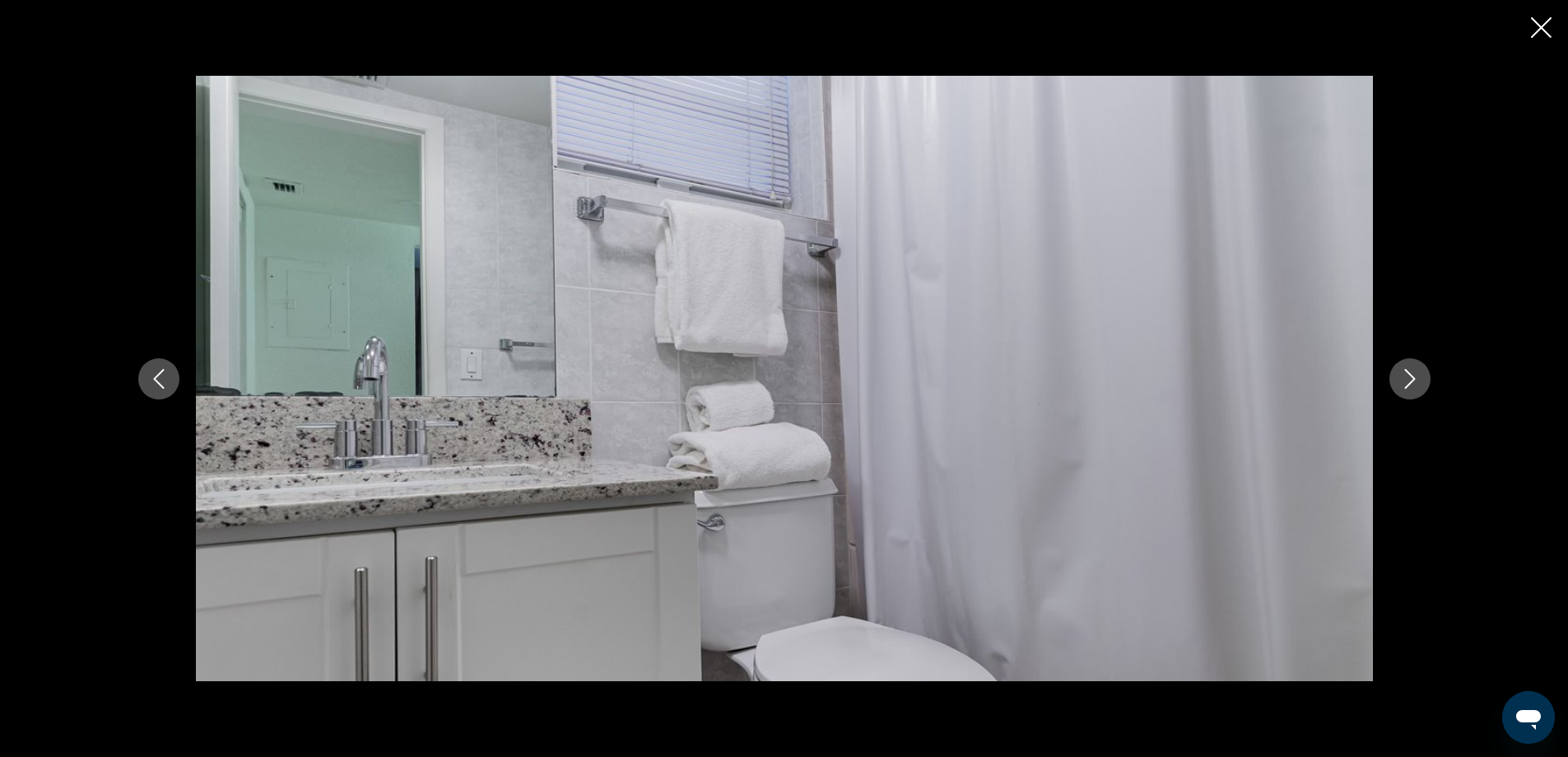
click at [1411, 377] on icon "Next image" at bounding box center [1409, 378] width 20 height 20
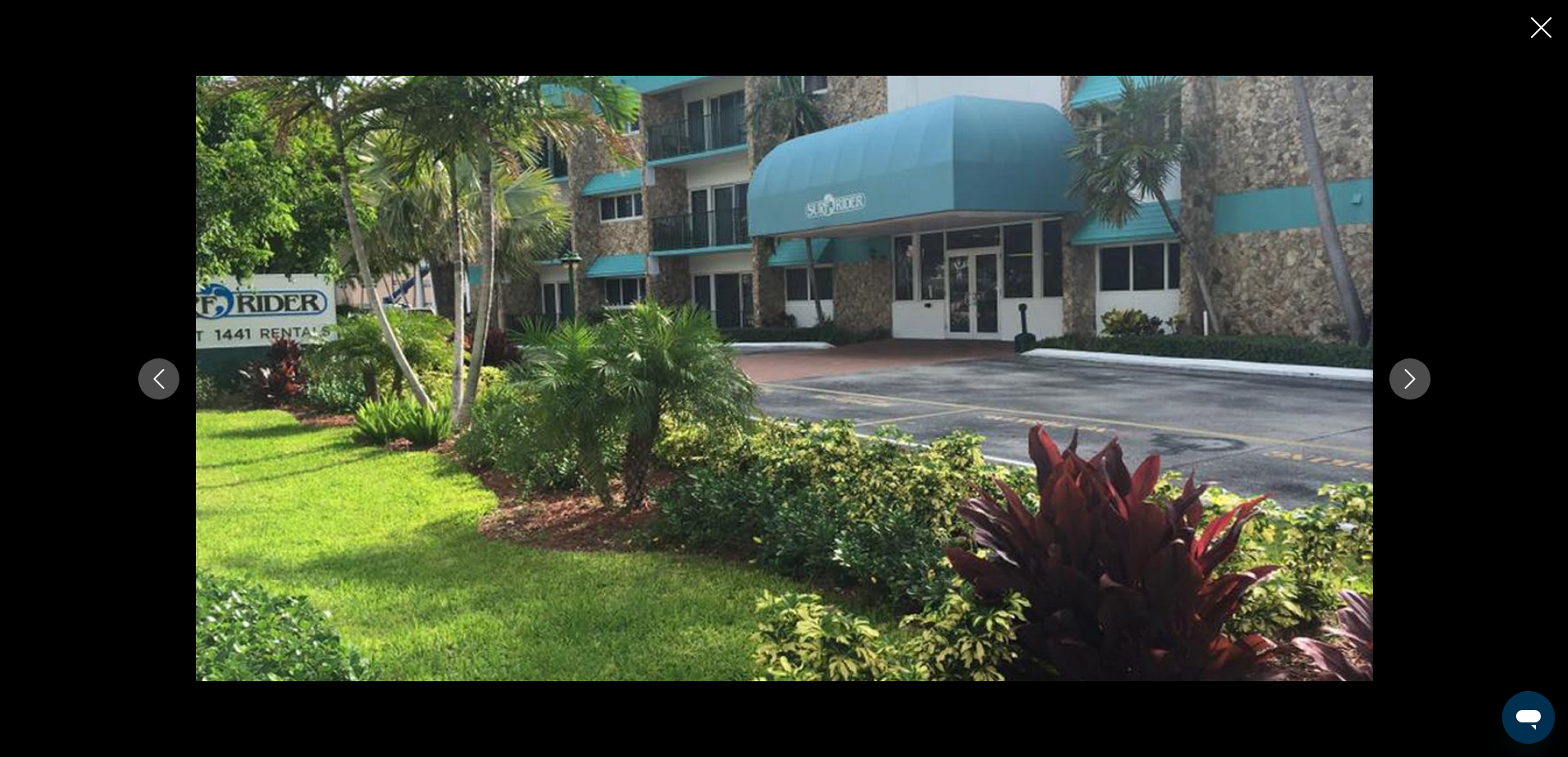
click at [1536, 25] on icon "Close slideshow" at bounding box center [1540, 27] width 20 height 20
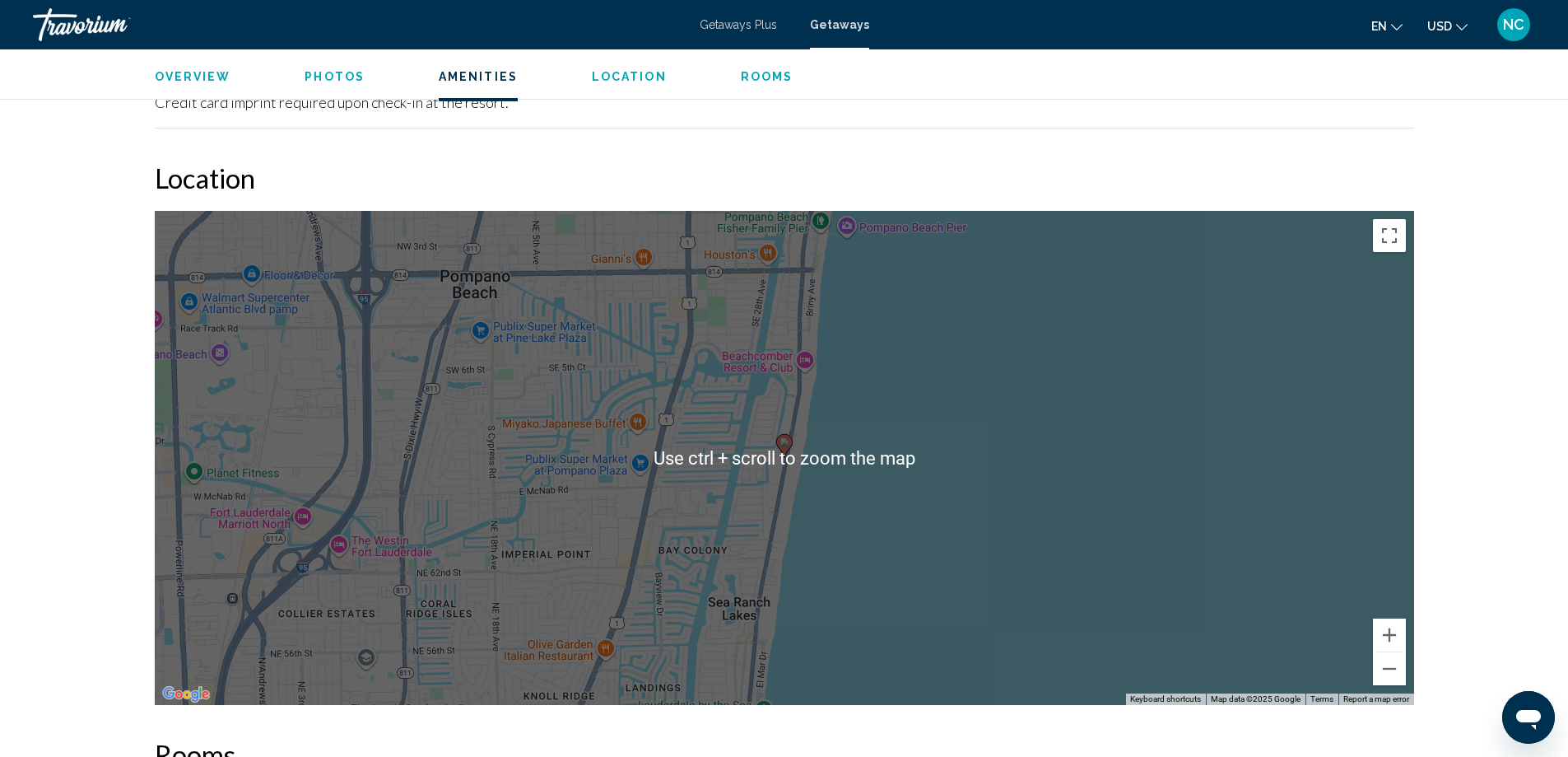
scroll to position [1894, 0]
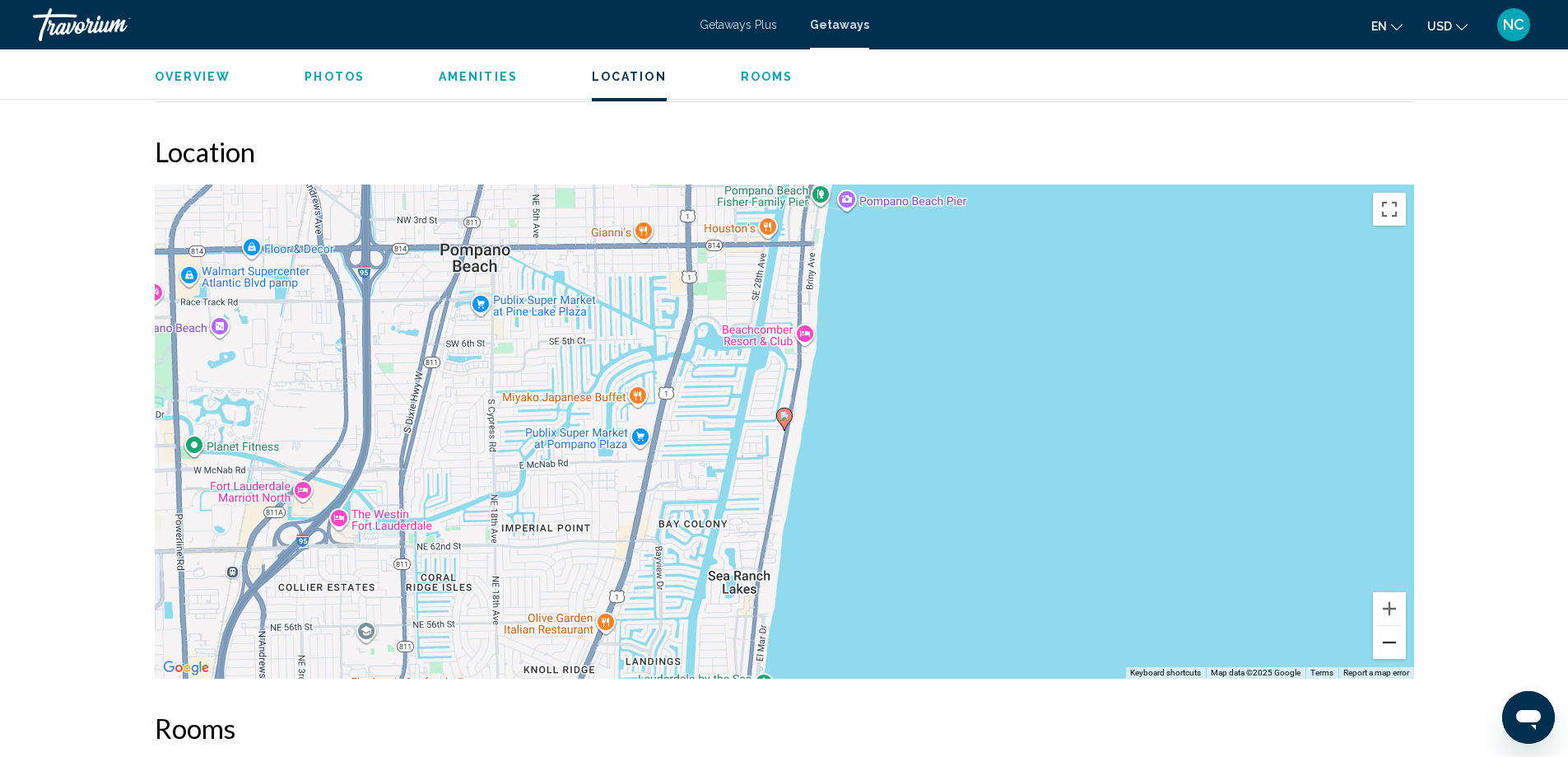
click at [1390, 629] on button "Zoom out" at bounding box center [1389, 642] width 33 height 33
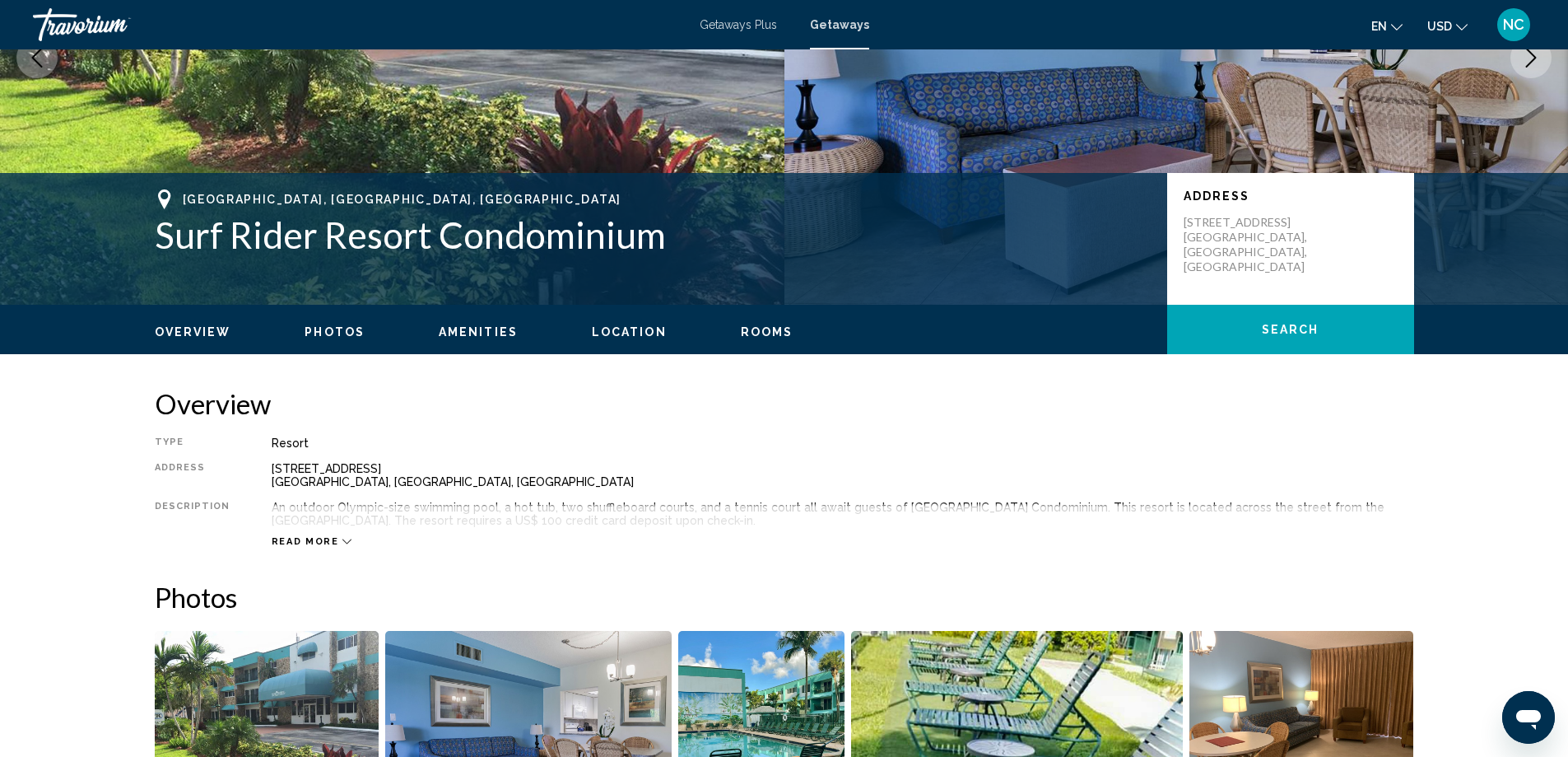
scroll to position [247, 0]
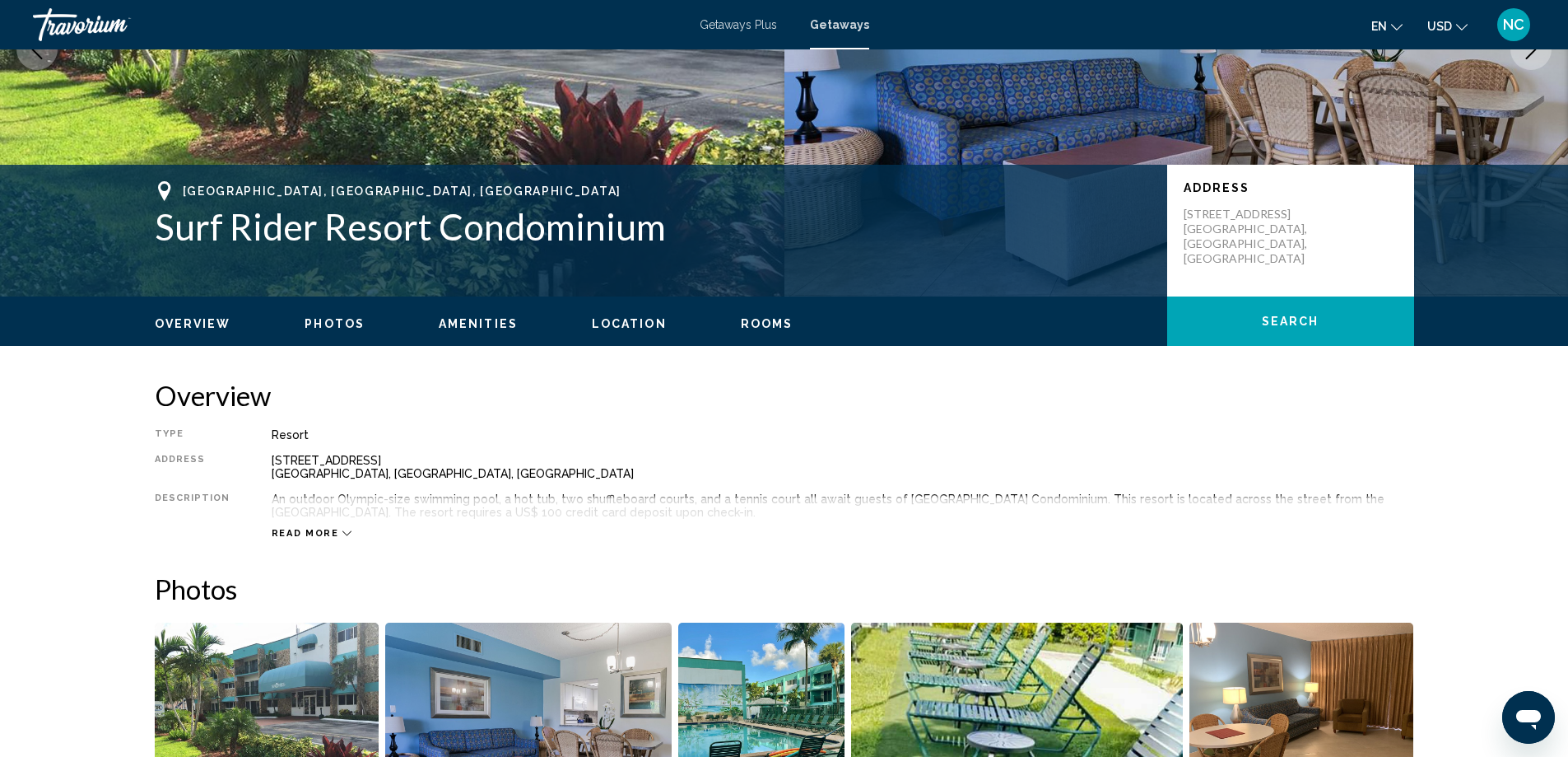
click at [342, 530] on icon "Main content" at bounding box center [346, 533] width 9 height 9
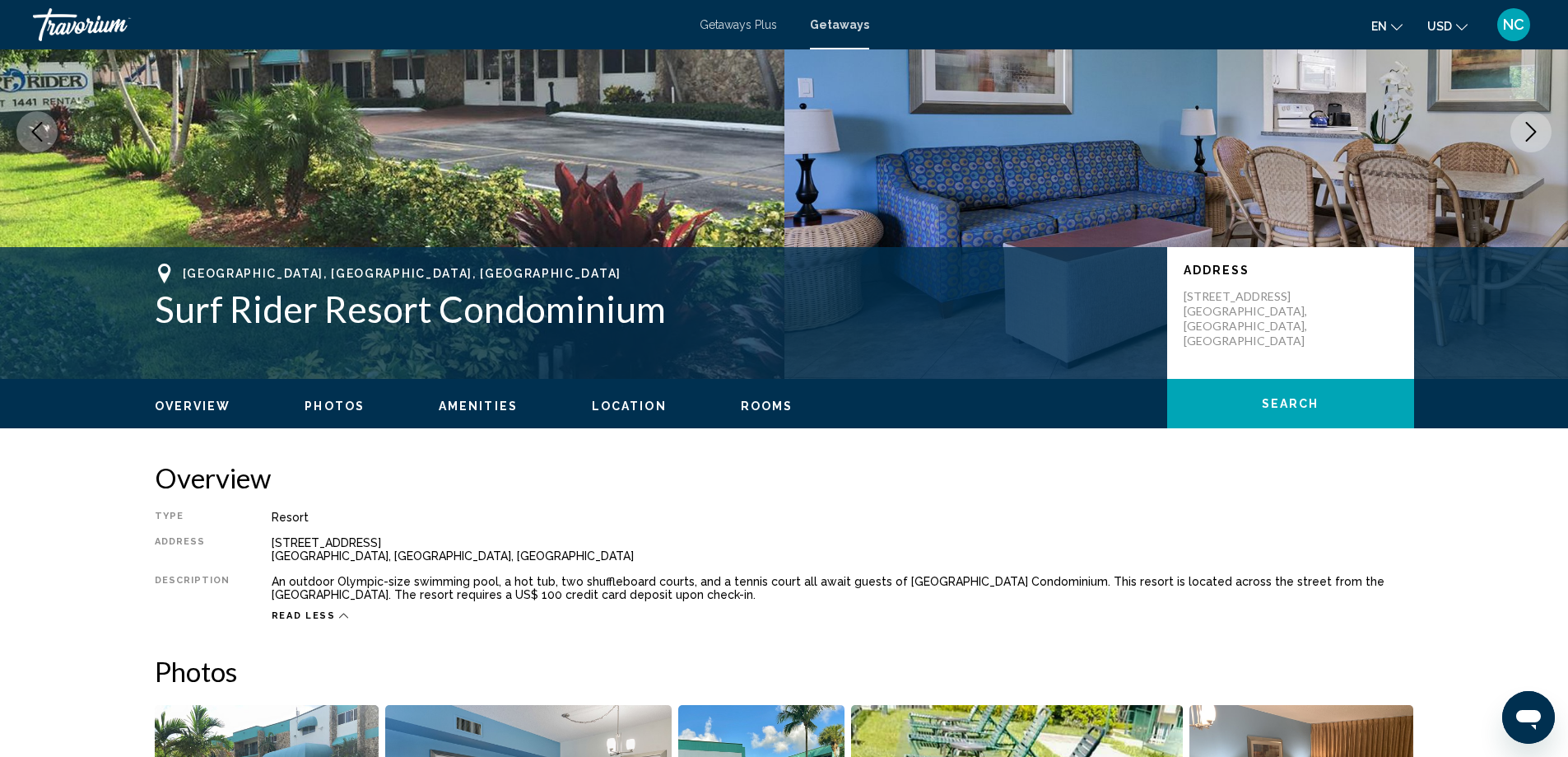
click at [482, 403] on span "Amenities" at bounding box center [478, 406] width 79 height 13
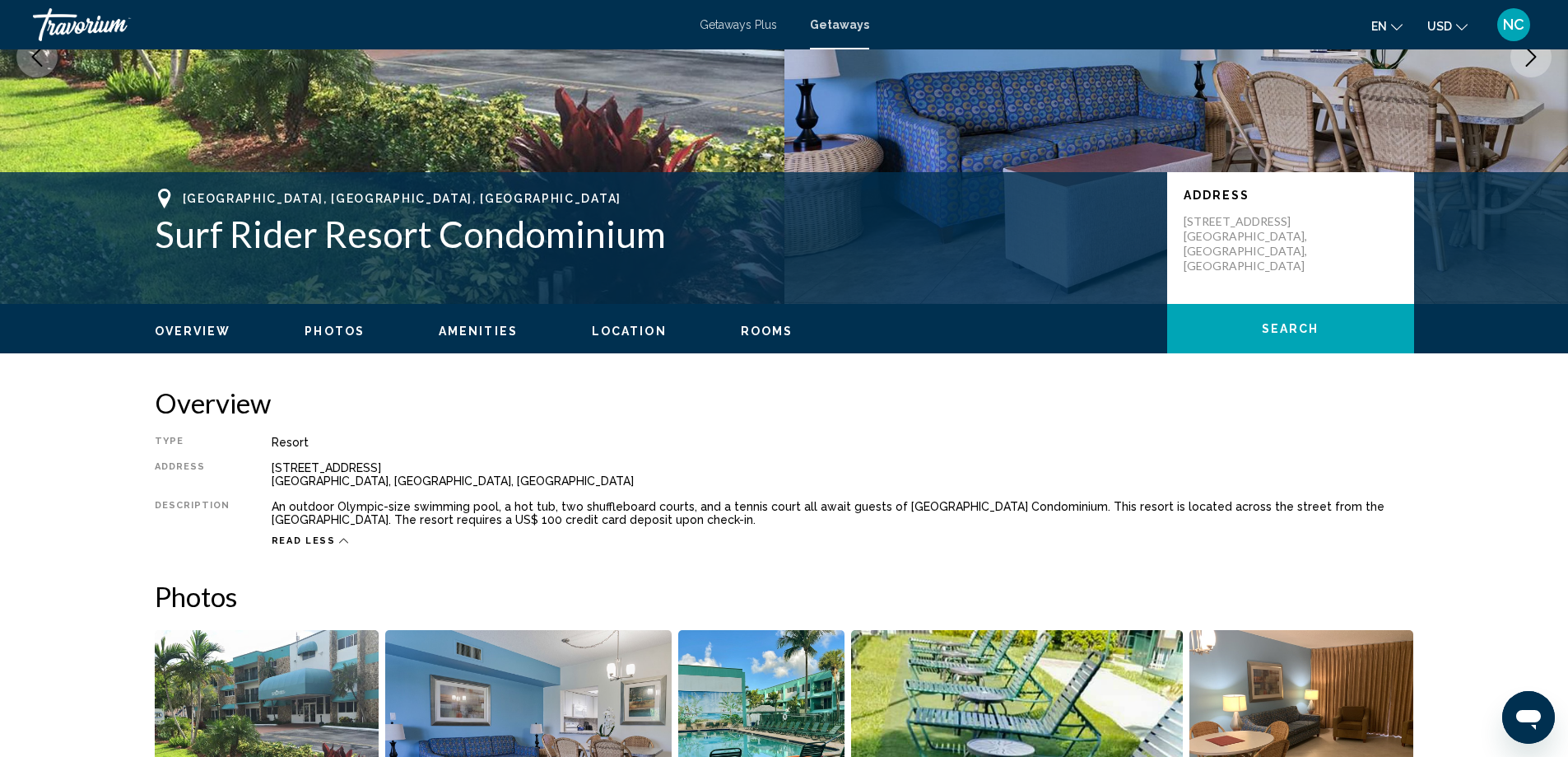
scroll to position [569, 0]
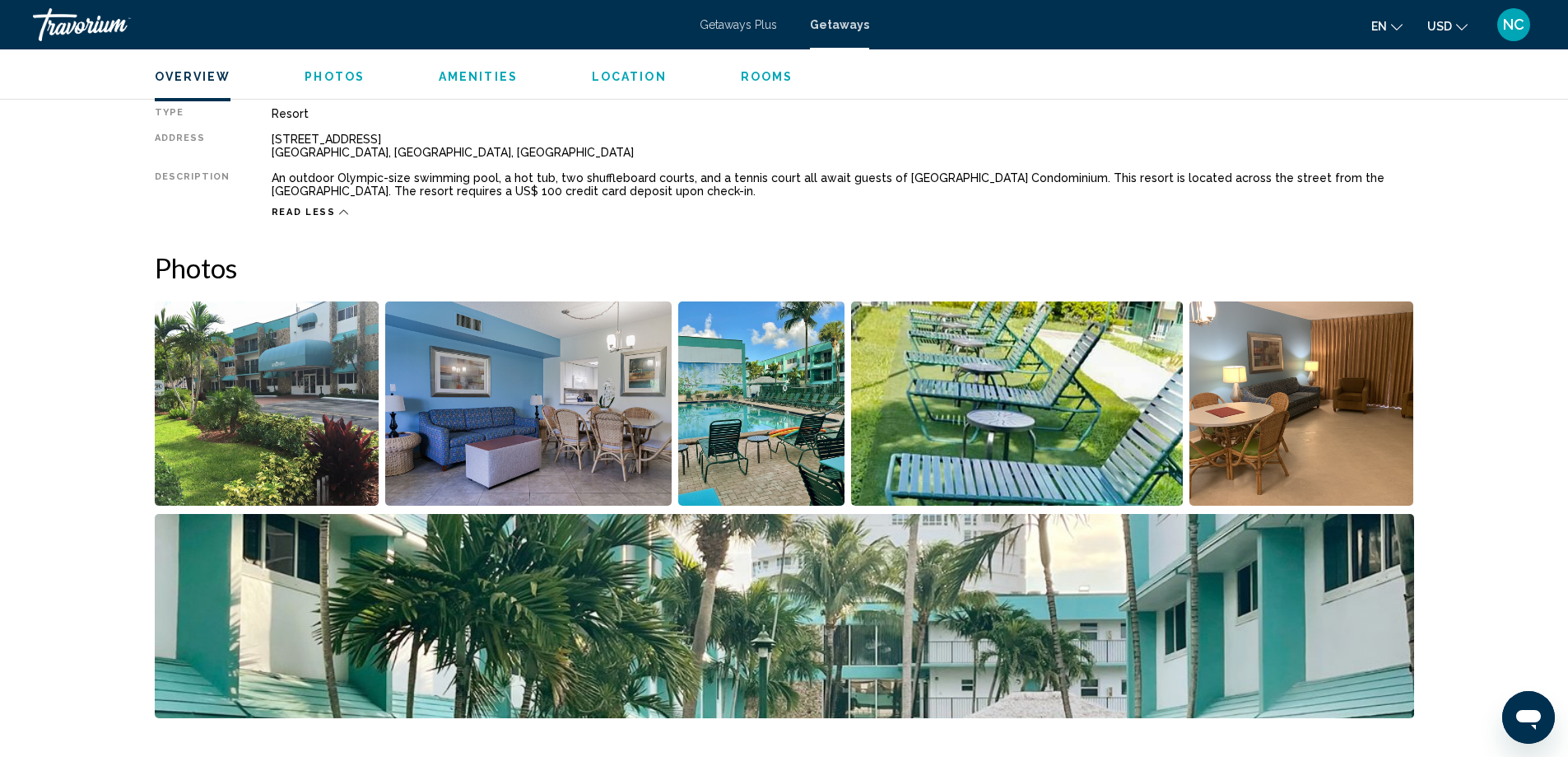
click at [295, 465] on img "Open full-screen image slider" at bounding box center [267, 402] width 225 height 204
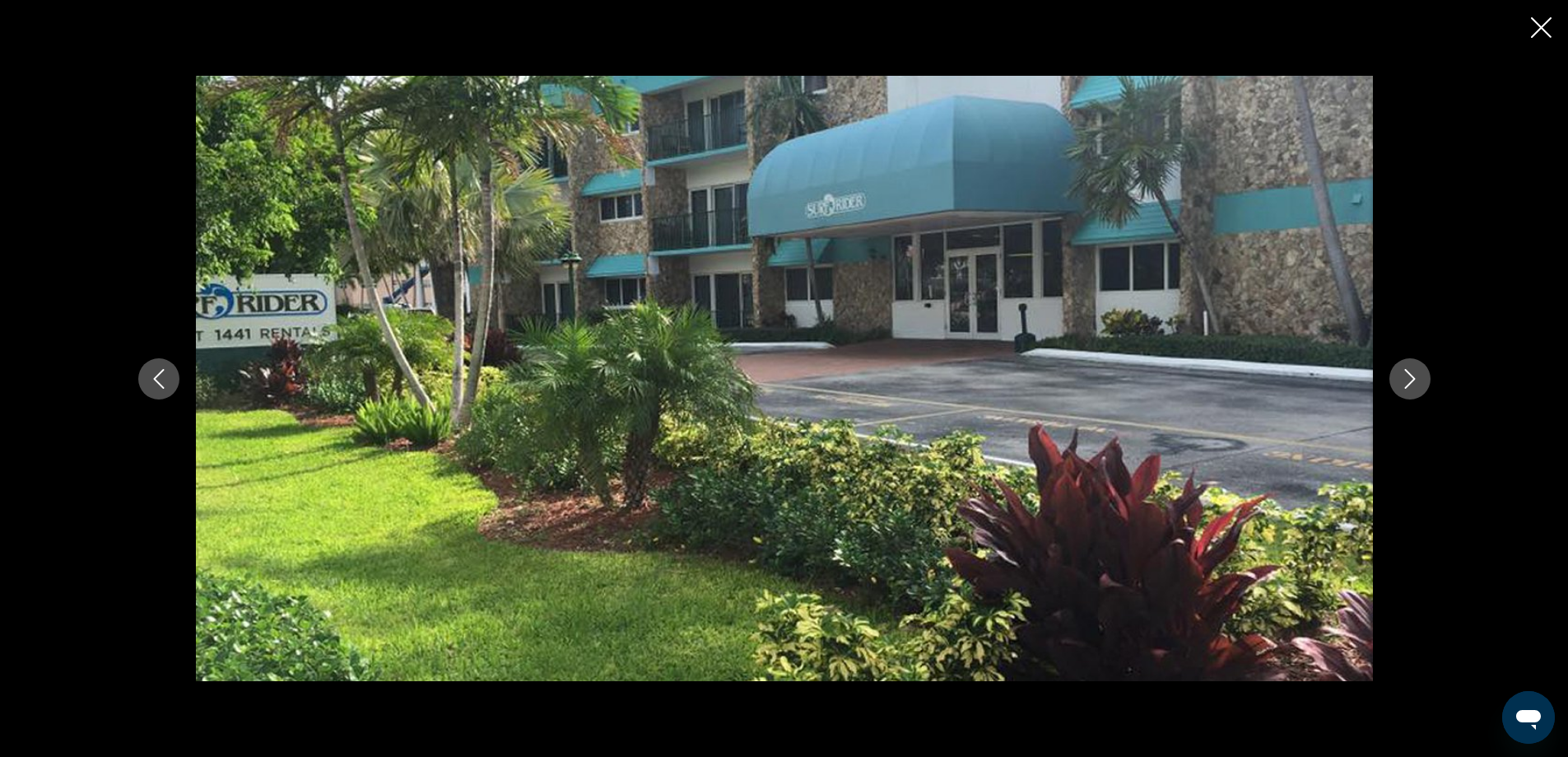
click at [1407, 378] on icon "Next image" at bounding box center [1409, 378] width 20 height 20
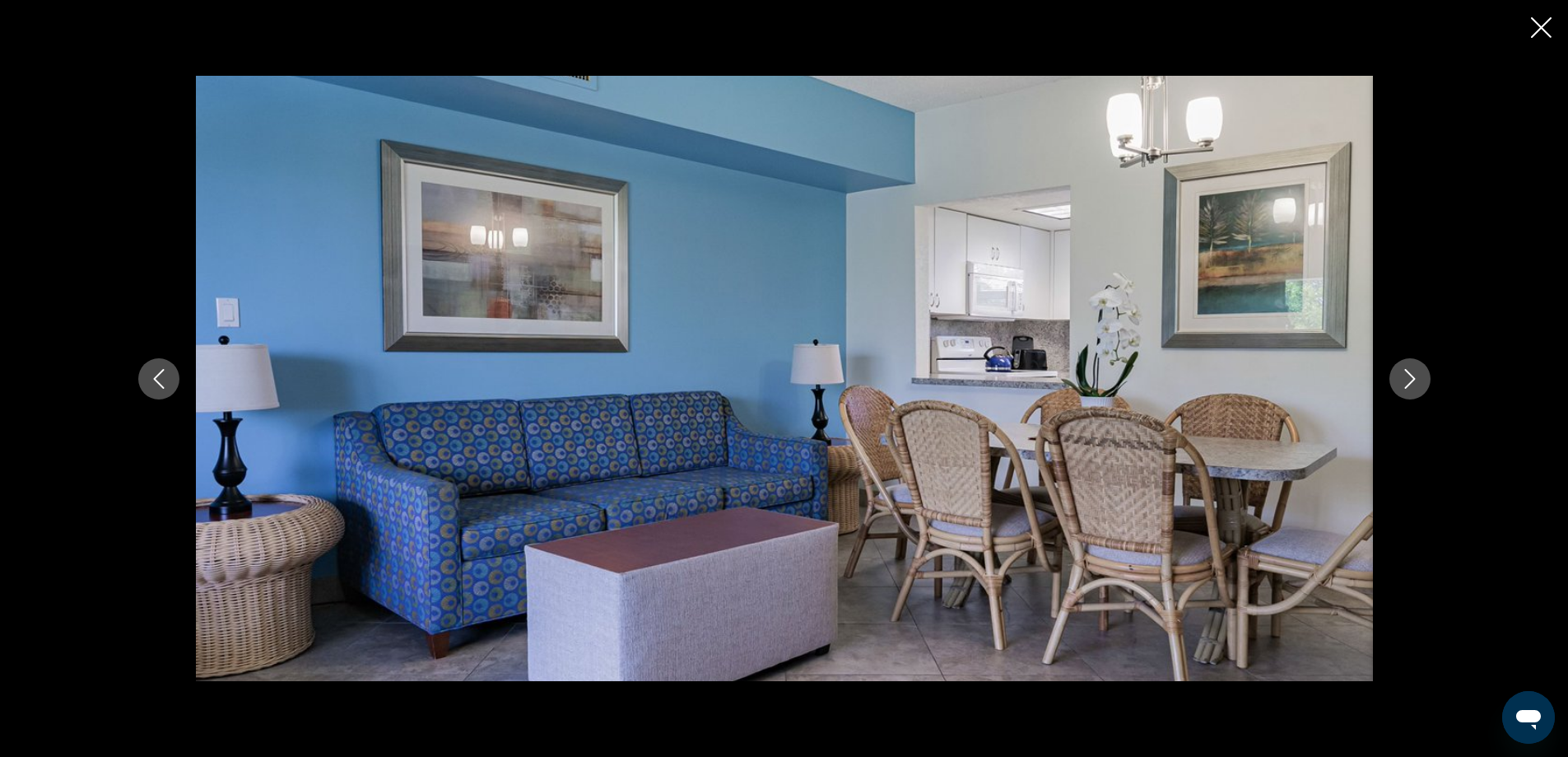
click at [1407, 378] on icon "Next image" at bounding box center [1409, 378] width 20 height 20
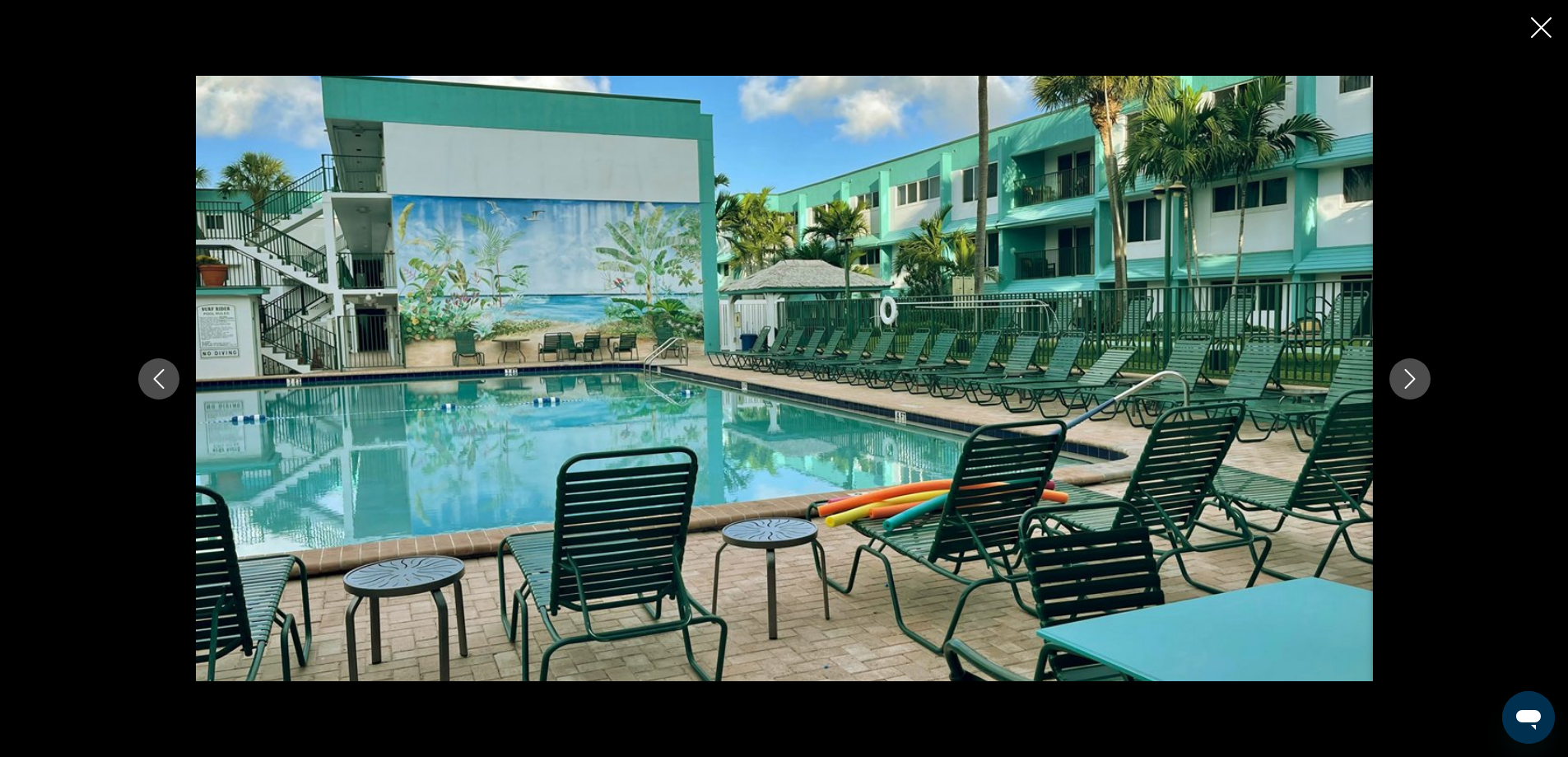
click at [1407, 378] on icon "Next image" at bounding box center [1409, 378] width 20 height 20
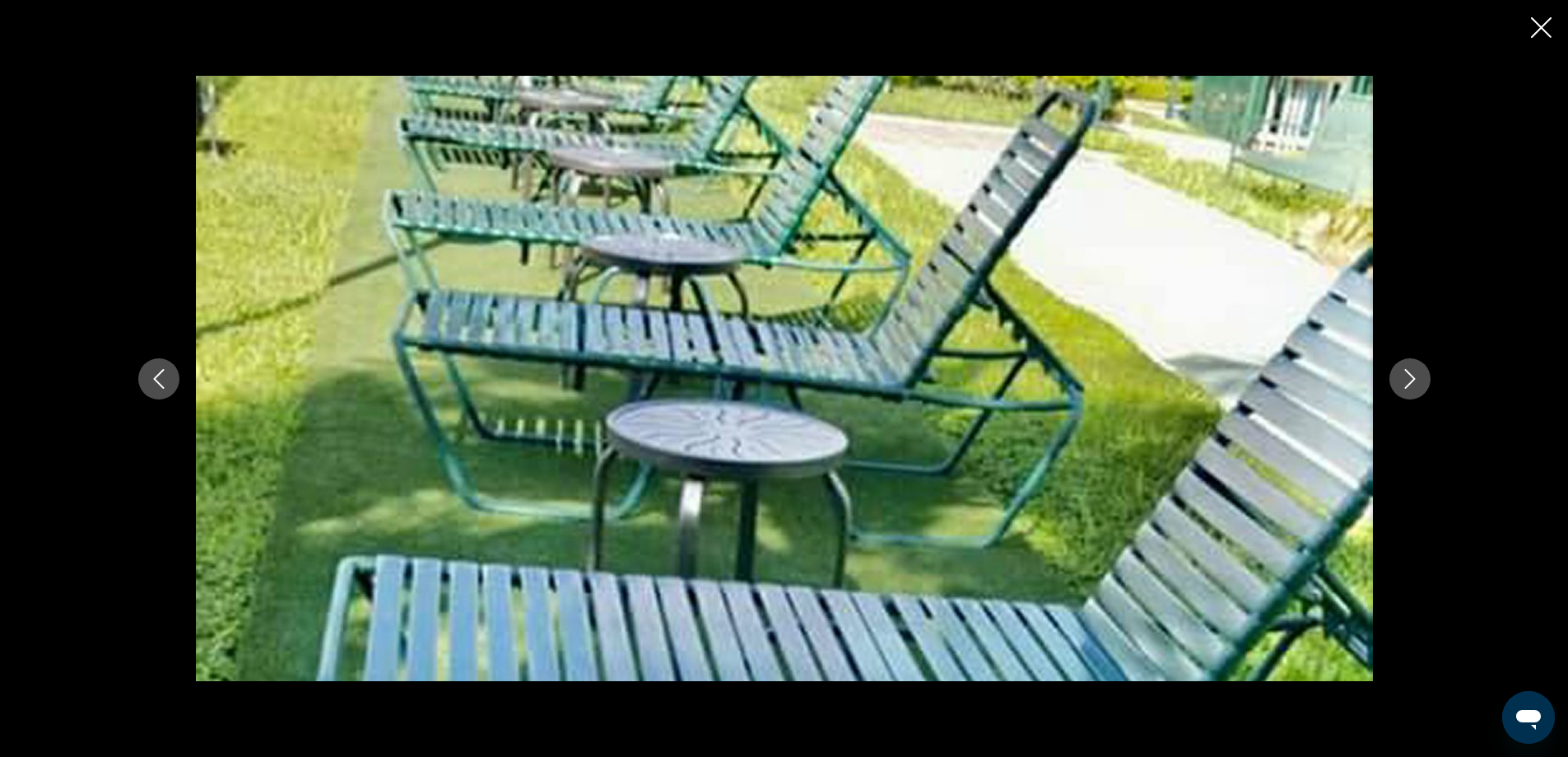
click at [1407, 378] on icon "Next image" at bounding box center [1409, 378] width 20 height 20
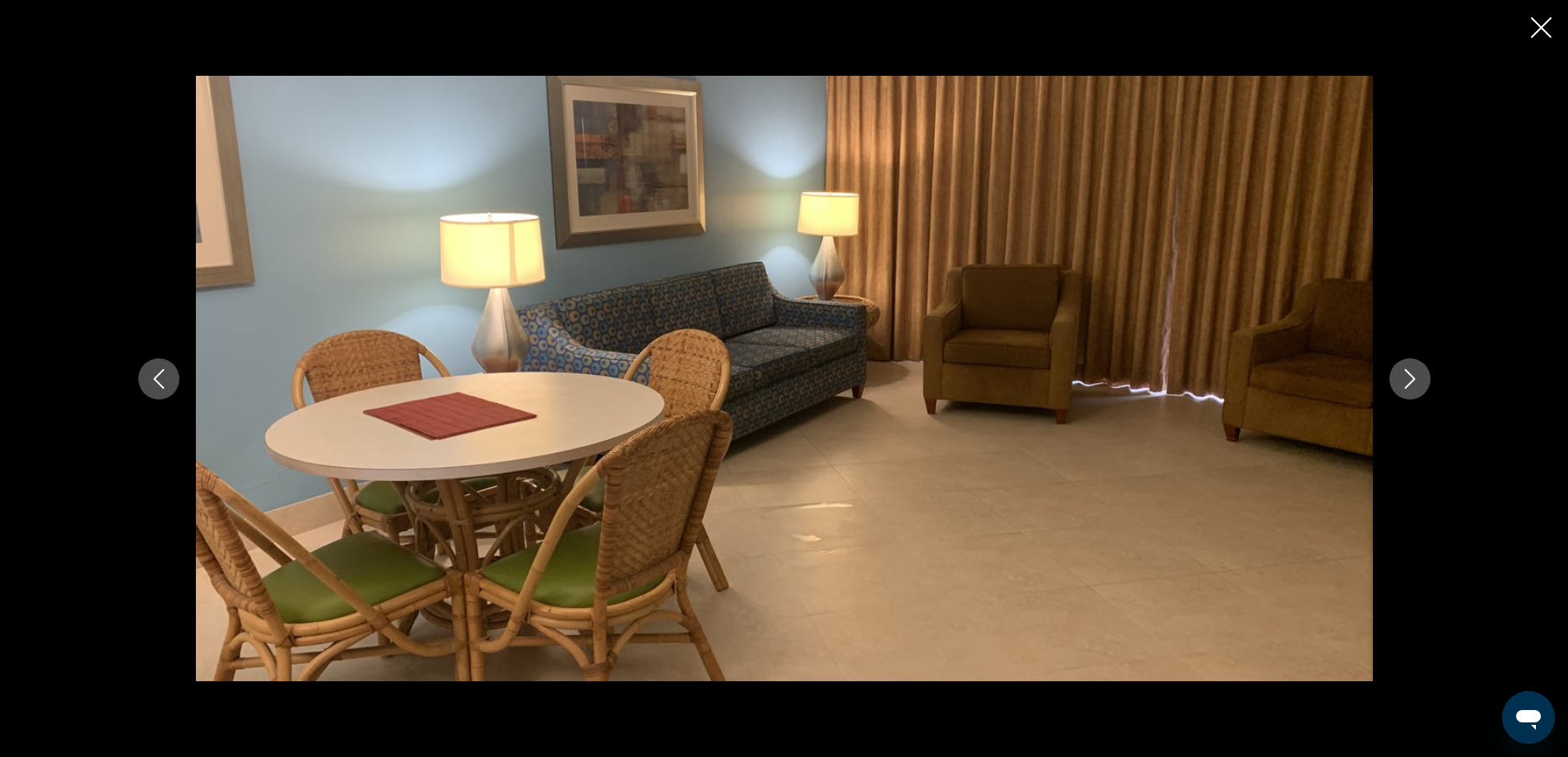
click at [1407, 378] on icon "Next image" at bounding box center [1409, 378] width 20 height 20
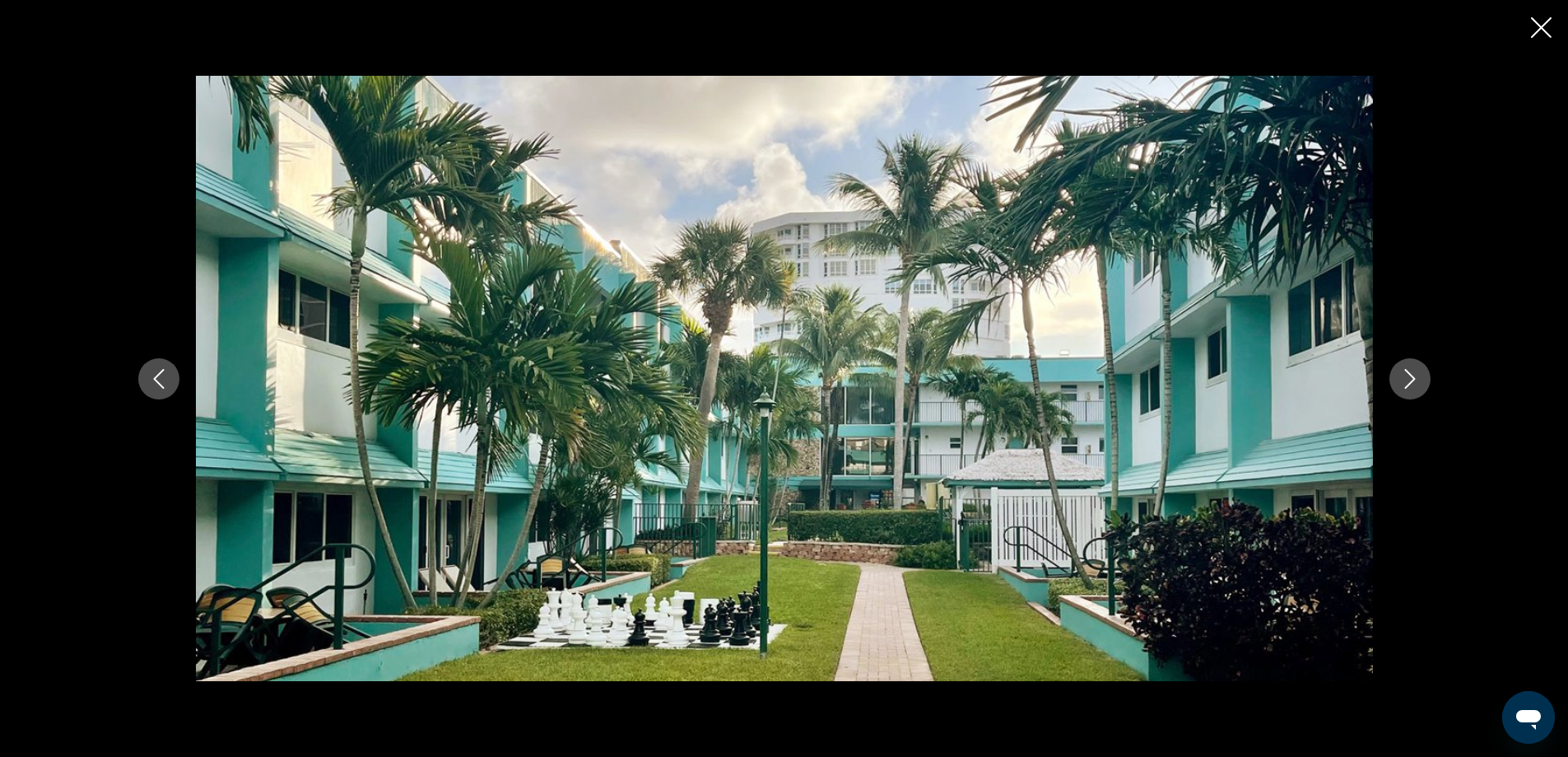
click at [1408, 381] on icon "Next image" at bounding box center [1409, 378] width 20 height 20
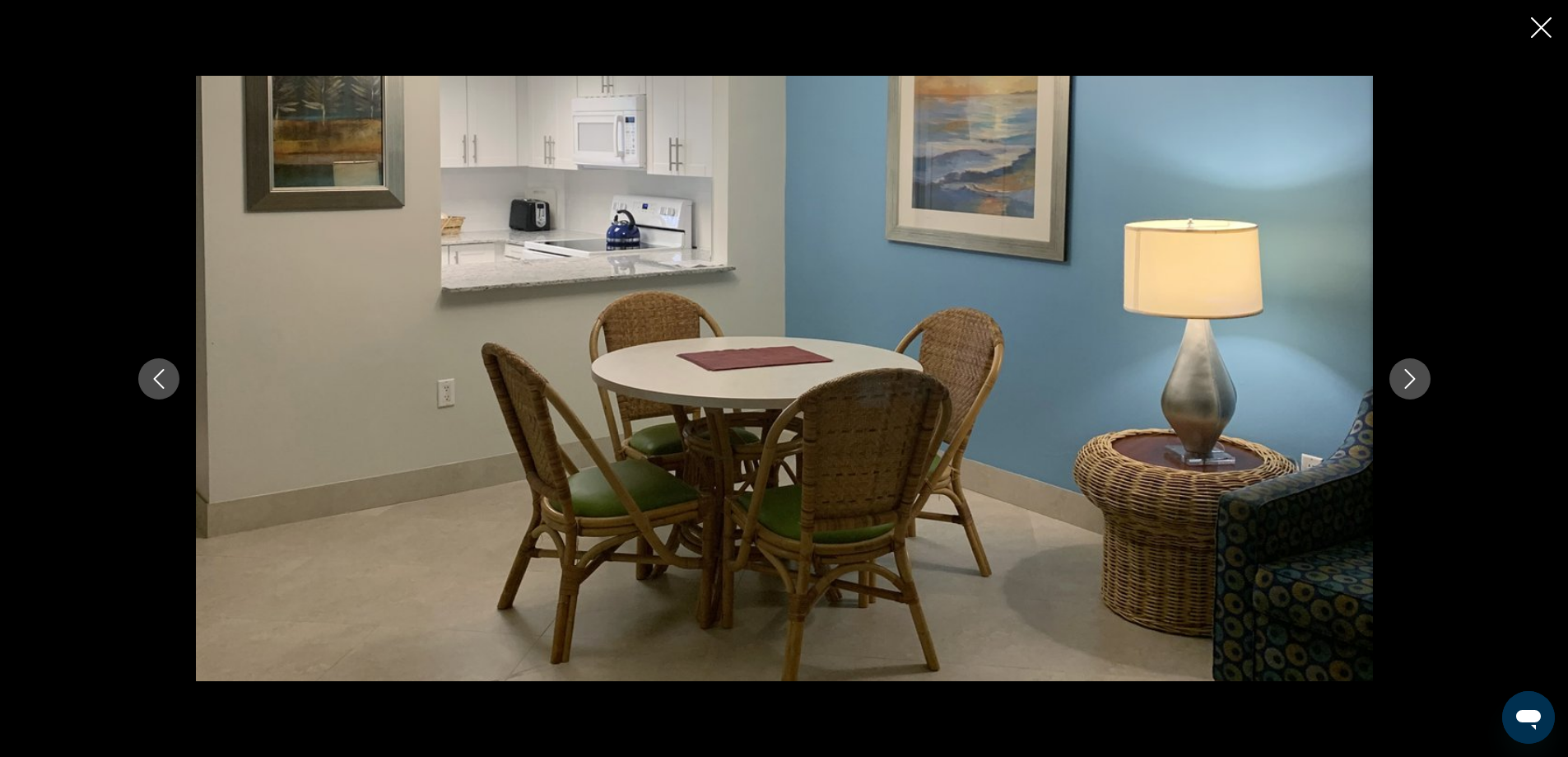
click at [1408, 381] on icon "Next image" at bounding box center [1409, 378] width 20 height 20
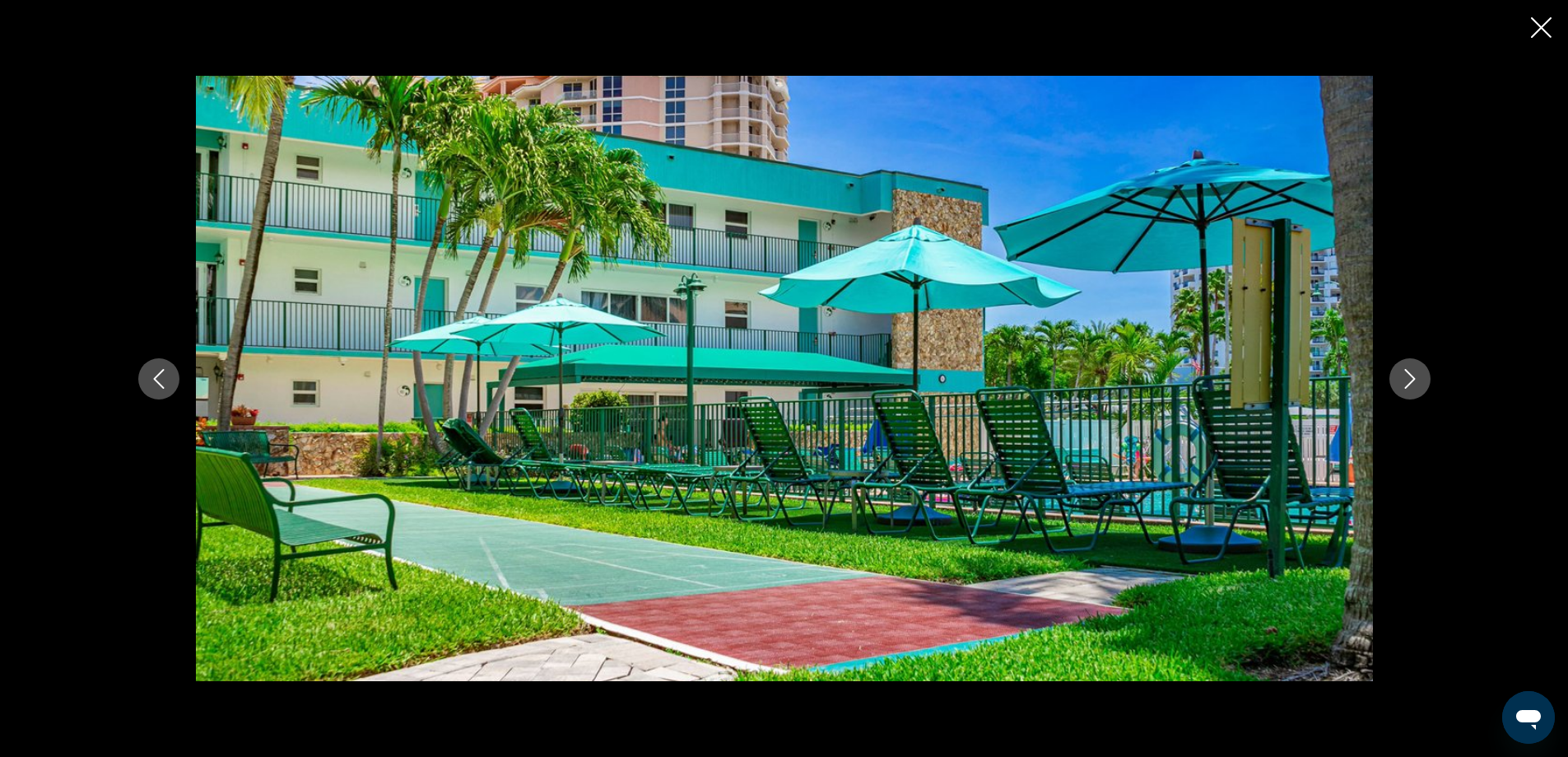
click at [1408, 381] on icon "Next image" at bounding box center [1409, 378] width 20 height 20
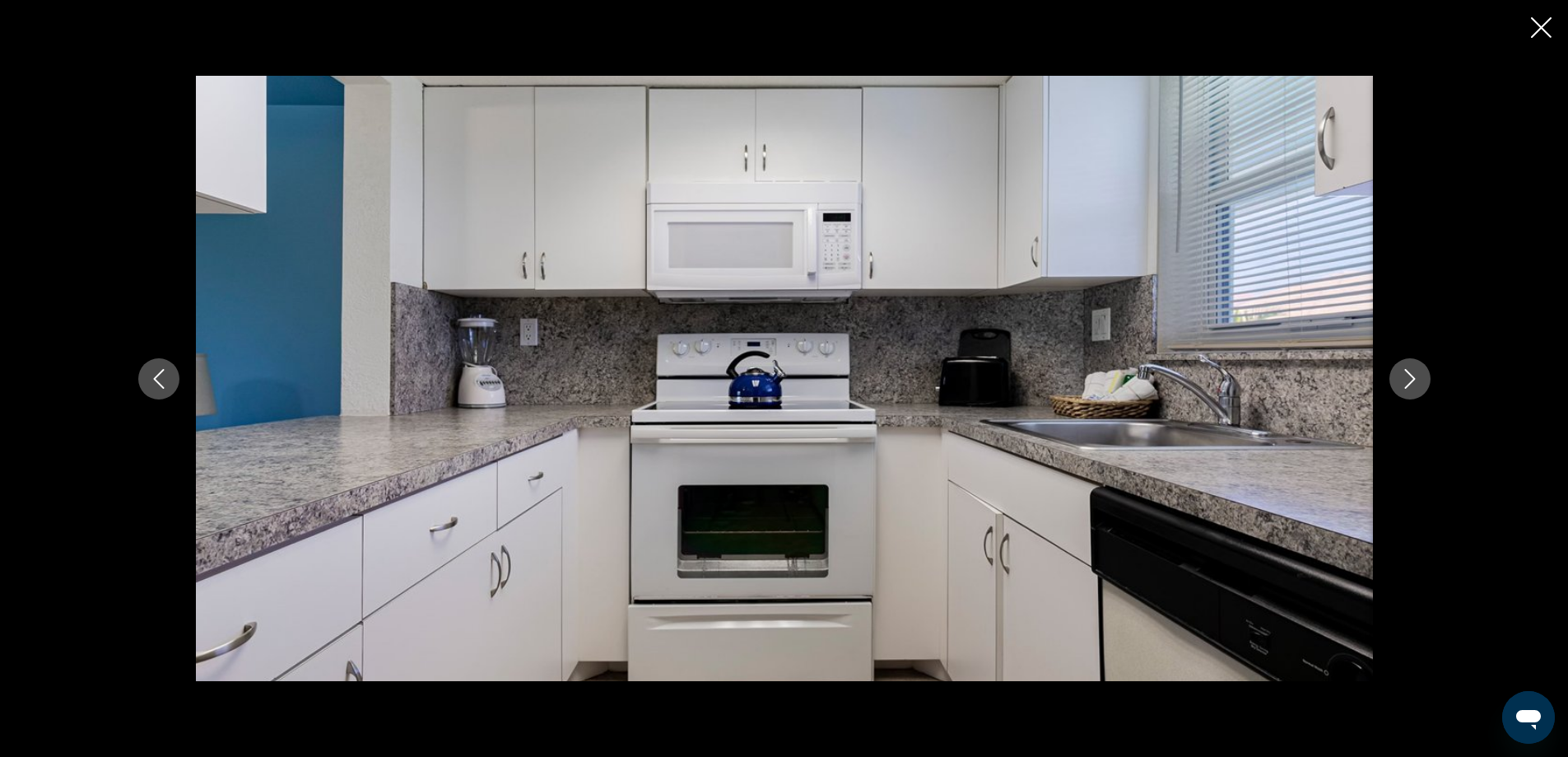
click at [1408, 381] on icon "Next image" at bounding box center [1409, 378] width 20 height 20
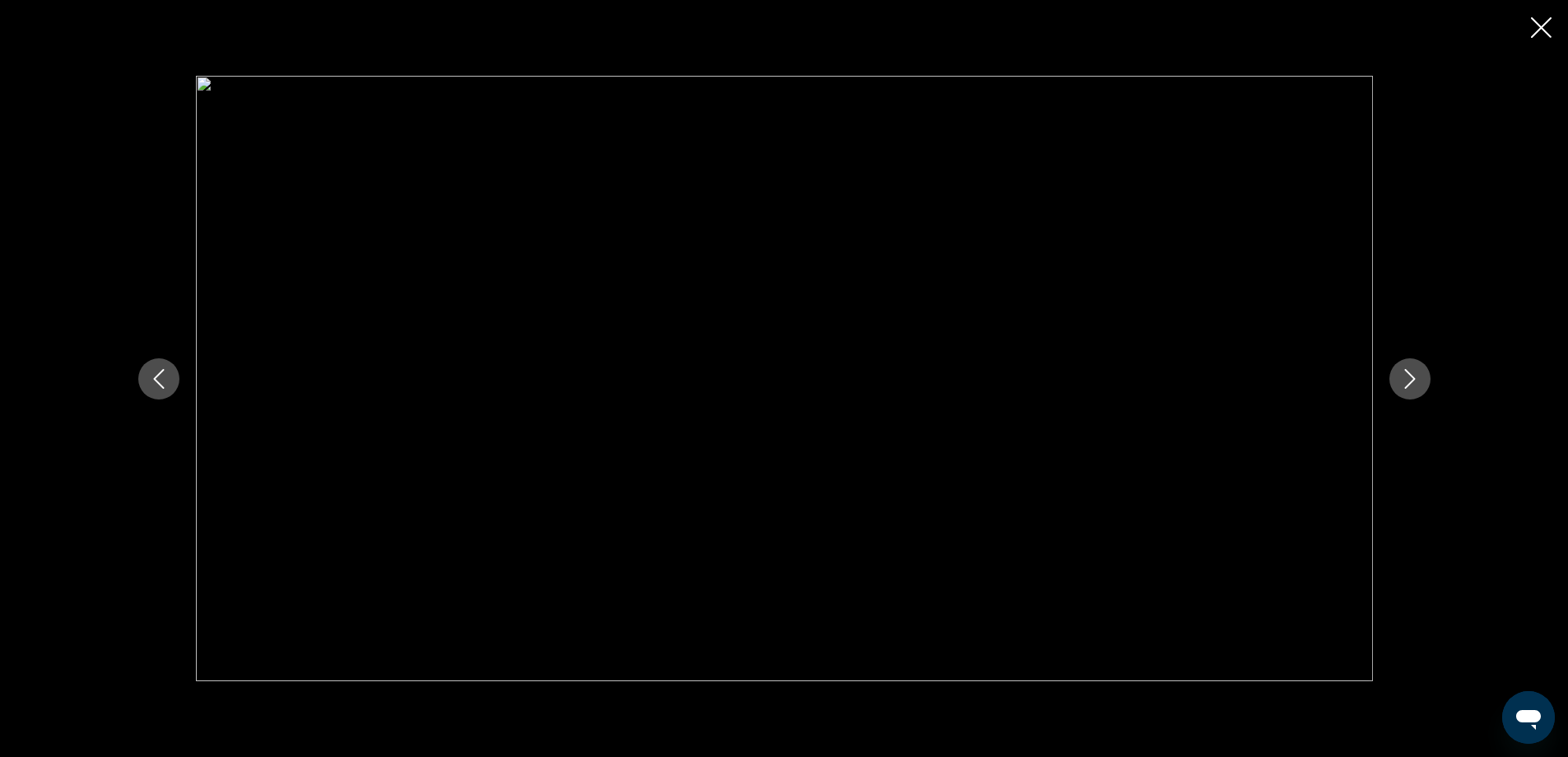
click at [1537, 23] on icon "Close slideshow" at bounding box center [1540, 27] width 20 height 20
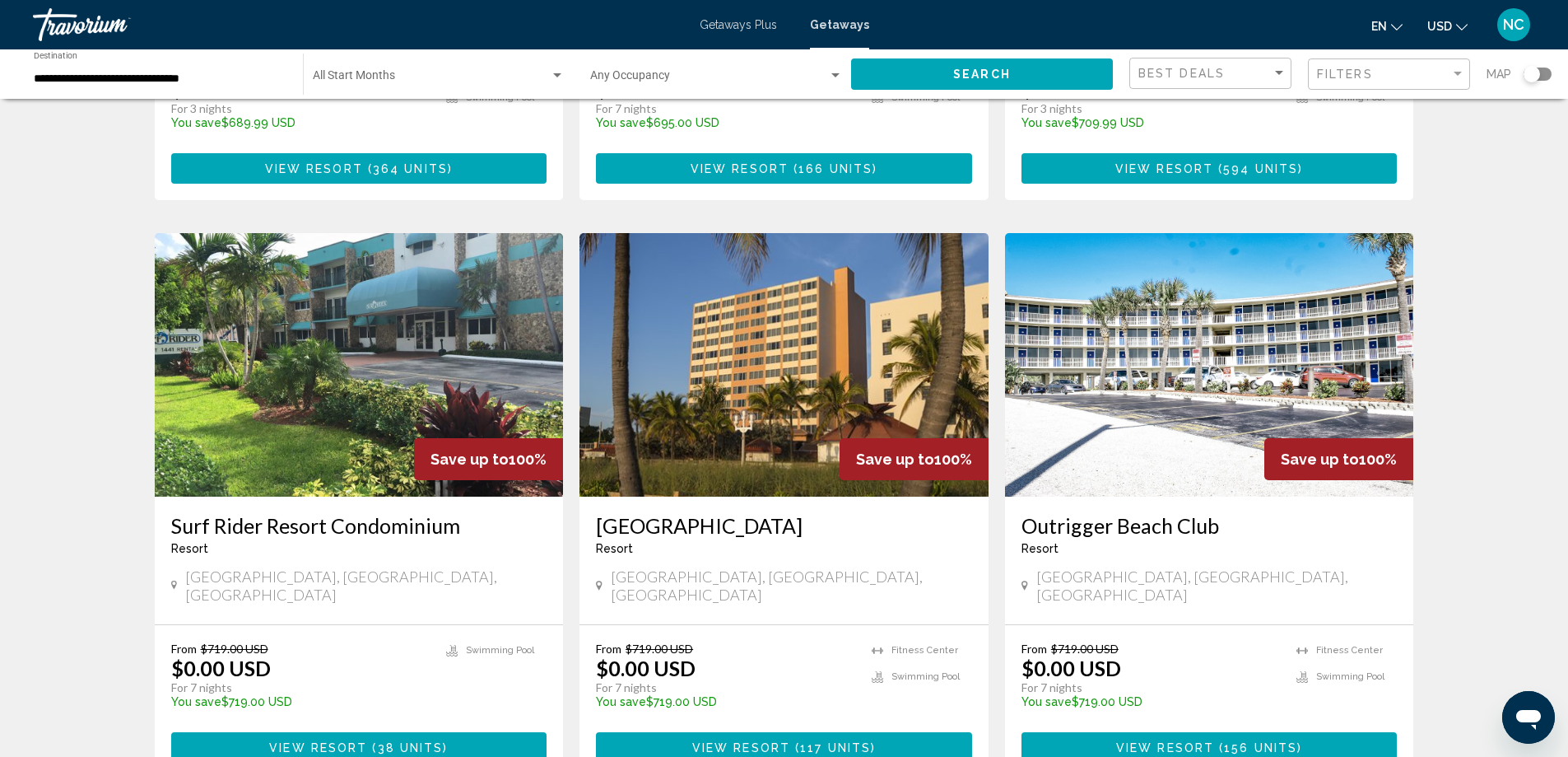
scroll to position [1729, 0]
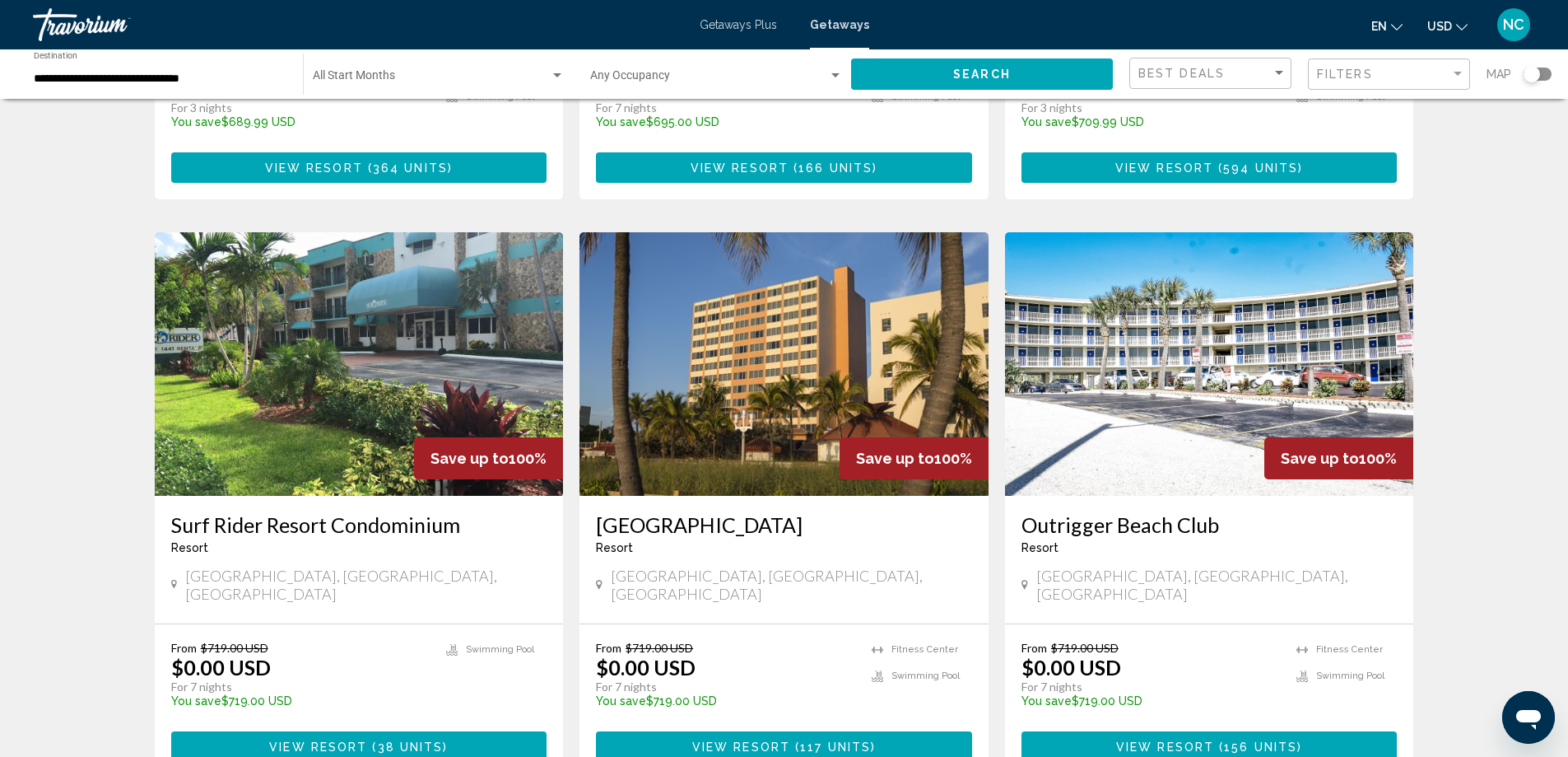
click at [758, 307] on img "Main content" at bounding box center [784, 363] width 409 height 264
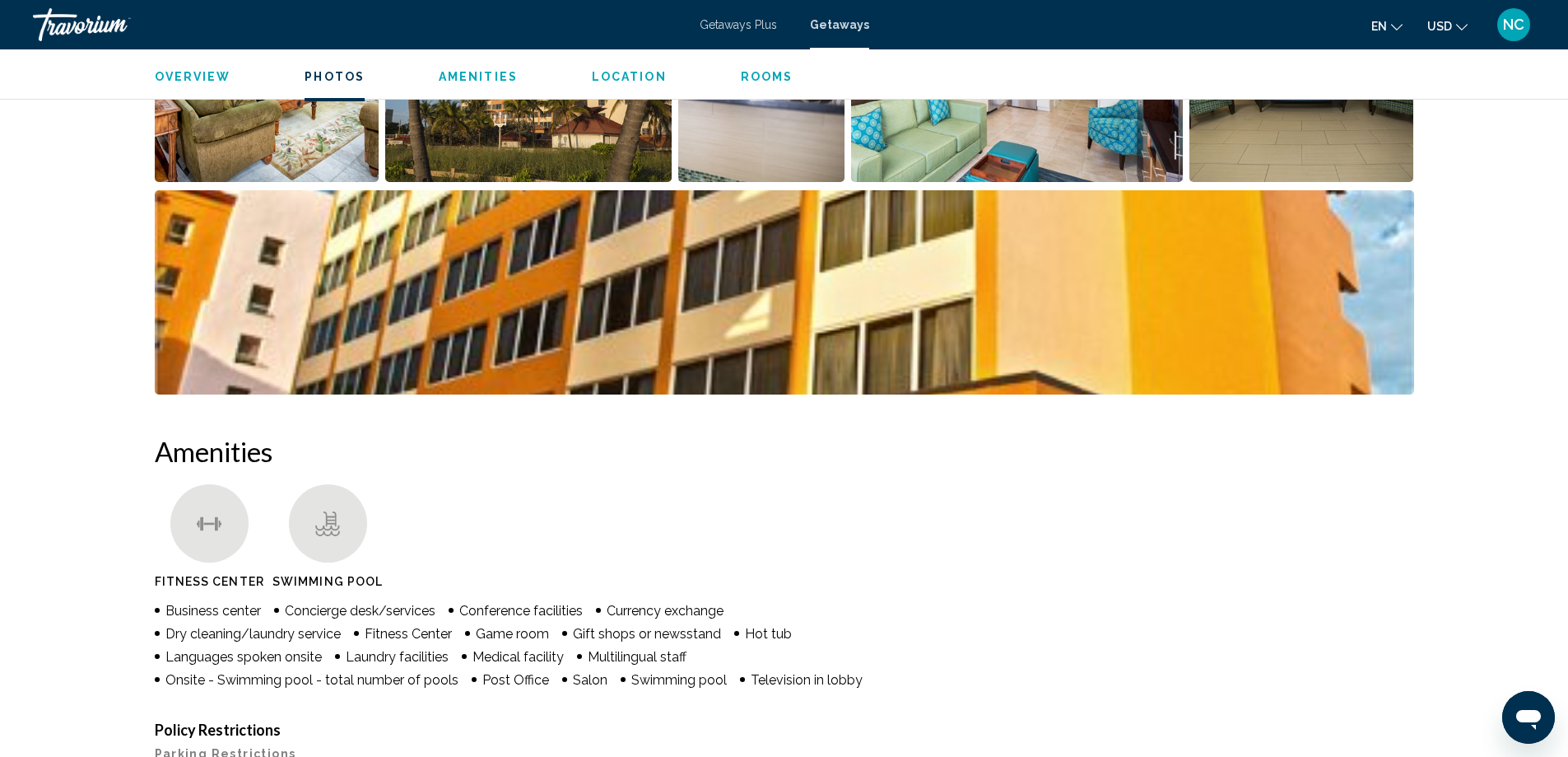
scroll to position [576, 0]
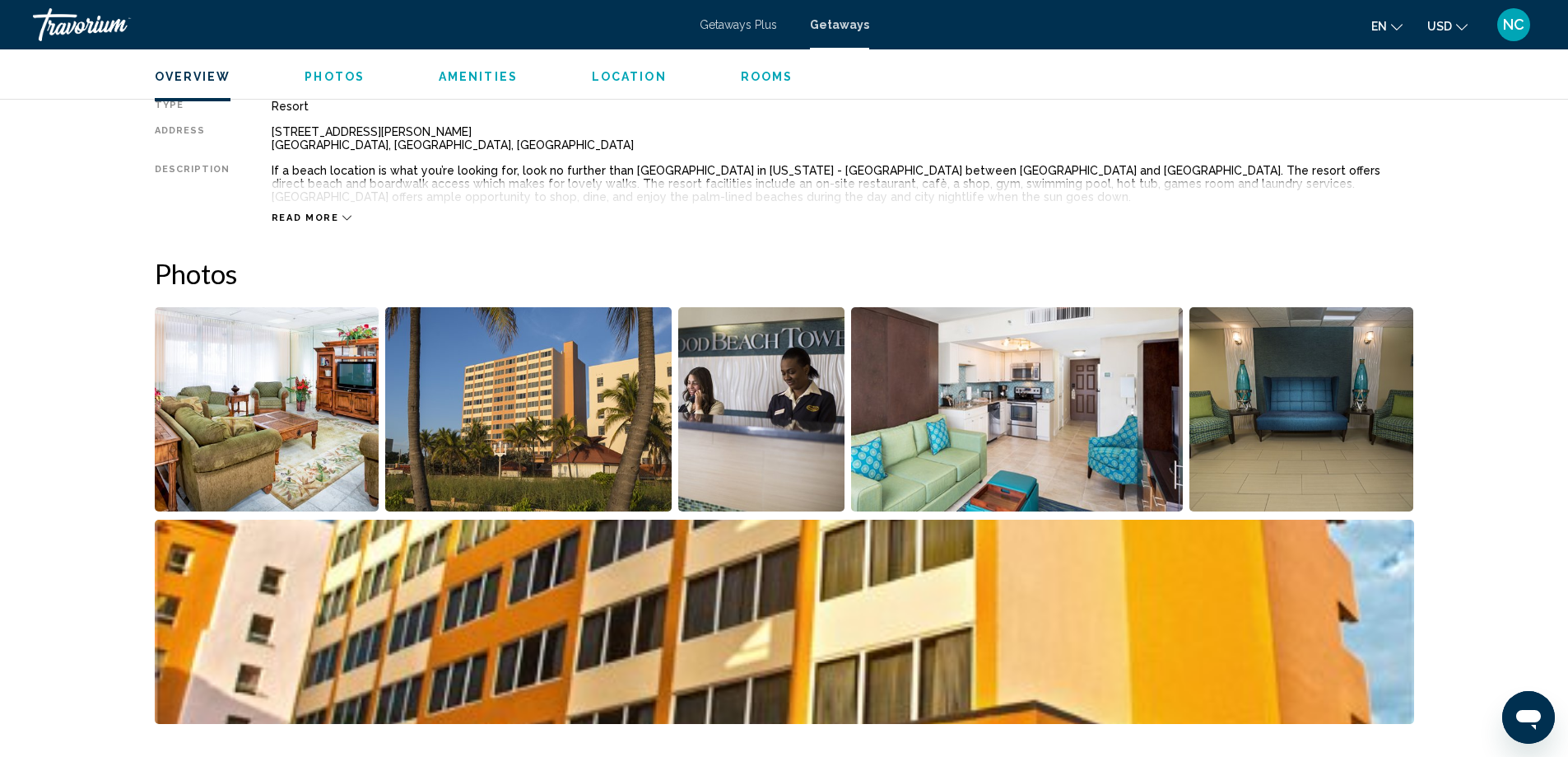
click at [312, 397] on img "Open full-screen image slider" at bounding box center [267, 408] width 225 height 204
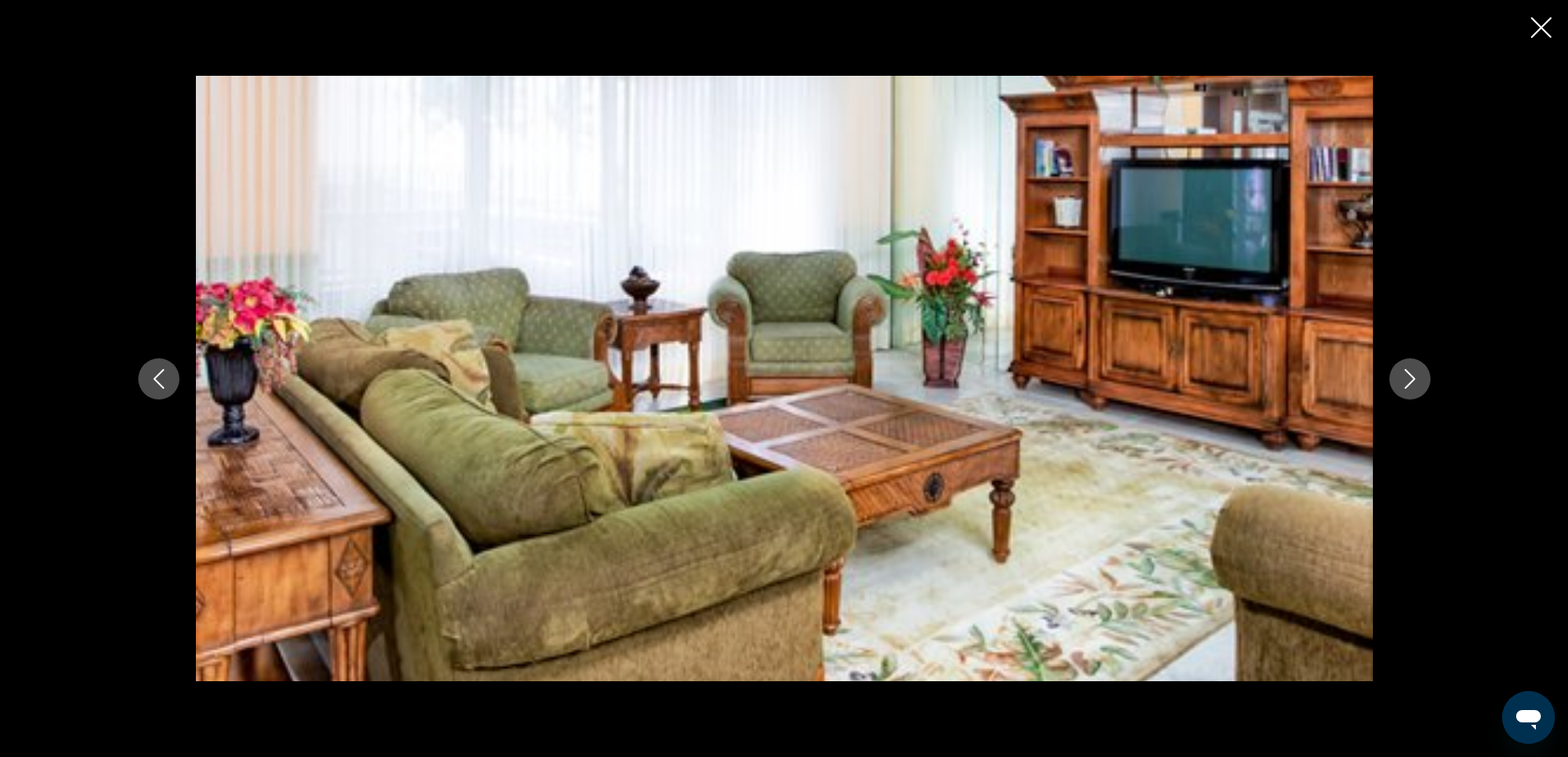
click at [1411, 379] on icon "Next image" at bounding box center [1409, 378] width 20 height 20
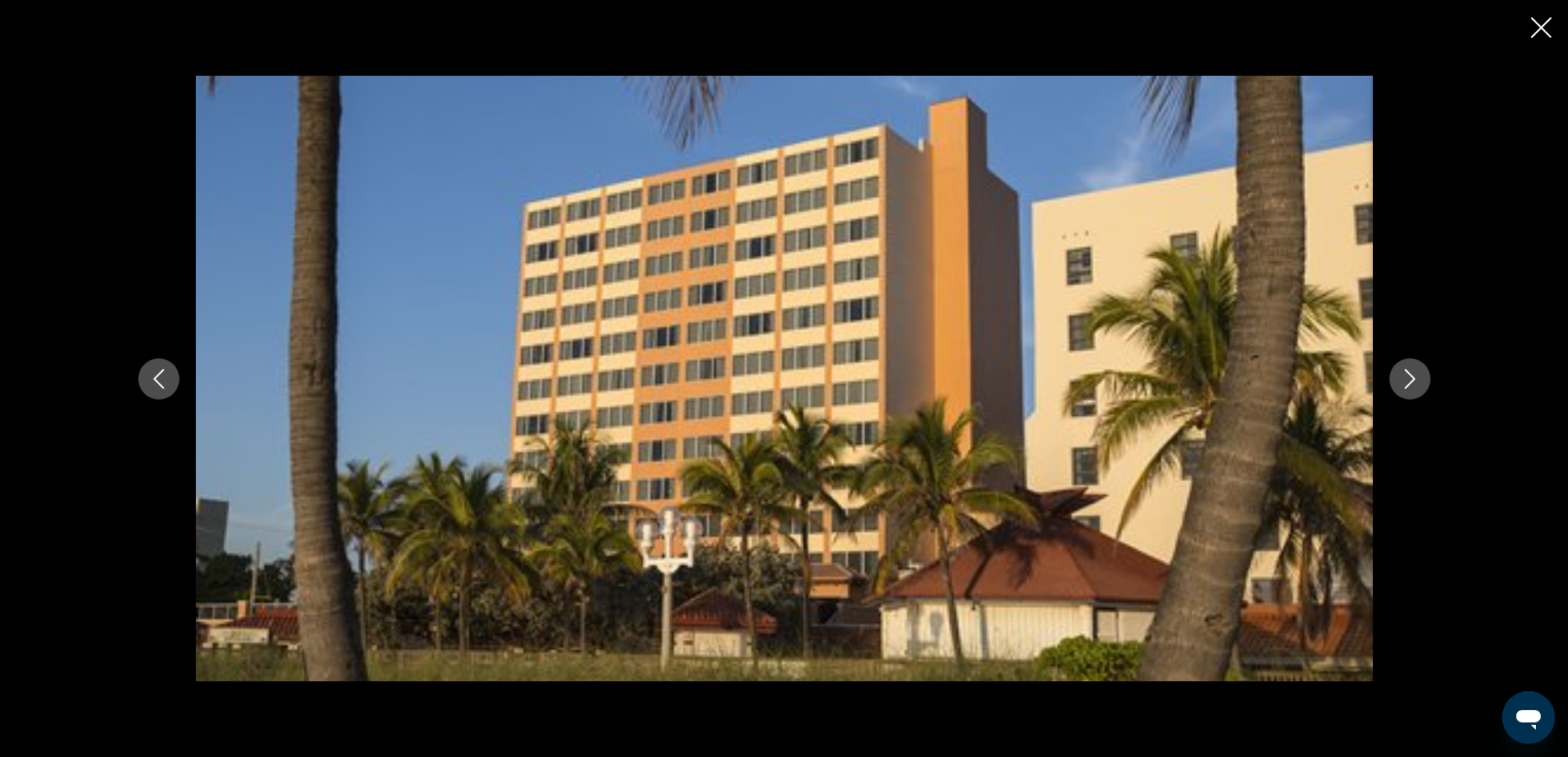
click at [1411, 379] on icon "Next image" at bounding box center [1409, 378] width 20 height 20
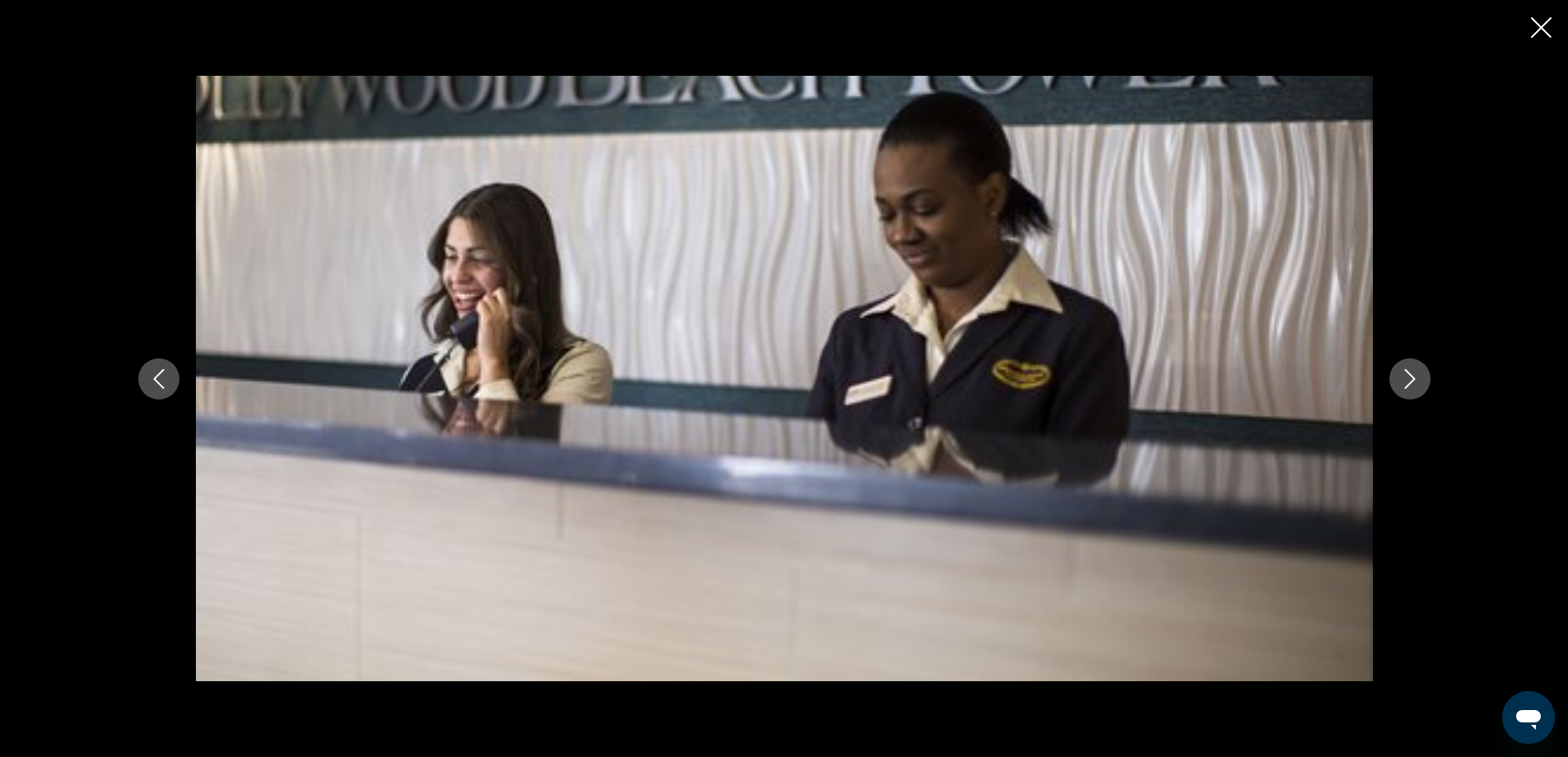
click at [1411, 379] on icon "Next image" at bounding box center [1409, 378] width 20 height 20
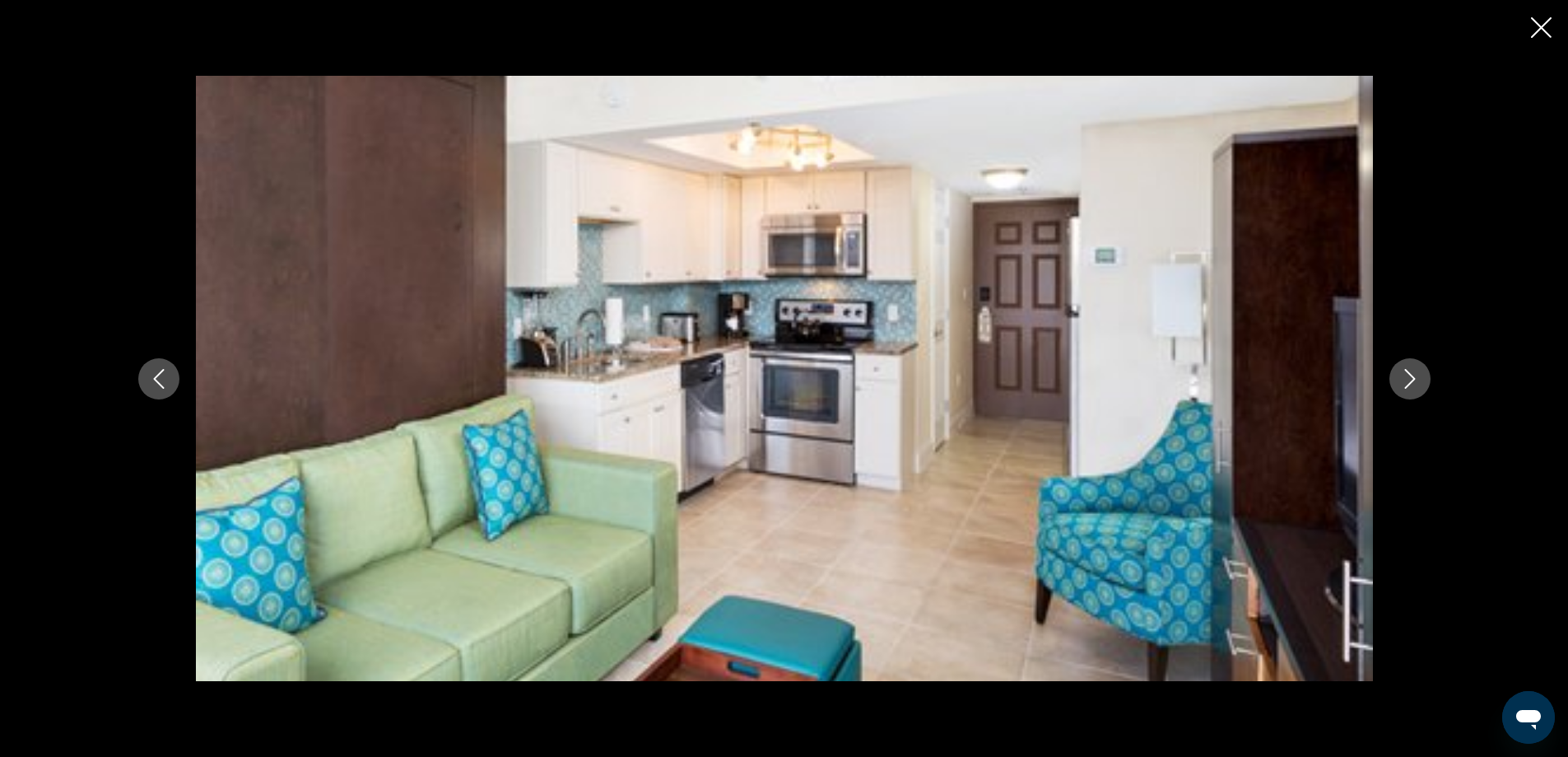
click at [1411, 379] on icon "Next image" at bounding box center [1409, 378] width 20 height 20
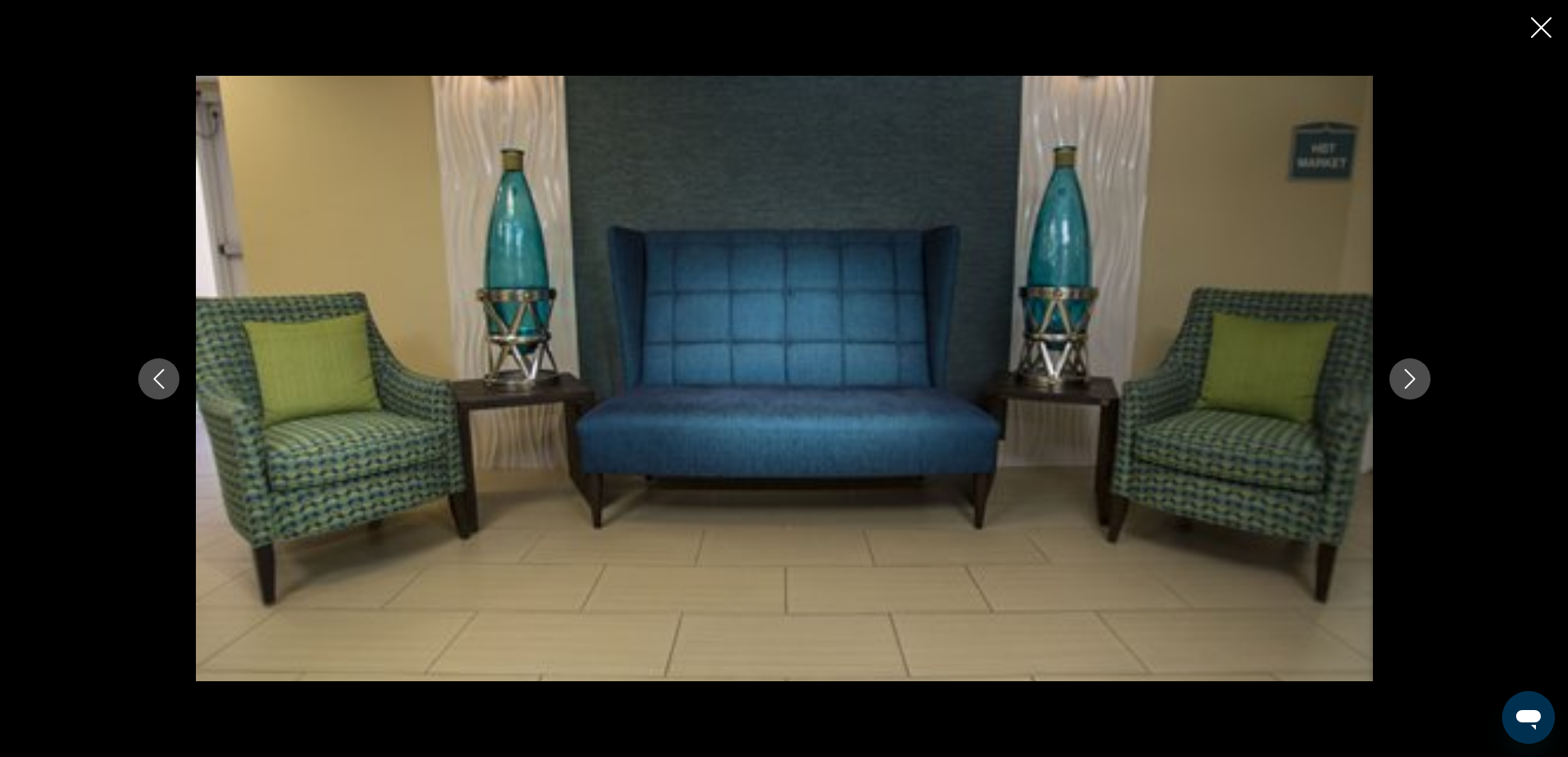
click at [1411, 379] on icon "Next image" at bounding box center [1409, 378] width 20 height 20
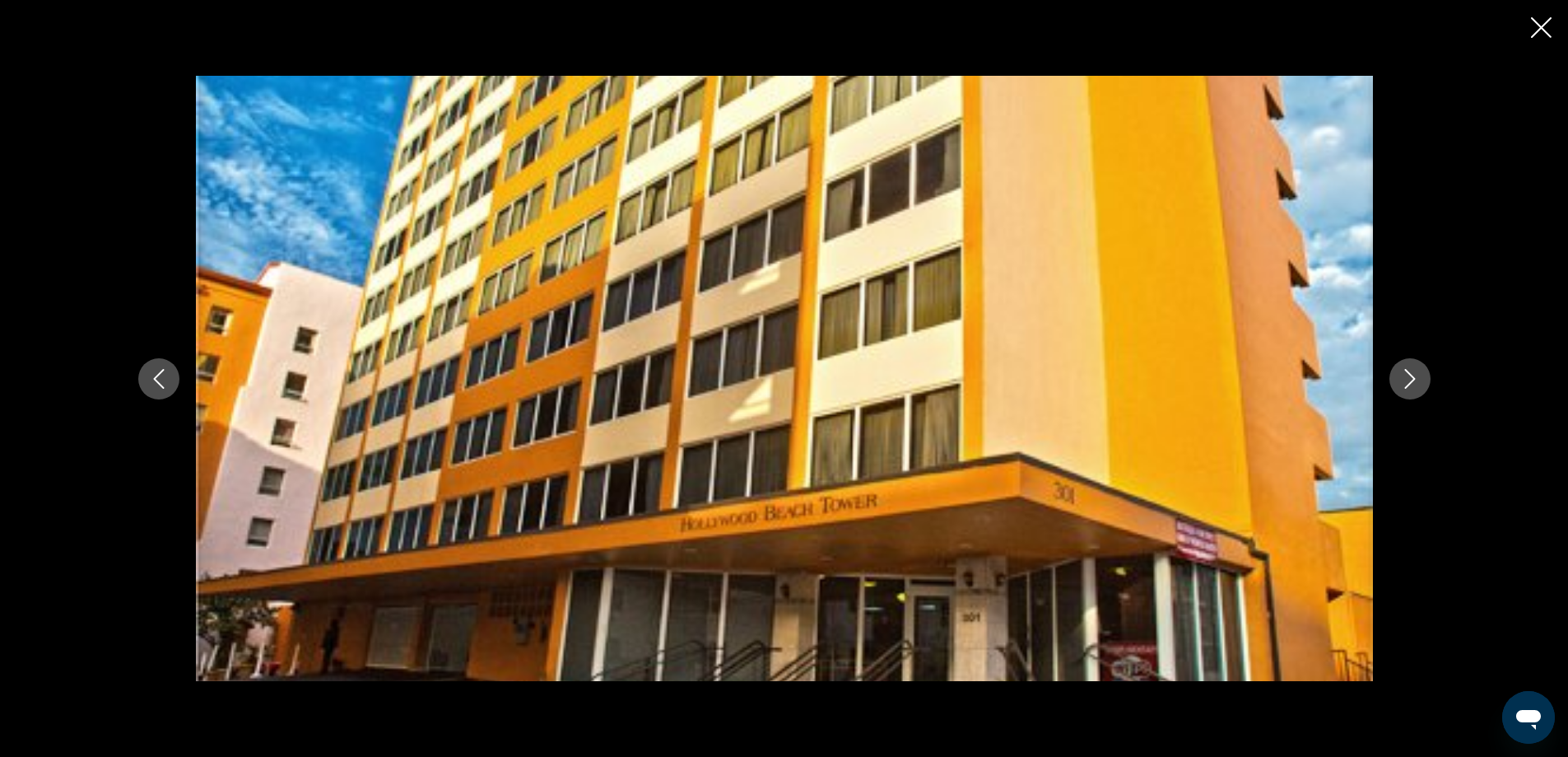
click at [1411, 379] on icon "Next image" at bounding box center [1409, 378] width 20 height 20
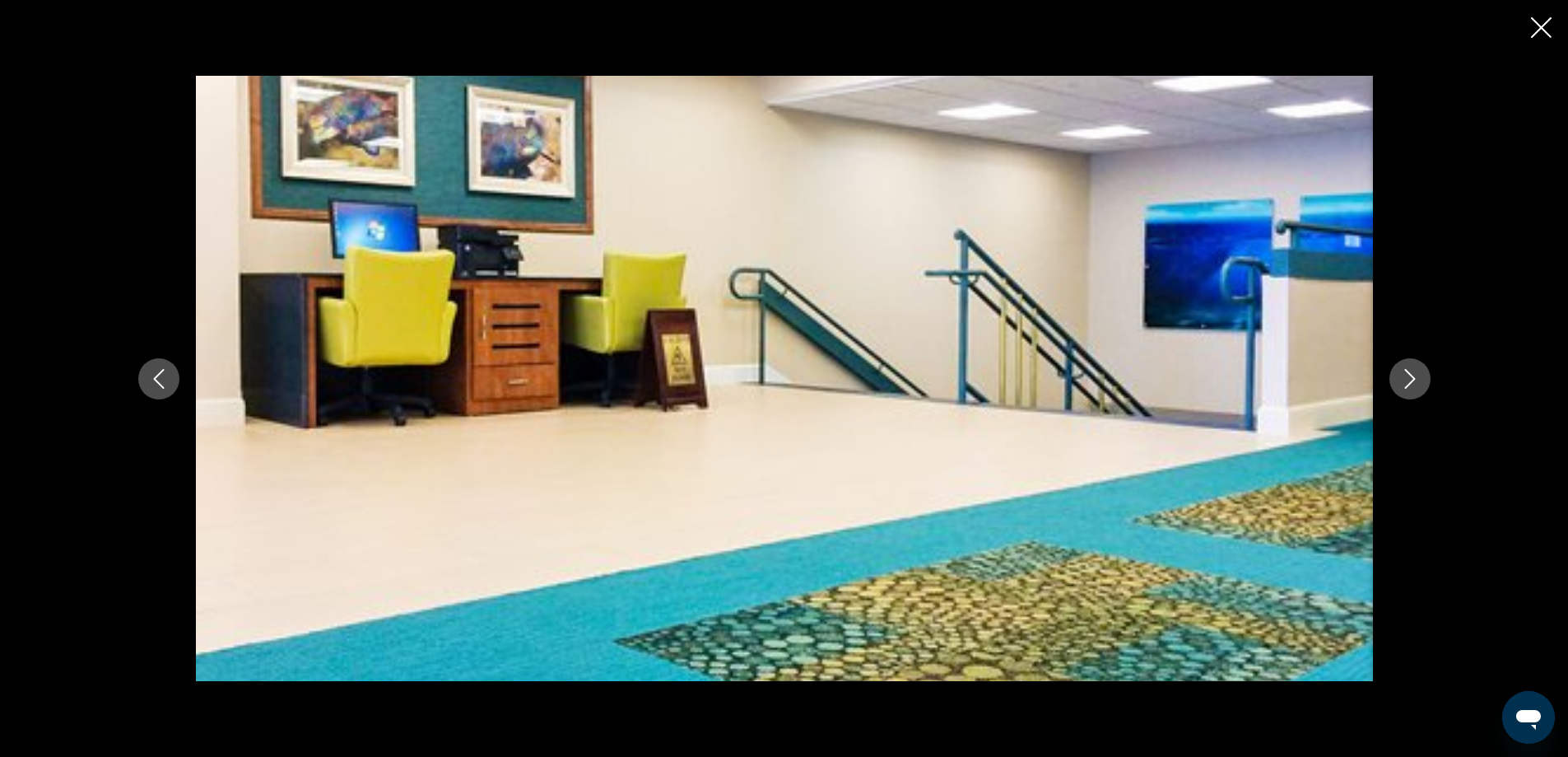
click at [1411, 379] on icon "Next image" at bounding box center [1409, 378] width 20 height 20
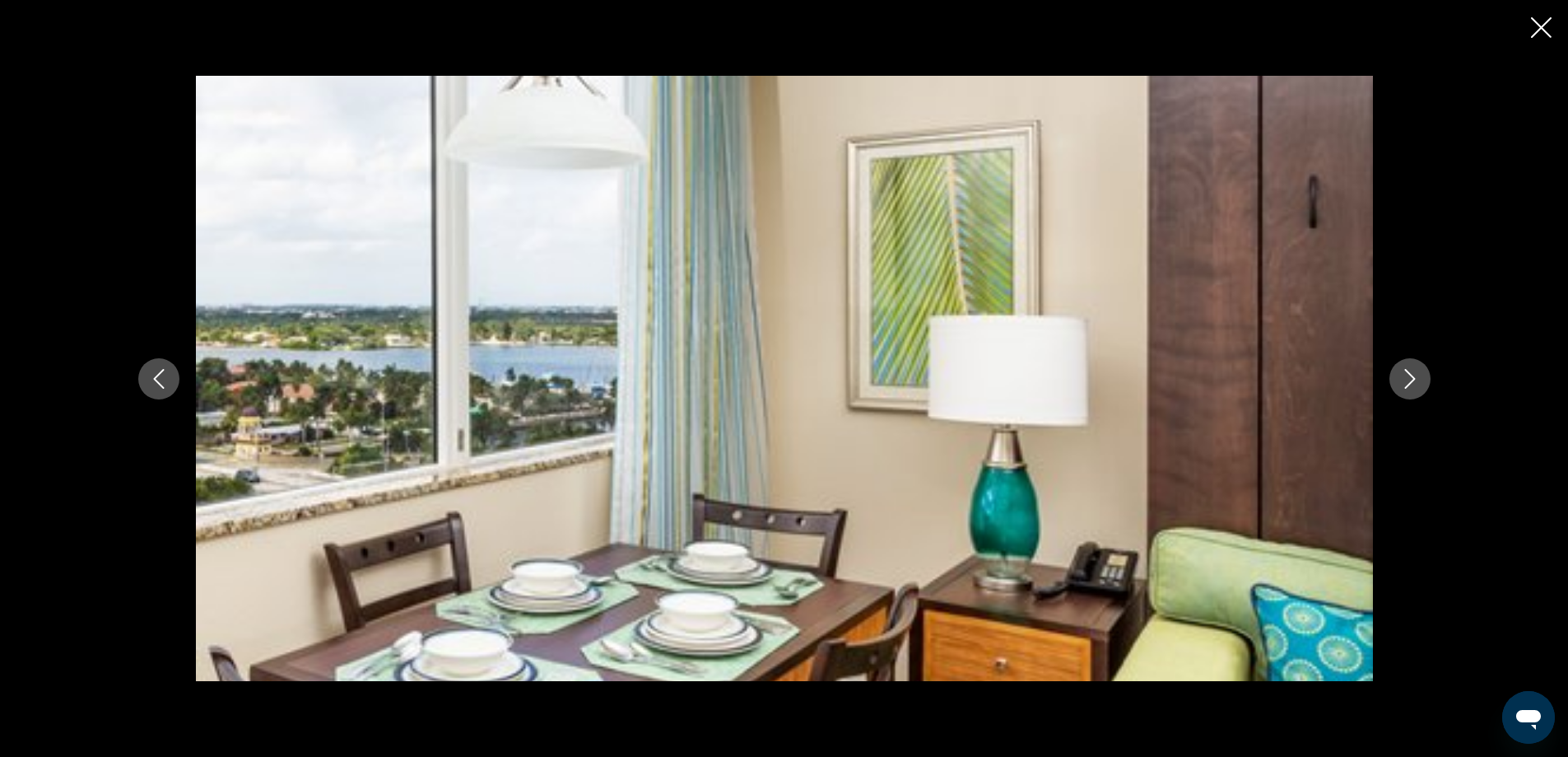
click at [1411, 379] on icon "Next image" at bounding box center [1409, 378] width 20 height 20
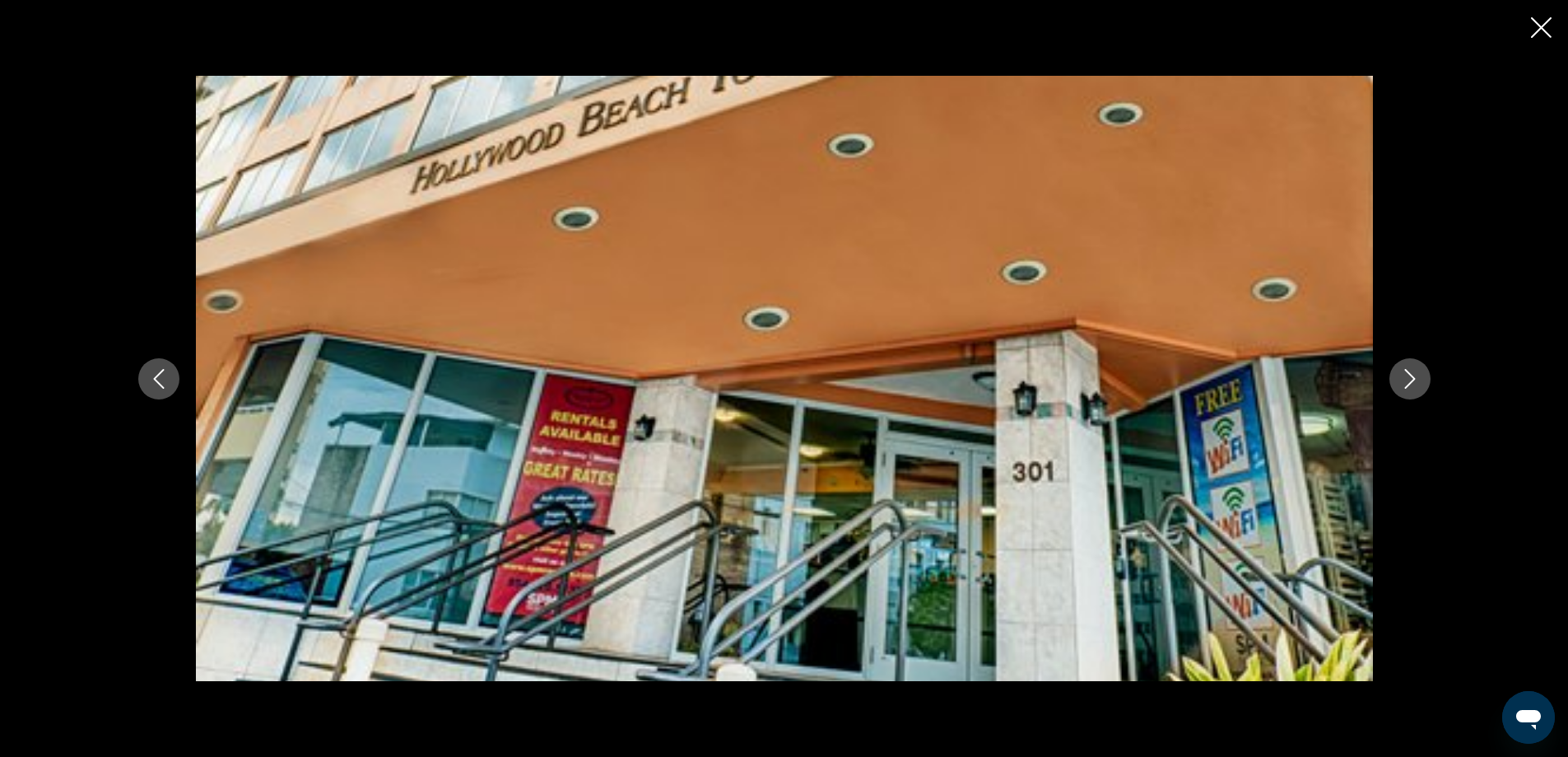
click at [1411, 379] on icon "Next image" at bounding box center [1409, 378] width 20 height 20
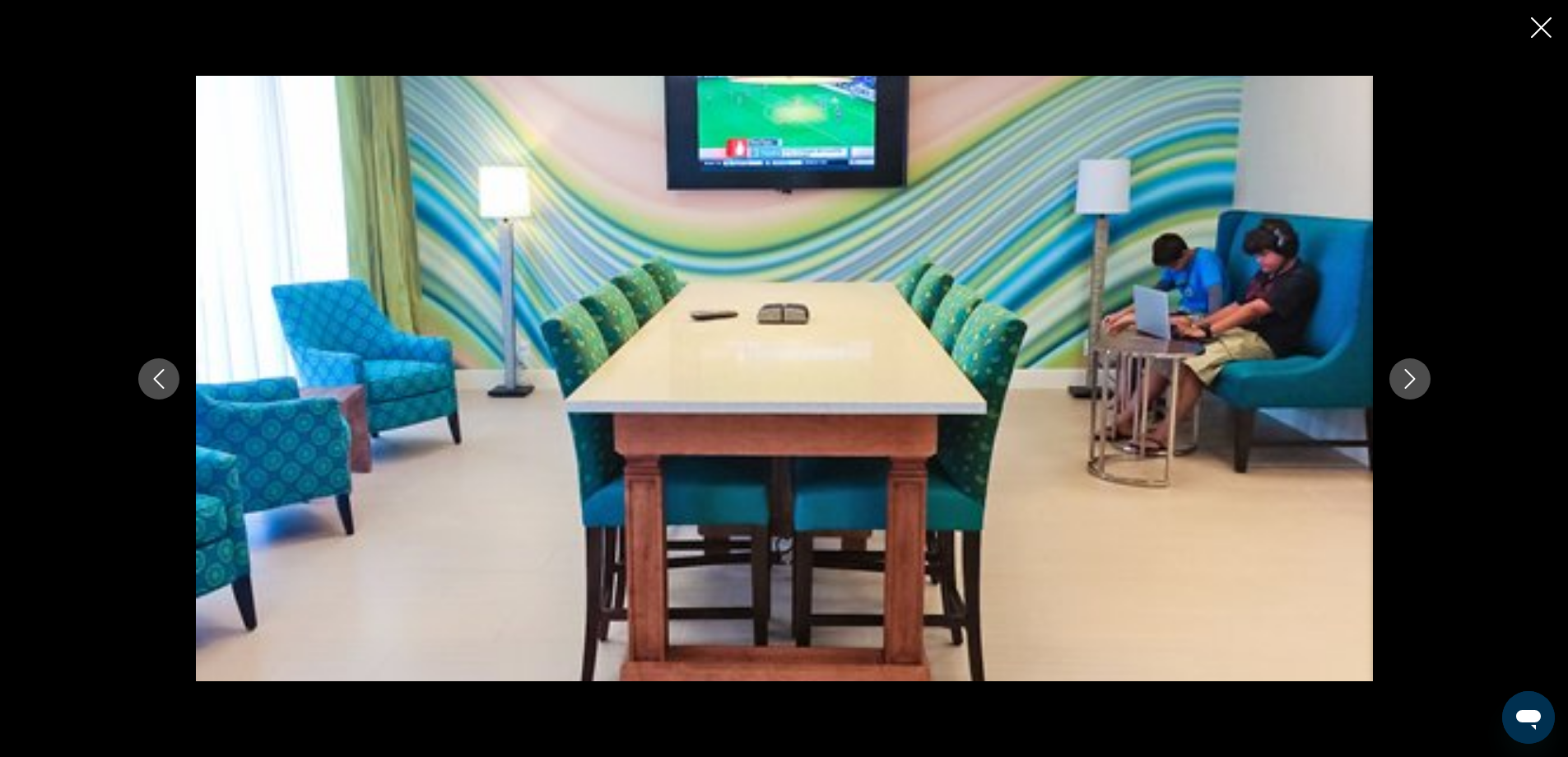
click at [1411, 379] on icon "Next image" at bounding box center [1409, 378] width 20 height 20
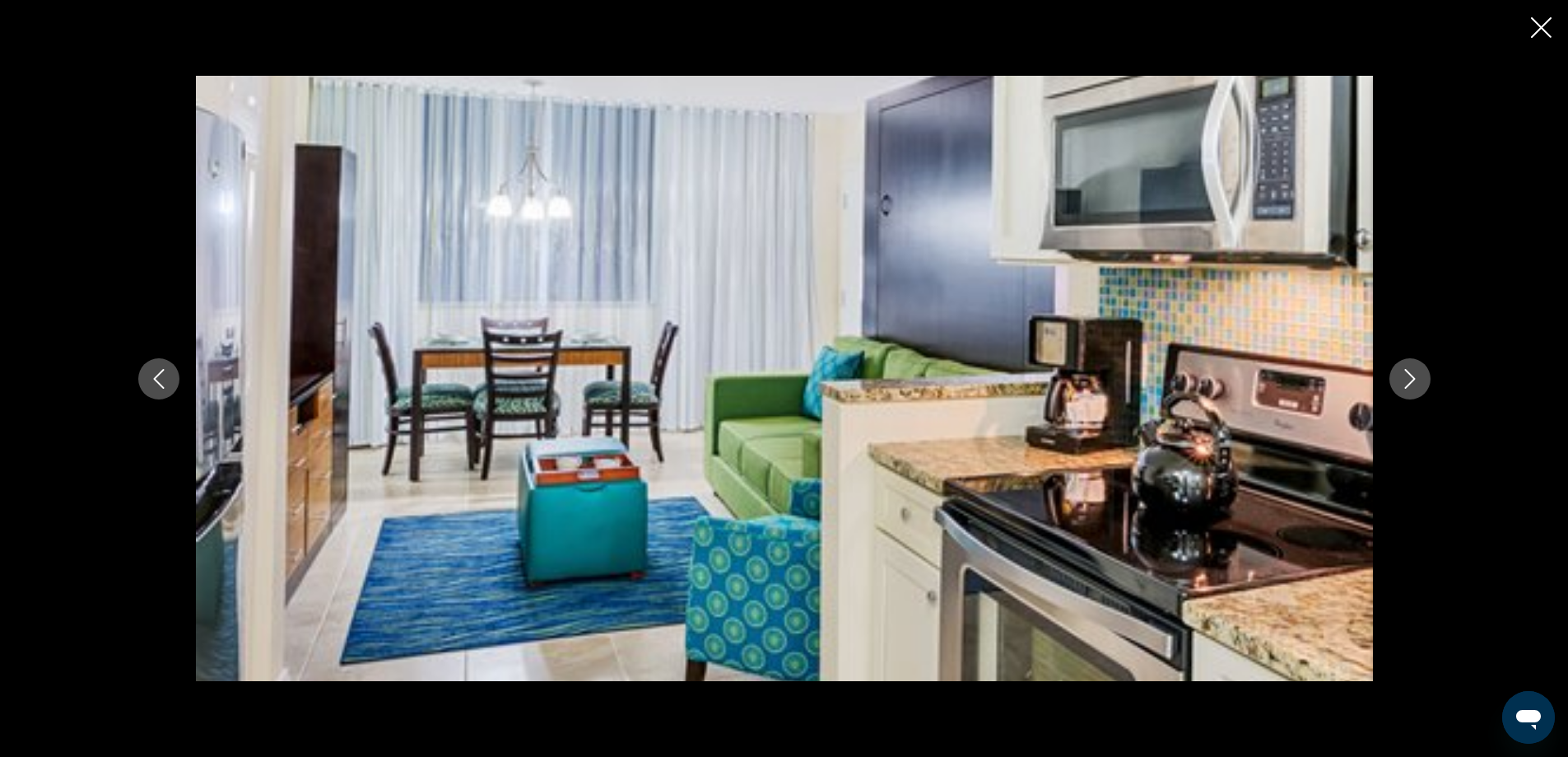
click at [1411, 379] on icon "Next image" at bounding box center [1409, 378] width 20 height 20
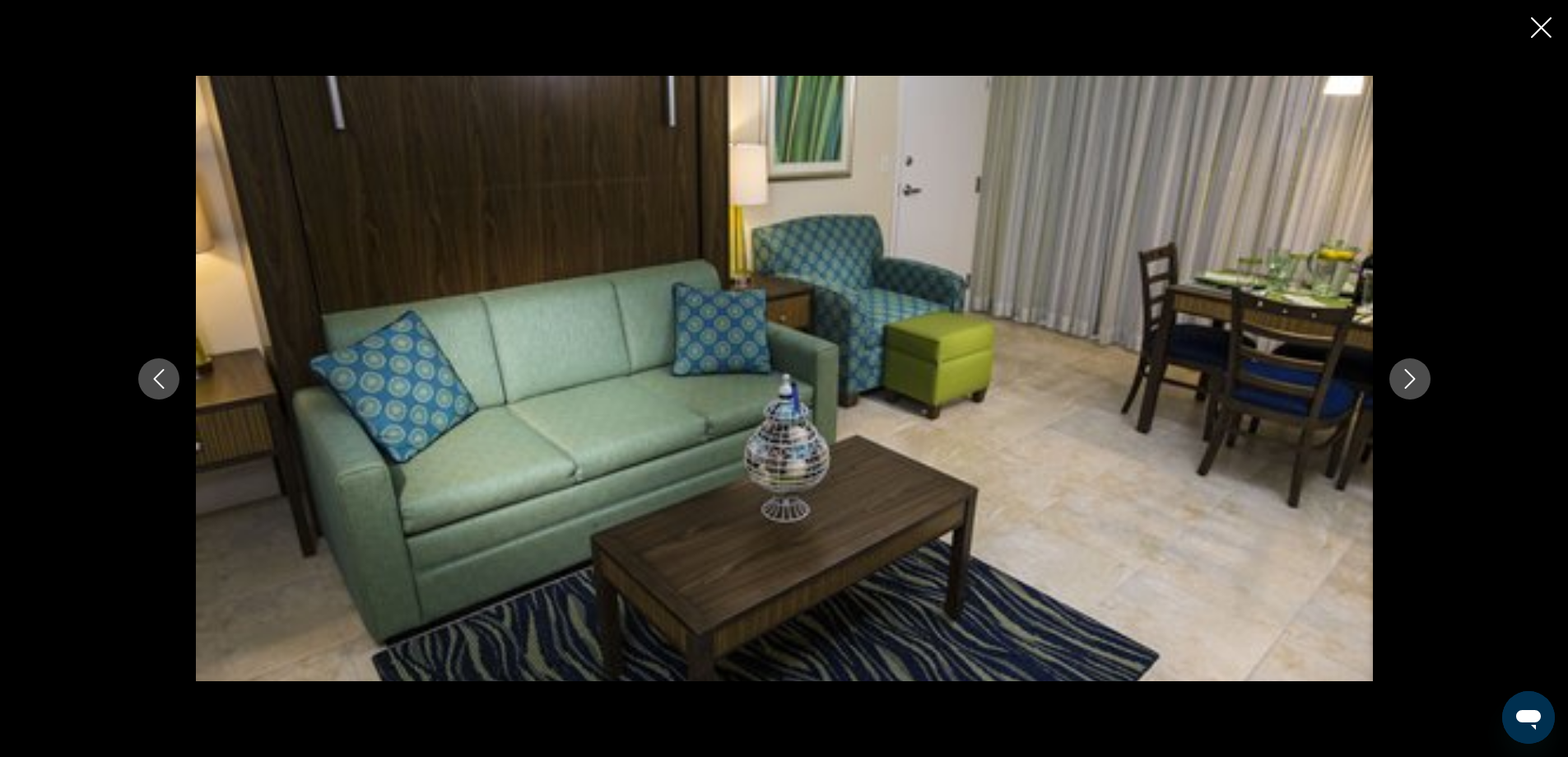
click at [1411, 379] on icon "Next image" at bounding box center [1409, 378] width 20 height 20
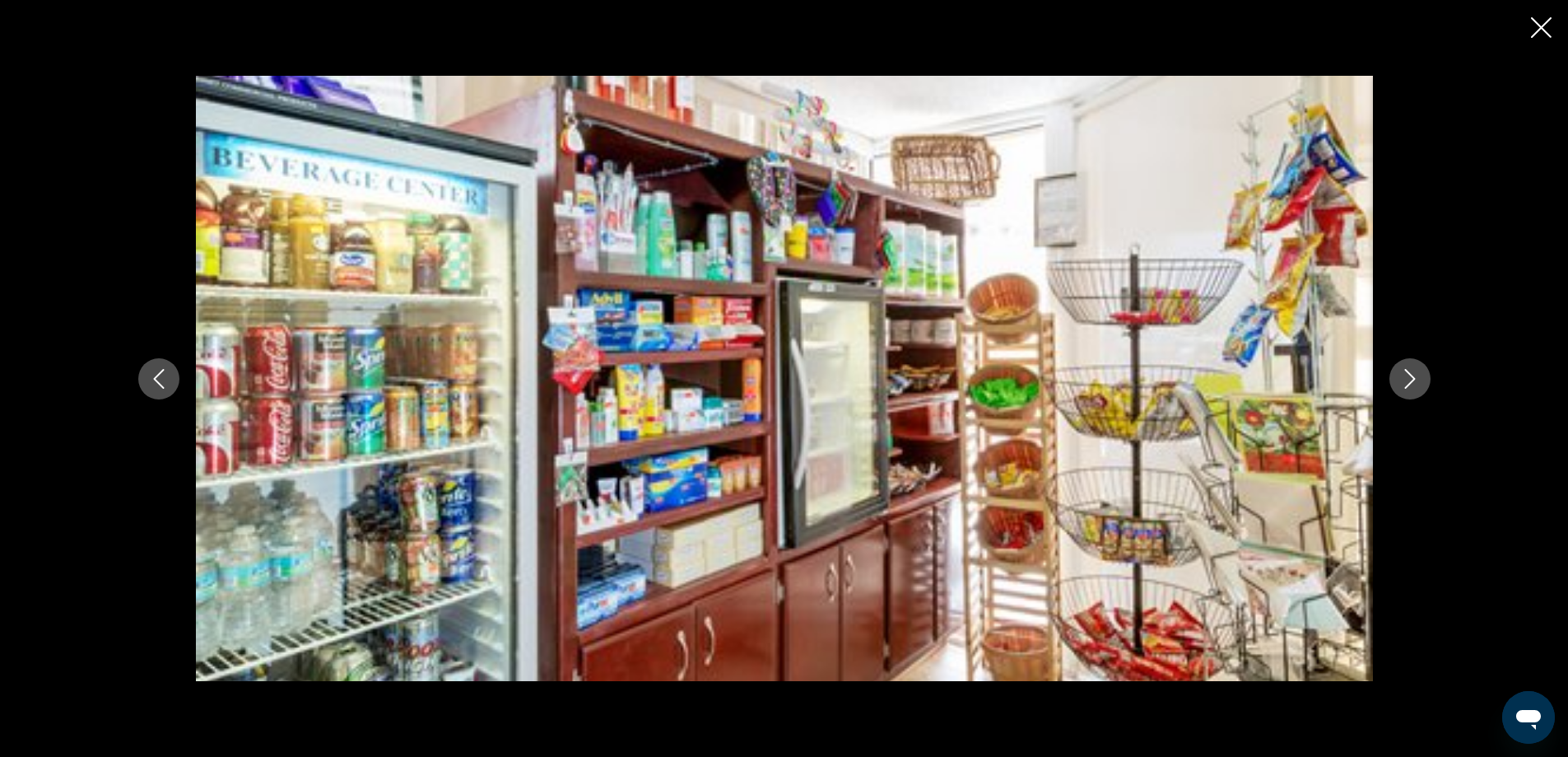
click at [1411, 379] on icon "Next image" at bounding box center [1409, 378] width 20 height 20
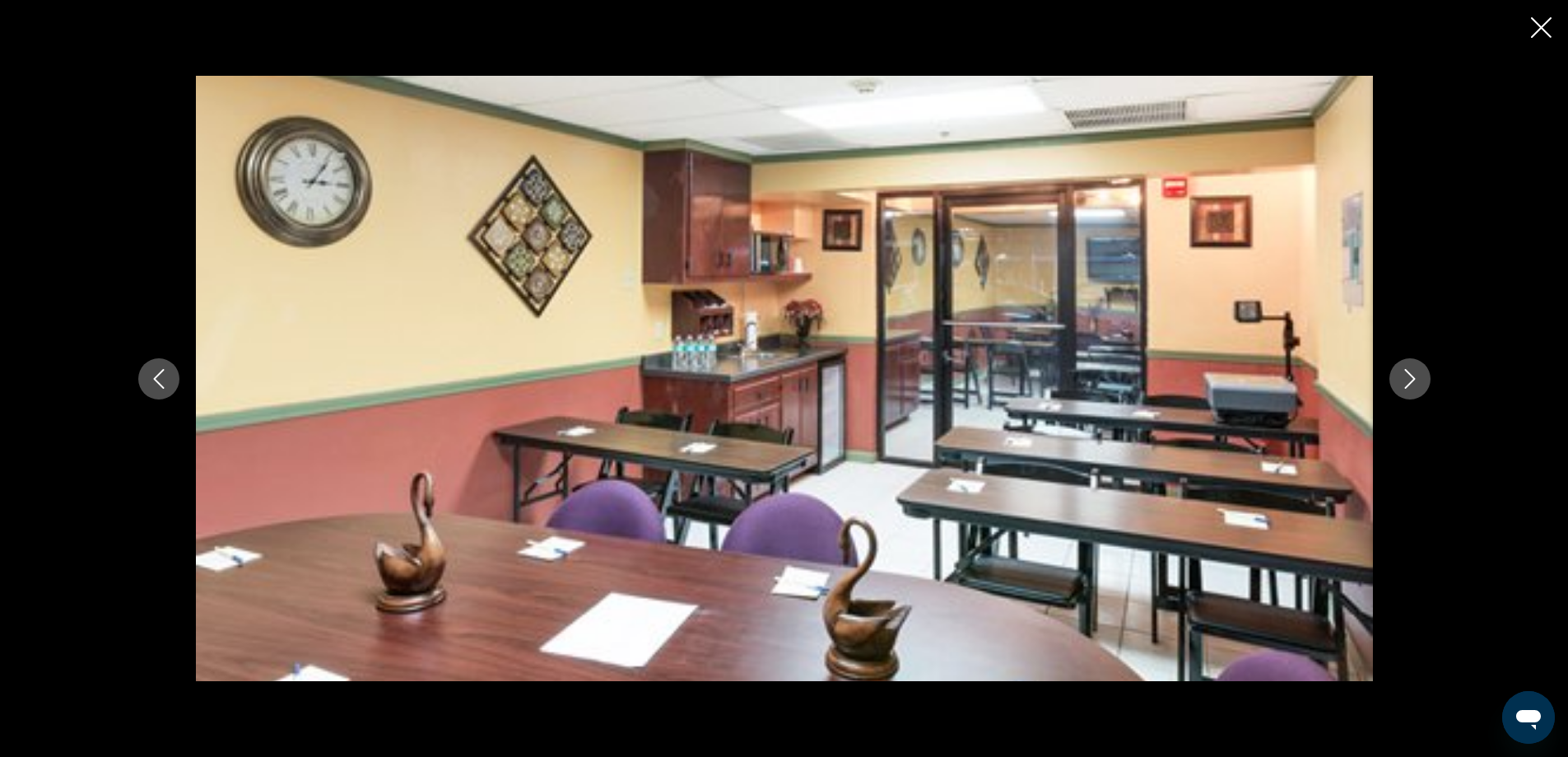
click at [1411, 379] on icon "Next image" at bounding box center [1409, 378] width 20 height 20
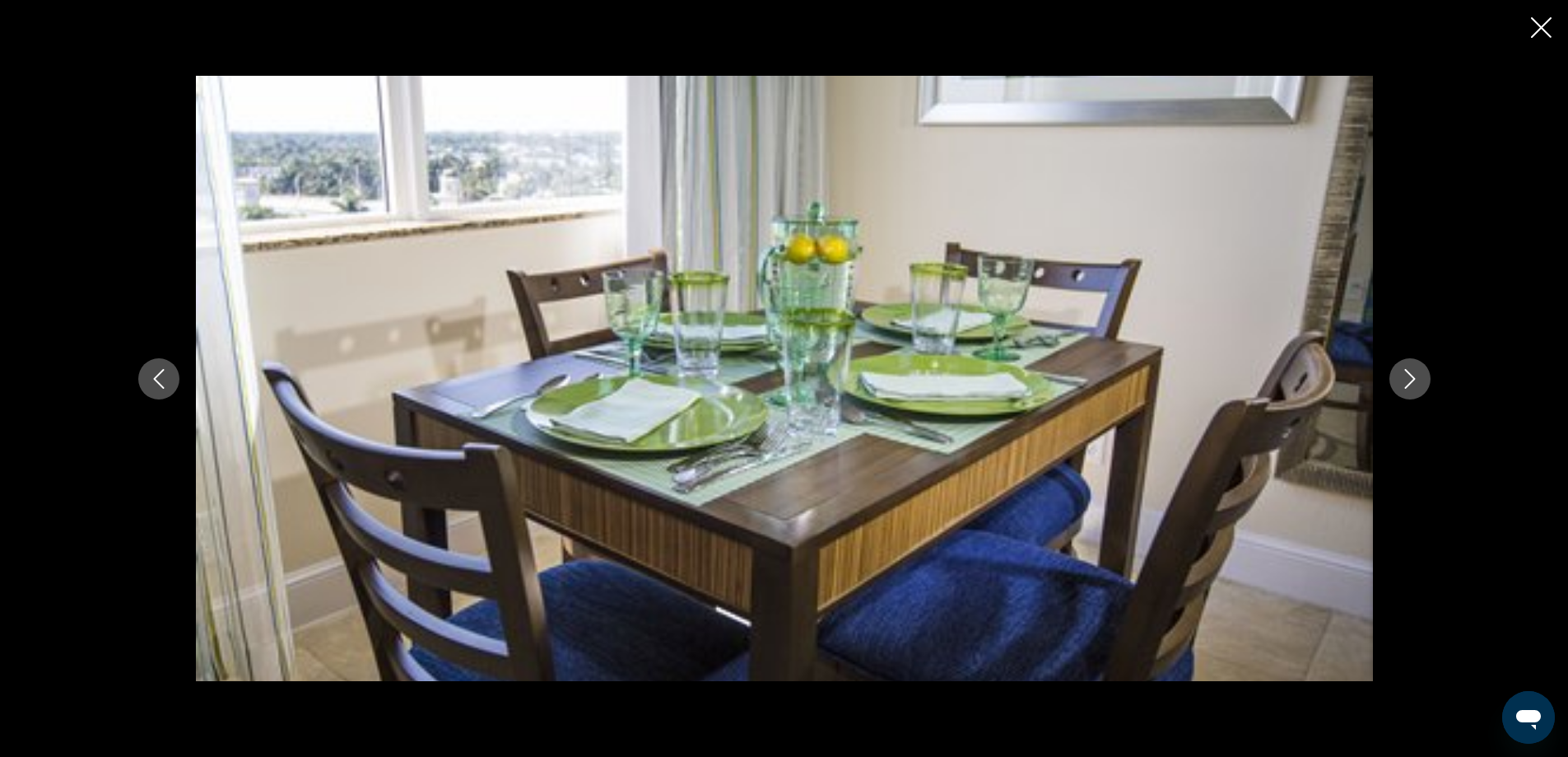
click at [1411, 379] on icon "Next image" at bounding box center [1409, 378] width 20 height 20
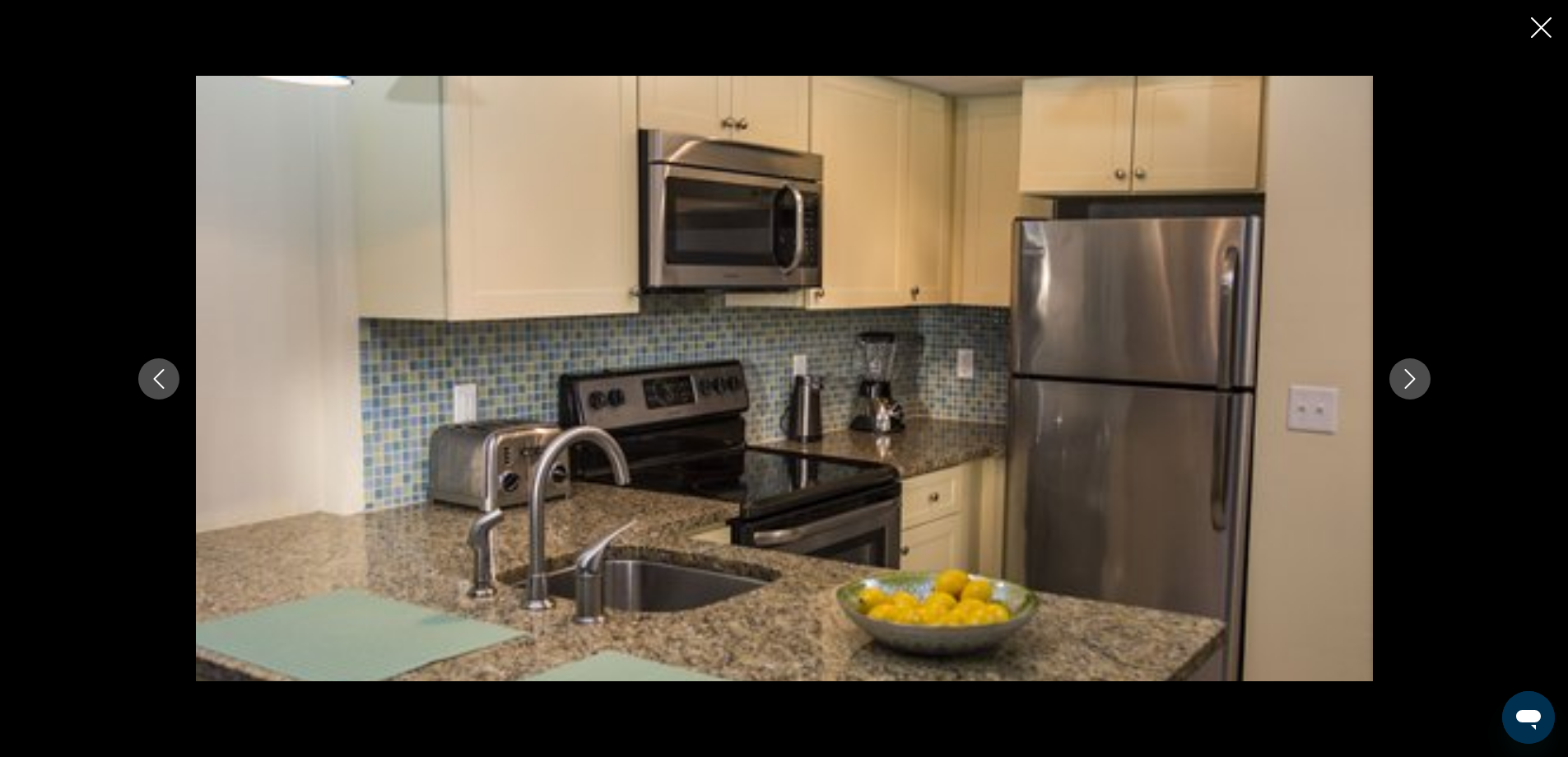
click at [1411, 379] on icon "Next image" at bounding box center [1409, 378] width 20 height 20
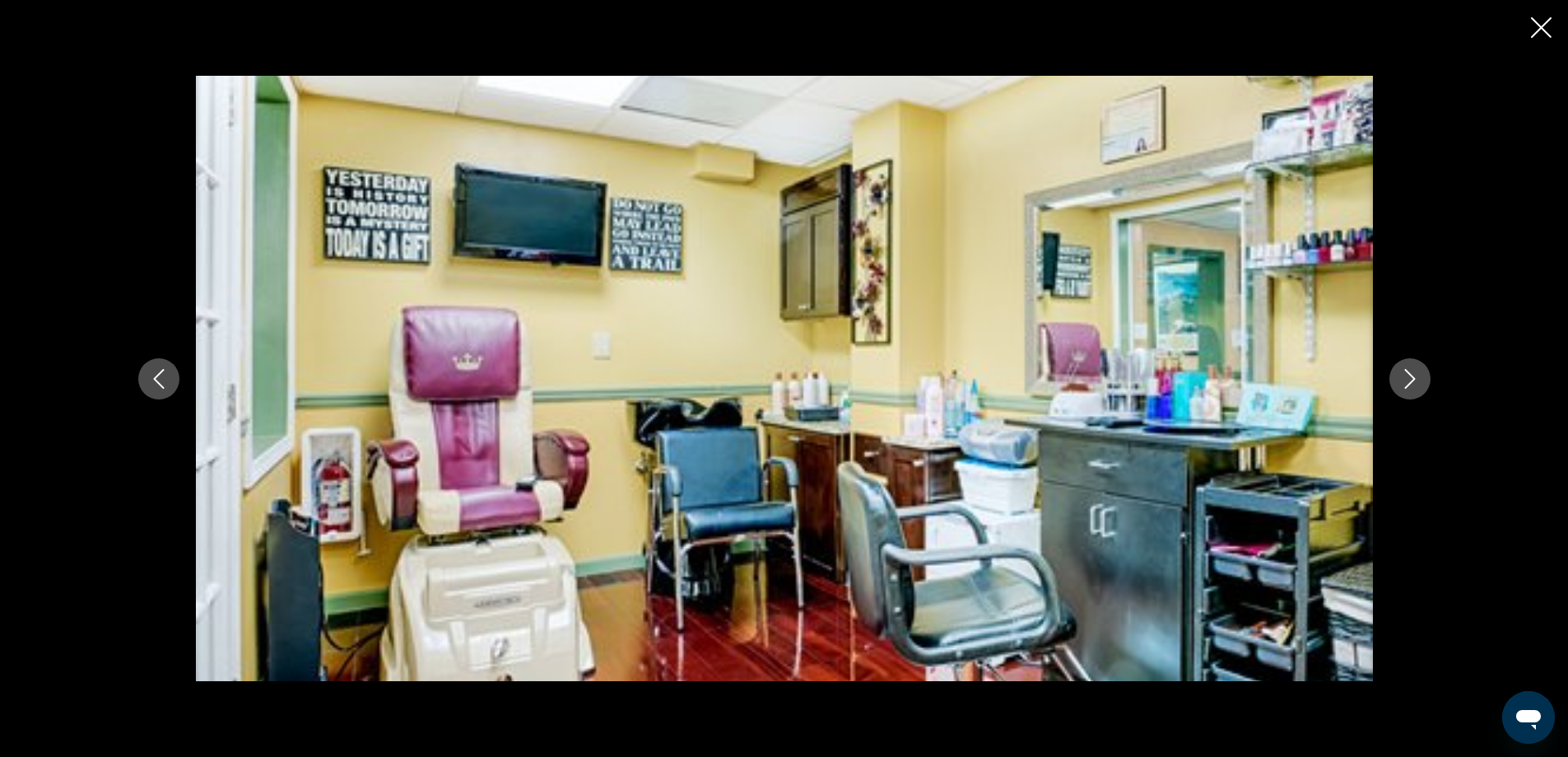
click at [1411, 379] on icon "Next image" at bounding box center [1409, 378] width 20 height 20
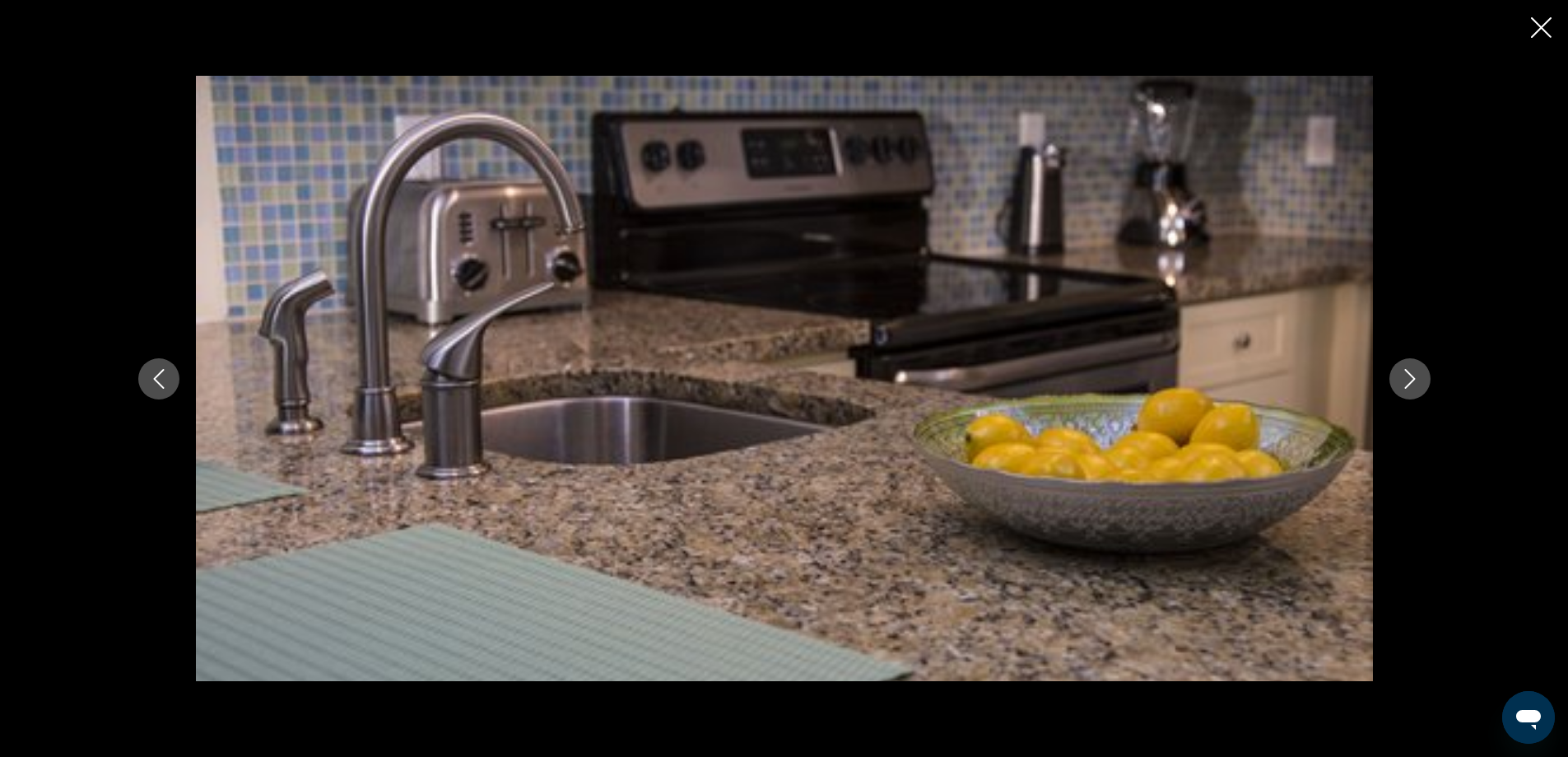
click at [1411, 379] on icon "Next image" at bounding box center [1409, 378] width 20 height 20
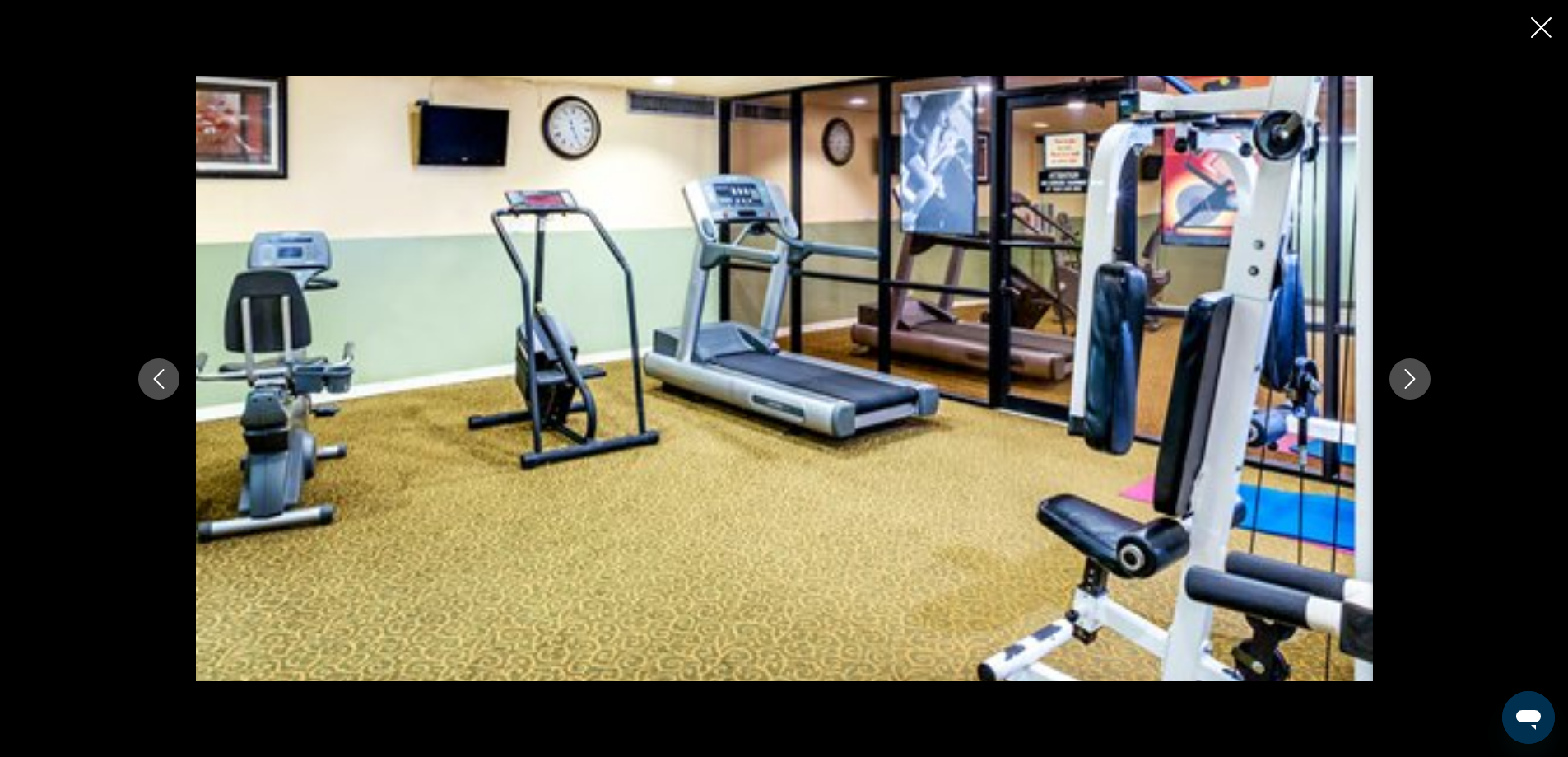
click at [1541, 33] on icon "Close slideshow" at bounding box center [1540, 27] width 20 height 20
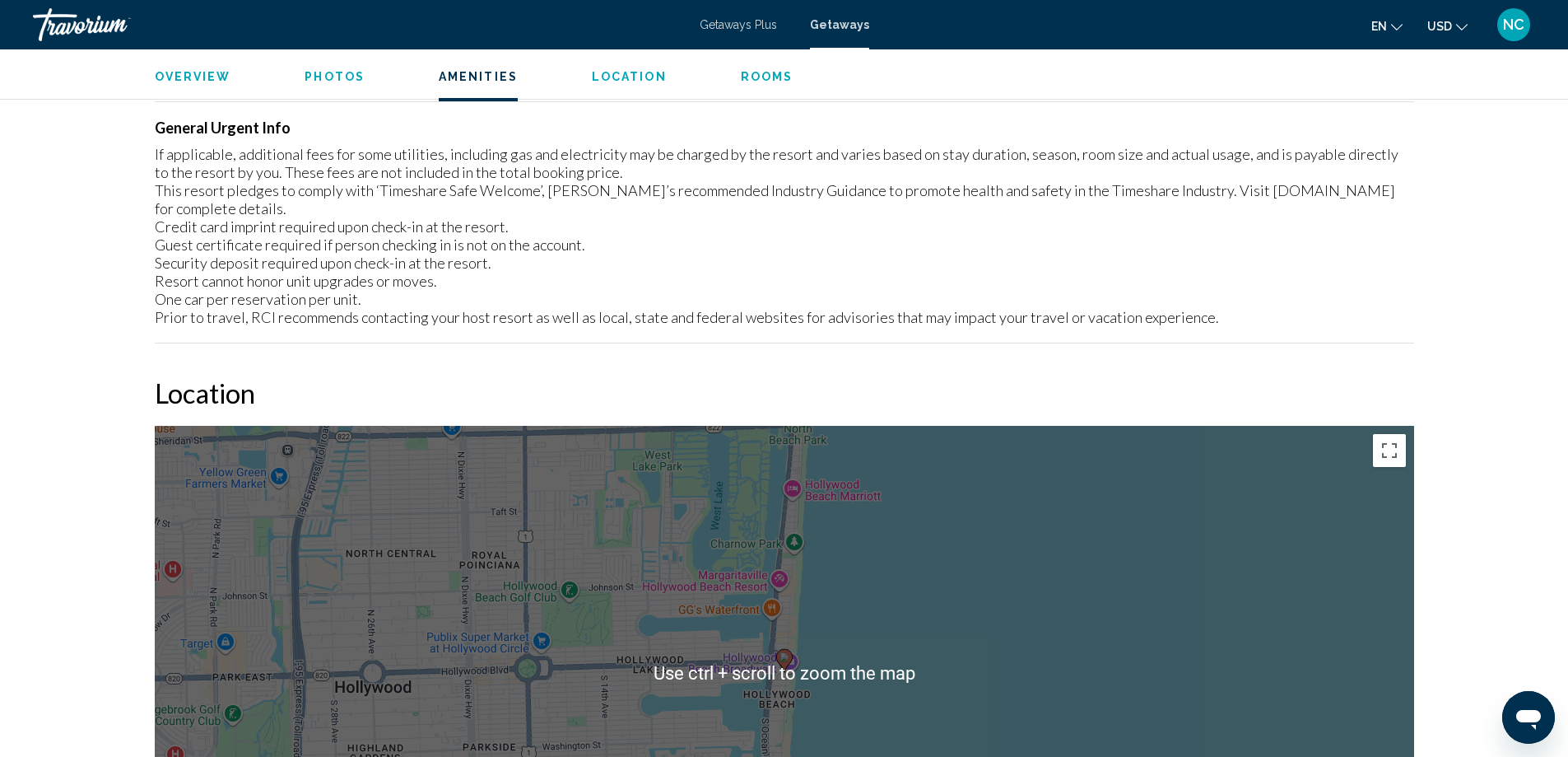
scroll to position [2058, 0]
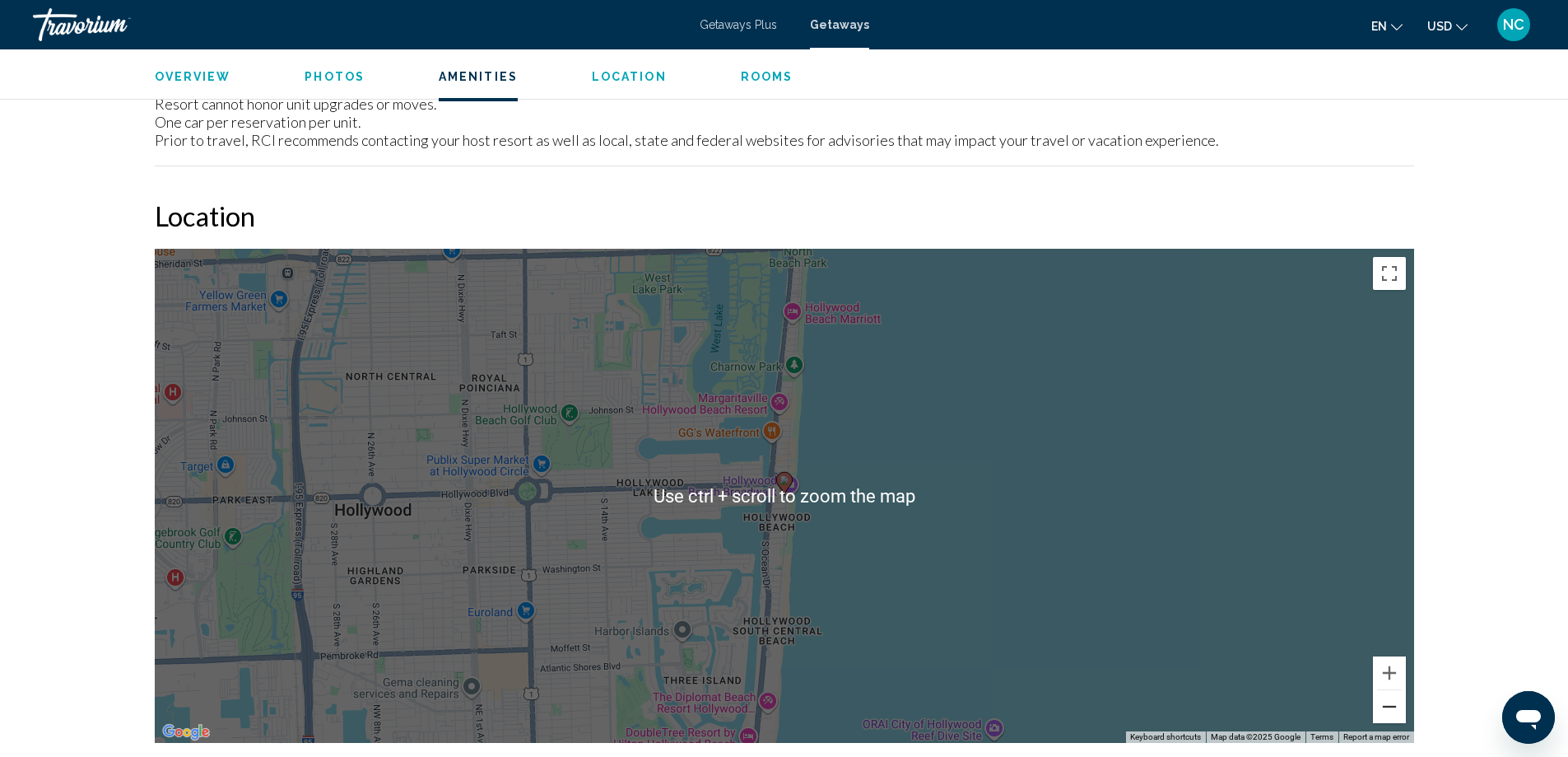
click at [1390, 690] on button "Zoom out" at bounding box center [1389, 706] width 33 height 33
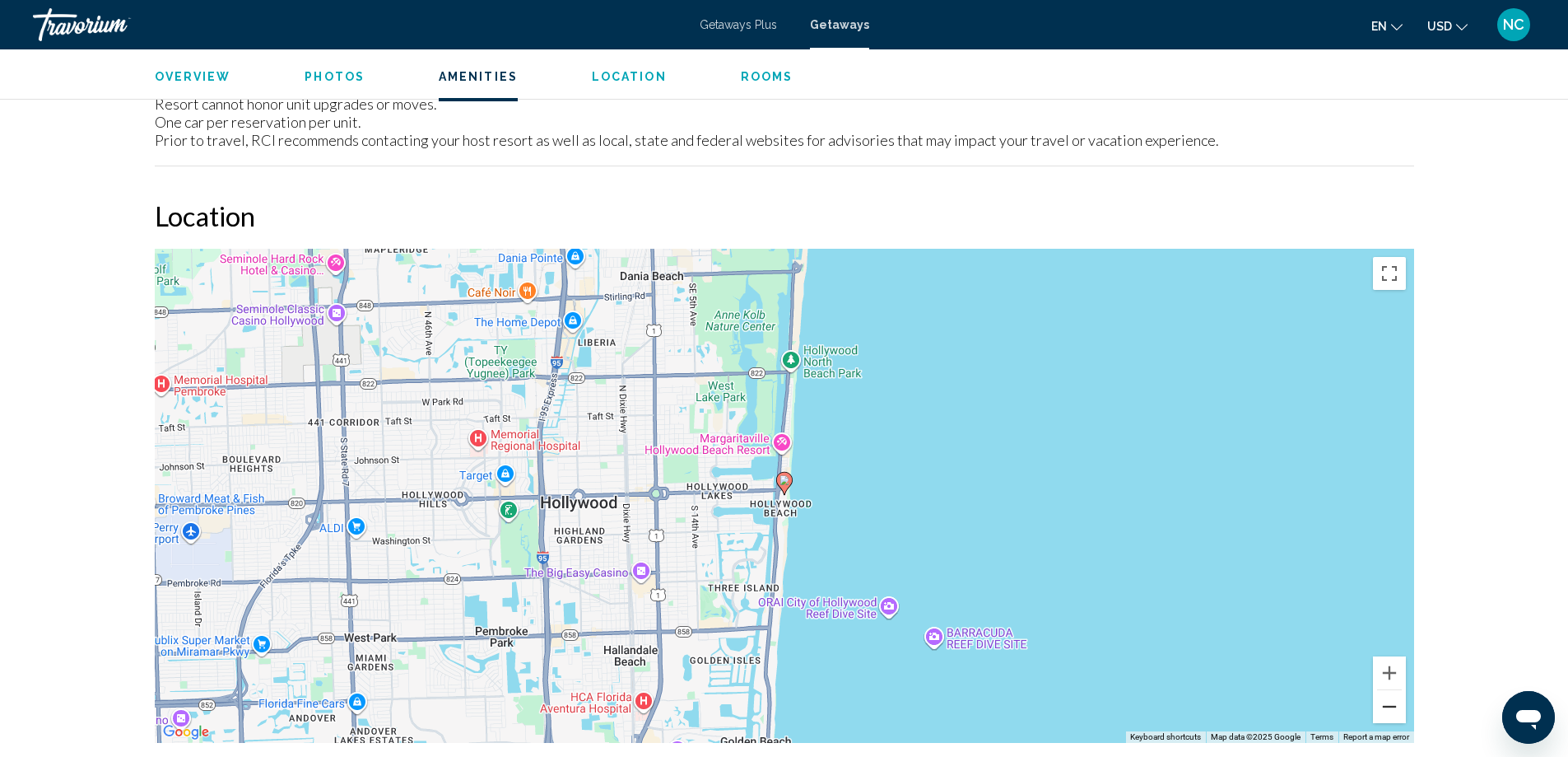
click at [1390, 690] on button "Zoom out" at bounding box center [1389, 706] width 33 height 33
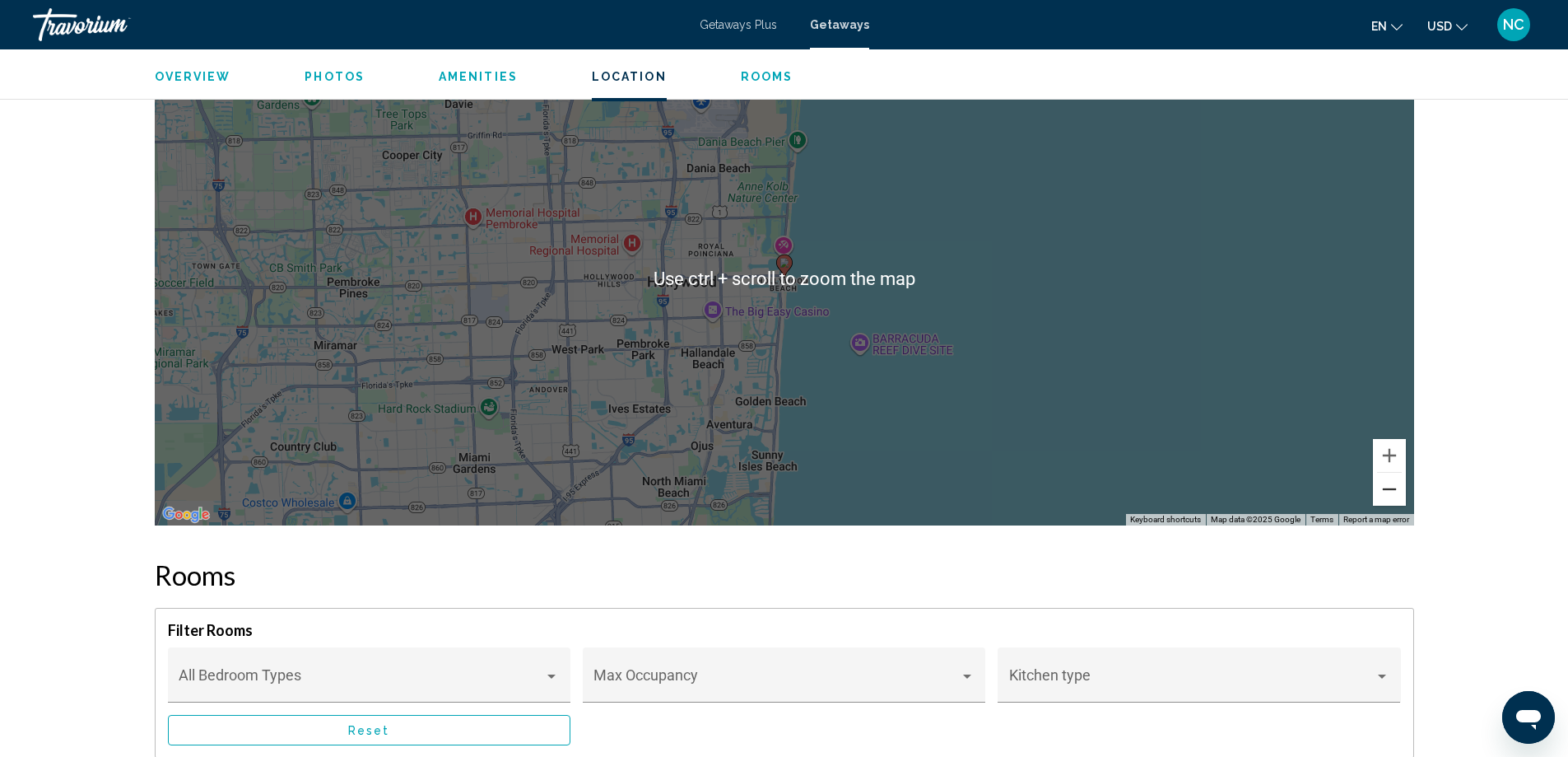
scroll to position [2305, 0]
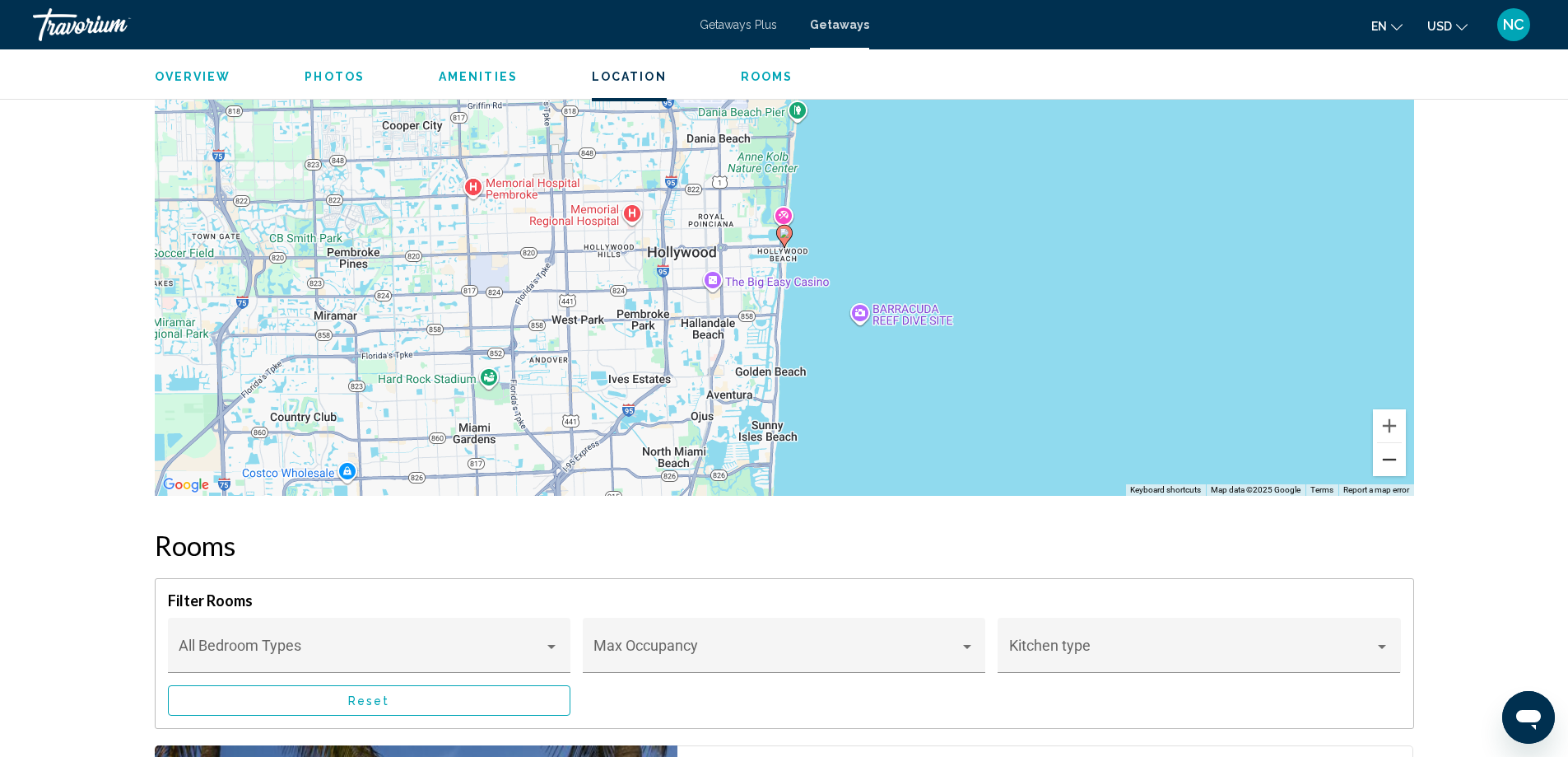
click at [1385, 443] on button "Zoom out" at bounding box center [1389, 459] width 33 height 33
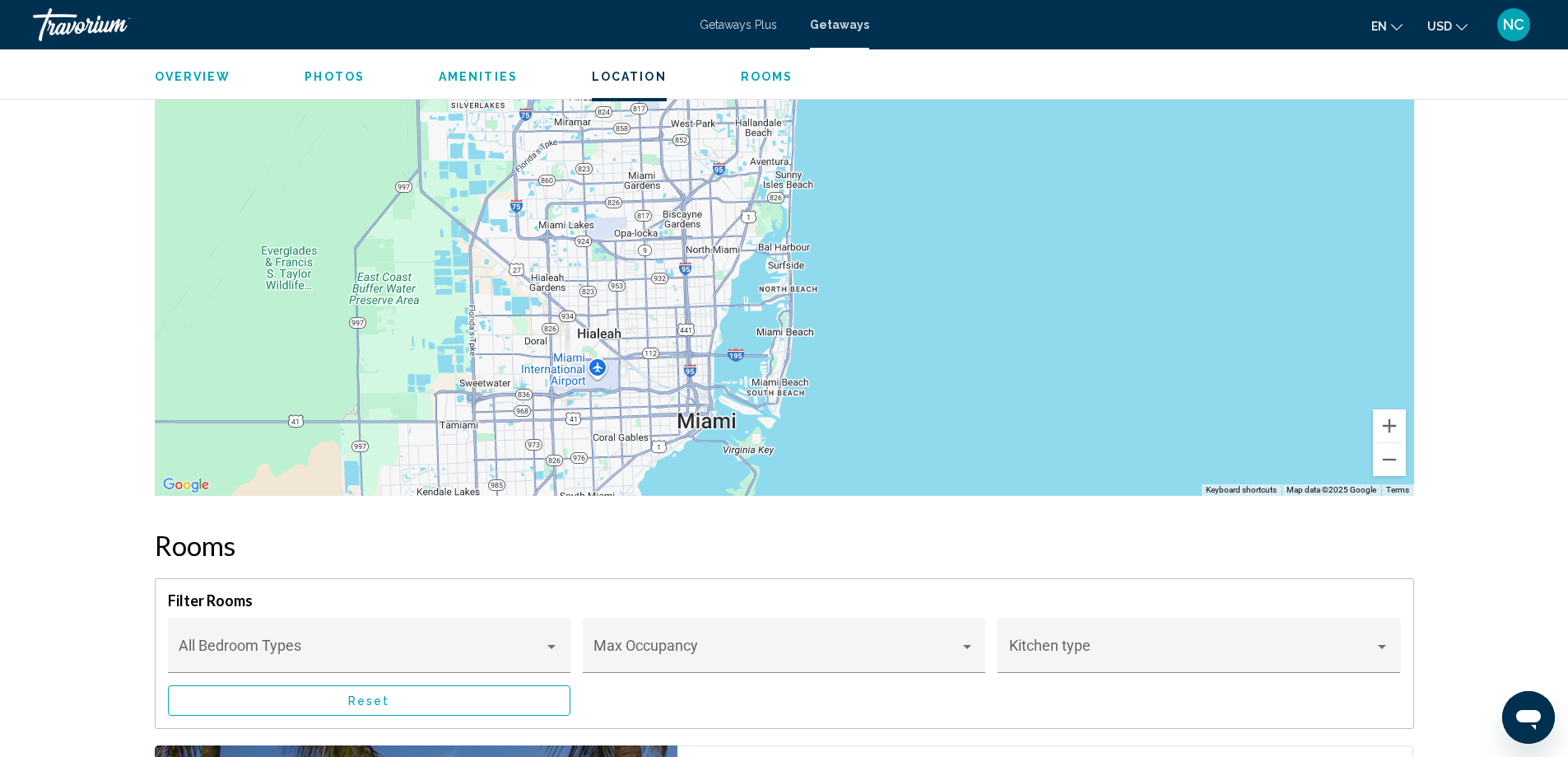
drag, startPoint x: 920, startPoint y: 348, endPoint x: 922, endPoint y: 258, distance: 90.0
click at [922, 258] on div "To activate drag with keyboard, press Alt + Enter. Once in keyboard drag state,…" at bounding box center [784, 248] width 1260 height 493
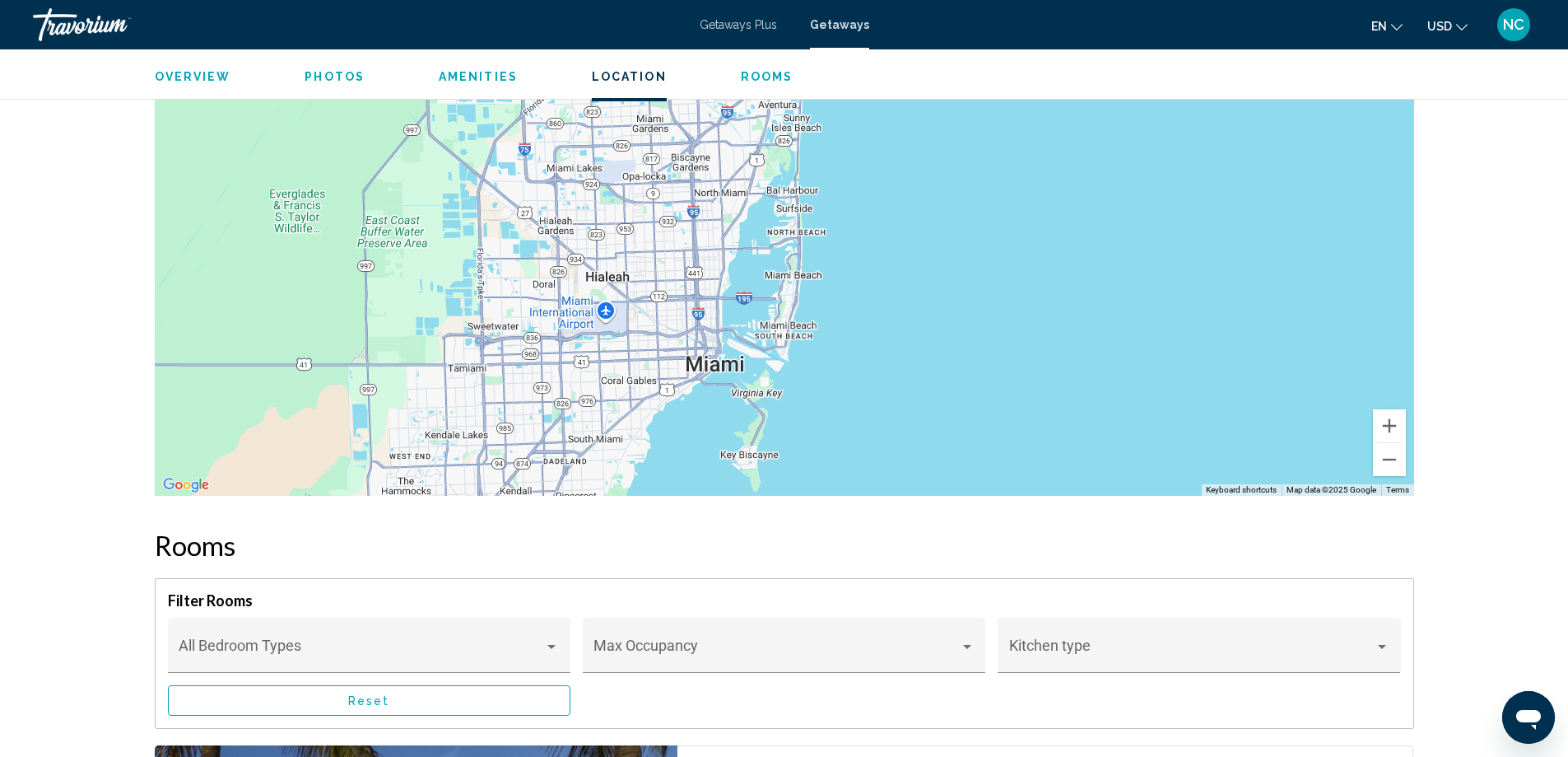
drag, startPoint x: 870, startPoint y: 425, endPoint x: 886, endPoint y: 284, distance: 141.9
click at [886, 284] on div "To activate drag with keyboard, press Alt + Enter. Once in keyboard drag state,…" at bounding box center [784, 248] width 1260 height 493
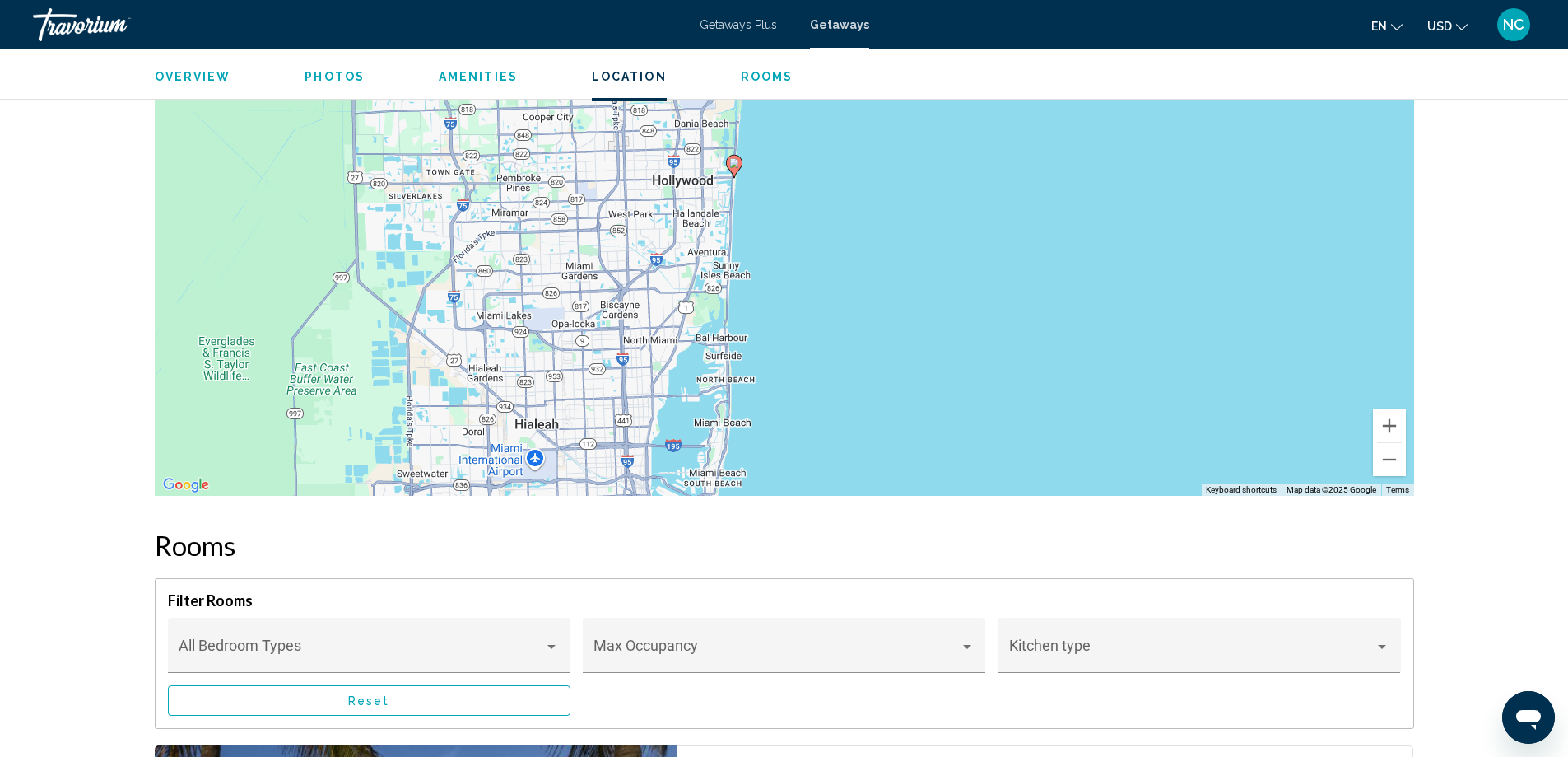
drag, startPoint x: 916, startPoint y: 159, endPoint x: 835, endPoint y: 406, distance: 259.9
click at [835, 406] on div "To activate drag with keyboard, press Alt + Enter. Once in keyboard drag state,…" at bounding box center [784, 248] width 1260 height 493
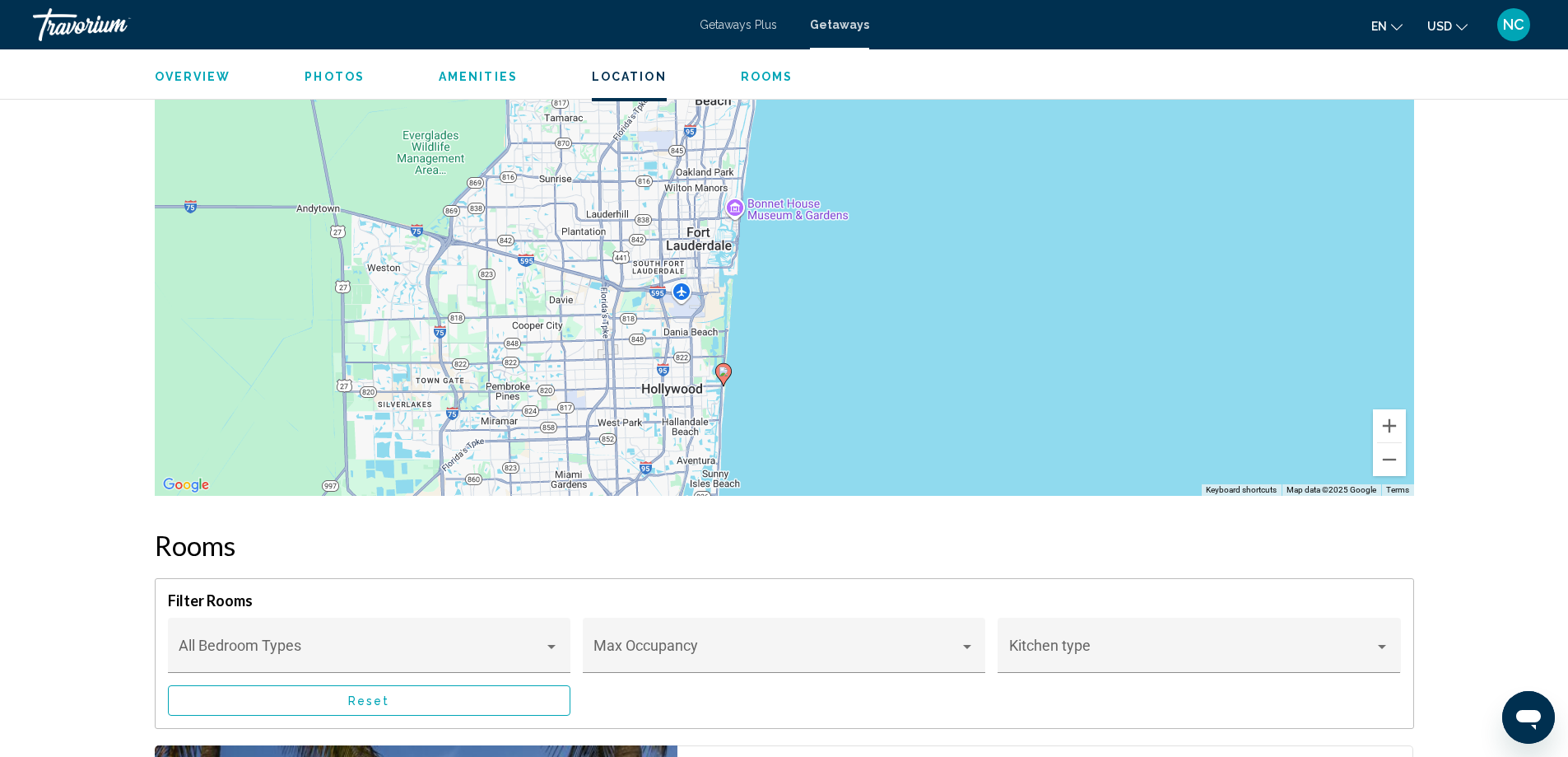
drag, startPoint x: 864, startPoint y: 195, endPoint x: 858, endPoint y: 437, distance: 242.1
click at [858, 437] on div "To activate drag with keyboard, press Alt + Enter. Once in keyboard drag state,…" at bounding box center [784, 248] width 1260 height 493
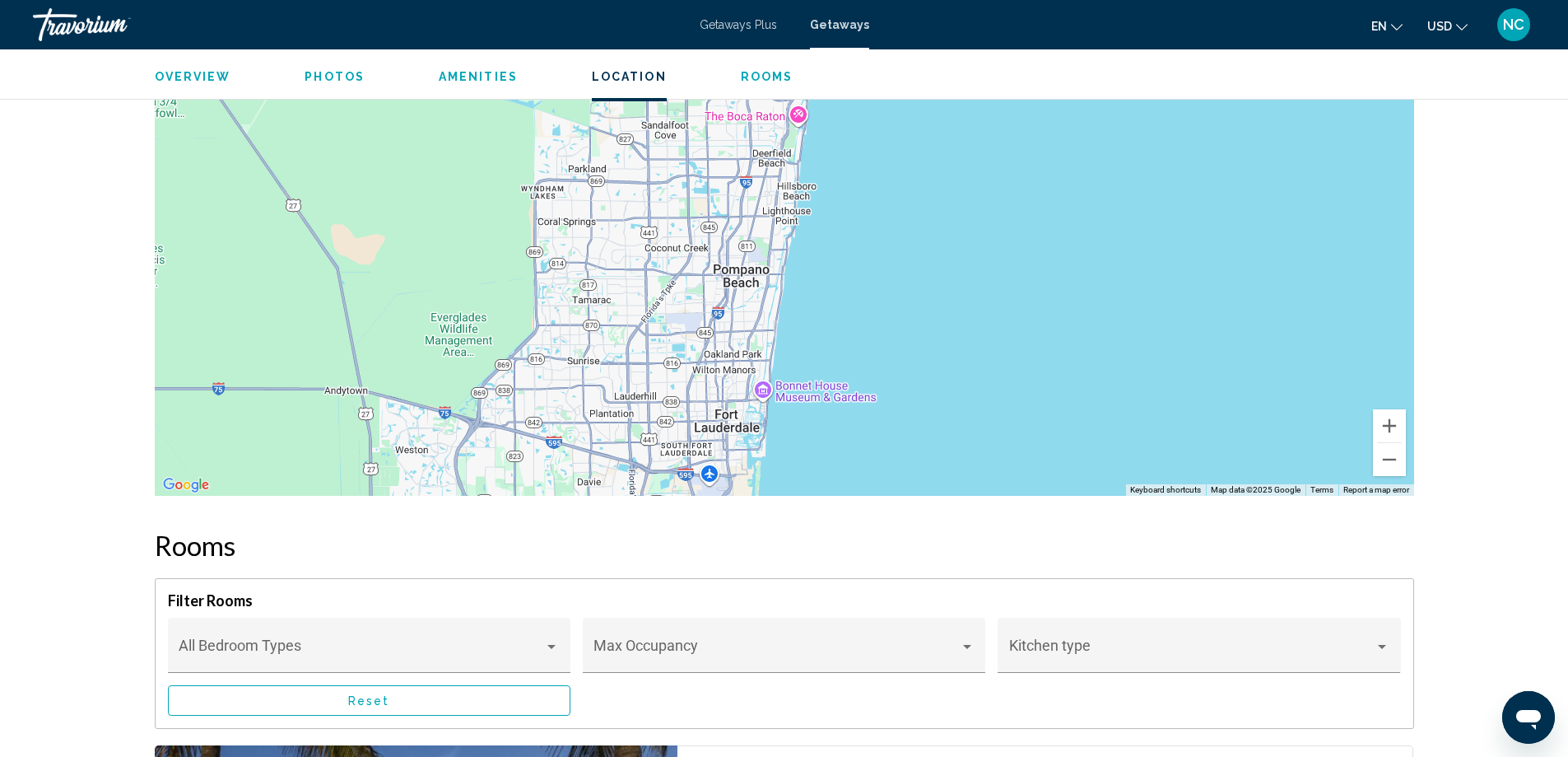
drag, startPoint x: 903, startPoint y: 212, endPoint x: 929, endPoint y: 394, distance: 183.8
click at [929, 394] on div "To activate drag with keyboard, press Alt + Enter. Once in keyboard drag state,…" at bounding box center [784, 248] width 1260 height 493
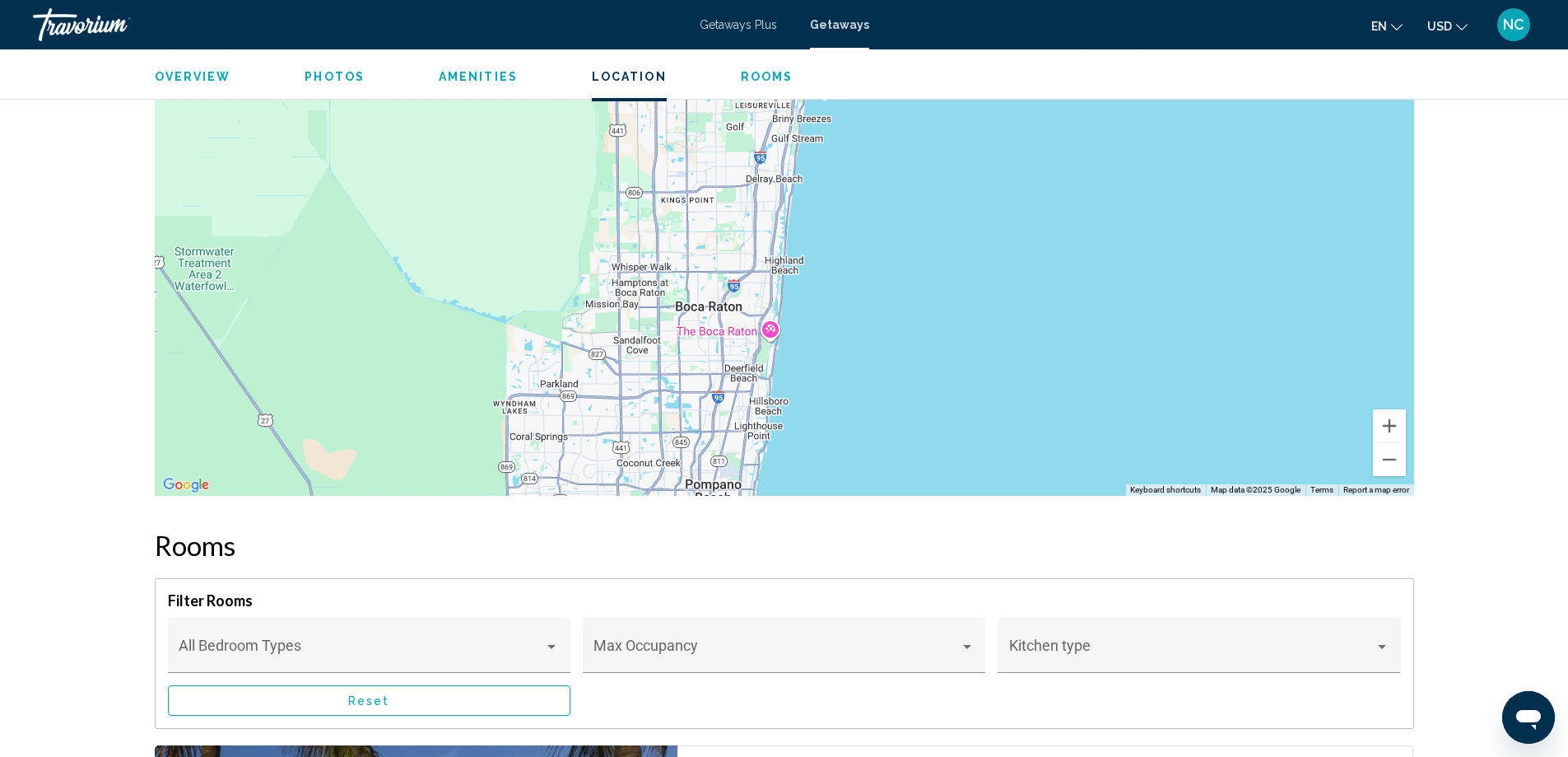
drag, startPoint x: 943, startPoint y: 141, endPoint x: 911, endPoint y: 349, distance: 210.4
click at [911, 349] on div "To activate drag with keyboard, press Alt + Enter. Once in keyboard drag state,…" at bounding box center [784, 248] width 1260 height 493
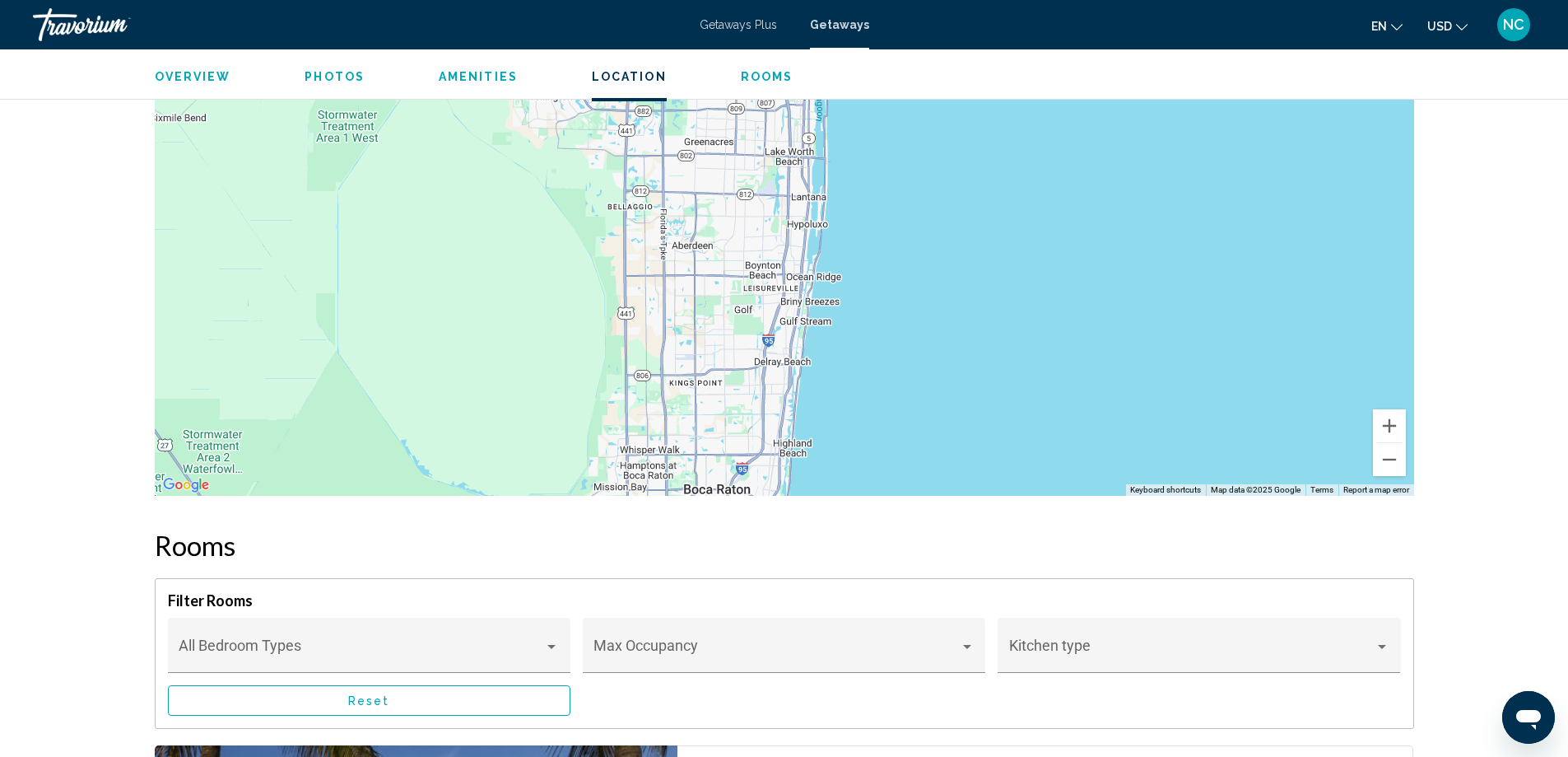
drag, startPoint x: 919, startPoint y: 155, endPoint x: 927, endPoint y: 354, distance: 199.2
click at [927, 354] on div "Main content" at bounding box center [784, 248] width 1260 height 493
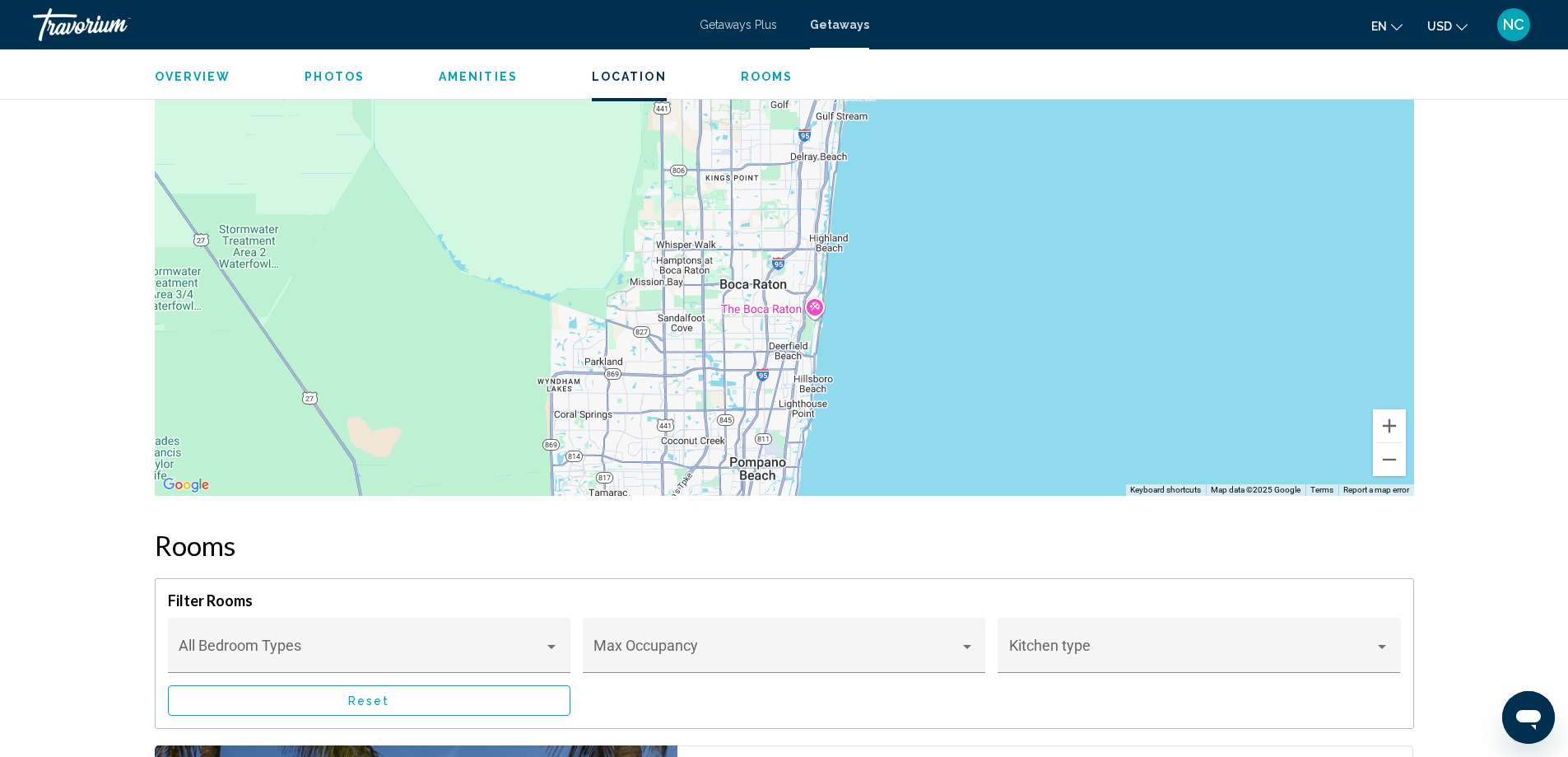
drag, startPoint x: 976, startPoint y: 383, endPoint x: 1013, endPoint y: 169, distance: 217.2
click at [1013, 170] on div "Main content" at bounding box center [784, 248] width 1260 height 493
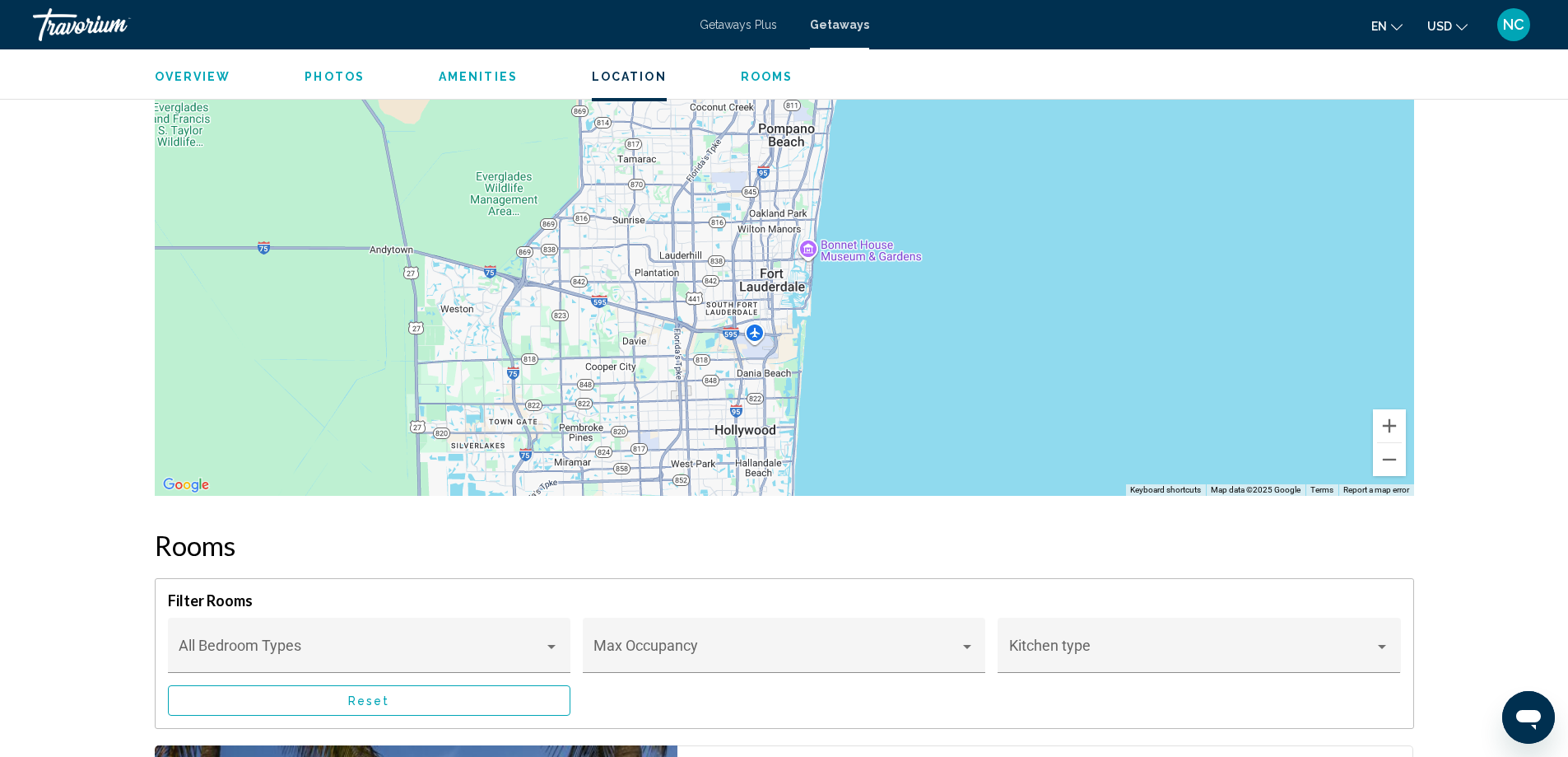
drag, startPoint x: 927, startPoint y: 403, endPoint x: 955, endPoint y: 161, distance: 243.6
click at [955, 161] on div "Main content" at bounding box center [784, 248] width 1260 height 493
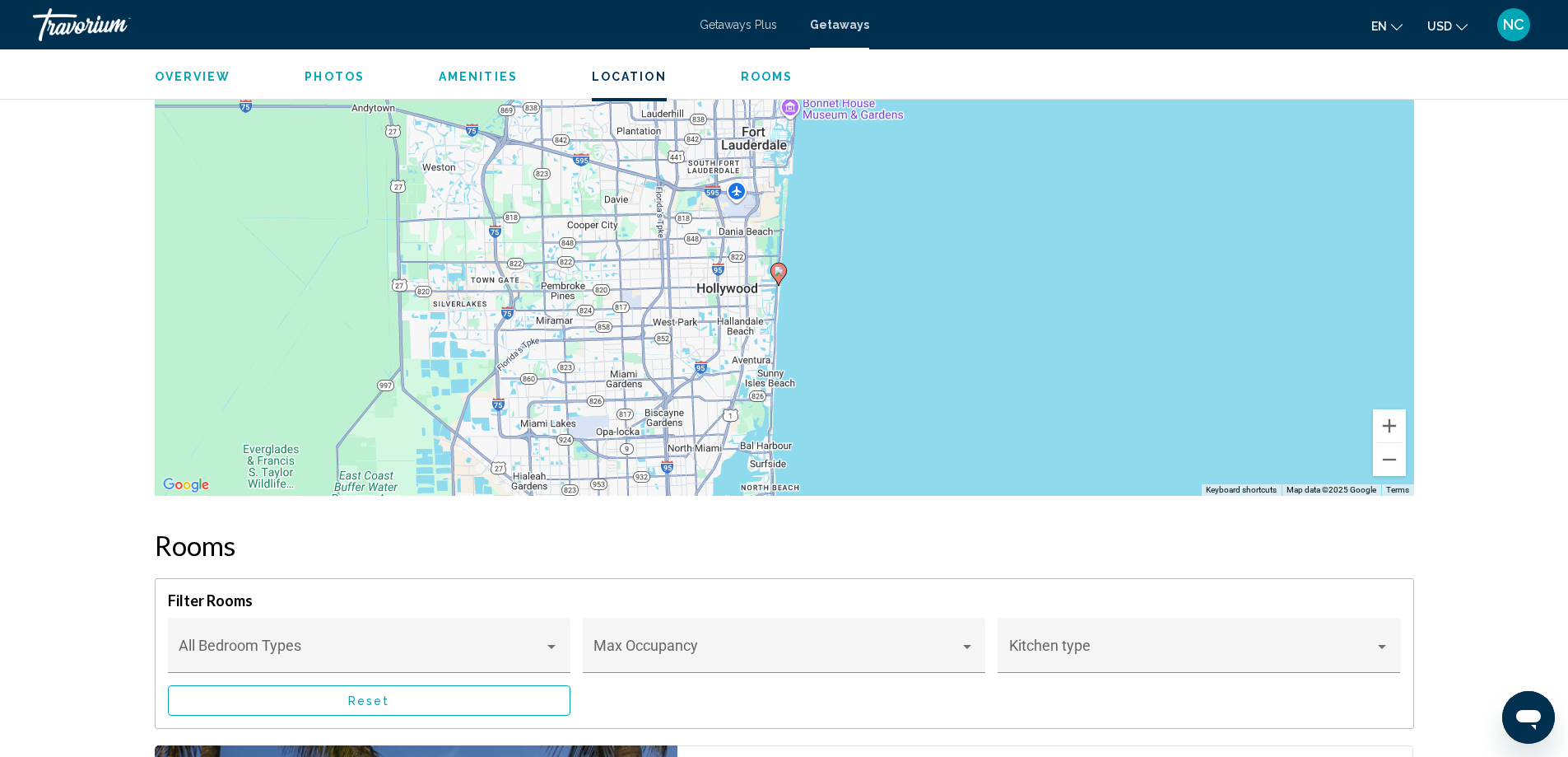
drag, startPoint x: 922, startPoint y: 401, endPoint x: 916, endPoint y: 287, distance: 114.2
click at [916, 287] on div "To activate drag with keyboard, press Alt + Enter. Once in keyboard drag state,…" at bounding box center [784, 248] width 1260 height 493
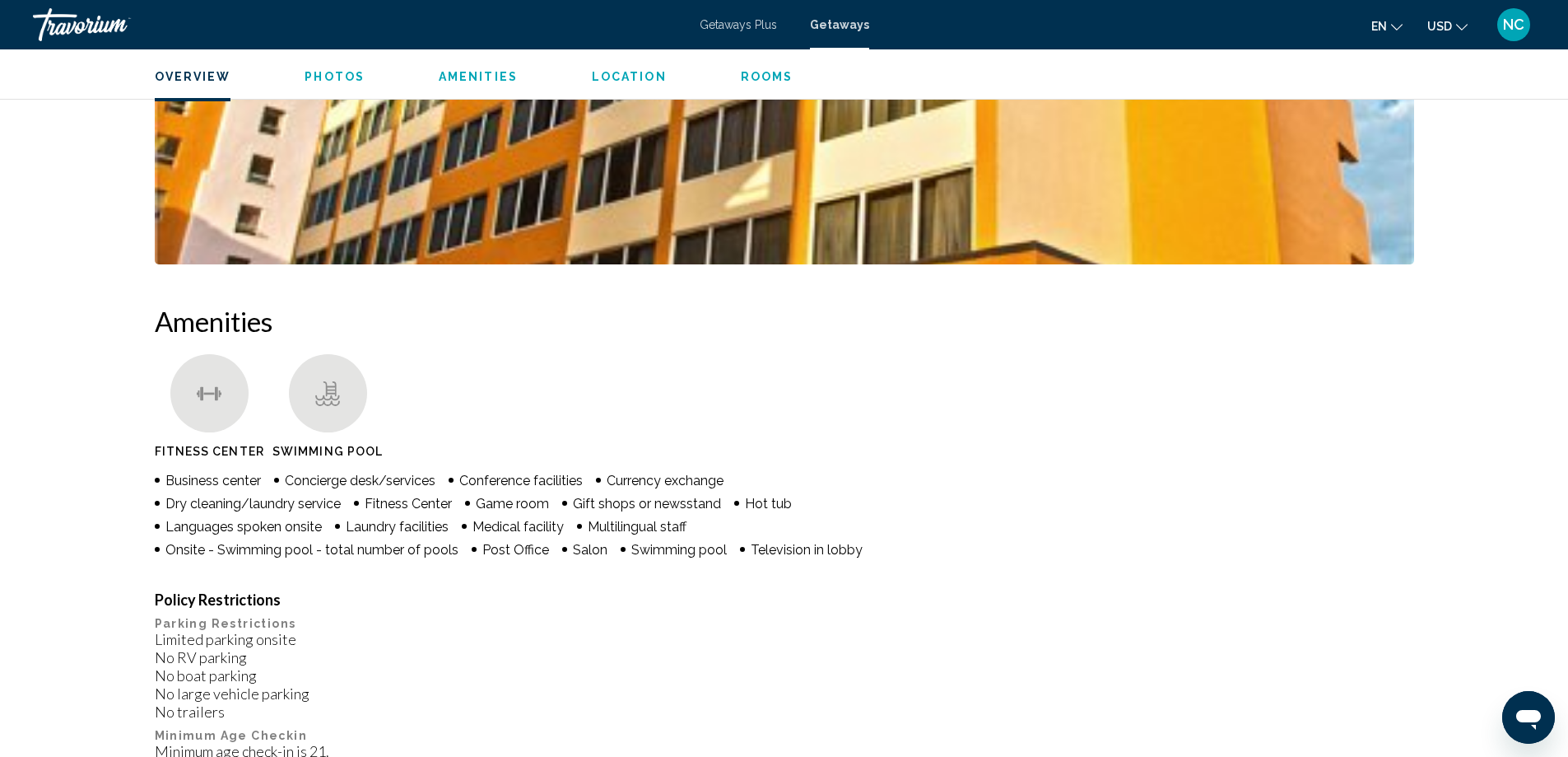
scroll to position [658, 0]
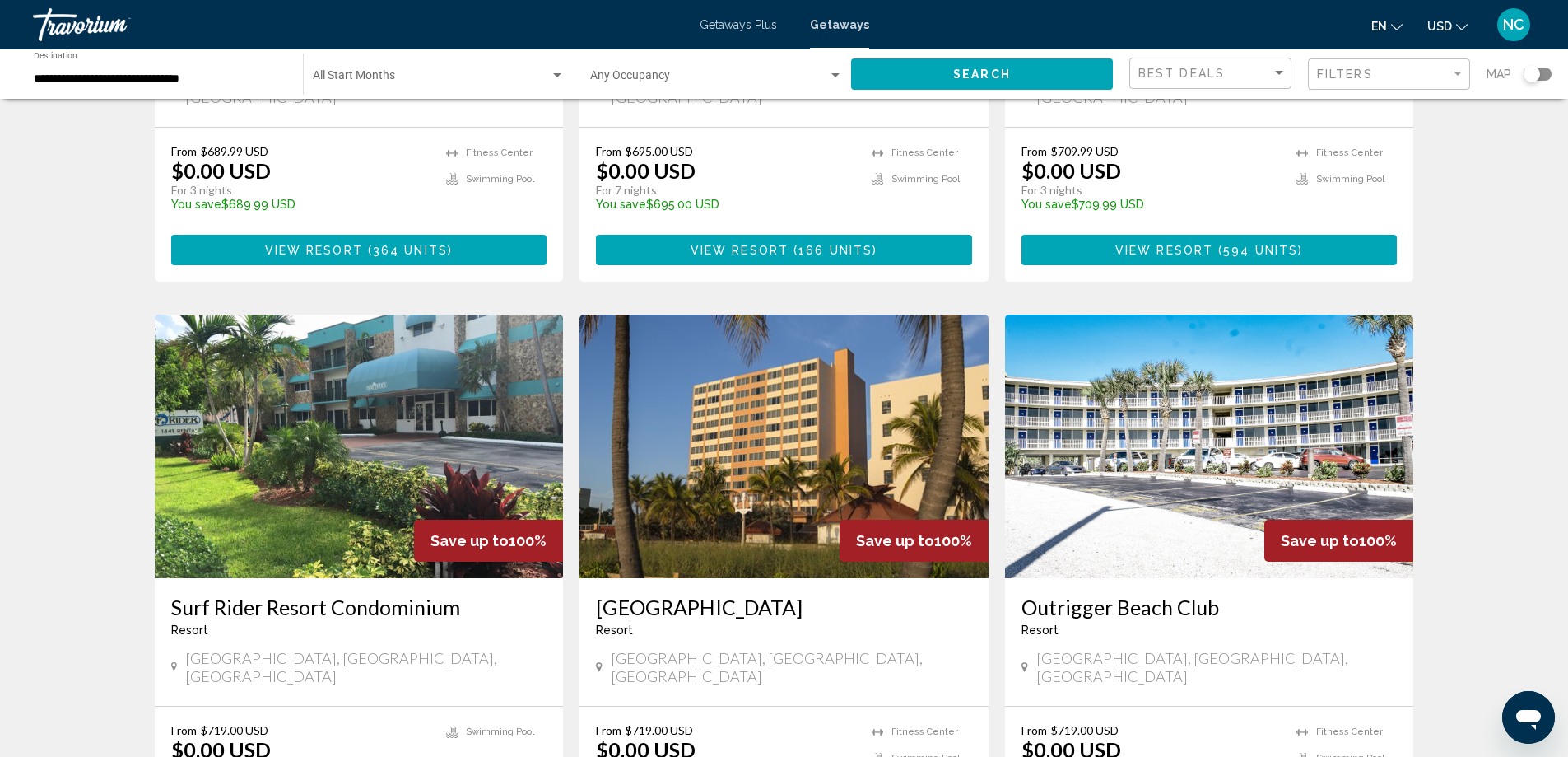
scroll to position [1811, 0]
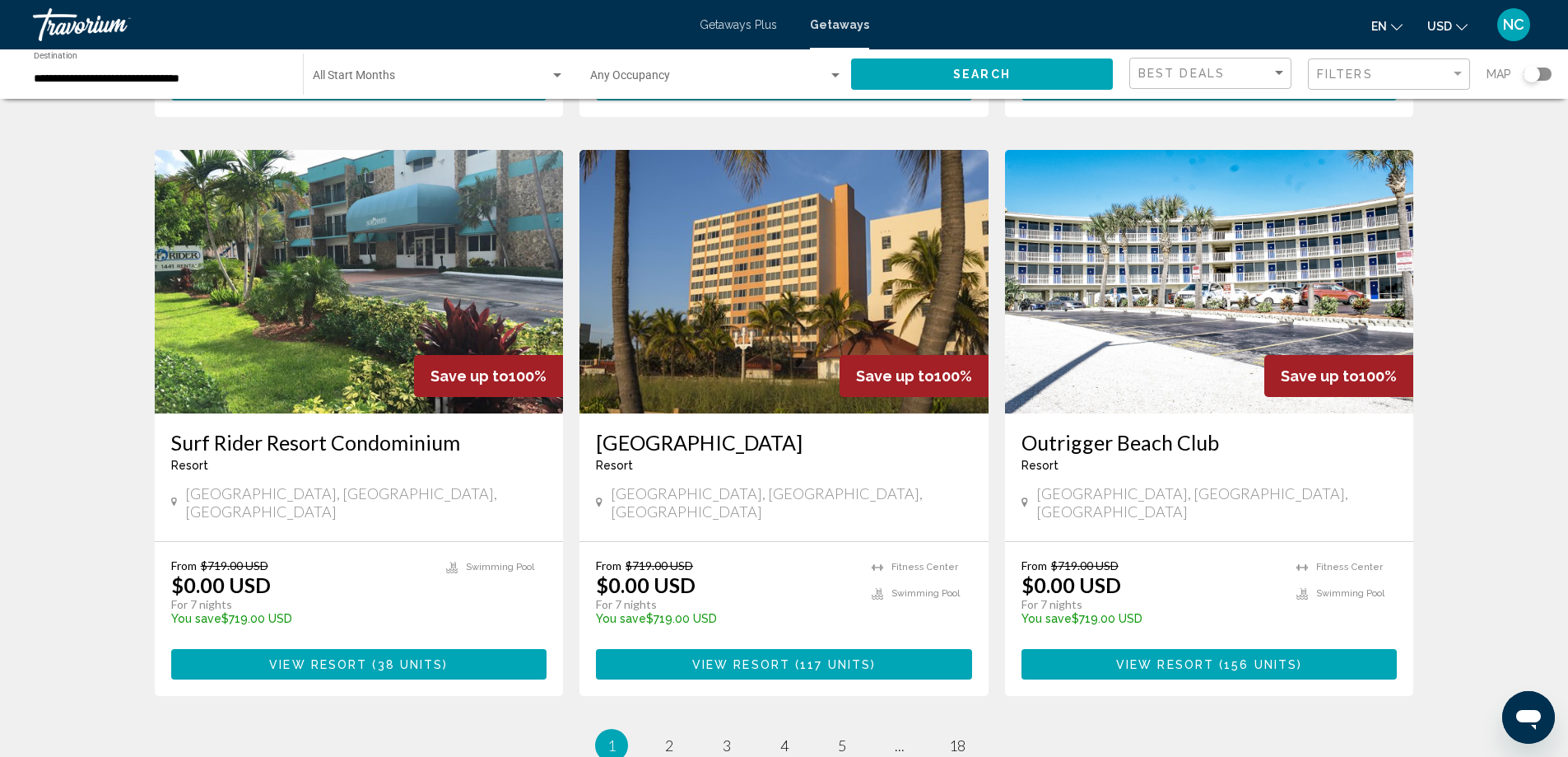
click at [1144, 229] on img "Main content" at bounding box center [1209, 281] width 409 height 264
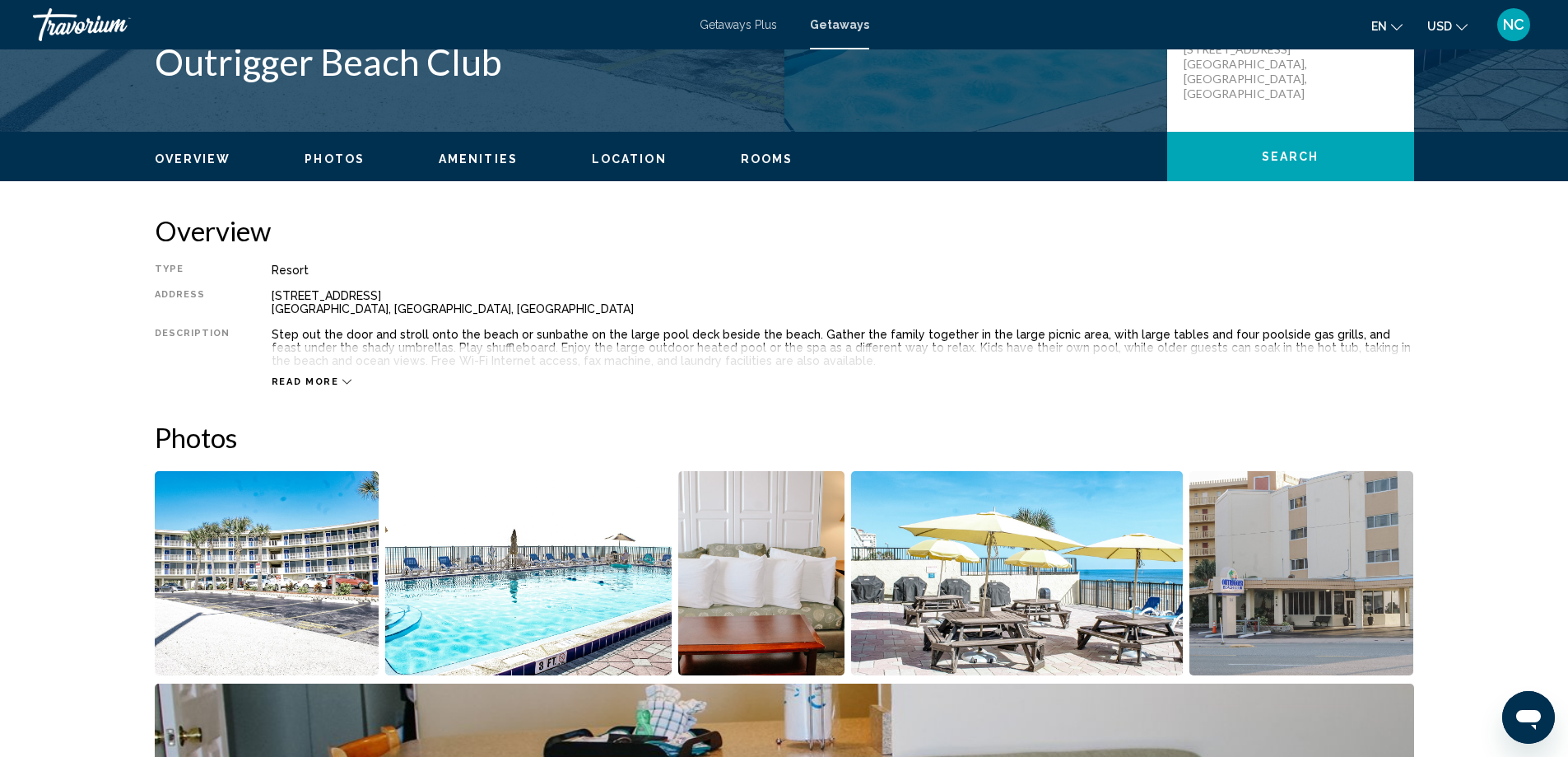
scroll to position [576, 0]
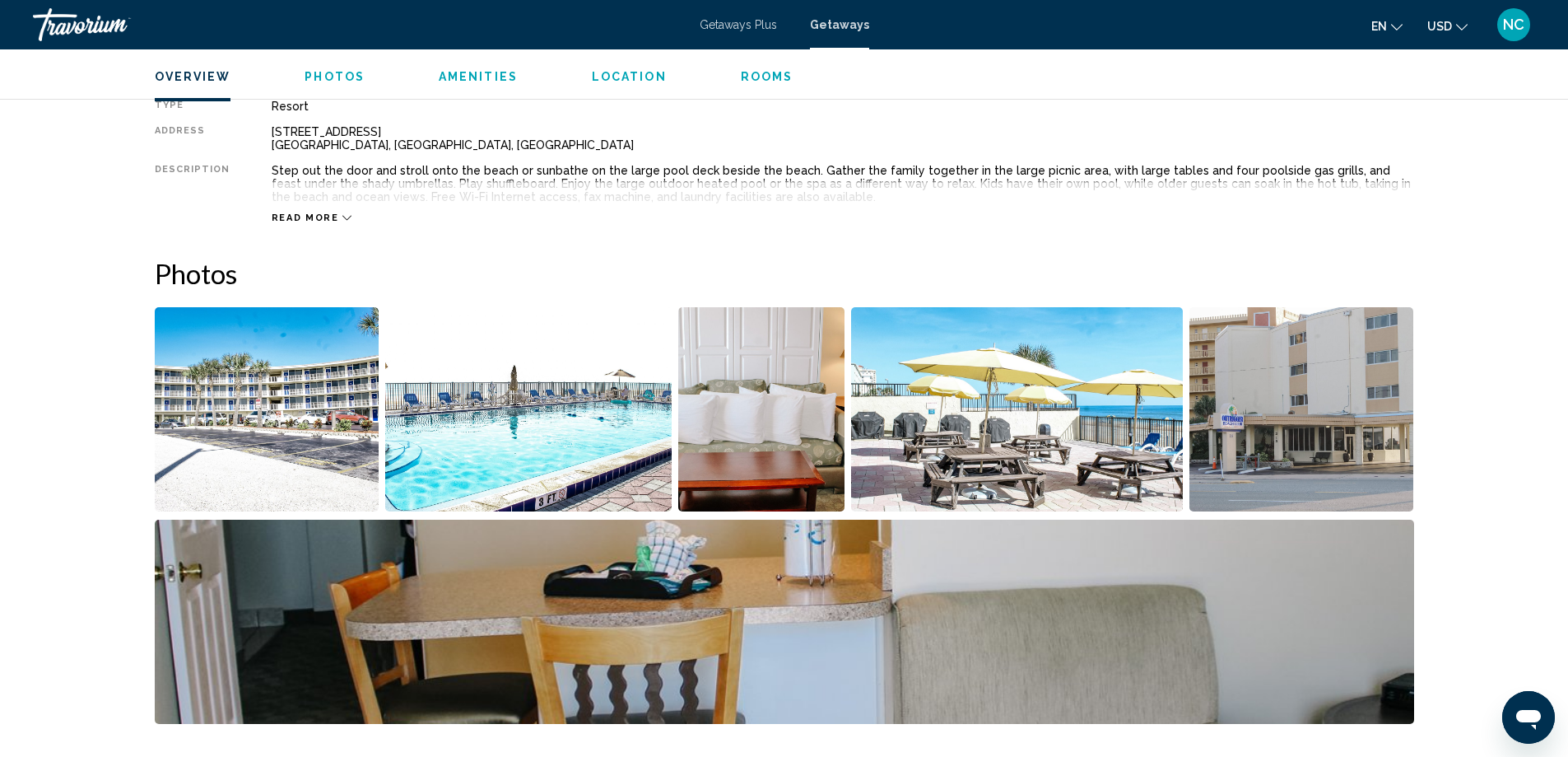
click at [253, 418] on img "Open full-screen image slider" at bounding box center [267, 408] width 225 height 204
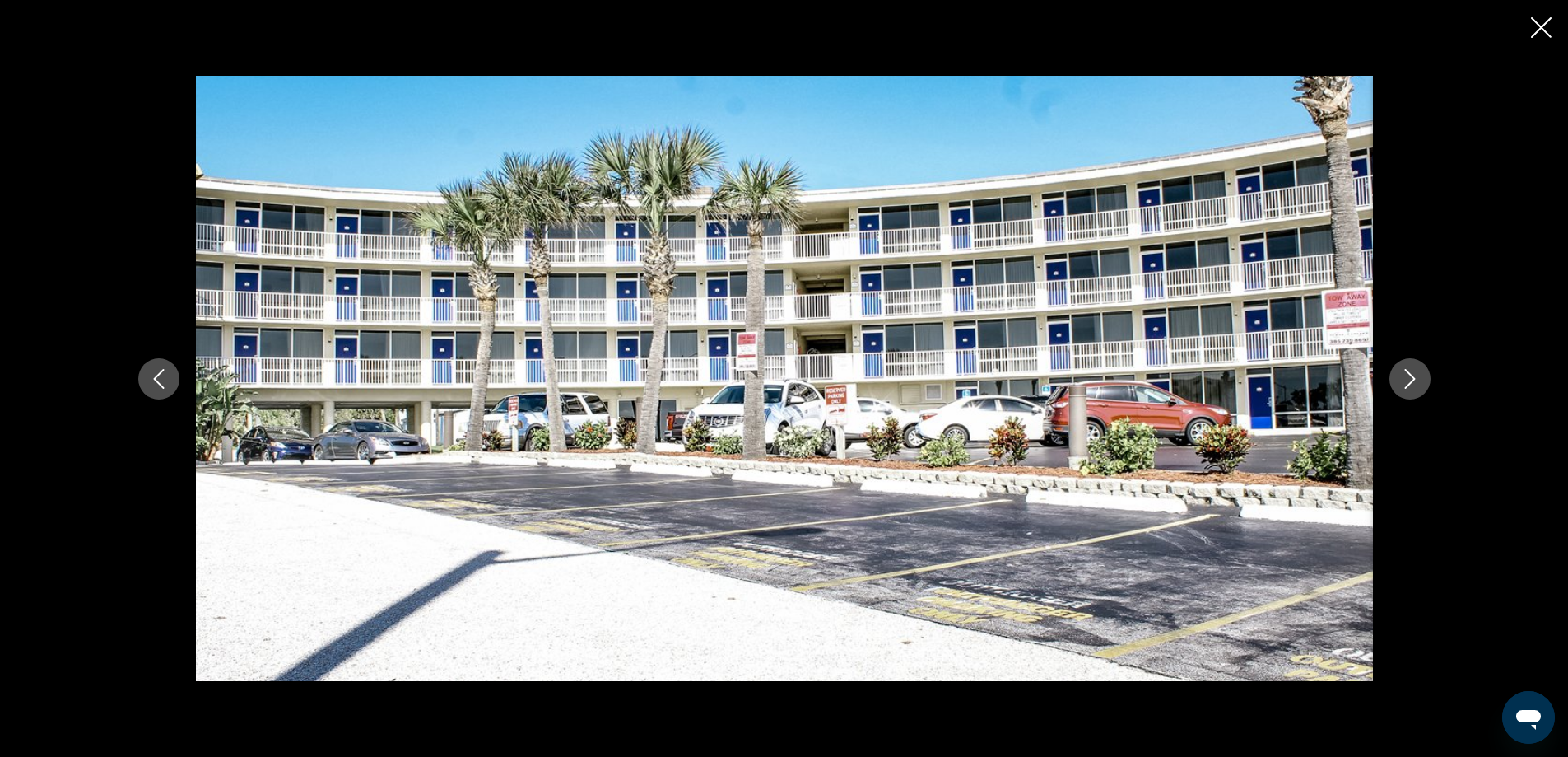
click at [1405, 378] on icon "Next image" at bounding box center [1409, 378] width 20 height 20
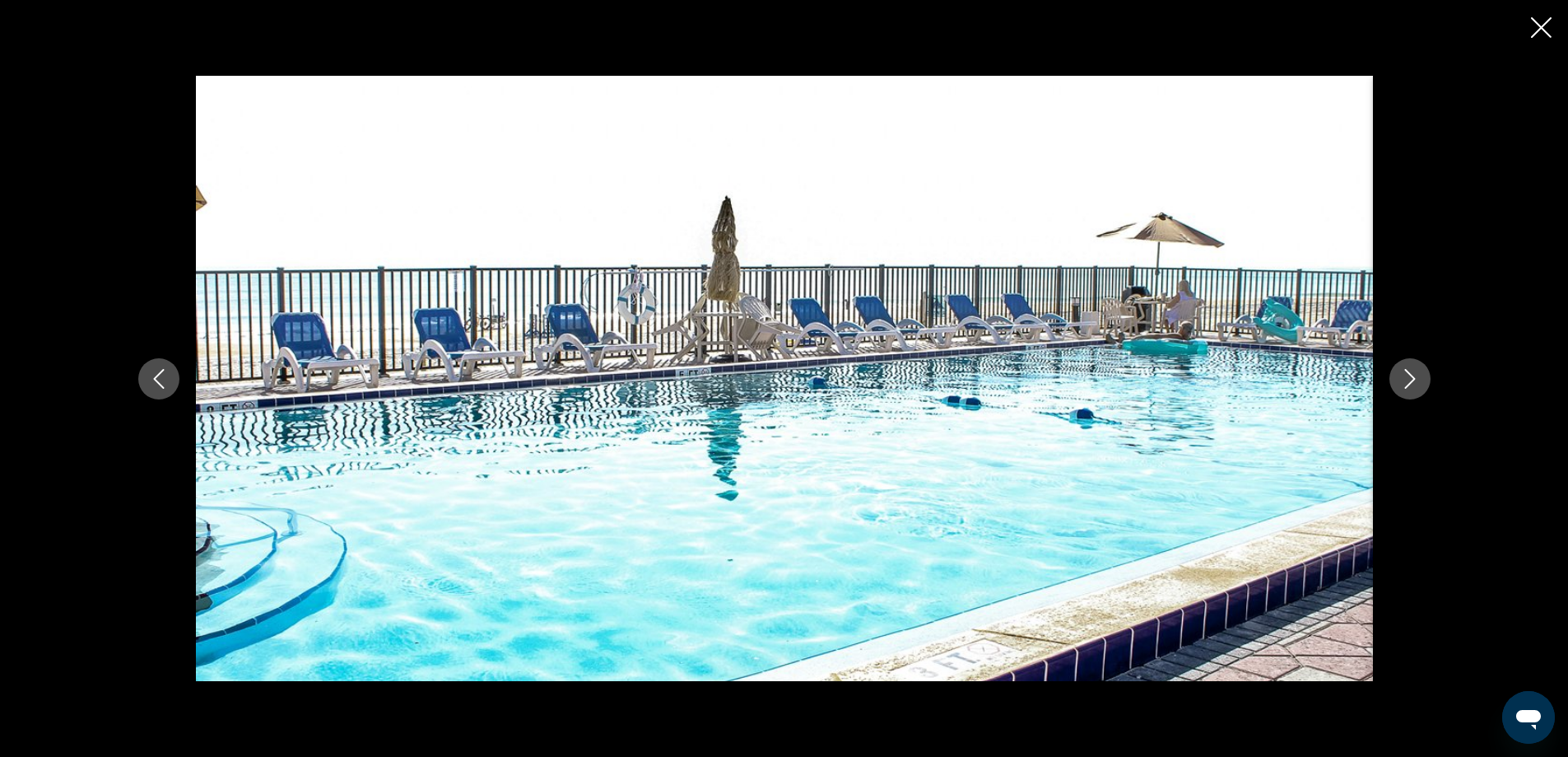
click at [1405, 378] on icon "Next image" at bounding box center [1409, 378] width 20 height 20
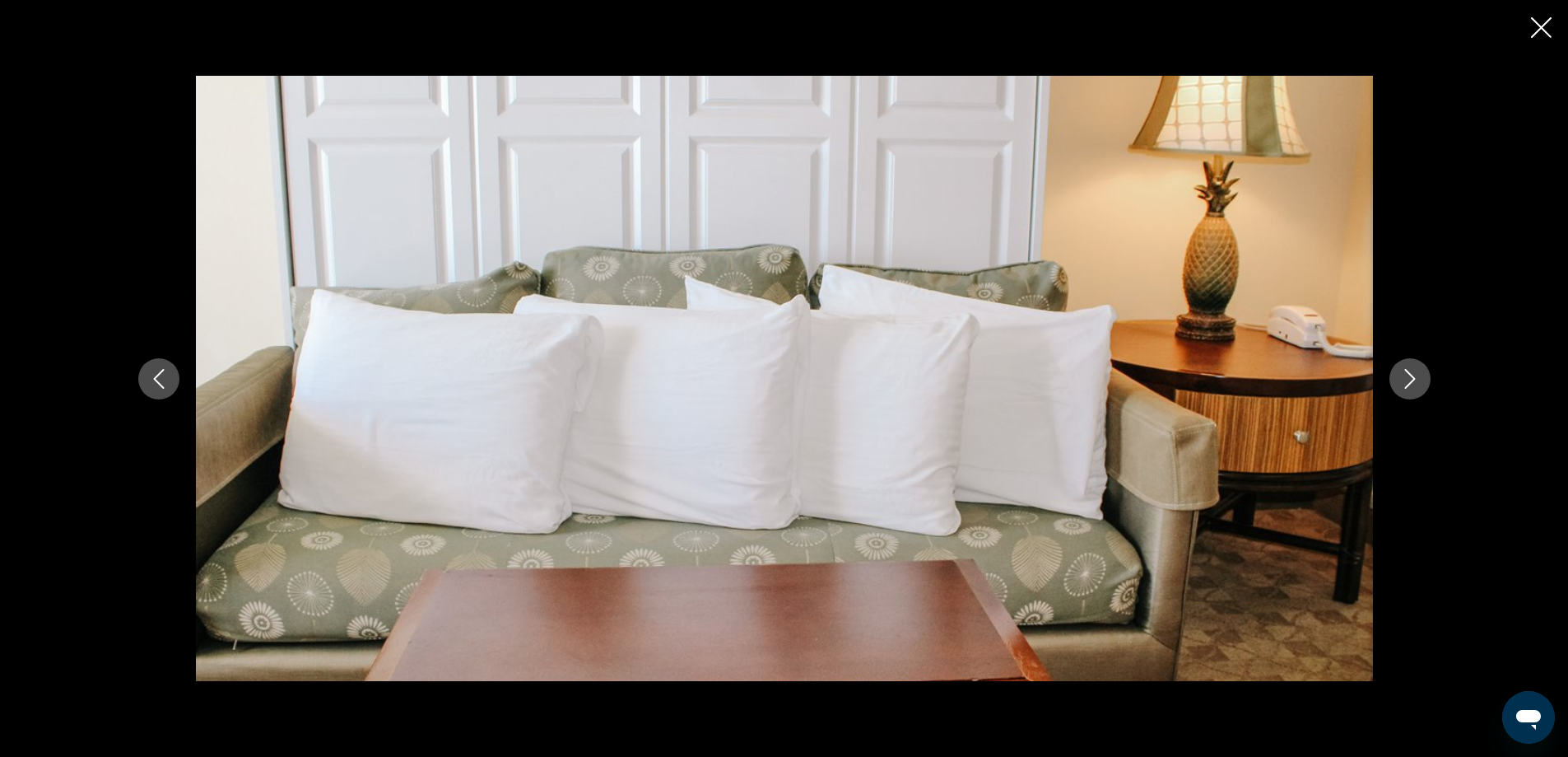
click at [1405, 378] on icon "Next image" at bounding box center [1409, 378] width 20 height 20
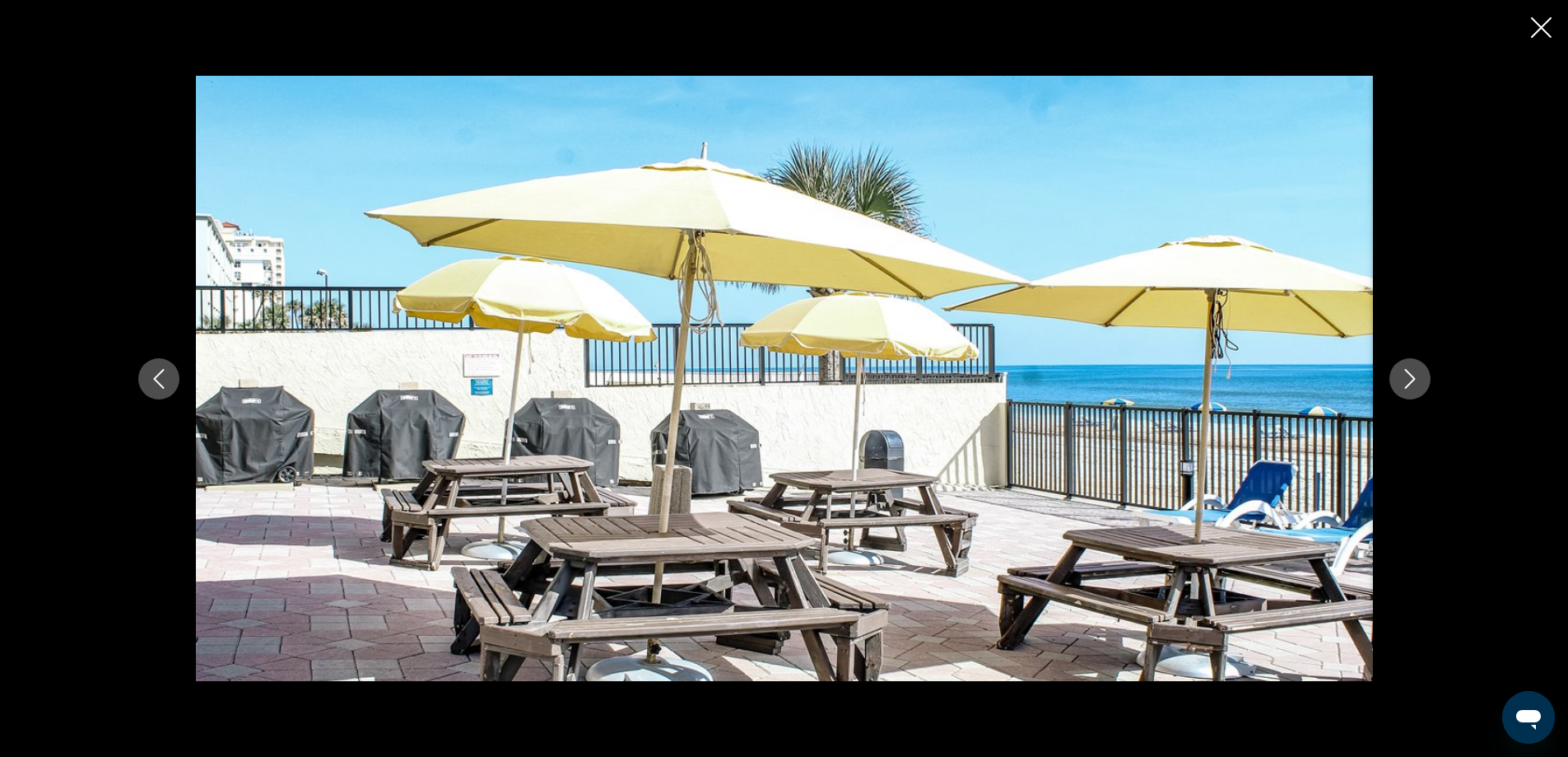
click at [1405, 378] on icon "Next image" at bounding box center [1409, 378] width 20 height 20
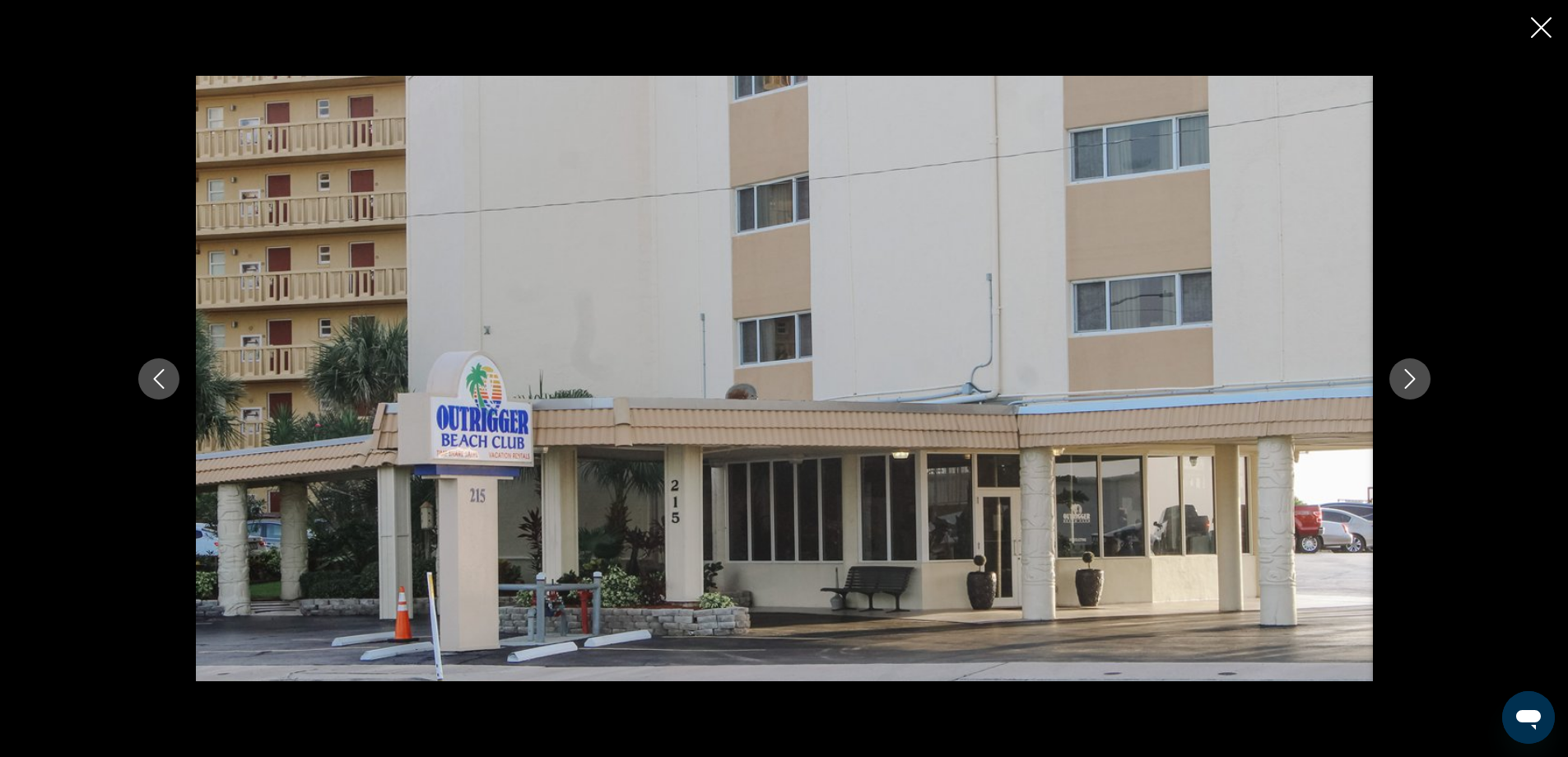
click at [1407, 378] on icon "Next image" at bounding box center [1409, 378] width 20 height 20
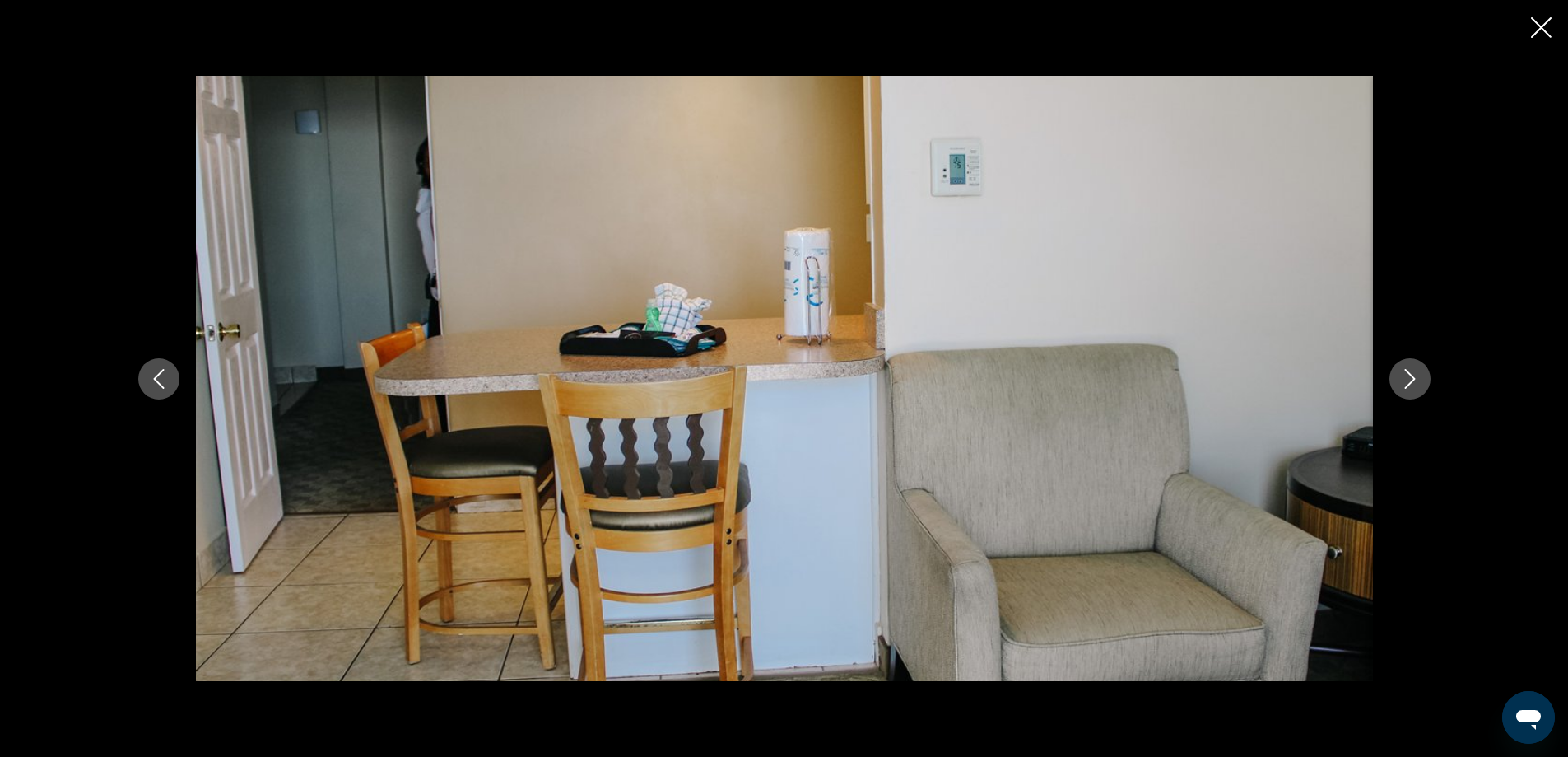
click at [1414, 377] on icon "Next image" at bounding box center [1409, 378] width 20 height 20
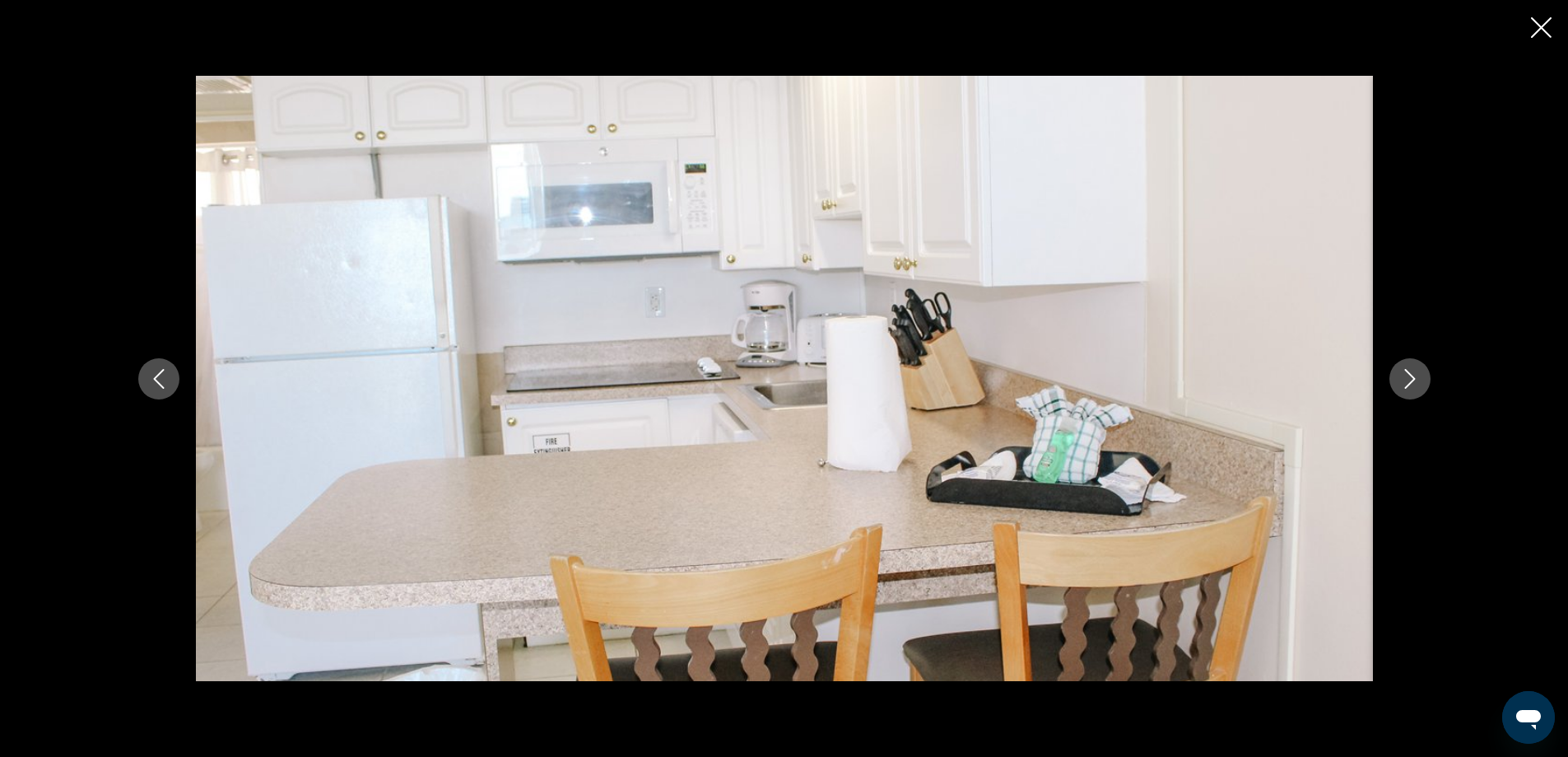
click at [1414, 377] on icon "Next image" at bounding box center [1409, 378] width 20 height 20
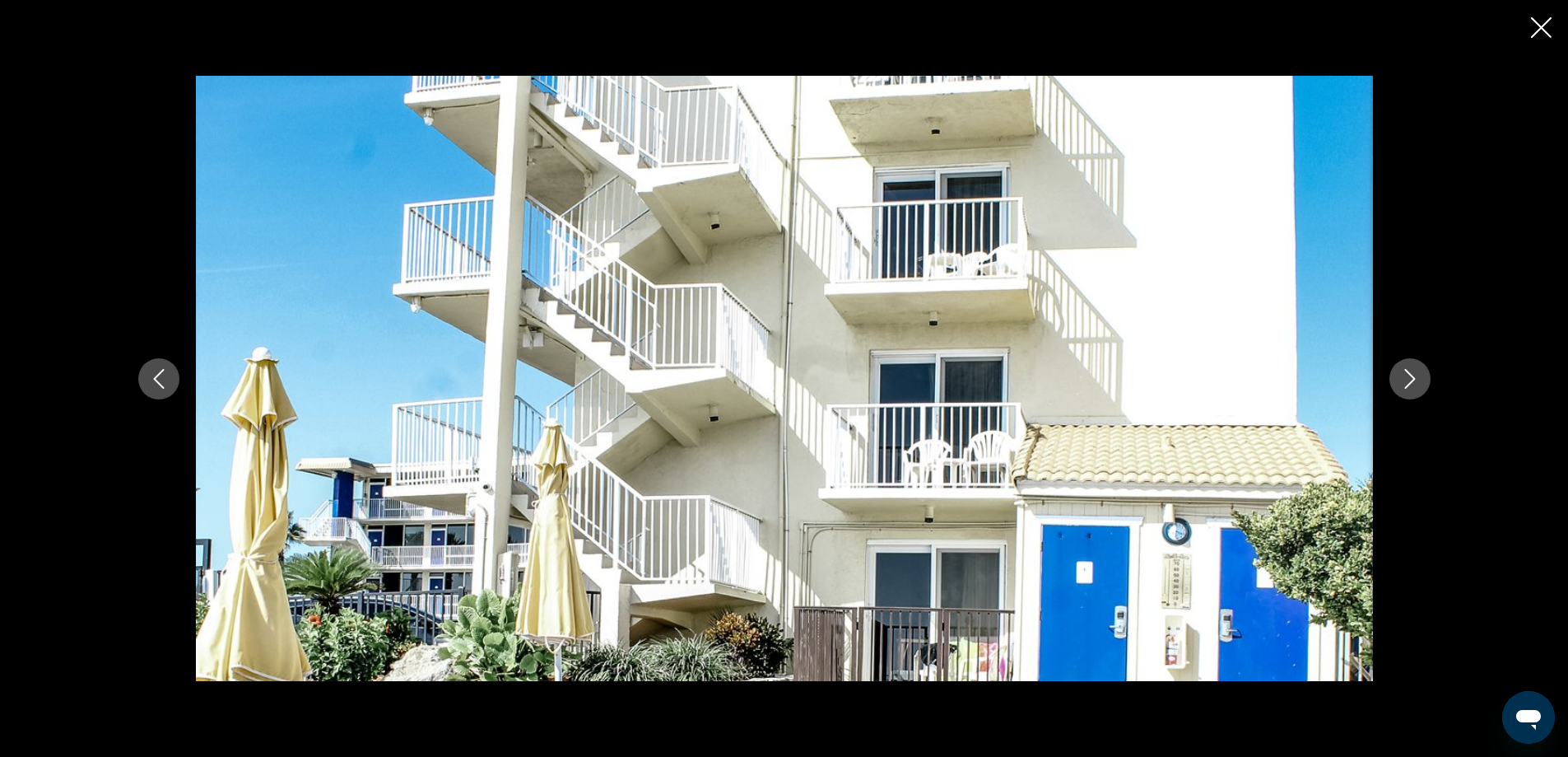
click at [1414, 377] on icon "Next image" at bounding box center [1409, 378] width 20 height 20
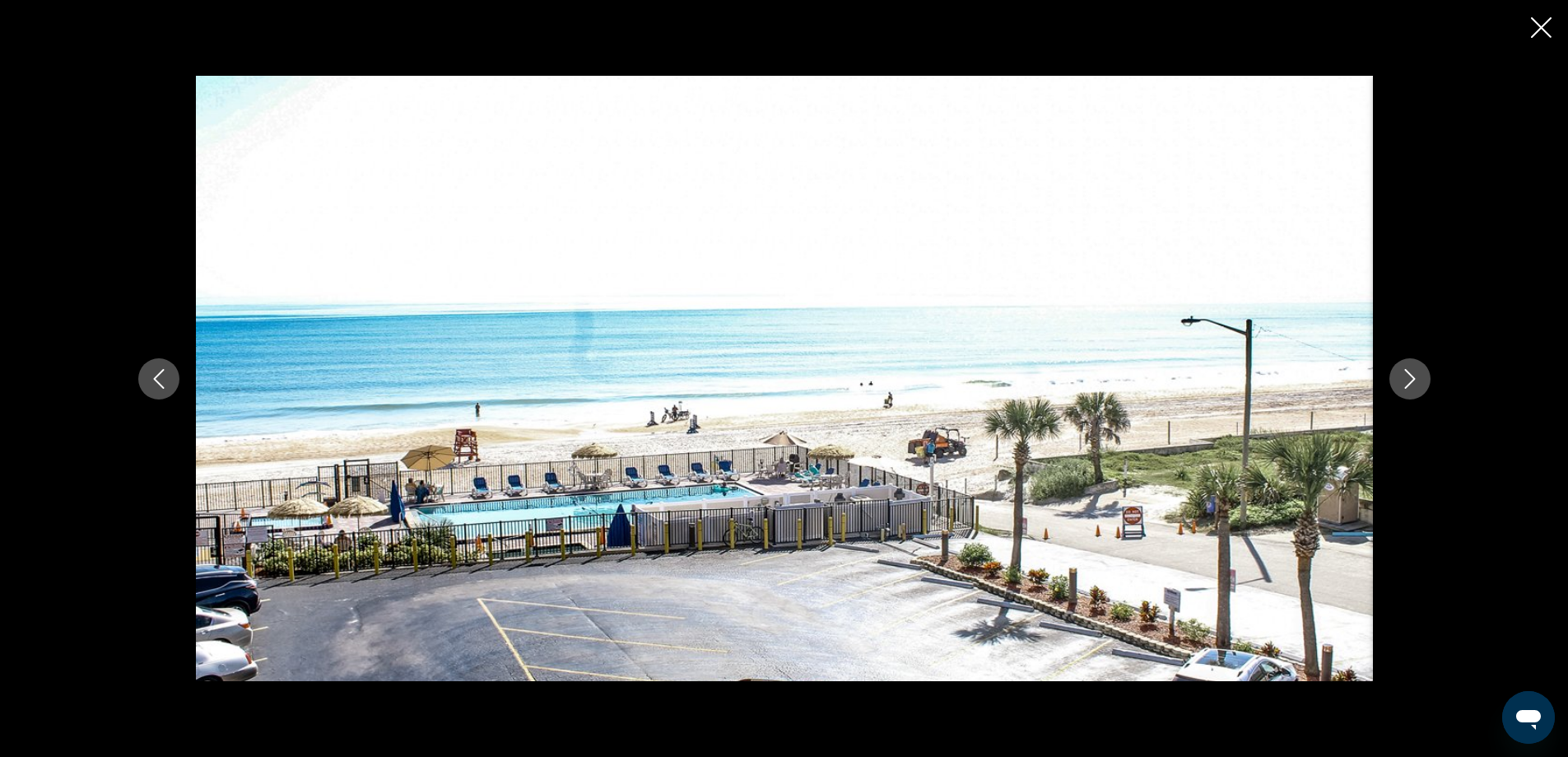
click at [1414, 377] on icon "Next image" at bounding box center [1409, 378] width 20 height 20
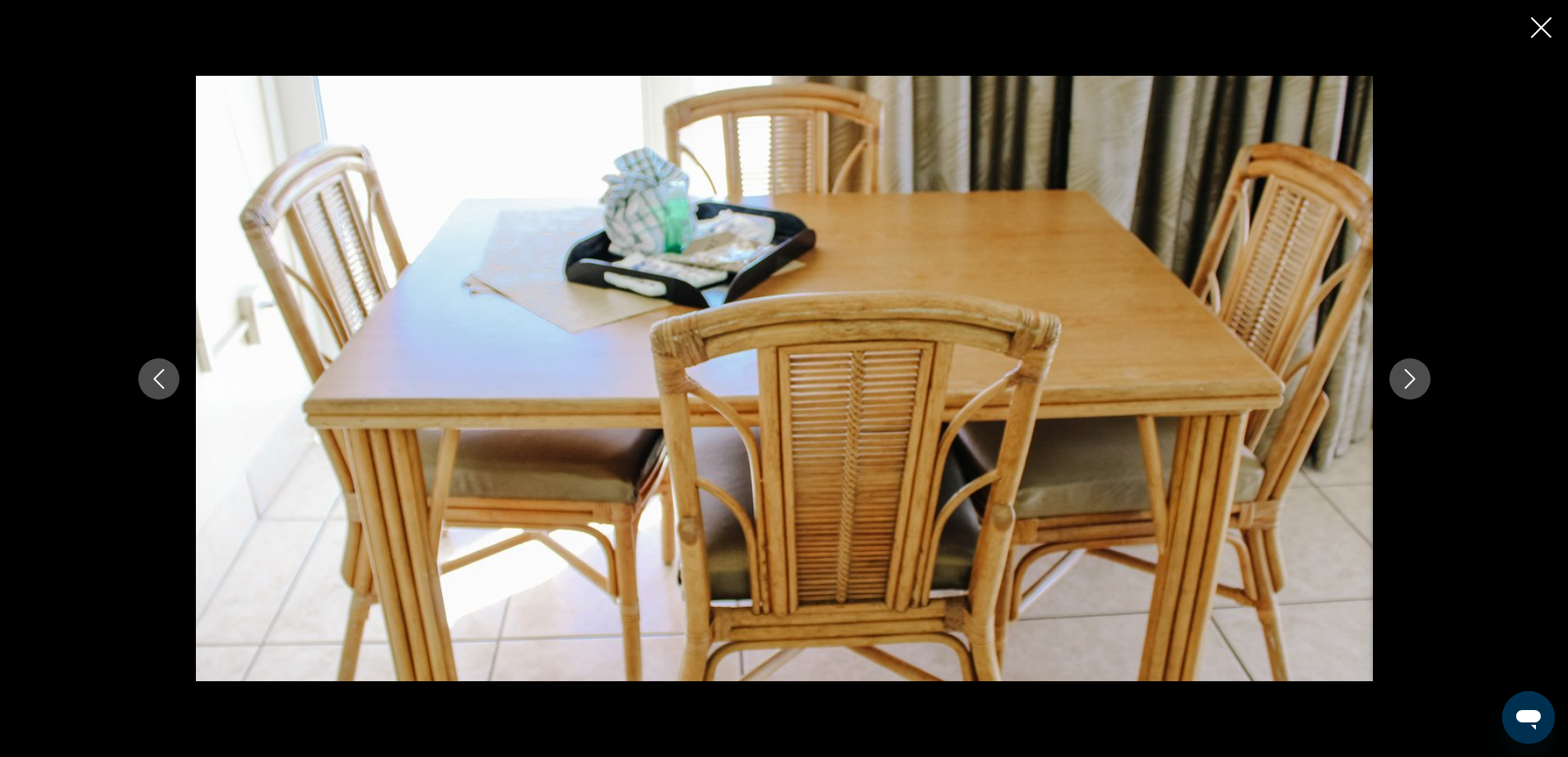
click at [1414, 377] on icon "Next image" at bounding box center [1409, 378] width 20 height 20
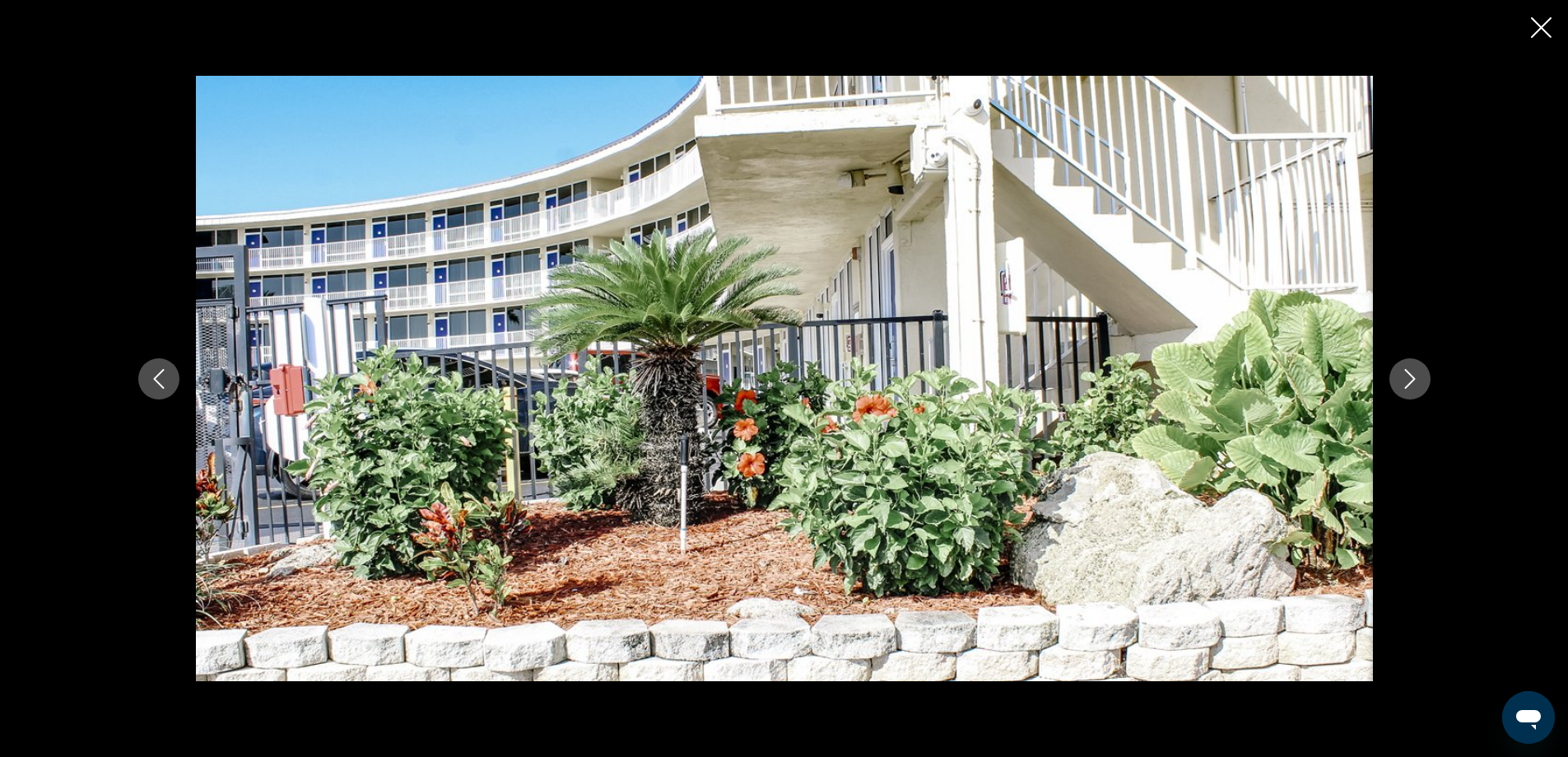
click at [1414, 377] on icon "Next image" at bounding box center [1409, 378] width 20 height 20
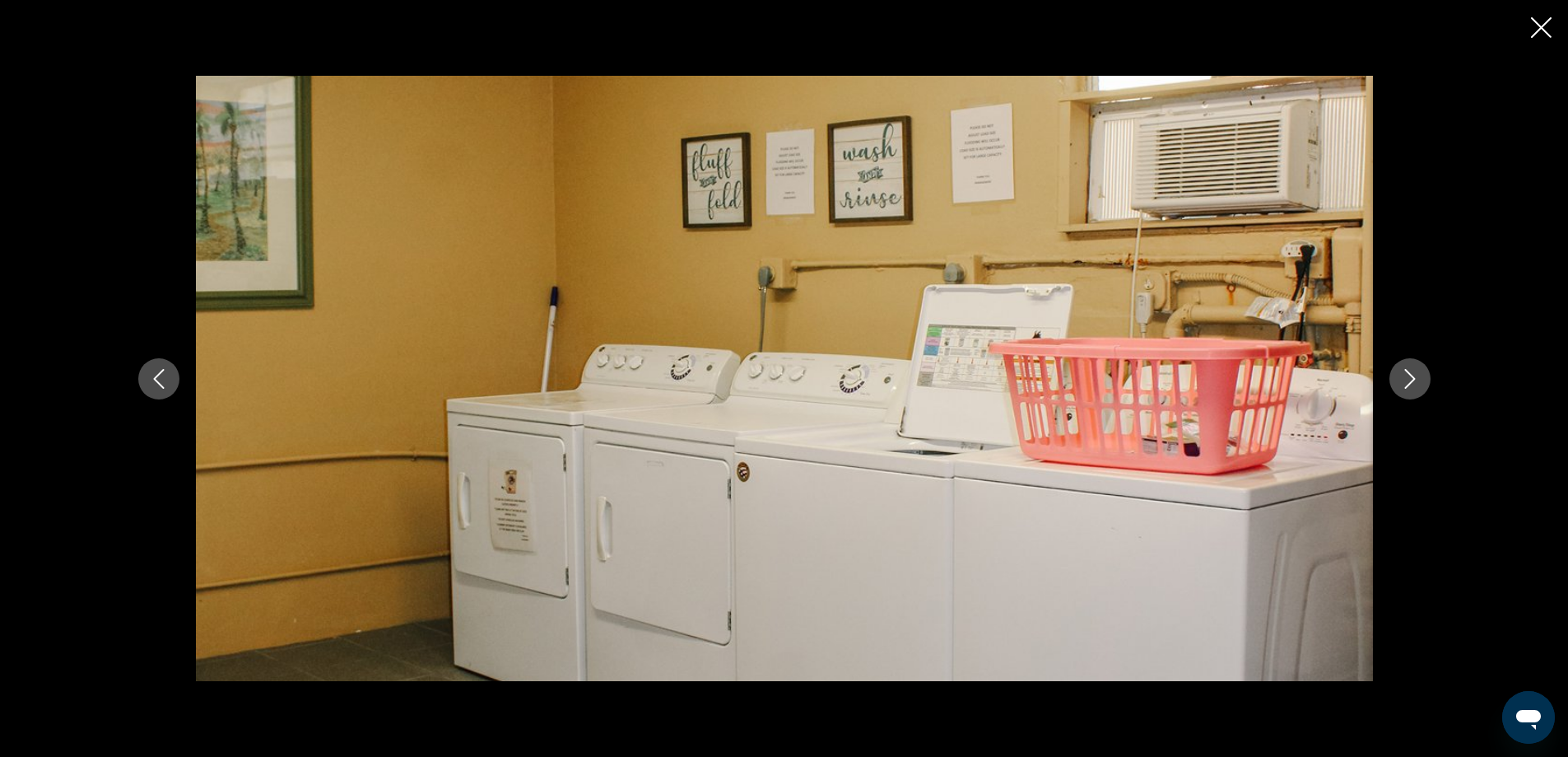
click at [1414, 377] on icon "Next image" at bounding box center [1409, 378] width 20 height 20
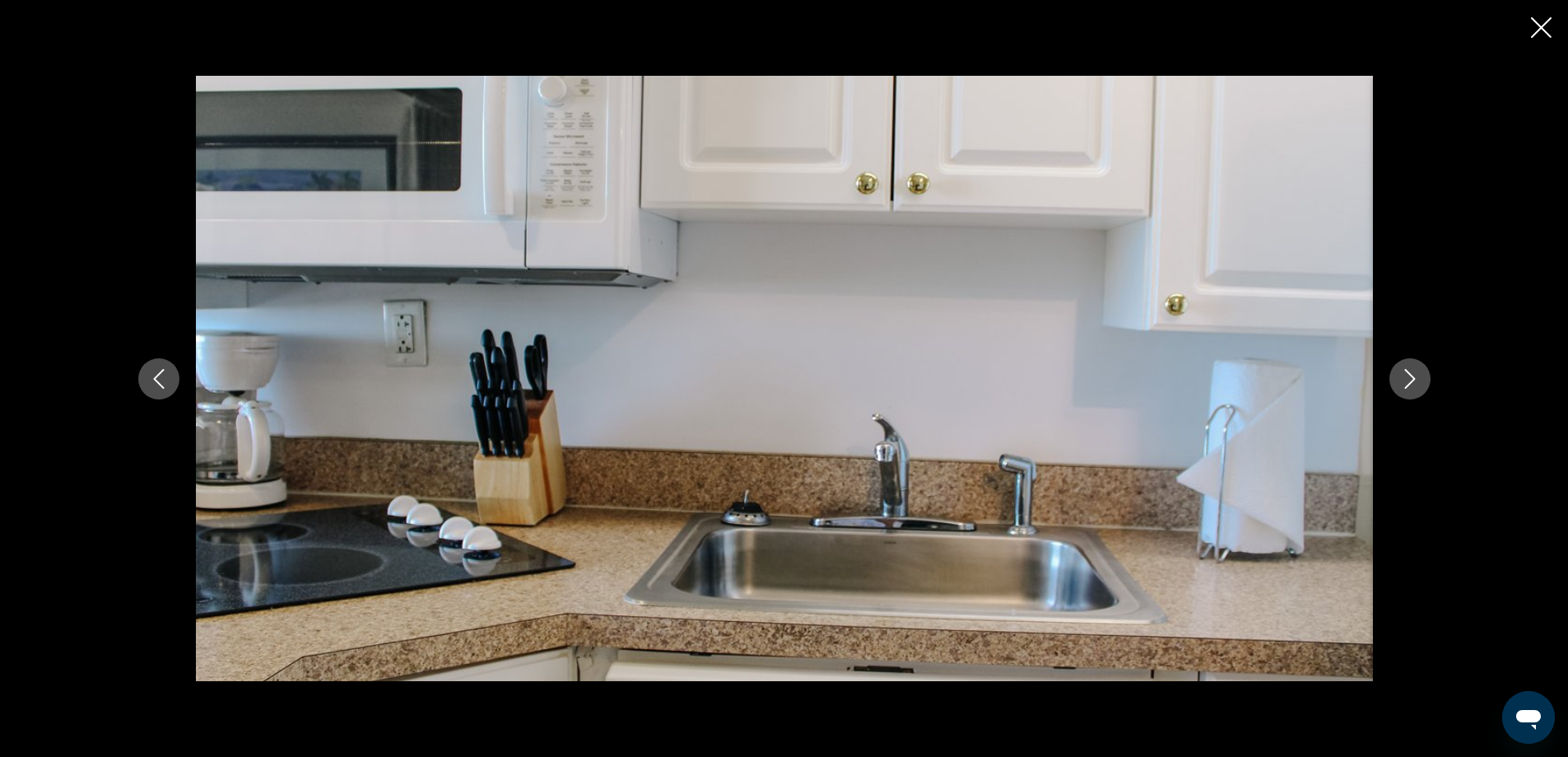
click at [1414, 377] on icon "Next image" at bounding box center [1409, 378] width 20 height 20
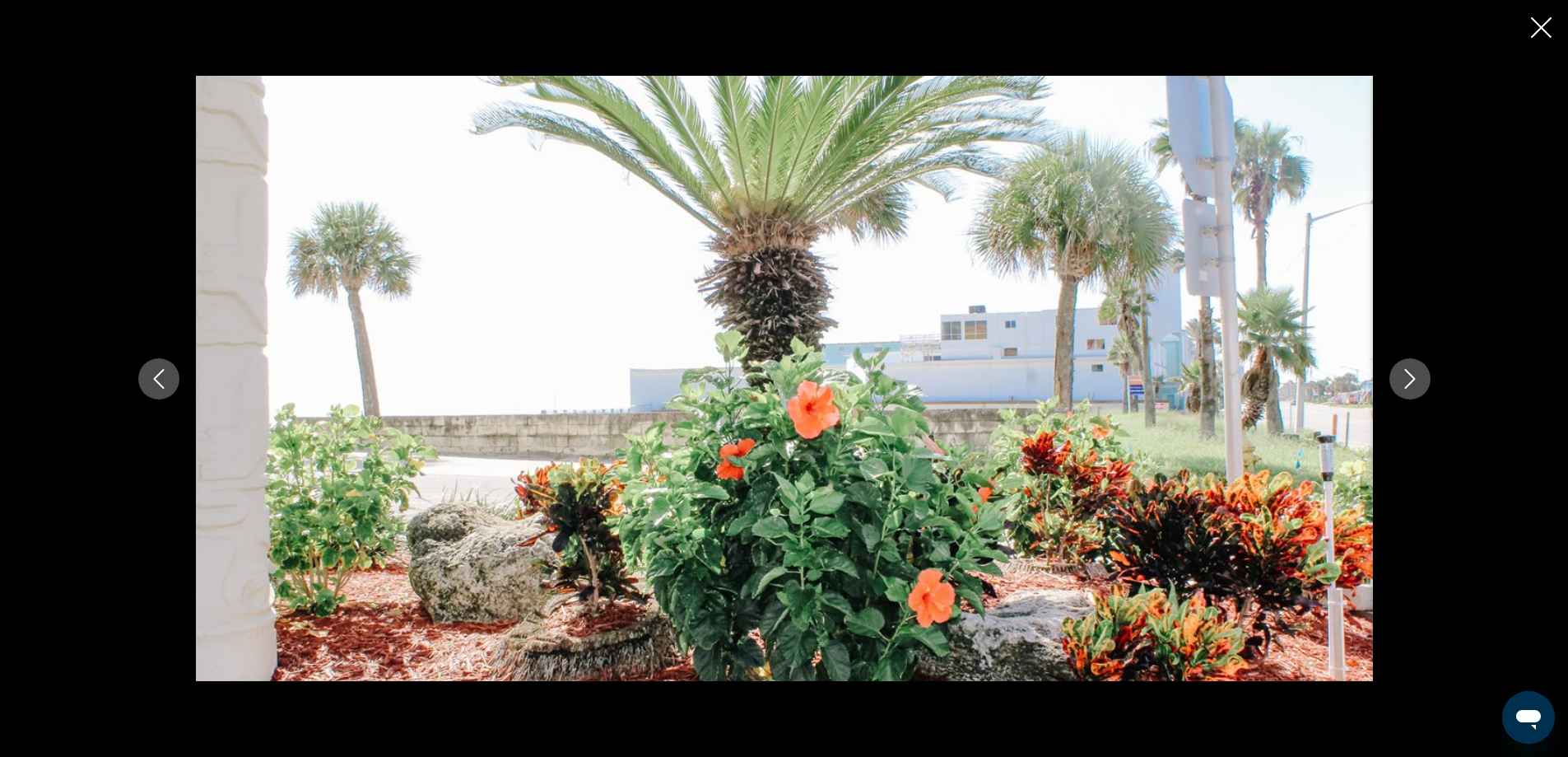
click at [1414, 377] on icon "Next image" at bounding box center [1409, 378] width 20 height 20
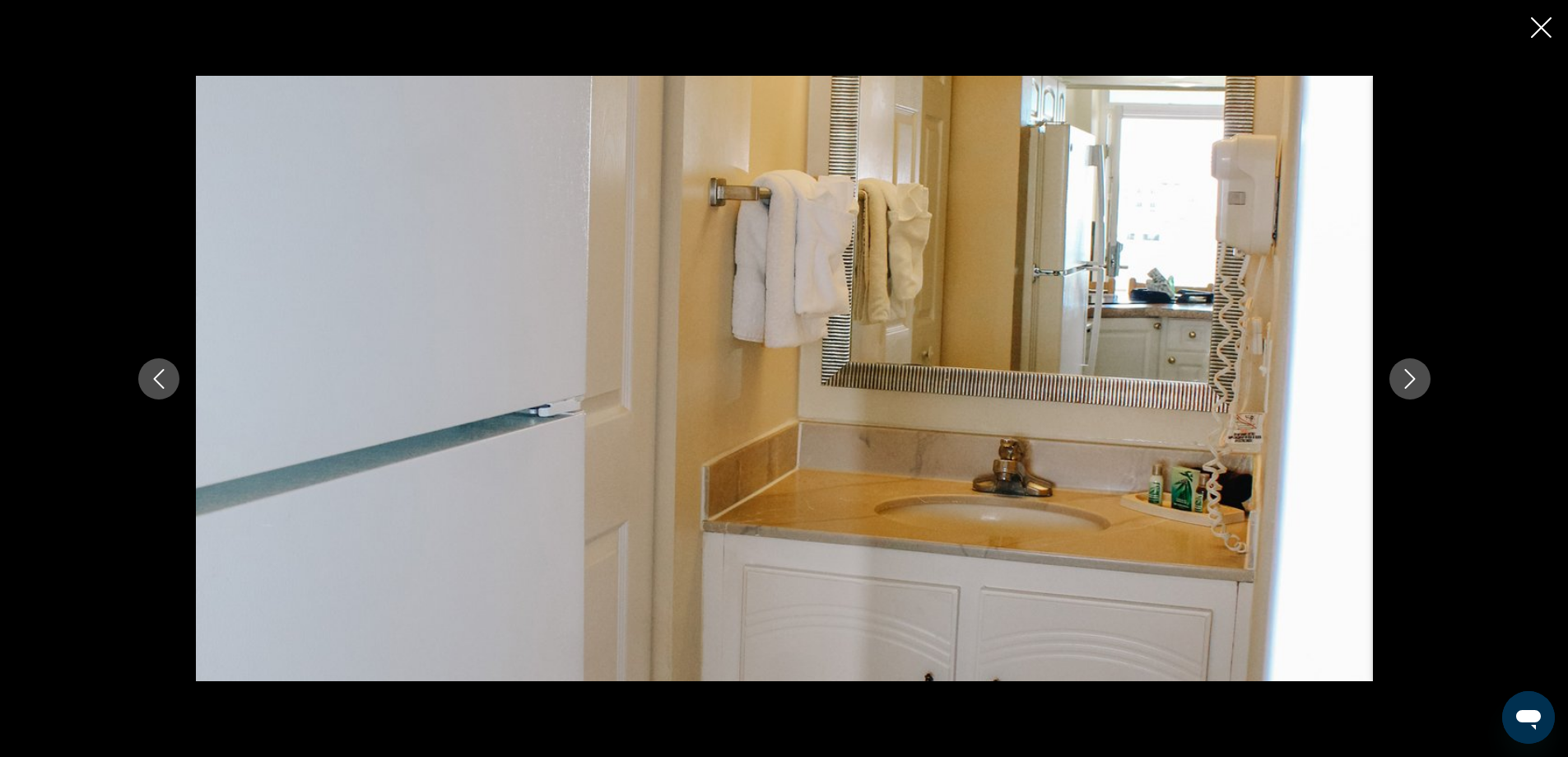
click at [1411, 383] on icon "Next image" at bounding box center [1409, 378] width 20 height 20
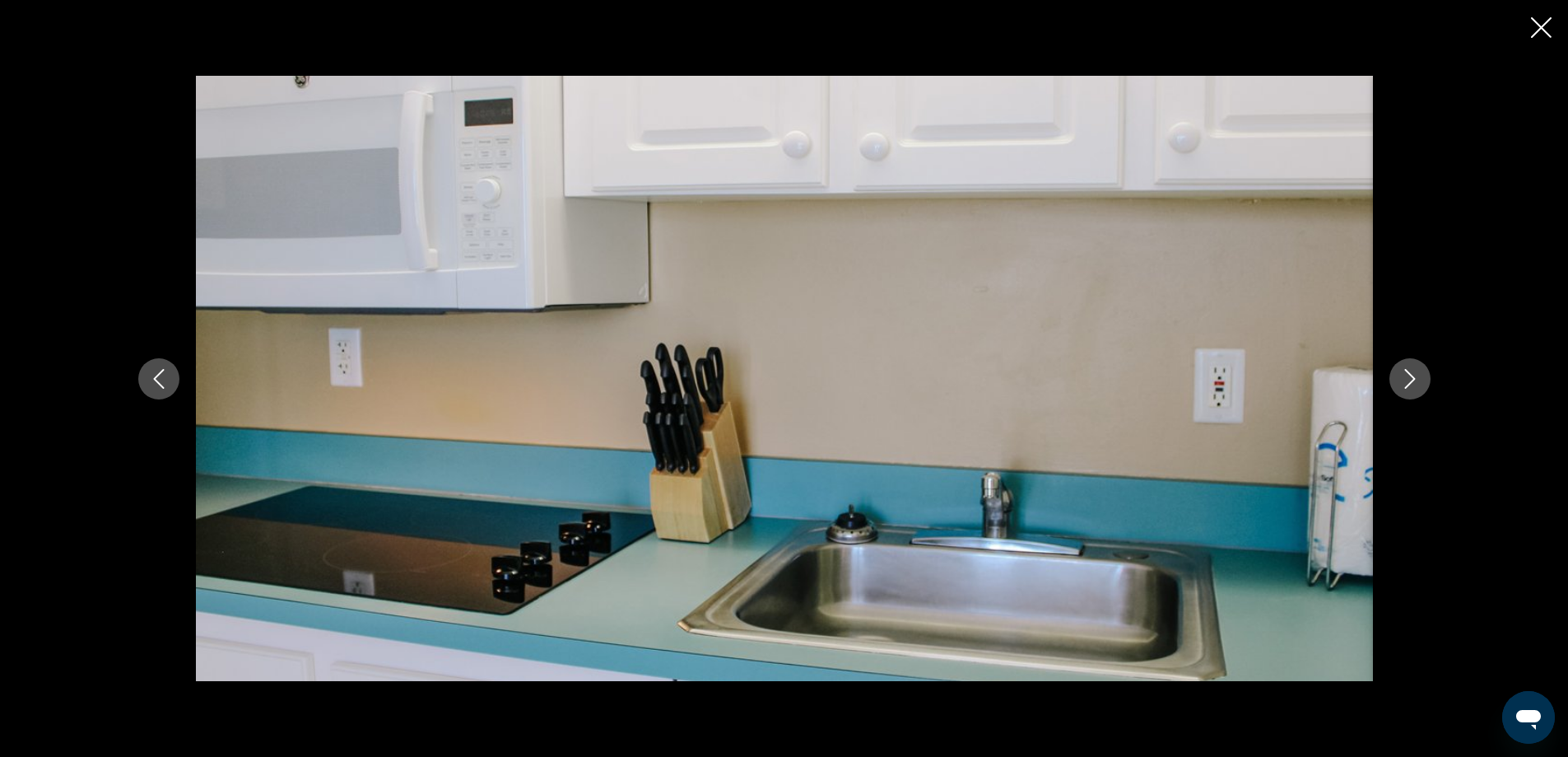
click at [1411, 383] on icon "Next image" at bounding box center [1409, 378] width 20 height 20
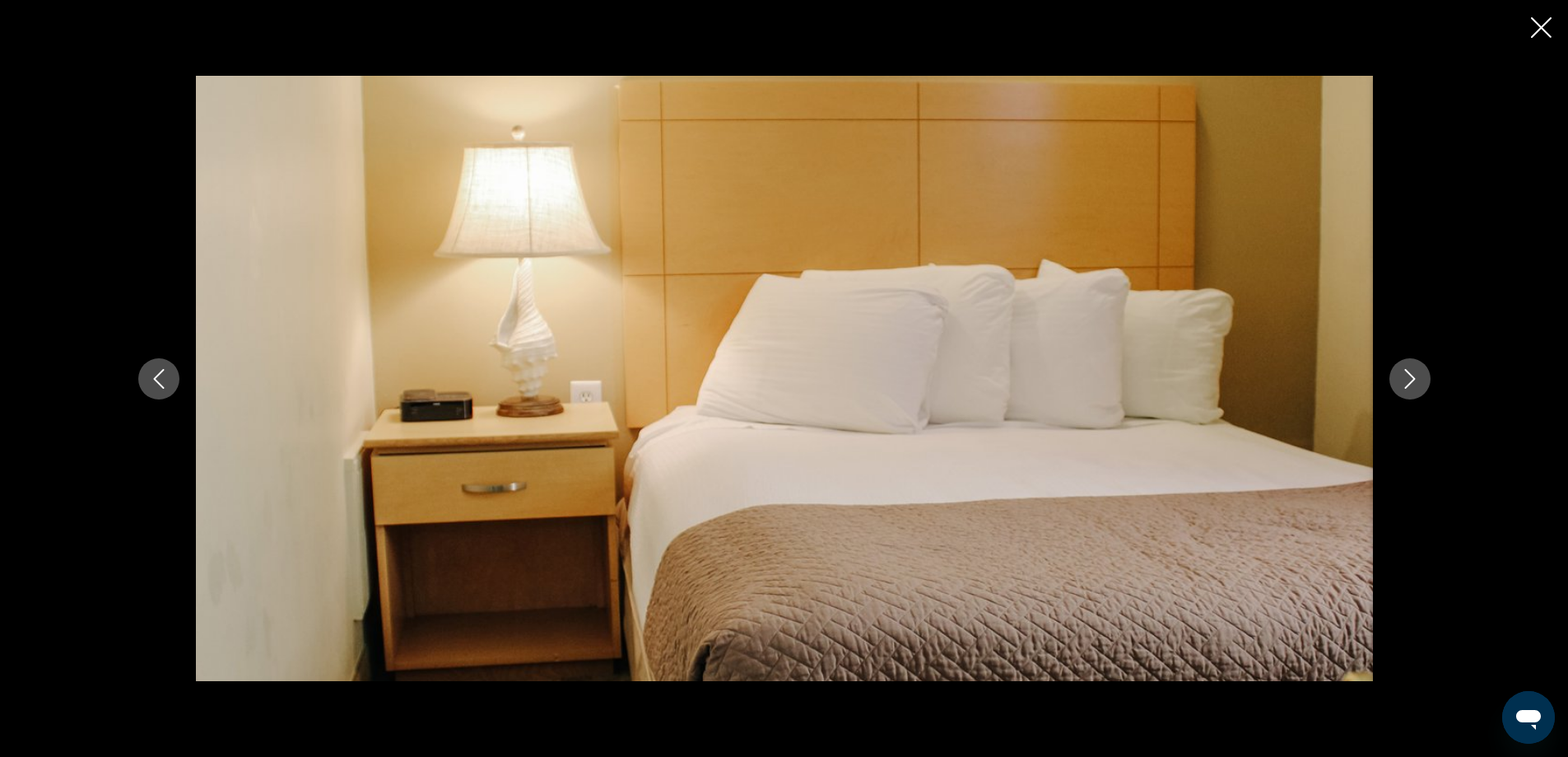
click at [1410, 383] on icon "Next image" at bounding box center [1409, 378] width 20 height 20
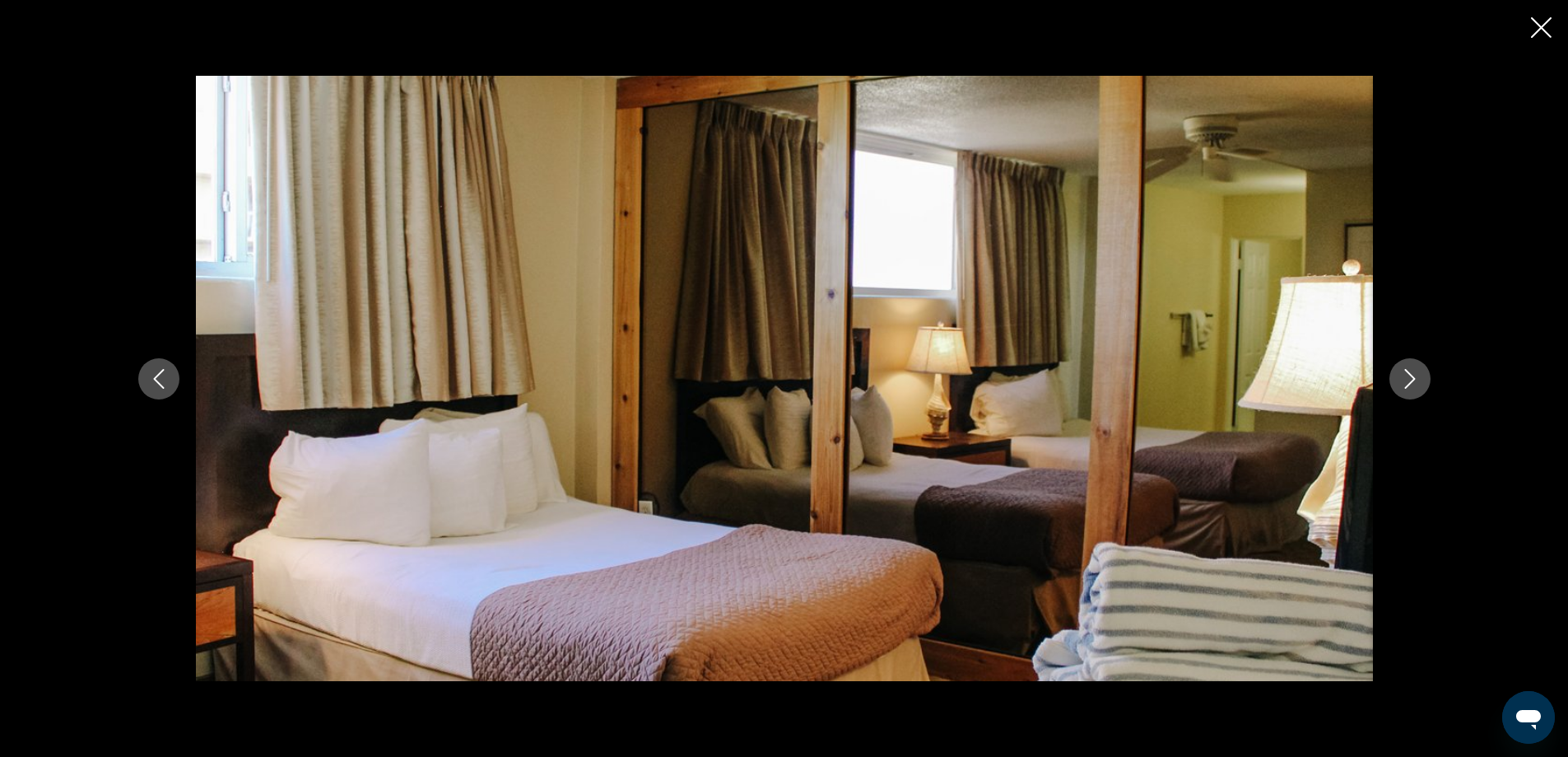
click at [1410, 383] on icon "Next image" at bounding box center [1409, 378] width 20 height 20
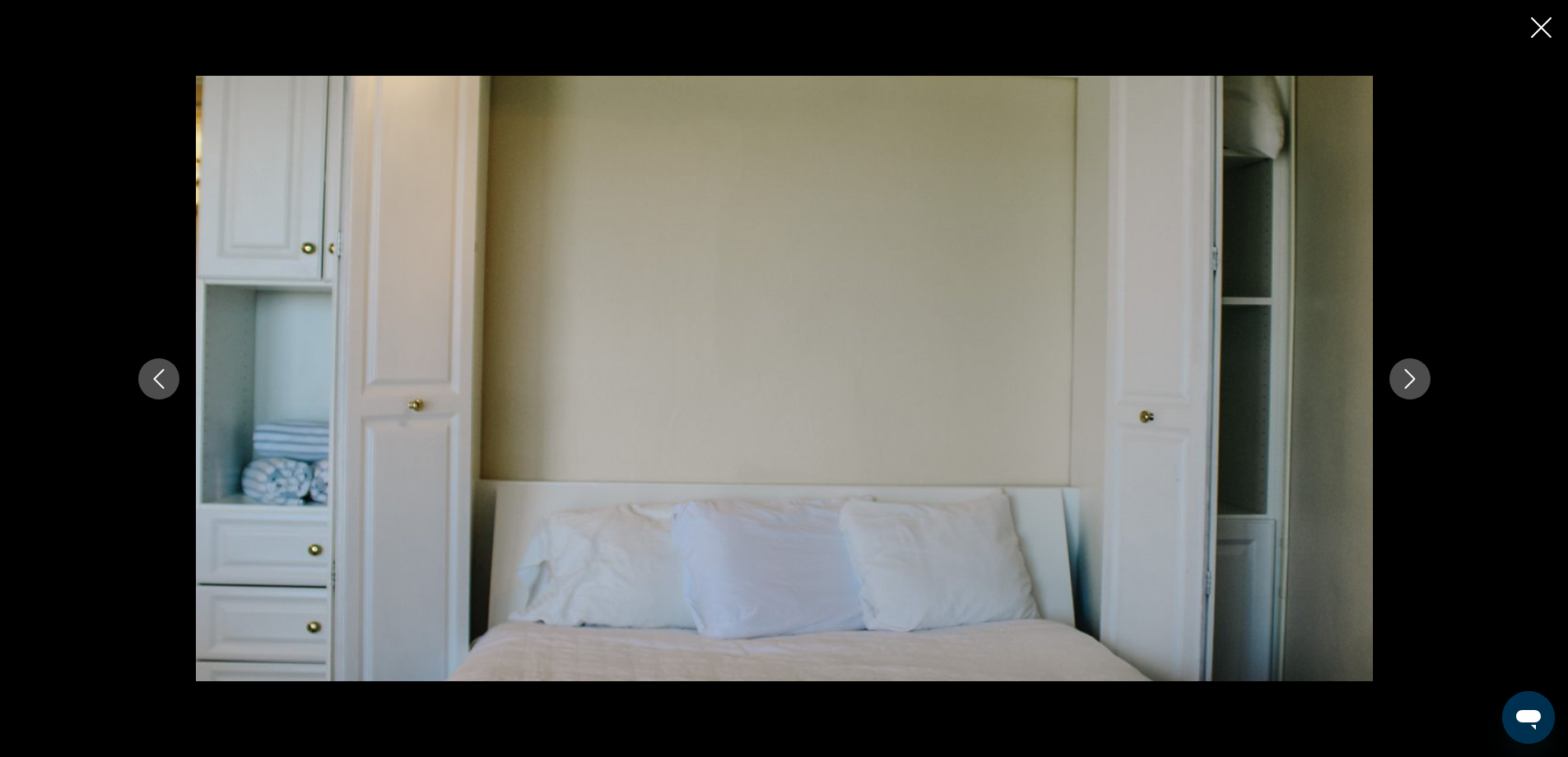
click at [1410, 383] on icon "Next image" at bounding box center [1409, 378] width 20 height 20
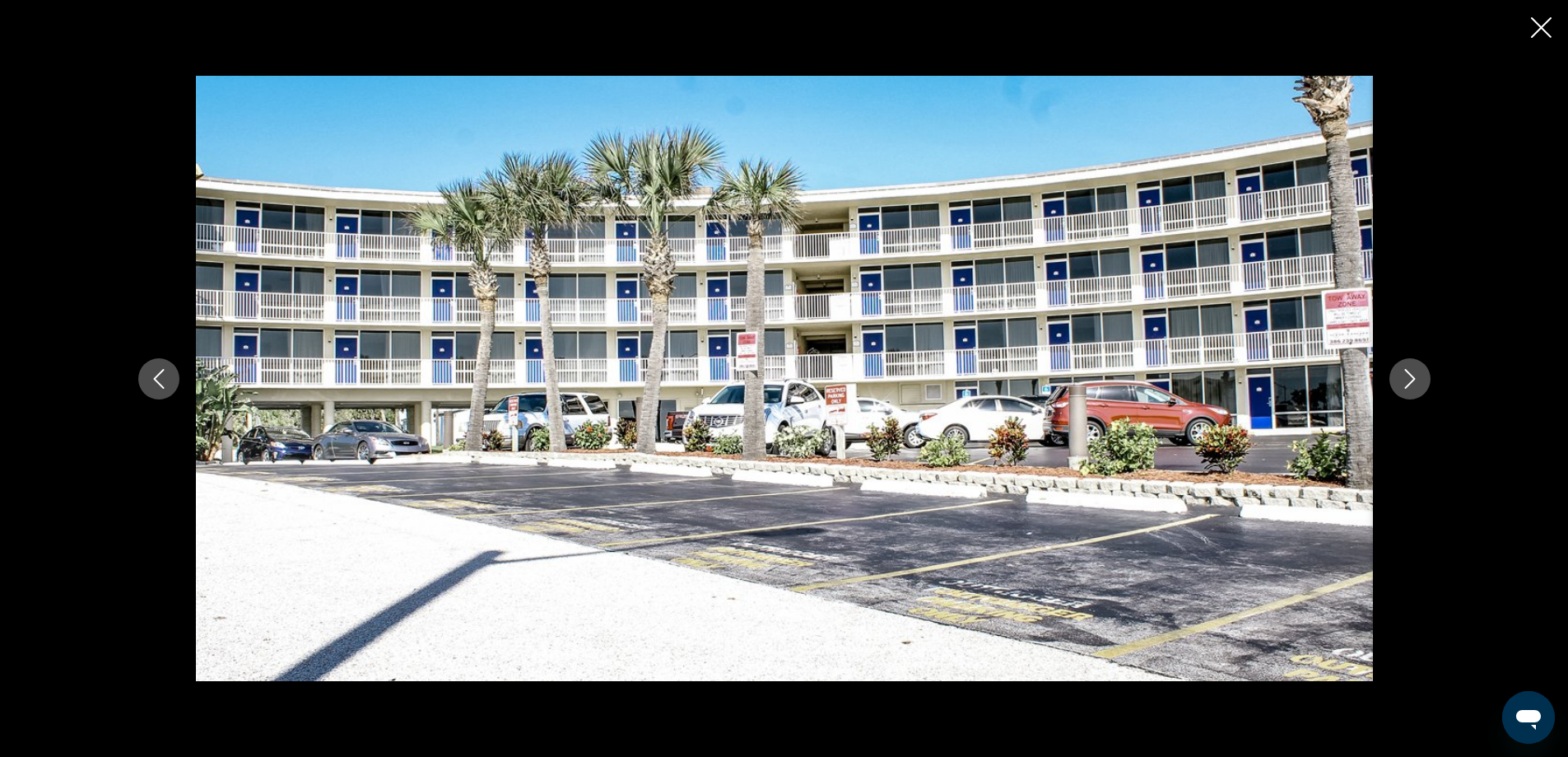
scroll to position [1153, 0]
click at [1543, 26] on icon "Close slideshow" at bounding box center [1540, 27] width 20 height 20
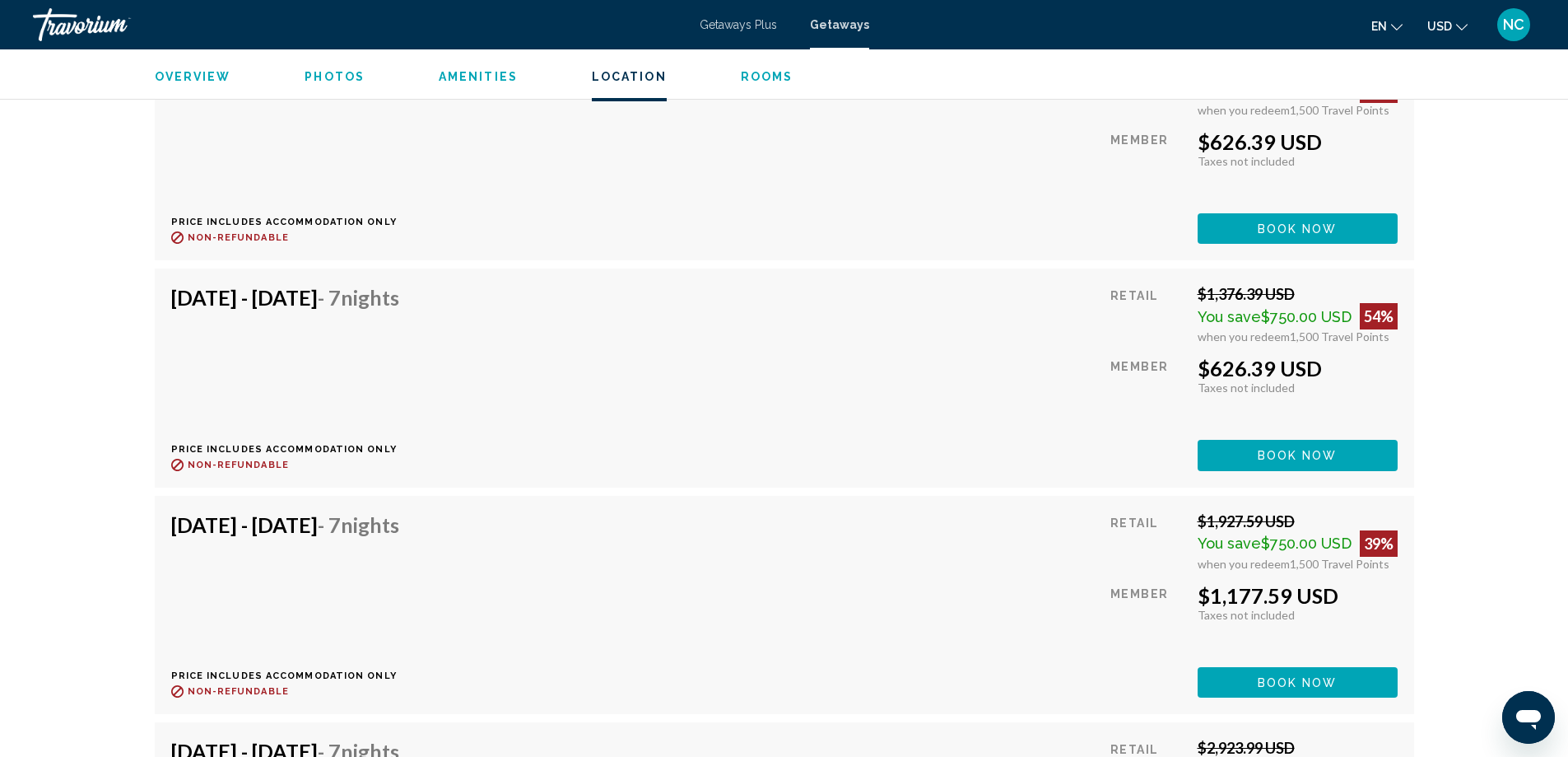
scroll to position [22886, 0]
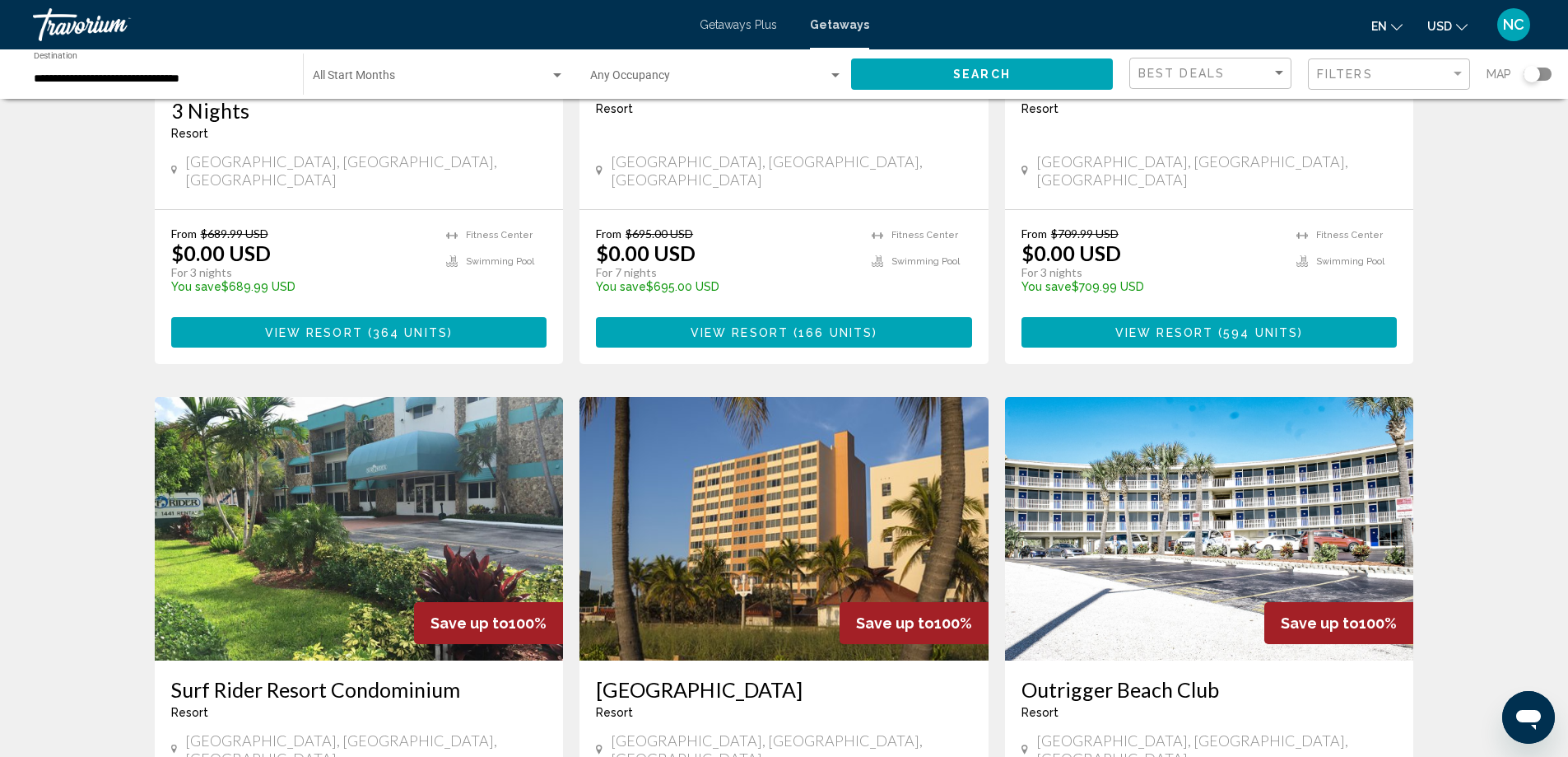
scroll to position [1979, 0]
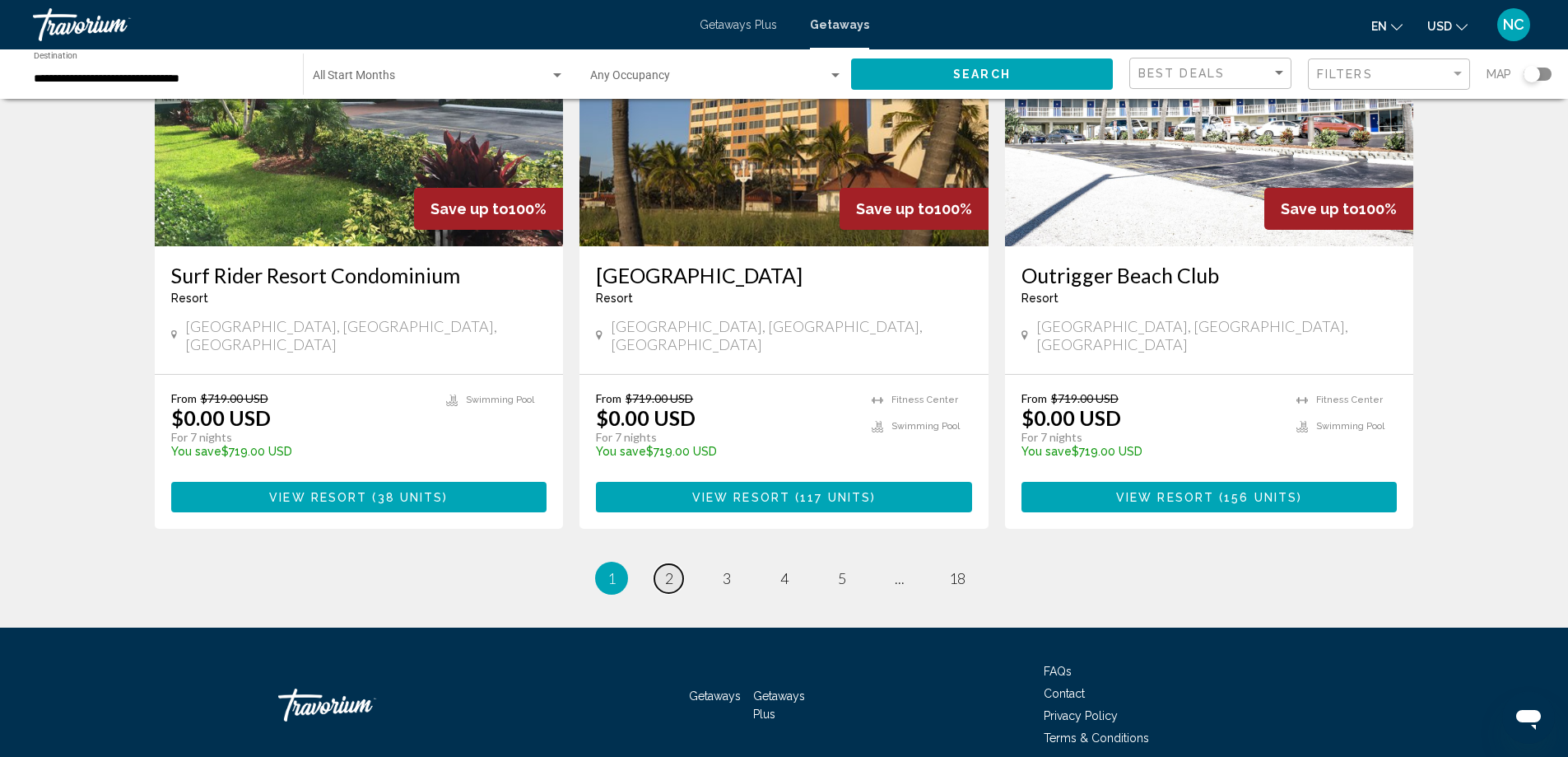
click at [671, 569] on span "2" at bounding box center [669, 578] width 9 height 18
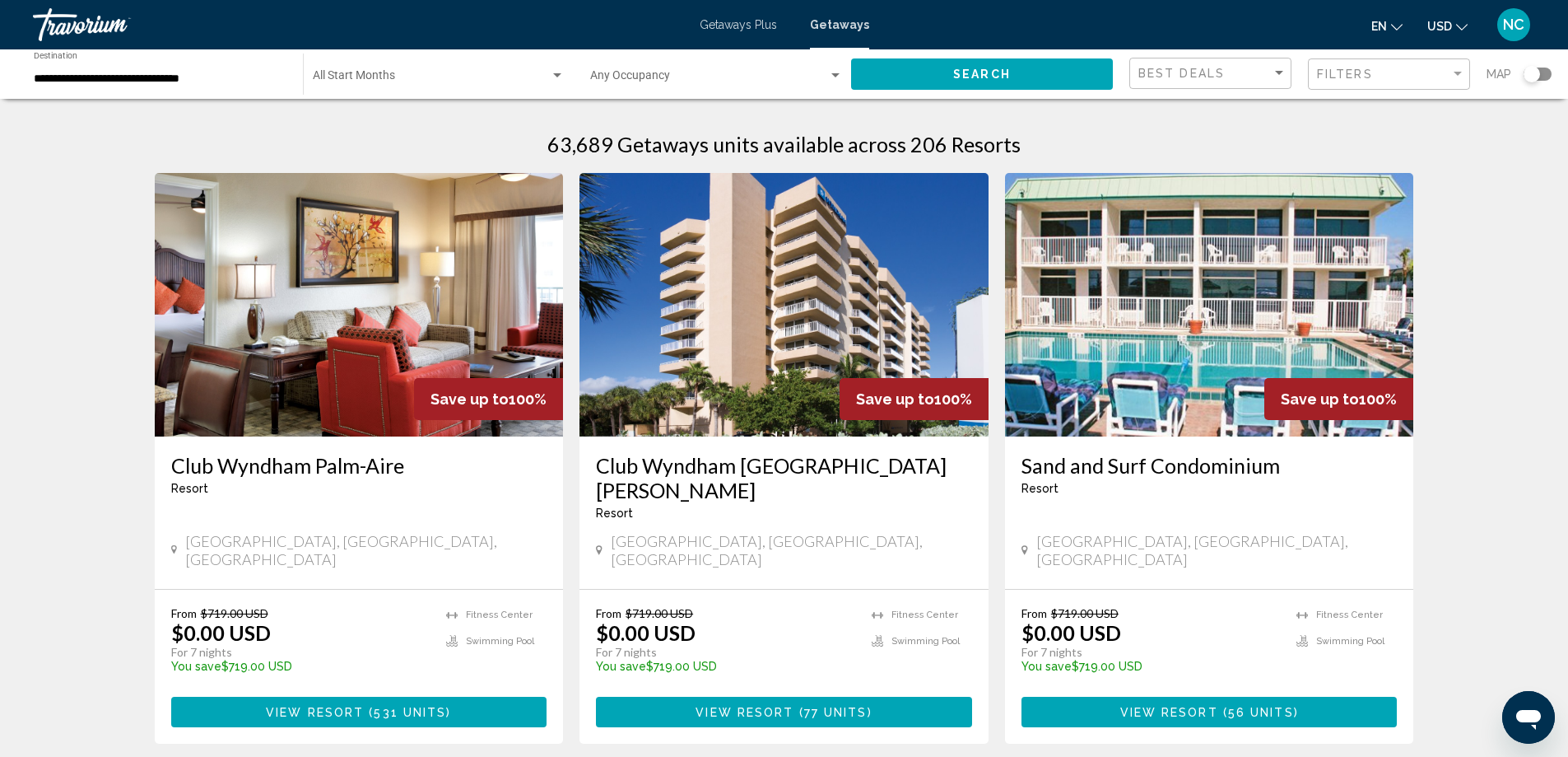
click at [273, 354] on img "Main content" at bounding box center [359, 304] width 409 height 264
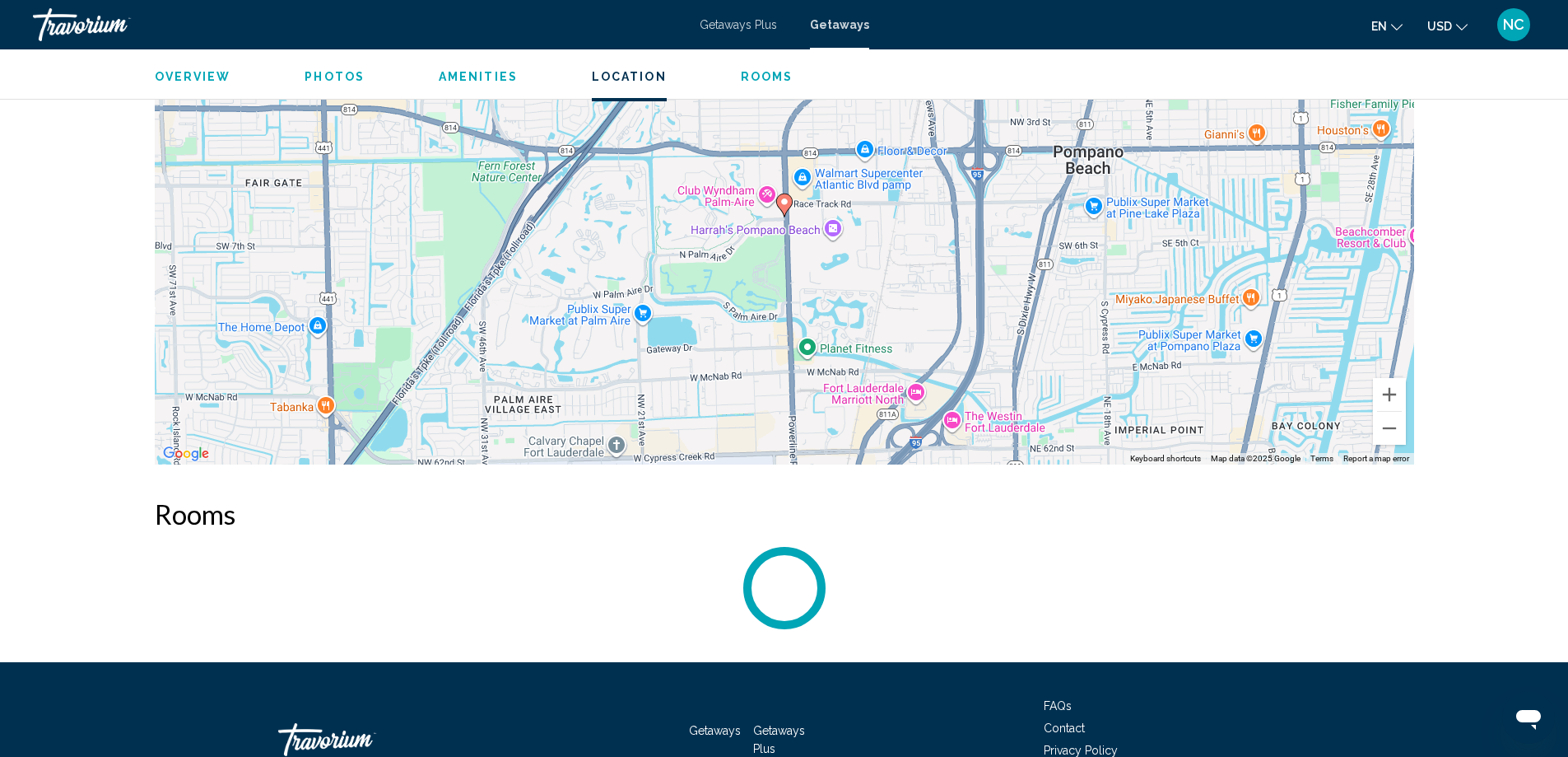
scroll to position [2425, 0]
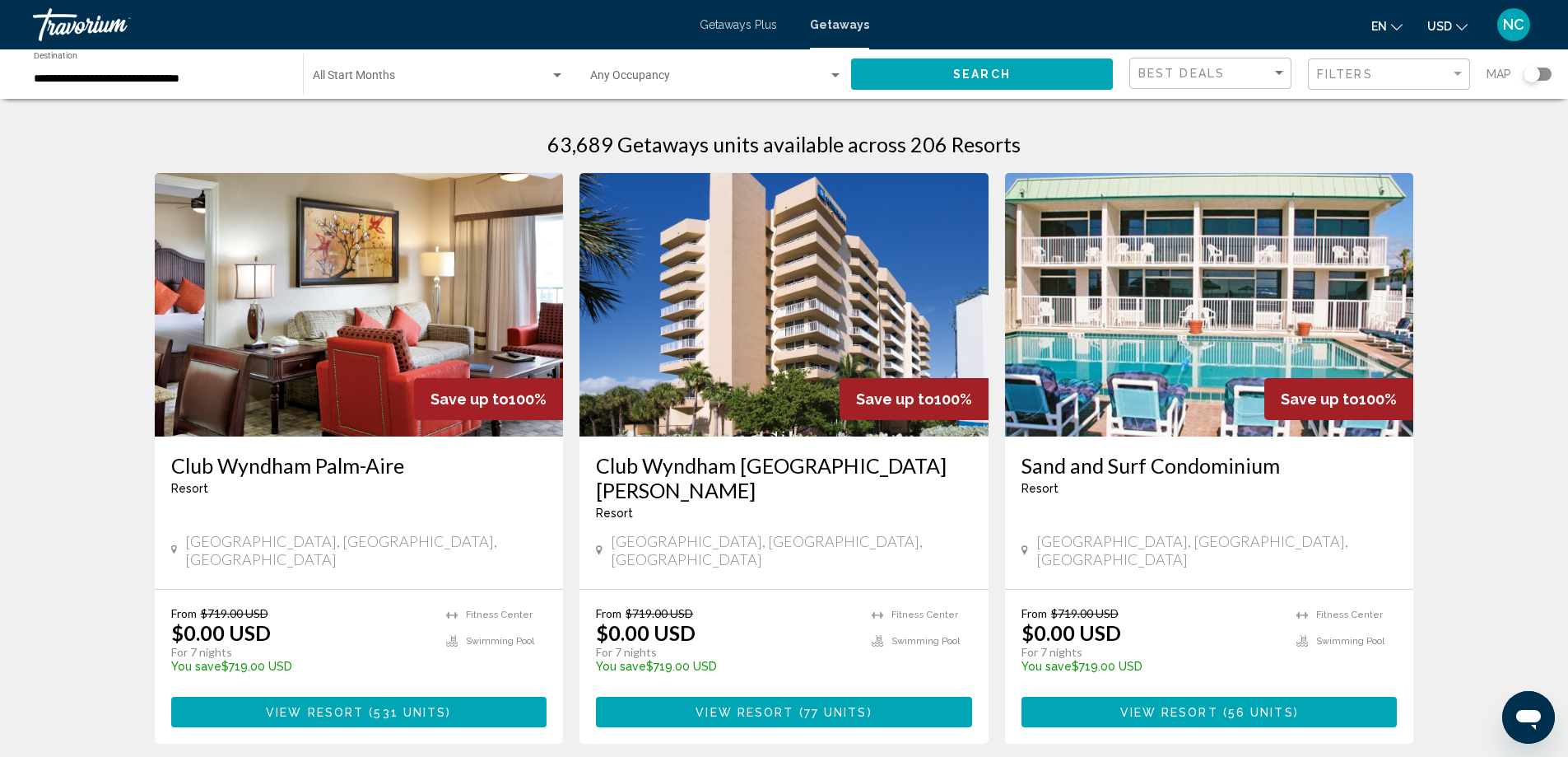
click at [732, 314] on img "Main content" at bounding box center [784, 304] width 409 height 264
